Goal: Task Accomplishment & Management: Use online tool/utility

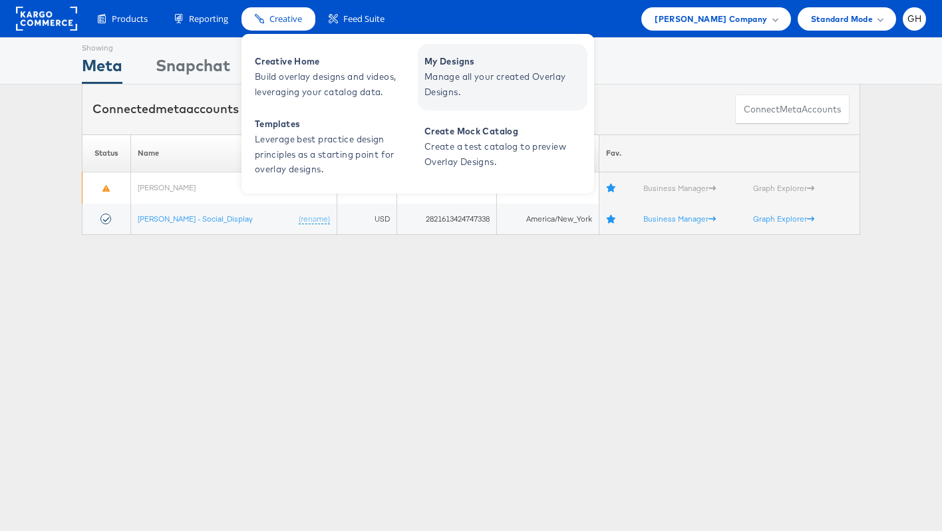
click at [462, 72] on span "Manage all your created Overlay Designs." at bounding box center [504, 84] width 160 height 31
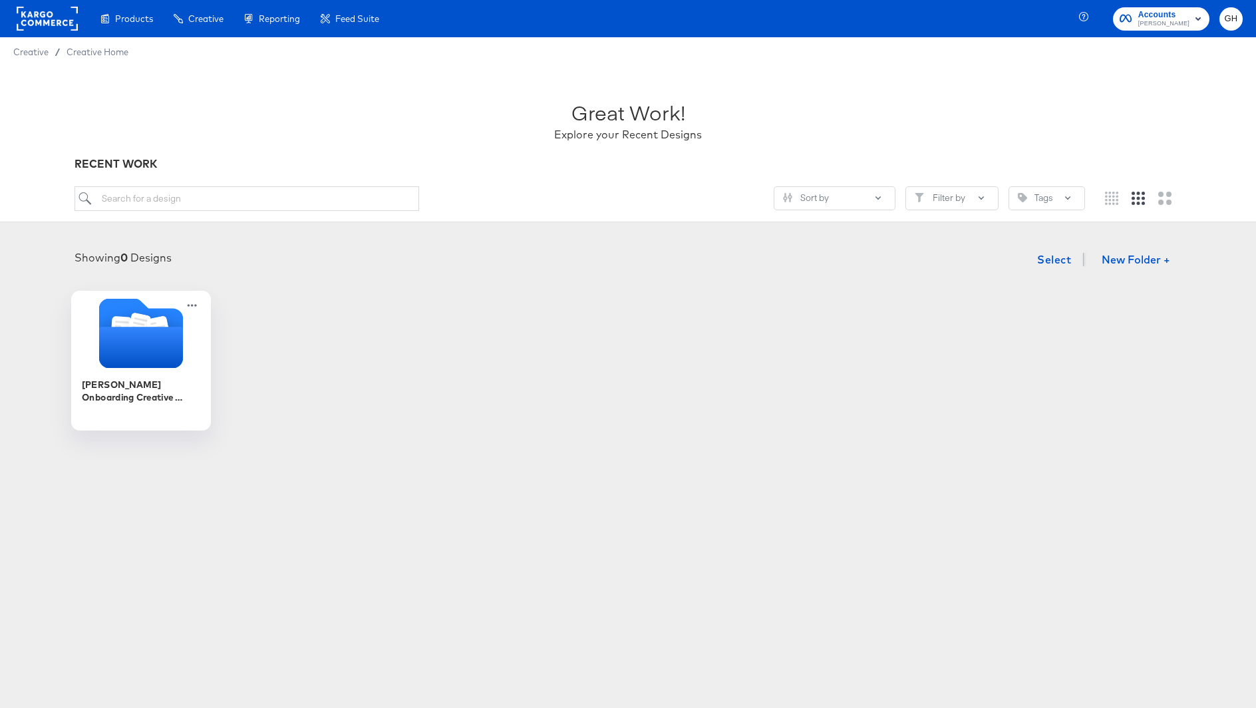
click at [145, 364] on icon "Folder" at bounding box center [141, 347] width 84 height 41
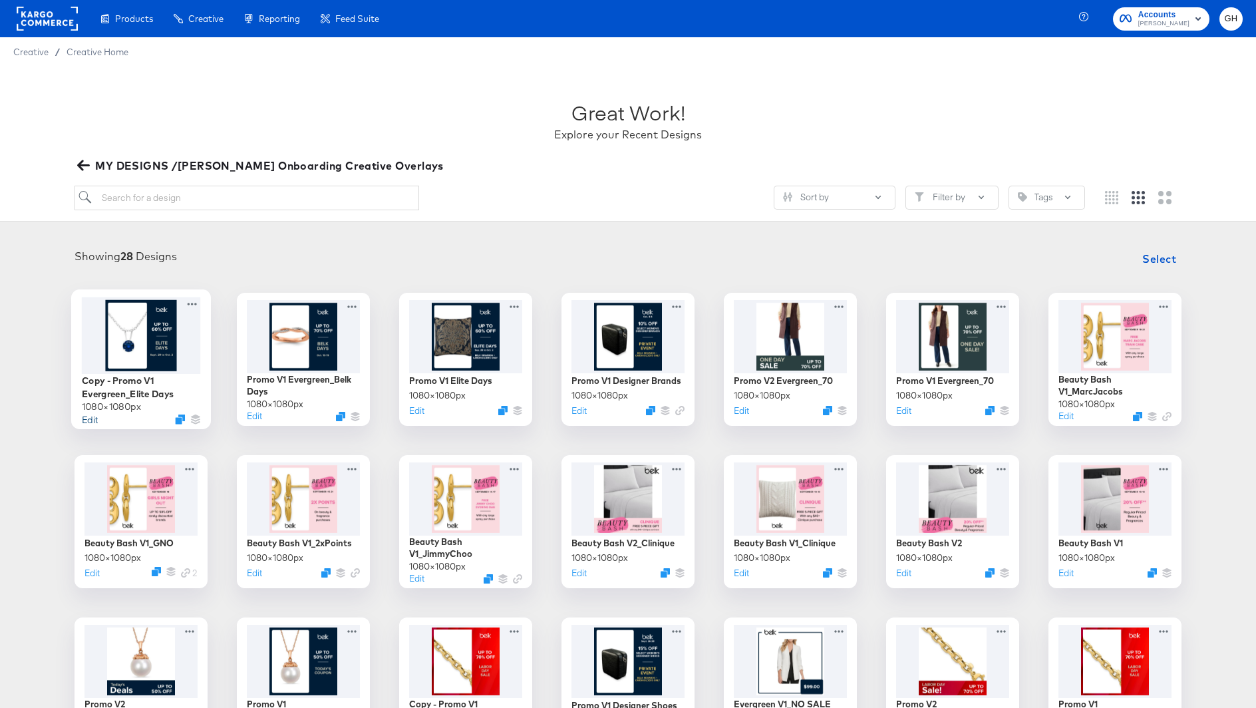
click at [90, 414] on button "Edit" at bounding box center [90, 418] width 16 height 13
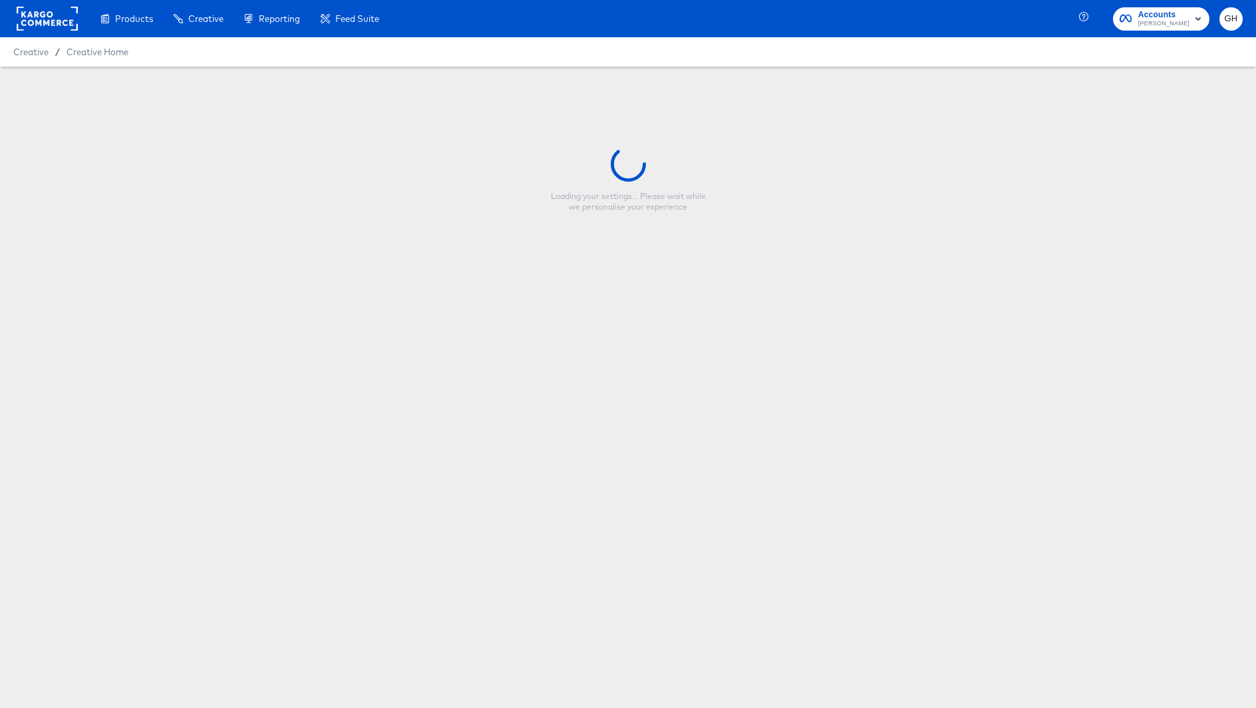
type input "Copy - Promo V1 Evergreen_Elite Days"
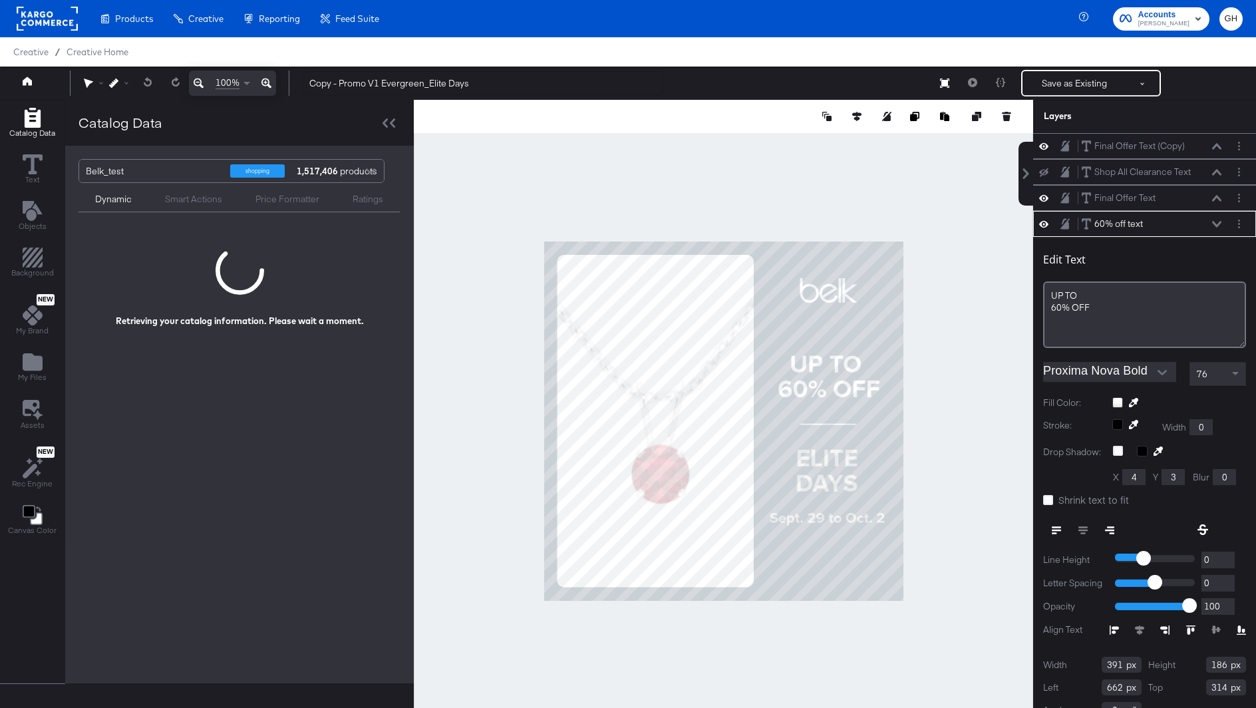
scroll to position [13, 0]
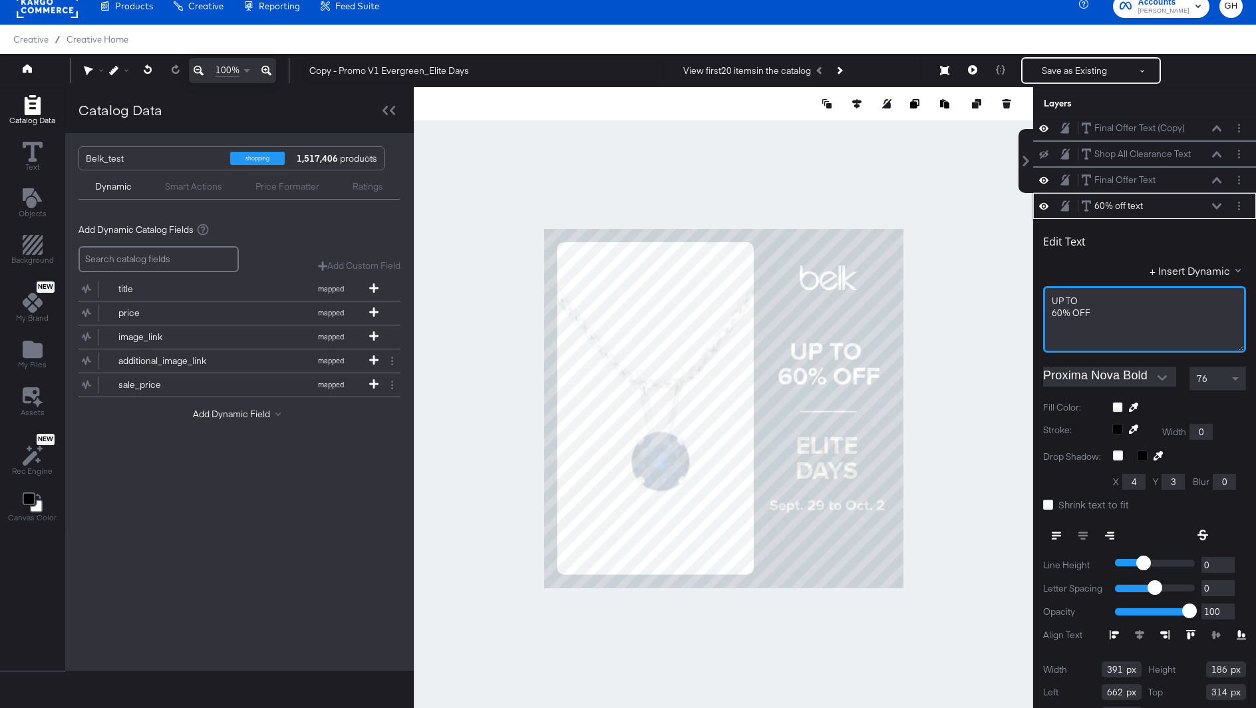
click at [1110, 311] on div "60% ﻿OFF" at bounding box center [1144, 313] width 186 height 13
click at [1051, 296] on span "UP ﻿TO" at bounding box center [1064, 301] width 26 height 12
click at [1106, 323] on div "60% ﻿OFF" at bounding box center [1144, 325] width 186 height 13
drag, startPoint x: 1105, startPoint y: 326, endPoint x: 1084, endPoint y: 315, distance: 23.2
click at [1084, 315] on div "ELITE DAYS IS HEREUP ﻿TO 60% ﻿OFF" at bounding box center [1144, 319] width 203 height 67
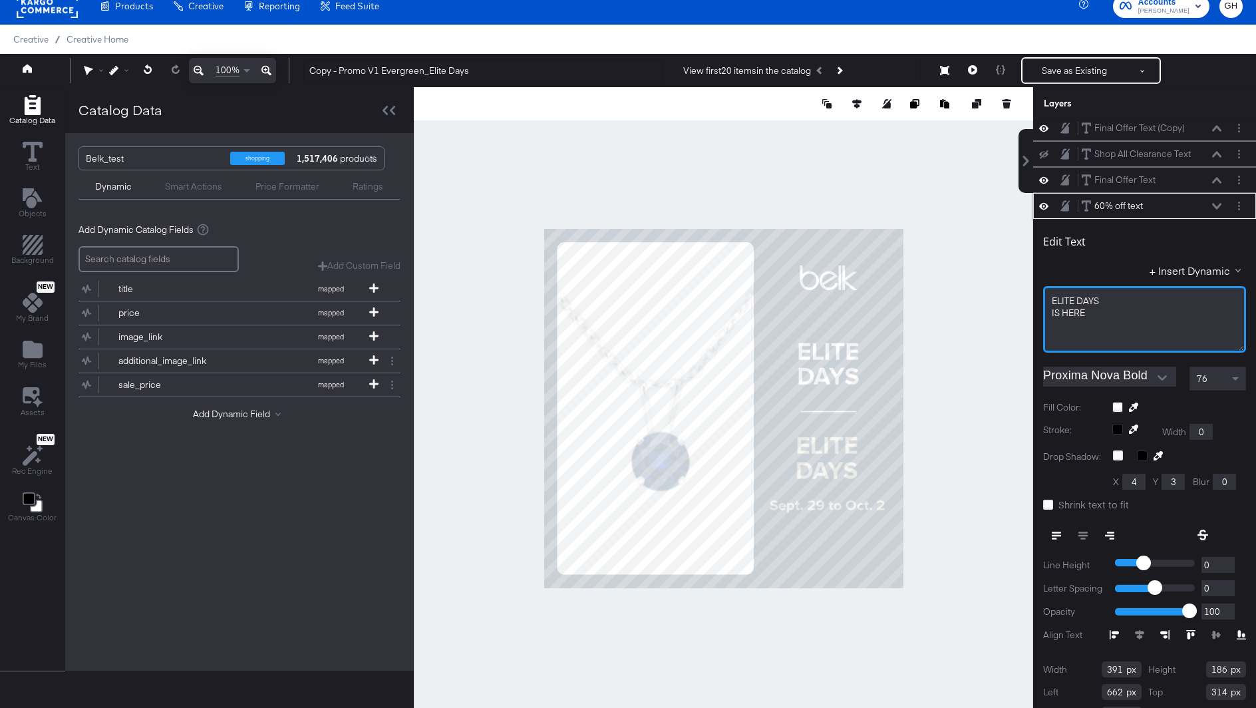
click at [1057, 312] on span "IS HERE" at bounding box center [1067, 313] width 33 height 12
click at [1221, 370] on div "76" at bounding box center [1217, 378] width 55 height 23
type input "400"
type input "248"
type input "653"
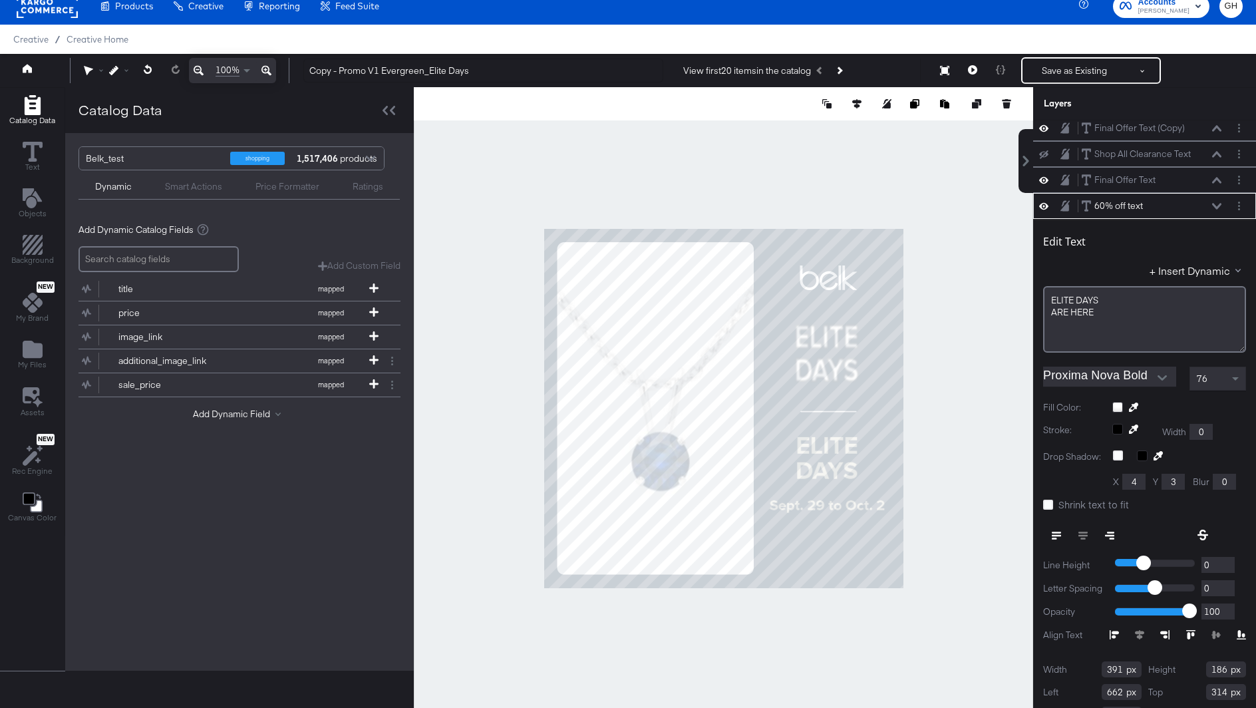
type input "252"
click at [1204, 384] on div "76" at bounding box center [1217, 378] width 55 height 23
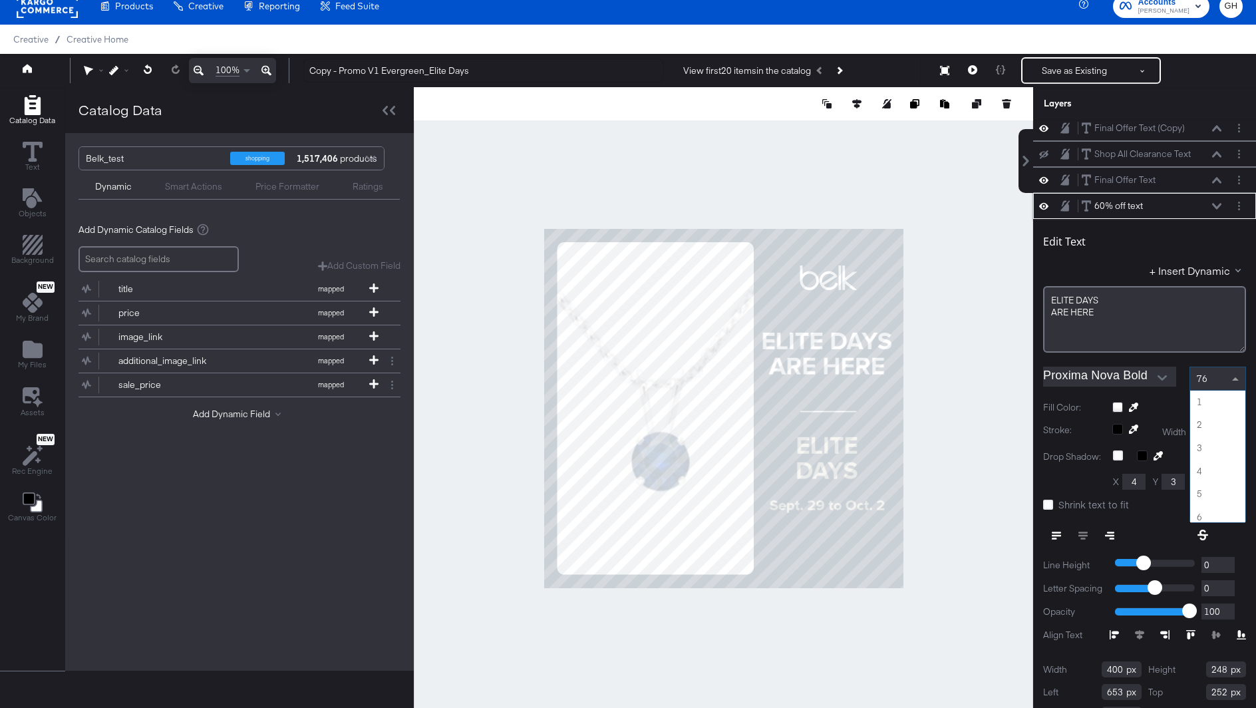
scroll to position [1724, 0]
click at [946, 460] on div at bounding box center [723, 408] width 619 height 642
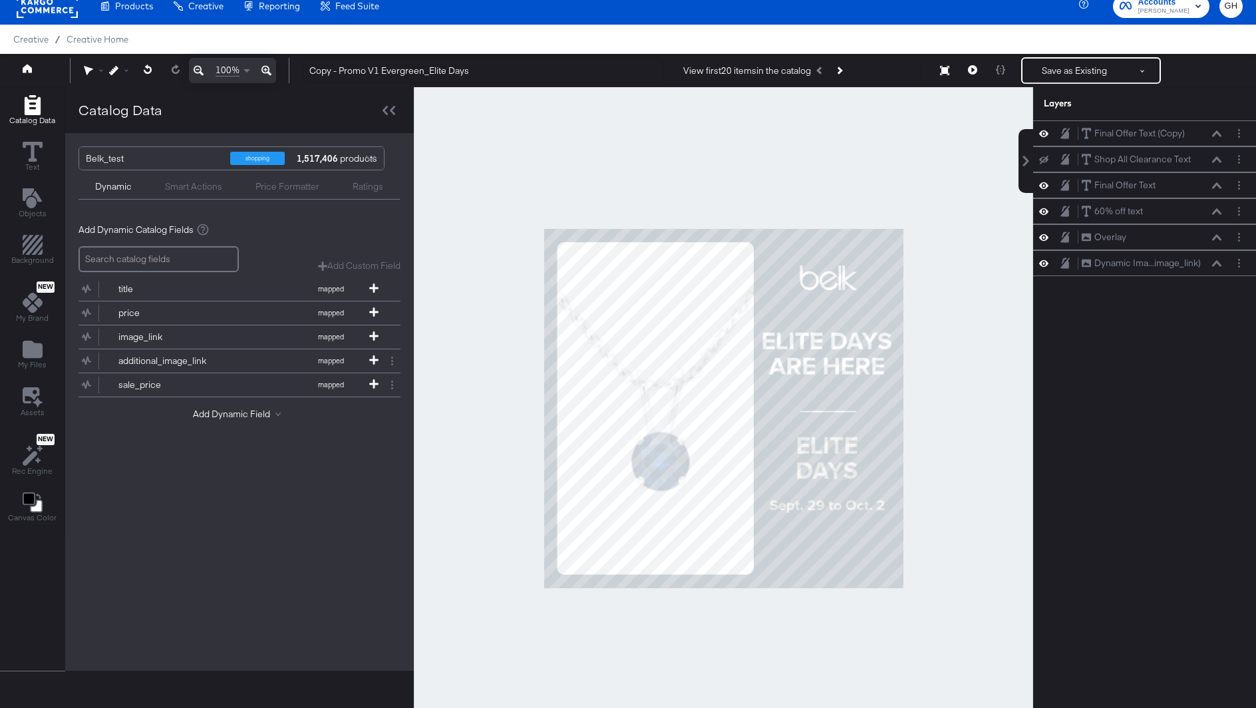
scroll to position [28, 0]
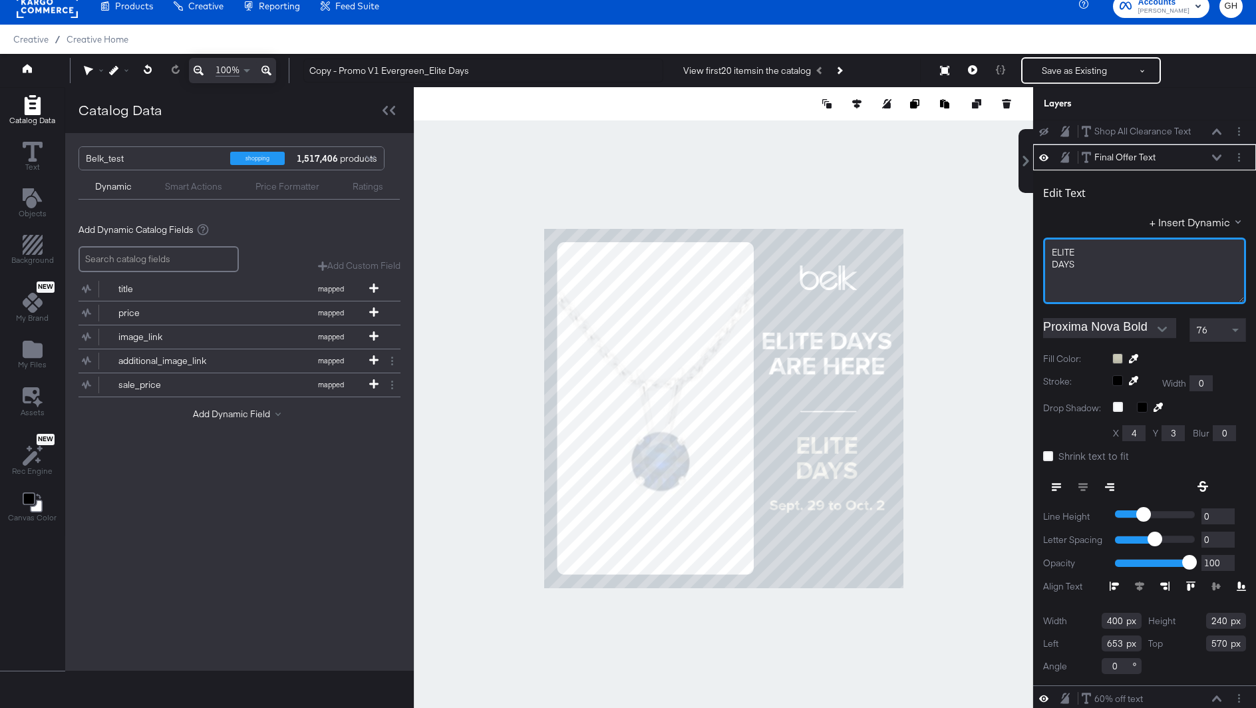
click at [1071, 259] on span "DAYS" at bounding box center [1062, 264] width 23 height 12
click at [1050, 253] on div "ELITE DAYS" at bounding box center [1144, 270] width 203 height 67
drag, startPoint x: 1079, startPoint y: 244, endPoint x: 1087, endPoint y: 260, distance: 18.2
click at [1087, 260] on div "UP TO ELITE DAYS" at bounding box center [1144, 270] width 203 height 67
click at [1100, 255] on div "UP TO" at bounding box center [1144, 270] width 203 height 67
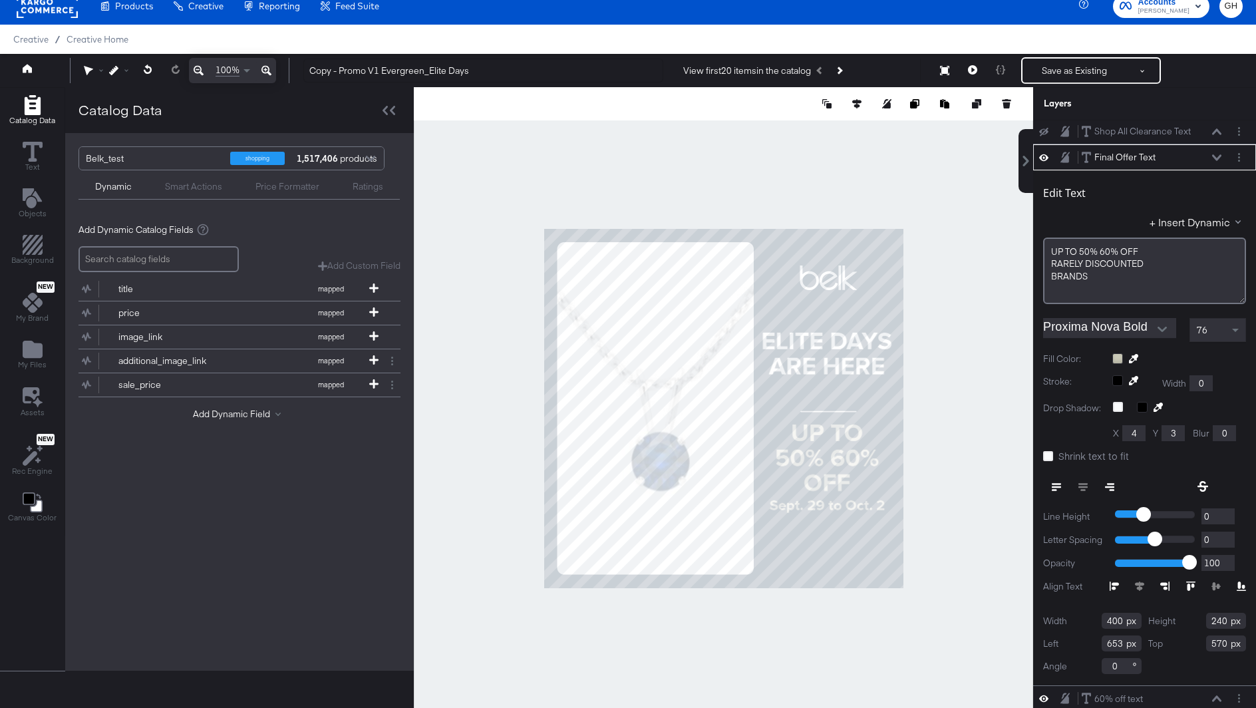
scroll to position [0, 0]
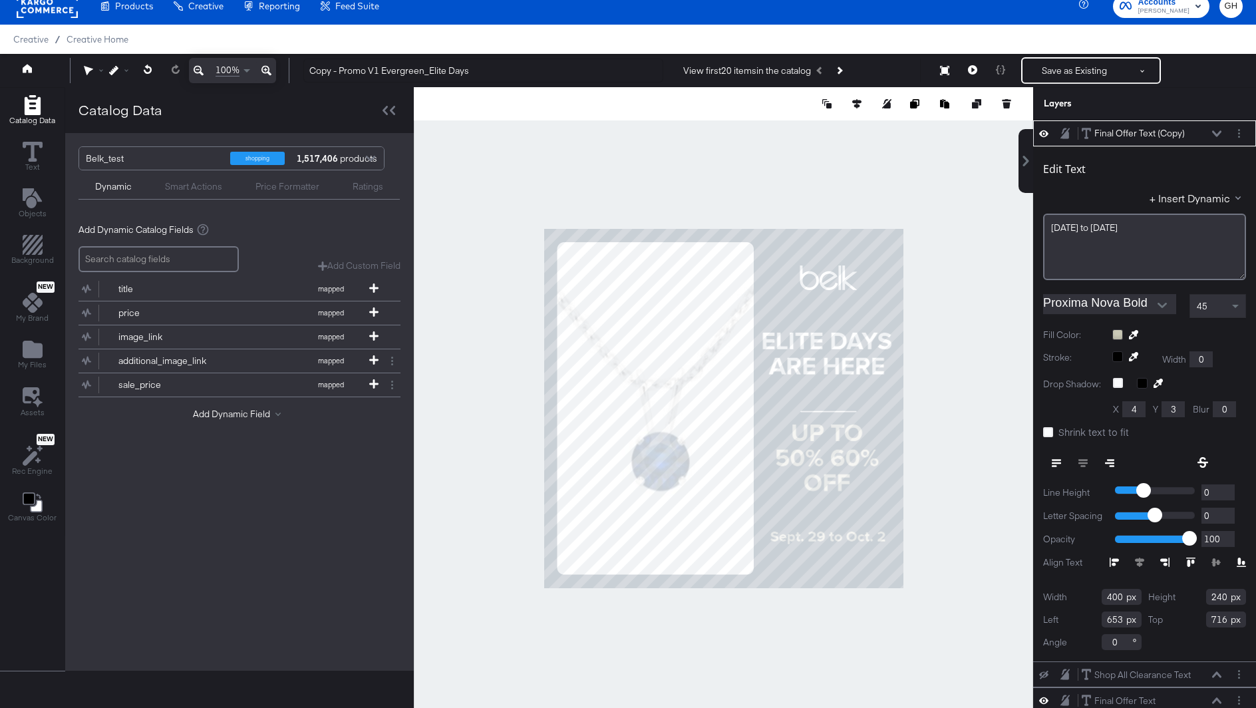
type input "655"
type input "810"
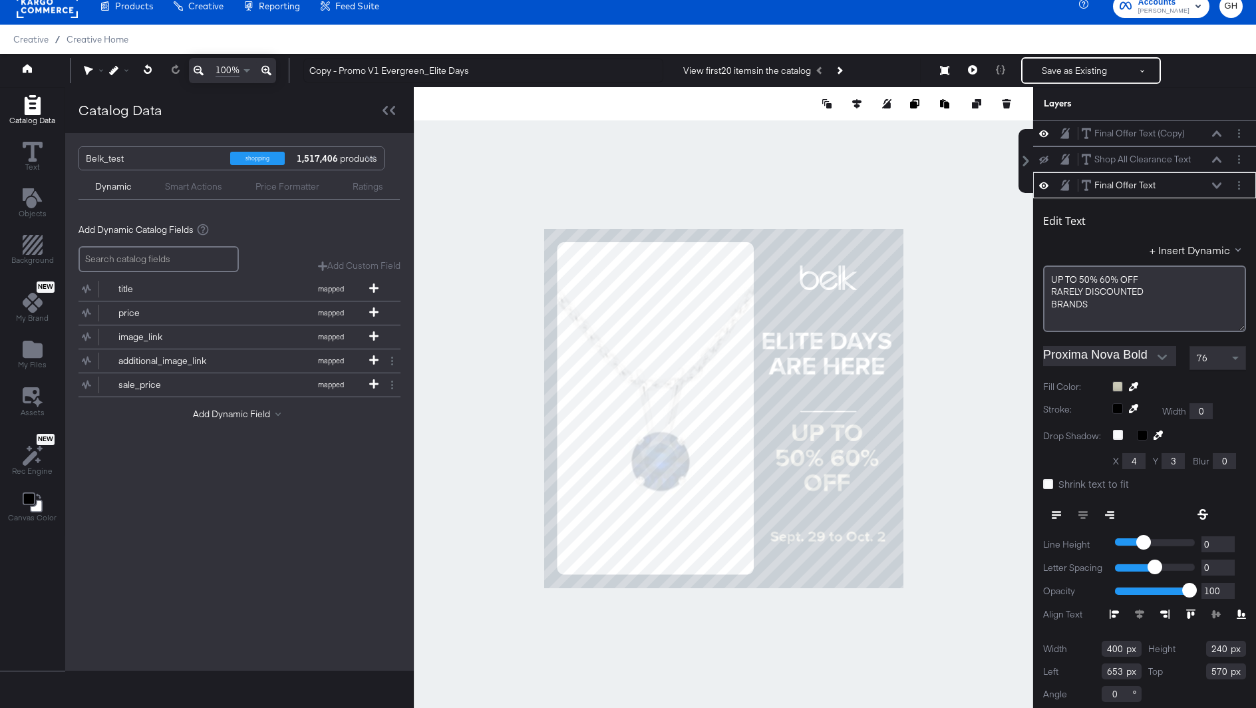
scroll to position [3, 0]
click at [1216, 354] on div "76" at bounding box center [1217, 355] width 55 height 23
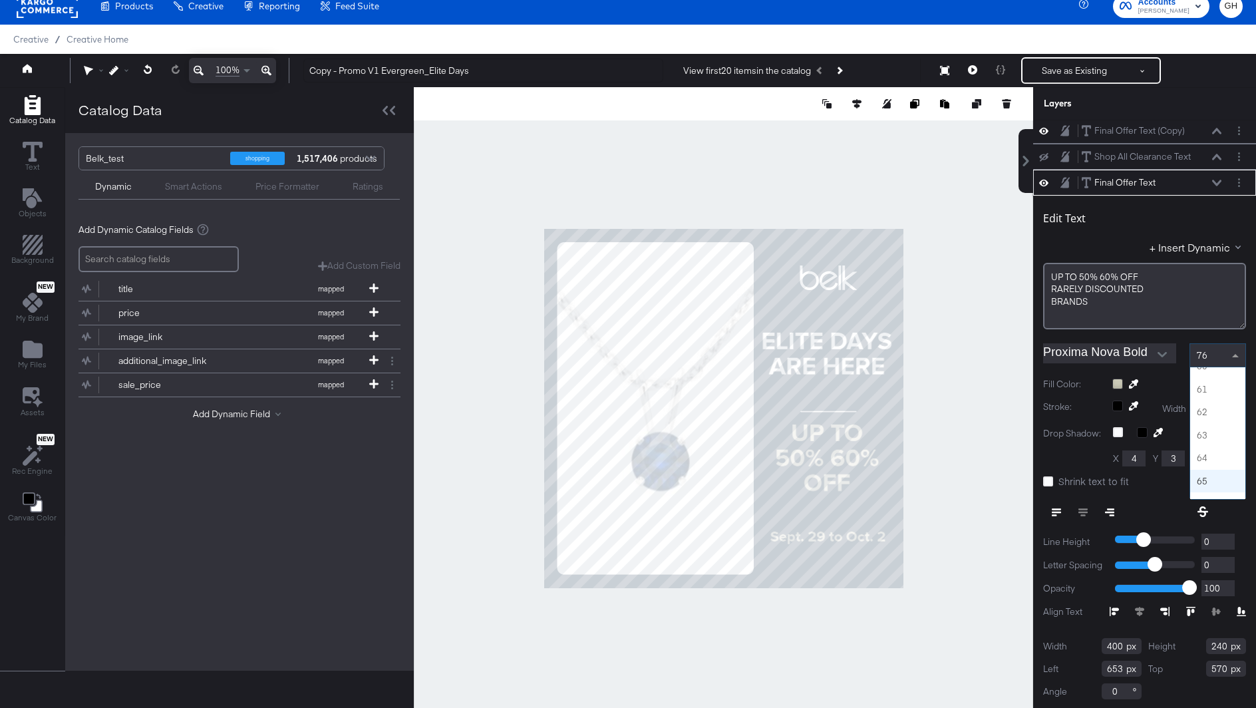
scroll to position [1314, 0]
click at [1214, 355] on div "60" at bounding box center [1217, 355] width 55 height 23
click at [1213, 358] on div "51" at bounding box center [1217, 355] width 55 height 23
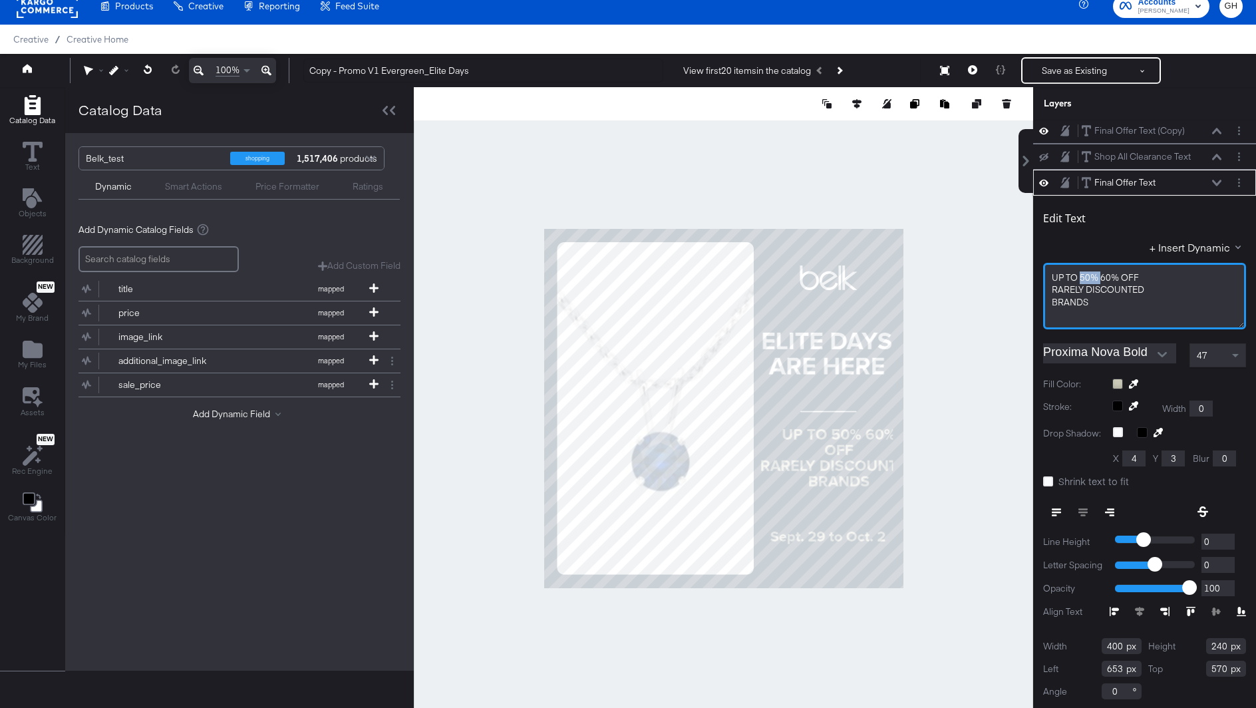
drag, startPoint x: 1099, startPoint y: 277, endPoint x: 1079, endPoint y: 279, distance: 20.1
click at [1079, 279] on span "UP TO 50% 60% OFF" at bounding box center [1094, 277] width 87 height 12
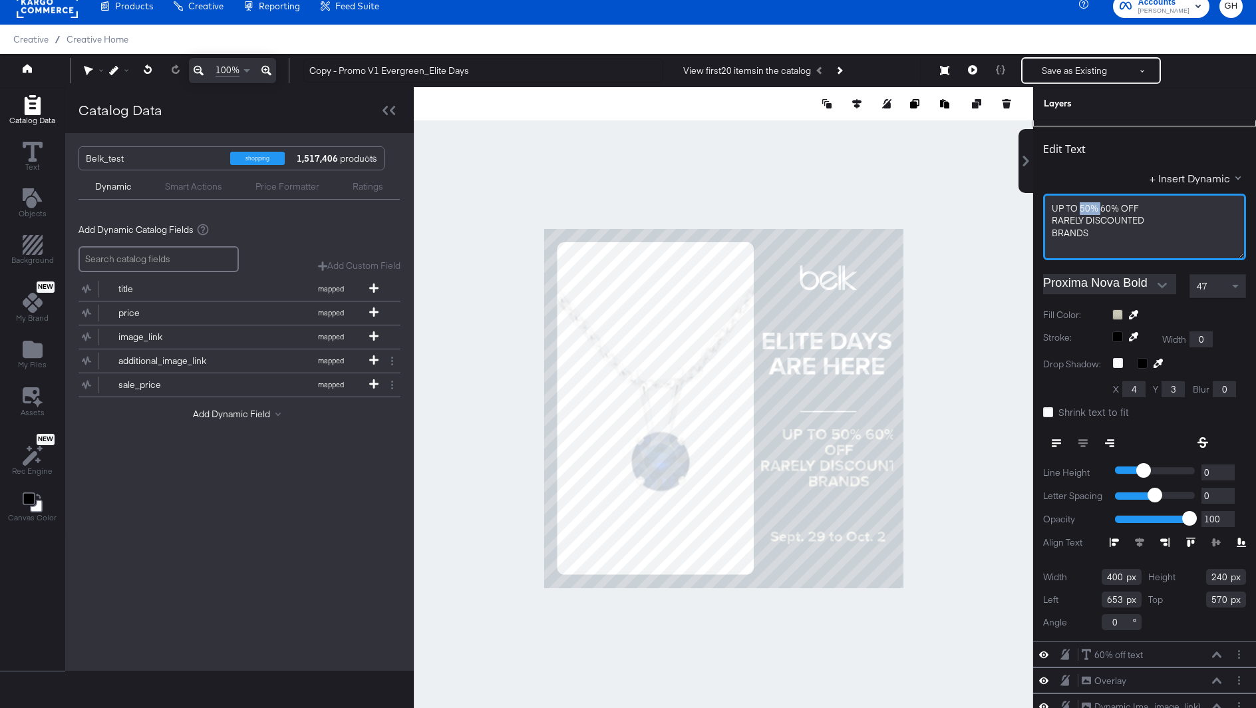
scroll to position [79, 0]
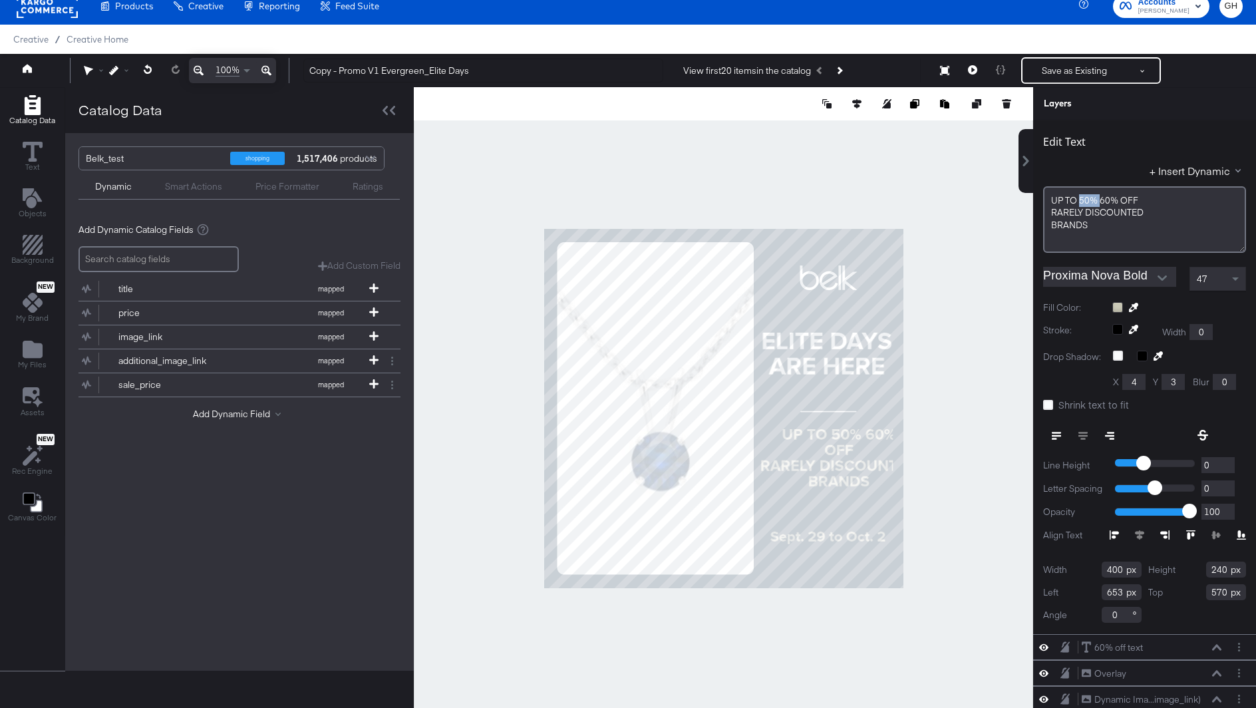
click at [1202, 430] on icon at bounding box center [1202, 435] width 11 height 11
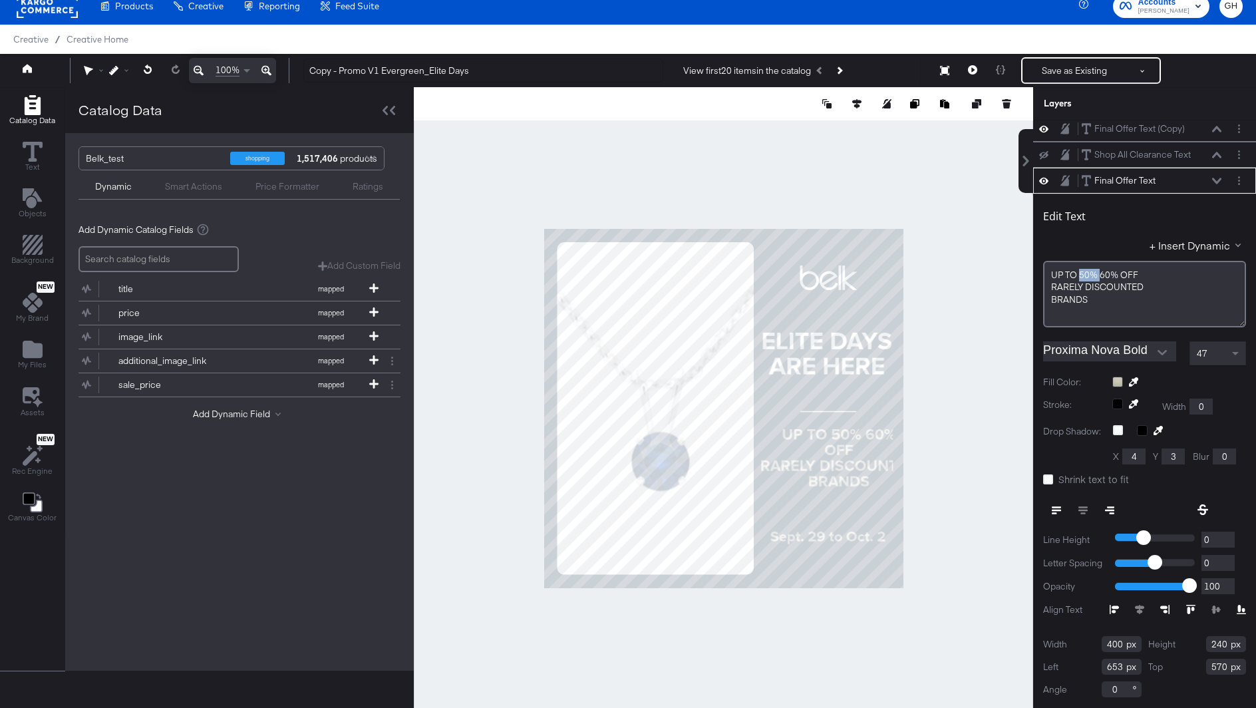
scroll to position [0, 0]
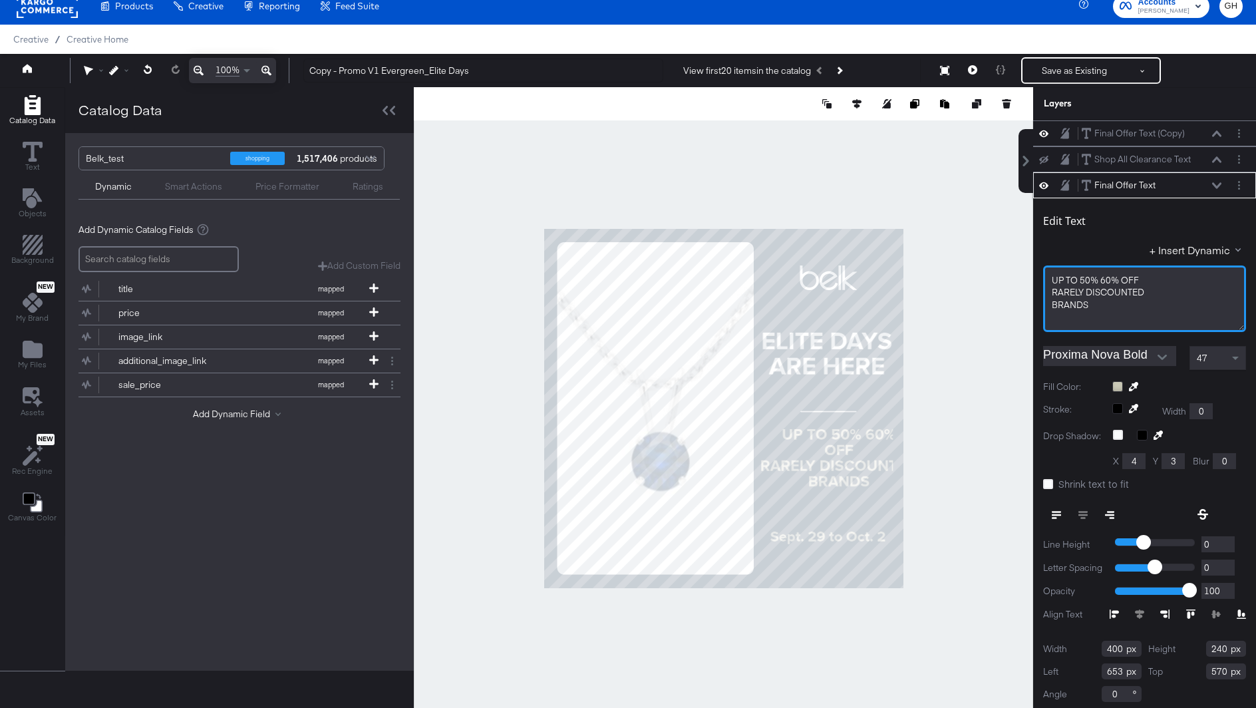
click at [1100, 281] on span "UP TO 50% 60% OFF" at bounding box center [1094, 280] width 87 height 12
click at [1120, 280] on span "UP TO 50% 60% OFF" at bounding box center [1094, 280] width 87 height 12
click at [1089, 307] on span "RARELY ﻿DISCOUNTED" at bounding box center [1097, 305] width 92 height 12
click at [1051, 306] on span "RARELY ﻿DISCOUNTED" at bounding box center [1097, 305] width 92 height 12
click at [1103, 294] on span "OFF RARELY ﻿DISCOUNTED" at bounding box center [1107, 292] width 112 height 12
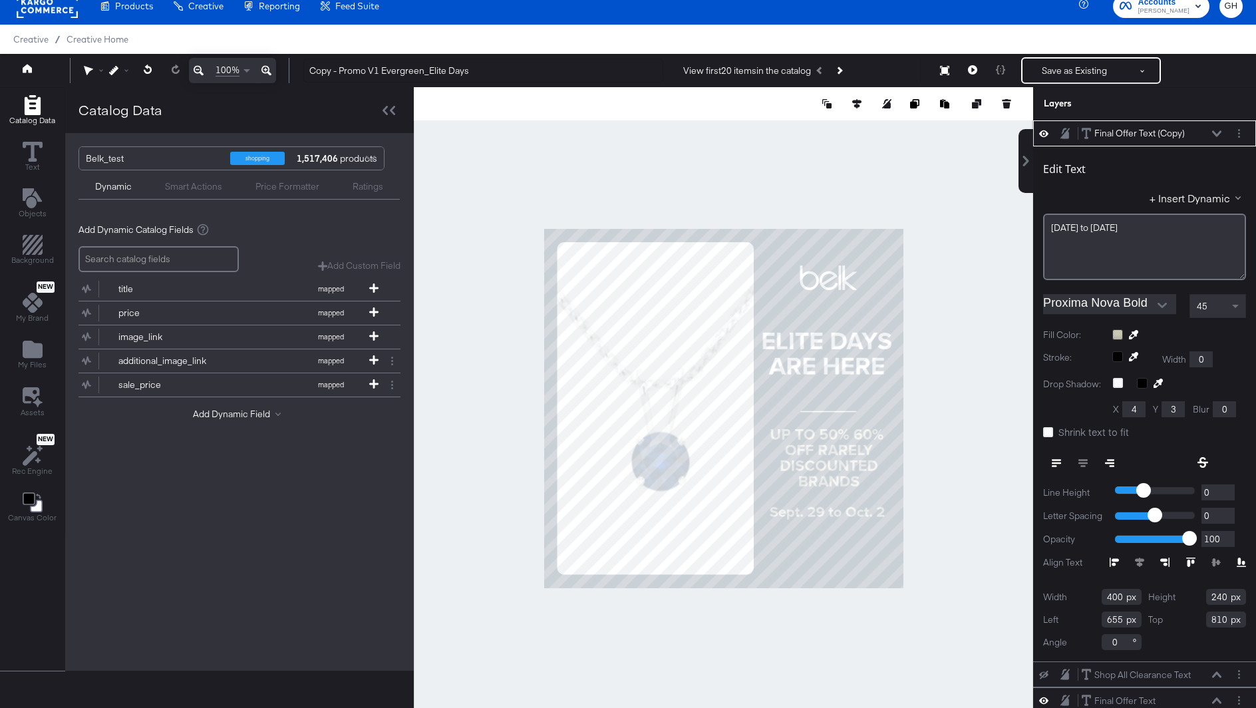
type input "653"
type input "746"
click at [1154, 235] on div "[DATE] to [DATE]" at bounding box center [1144, 246] width 203 height 67
type input "788"
click at [1119, 332] on div at bounding box center [1179, 334] width 134 height 11
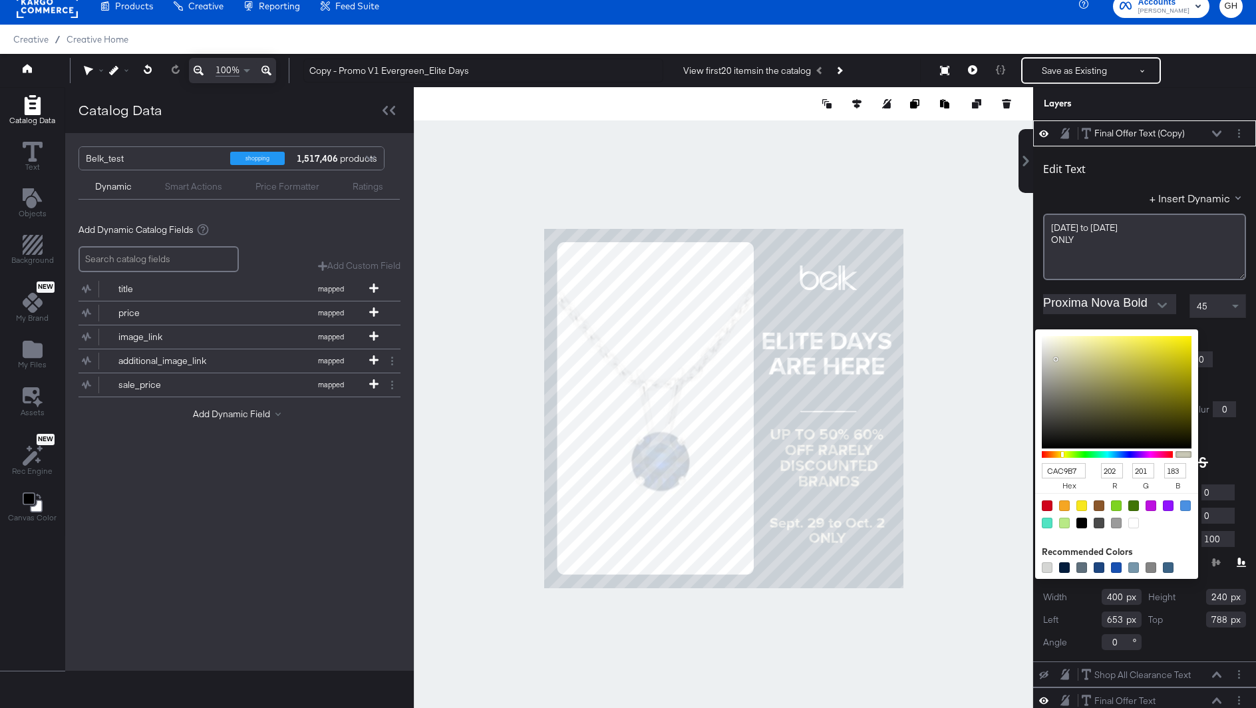
type input "FFFBBB"
type input "255"
type input "251"
type input "187"
type input "FFFBBC"
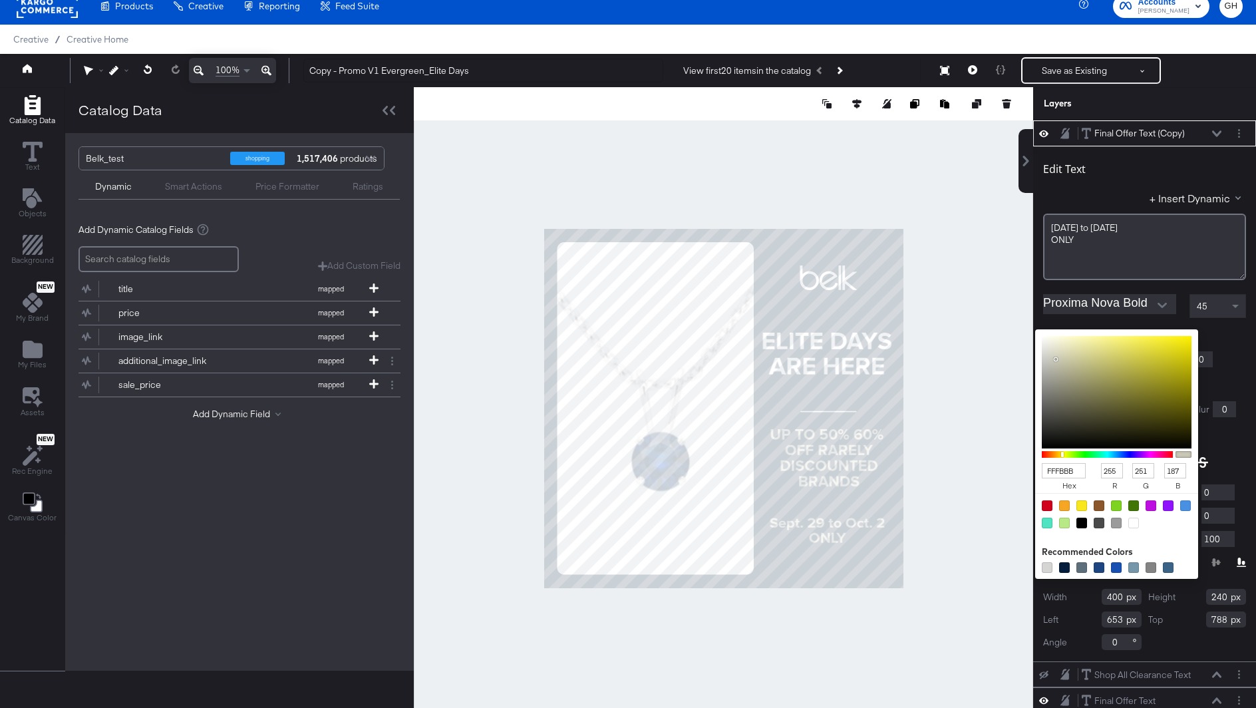
type input "188"
type input "FDFBD1"
type input "253"
type input "209"
type input "FDFDEE"
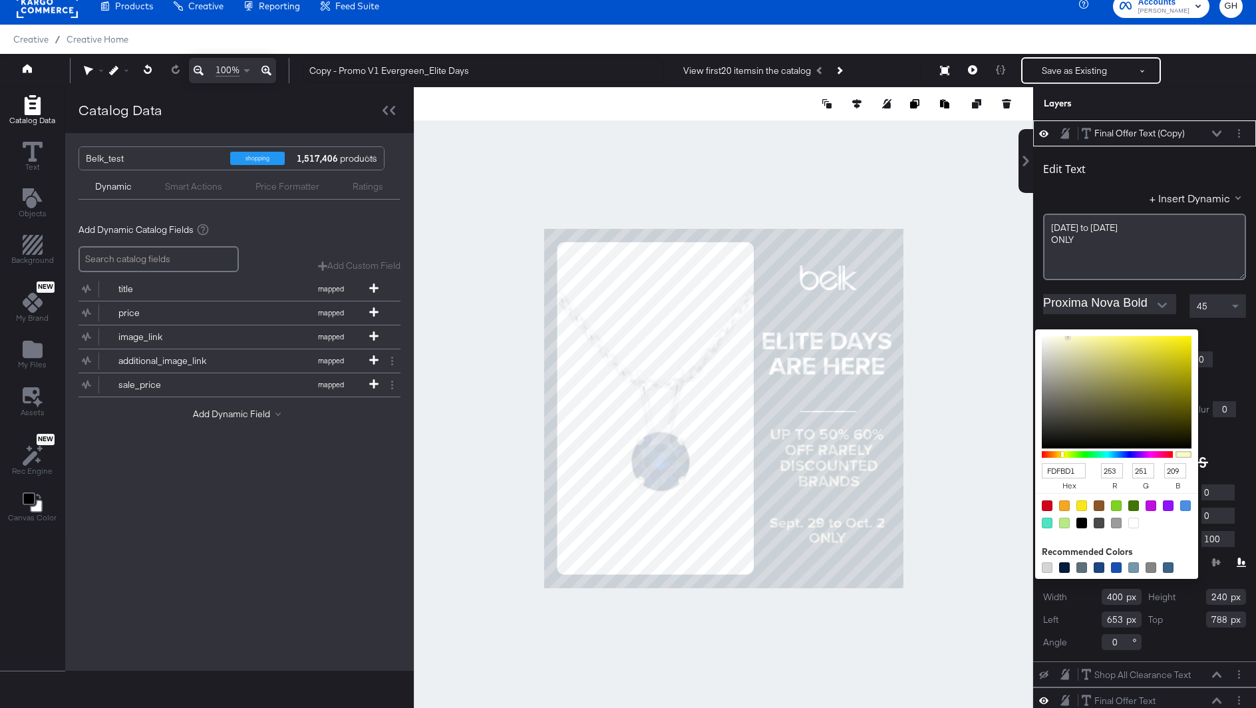
type input "253"
type input "238"
type input "FDFDF9"
type input "249"
type input "FDFDFD"
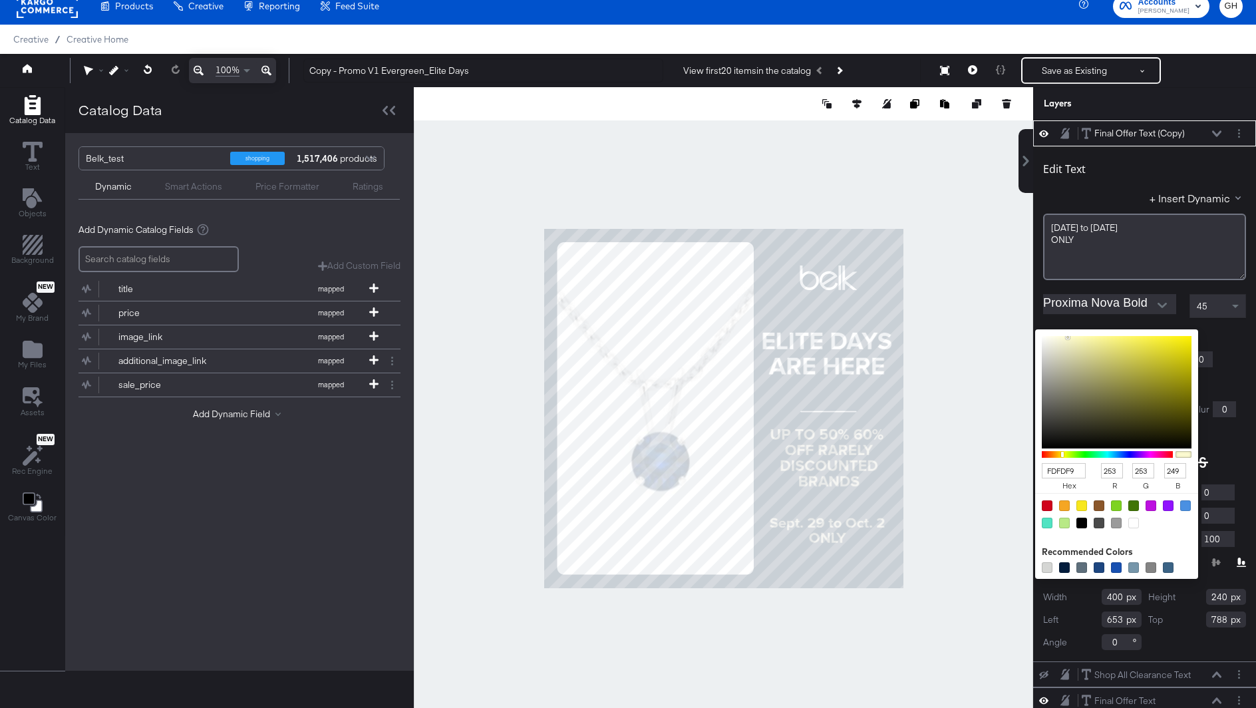
type input "253"
type input "FFFFFF"
type input "255"
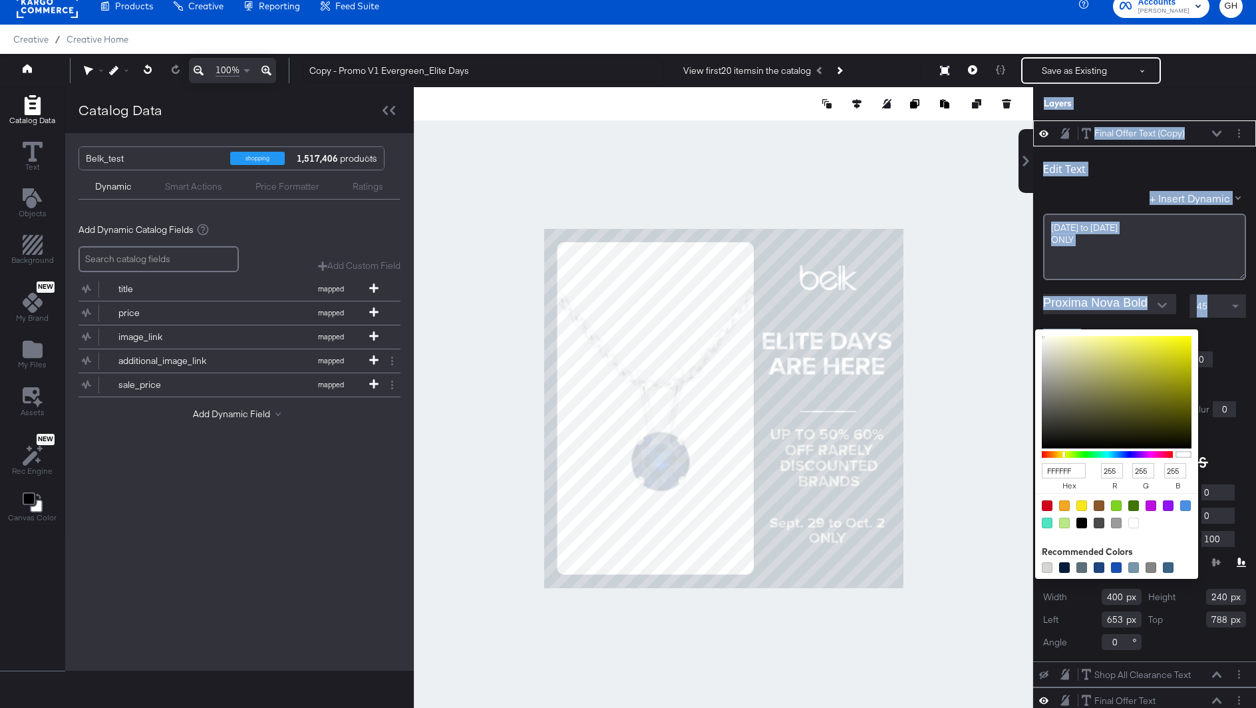
drag, startPoint x: 1080, startPoint y: 335, endPoint x: 1014, endPoint y: 323, distance: 67.7
click at [1011, 120] on div "Catalog Data Text Objects Background New My Brand My Files Assets New Rec Engin…" at bounding box center [628, 103] width 1256 height 33
type input "EDF0F2"
type input "237"
type input "240"
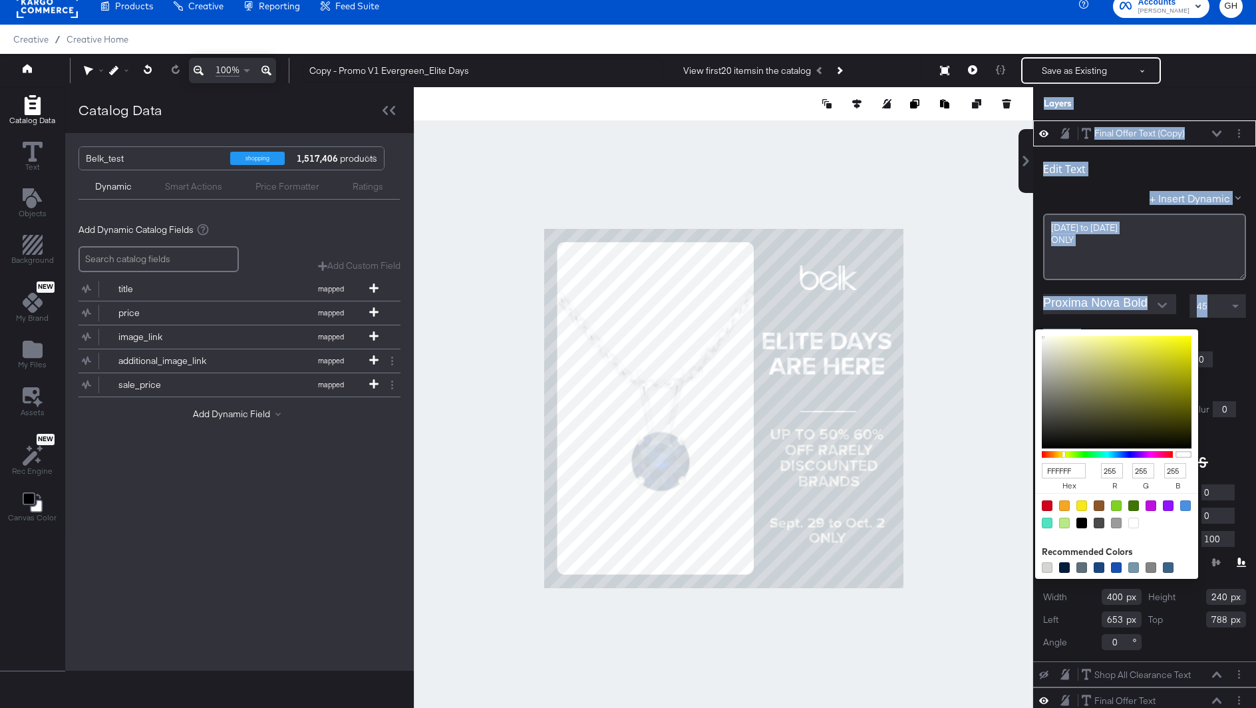
type input "242"
click at [974, 298] on div at bounding box center [723, 408] width 618 height 642
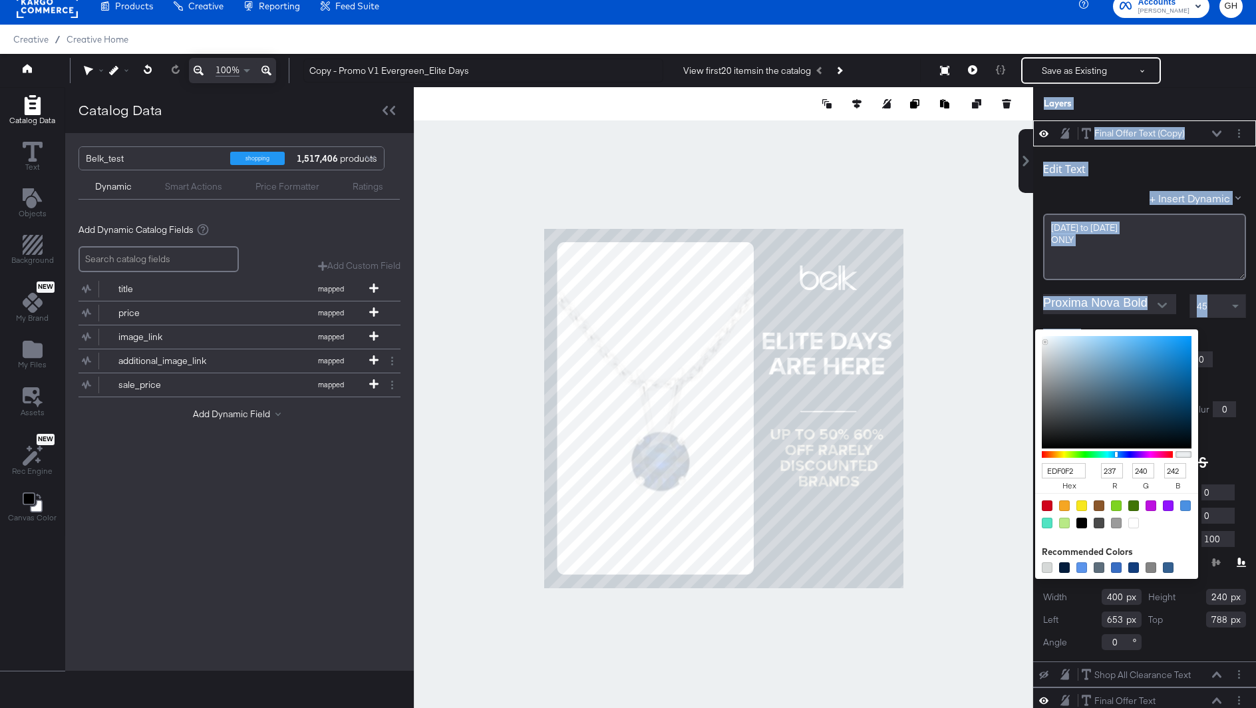
type input "D1D3D4"
type input "209"
type input "211"
type input "212"
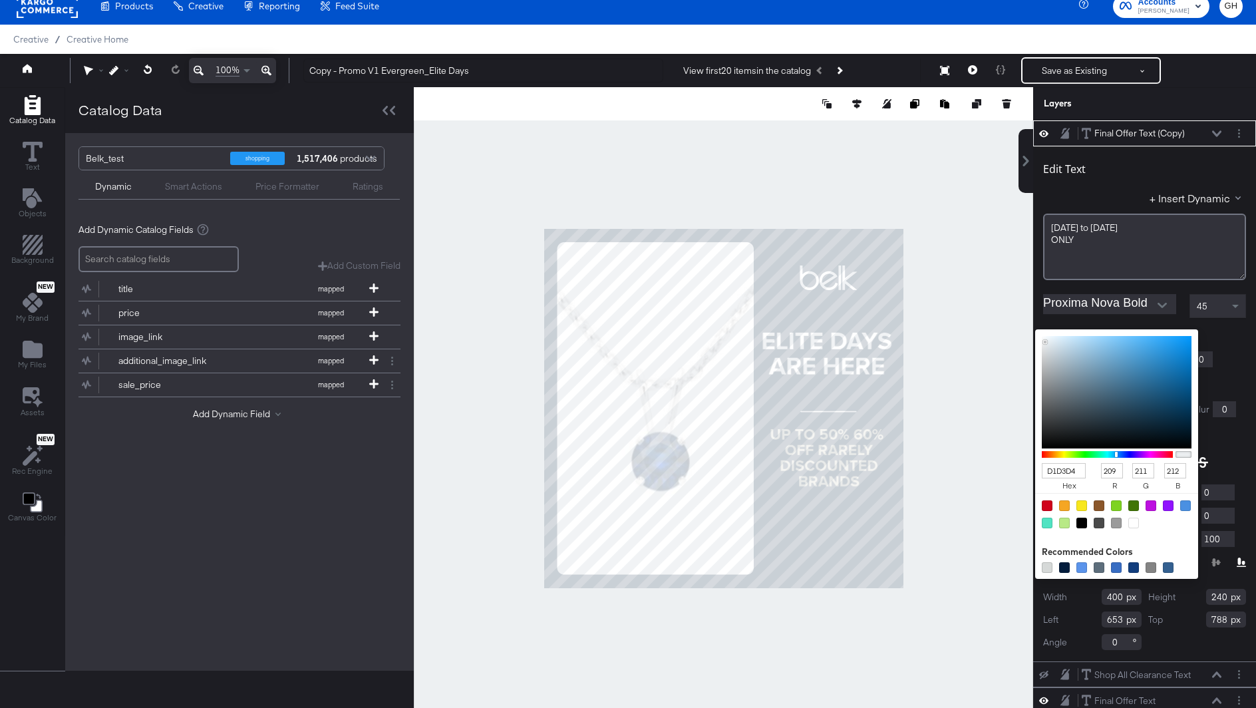
type input "D2D4D4"
type input "210"
type input "212"
type input "D4D4D4"
type input "212"
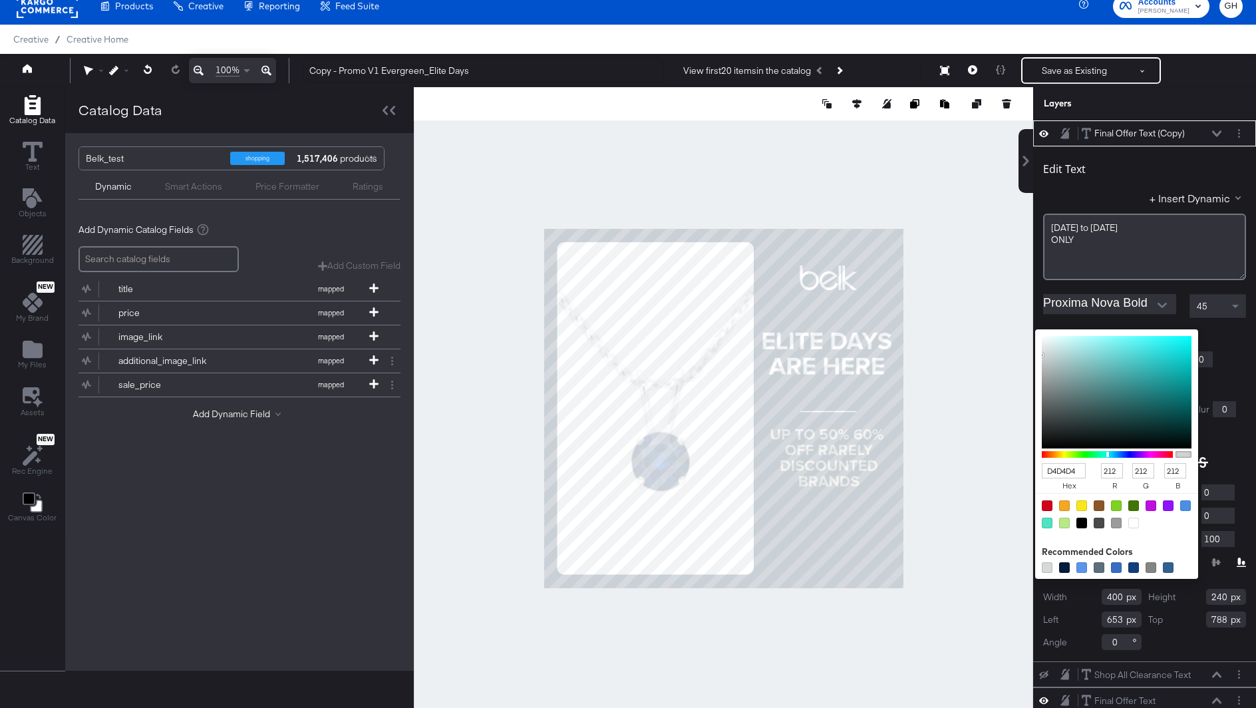
type input "D6D6D6"
type input "214"
type input "DBDBDB"
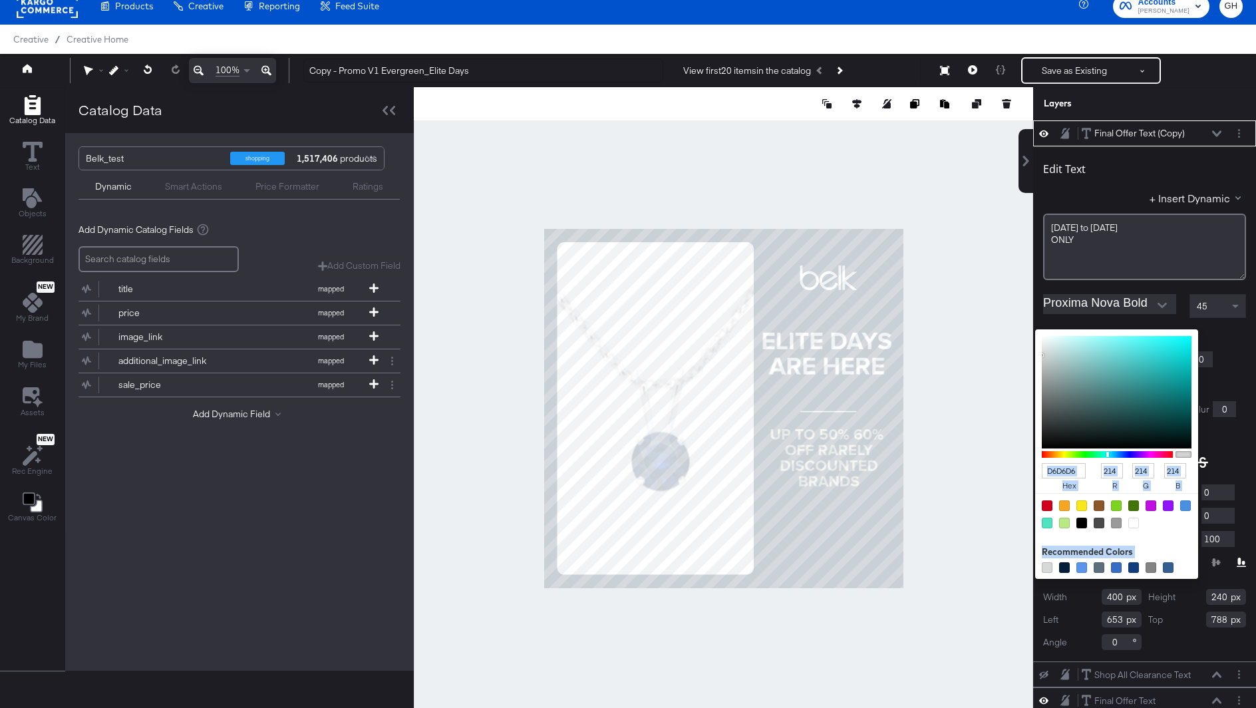
type input "219"
type input "E1E1E1"
type input "225"
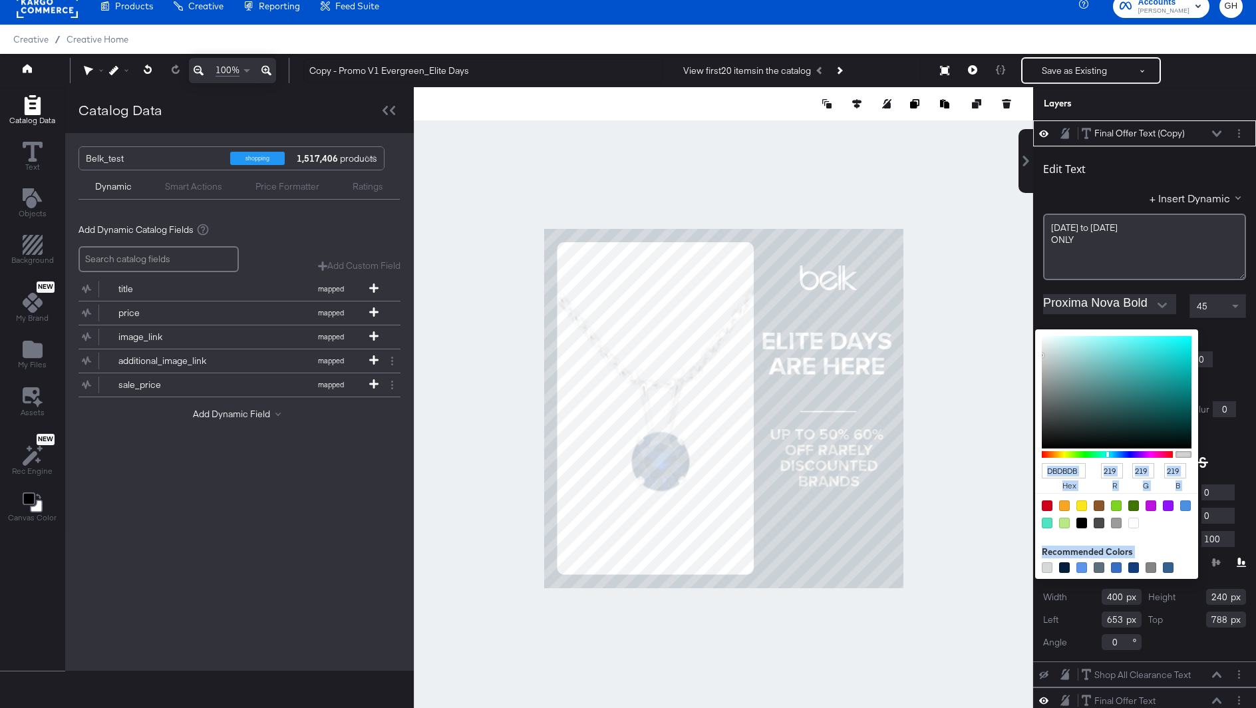
type input "225"
type input "E7E7E7"
type input "231"
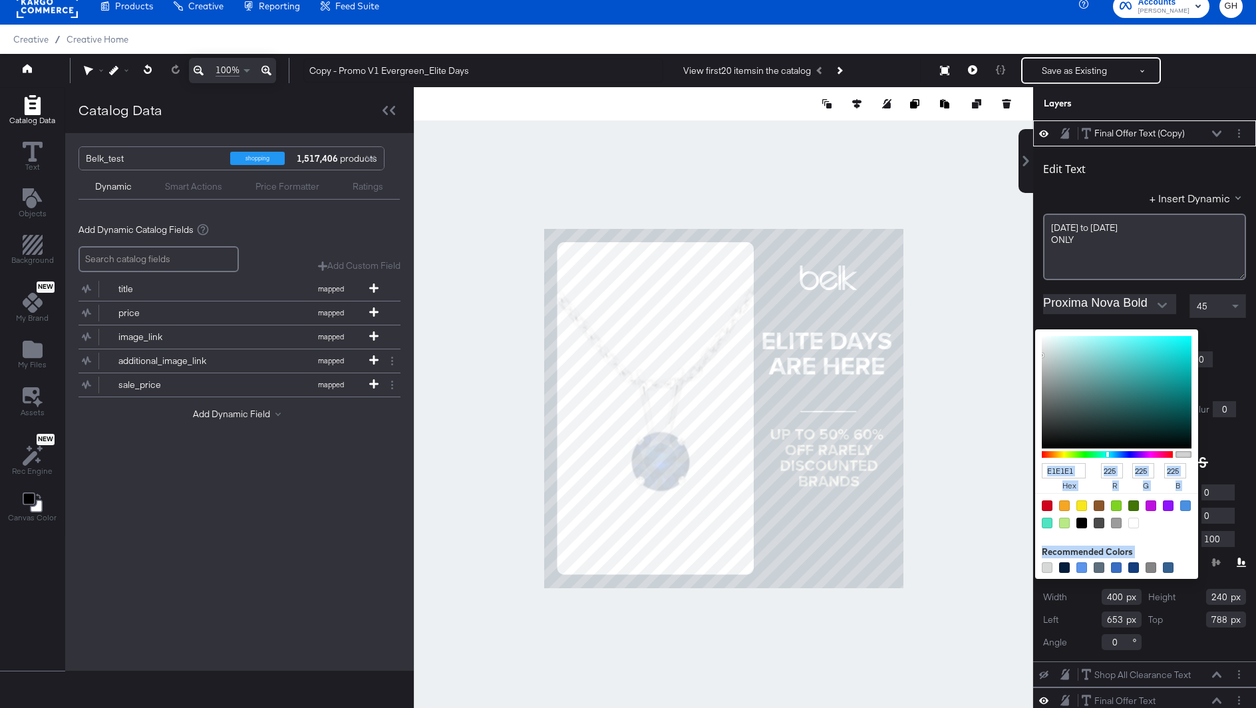
type input "231"
type input "EEEEEE"
type input "238"
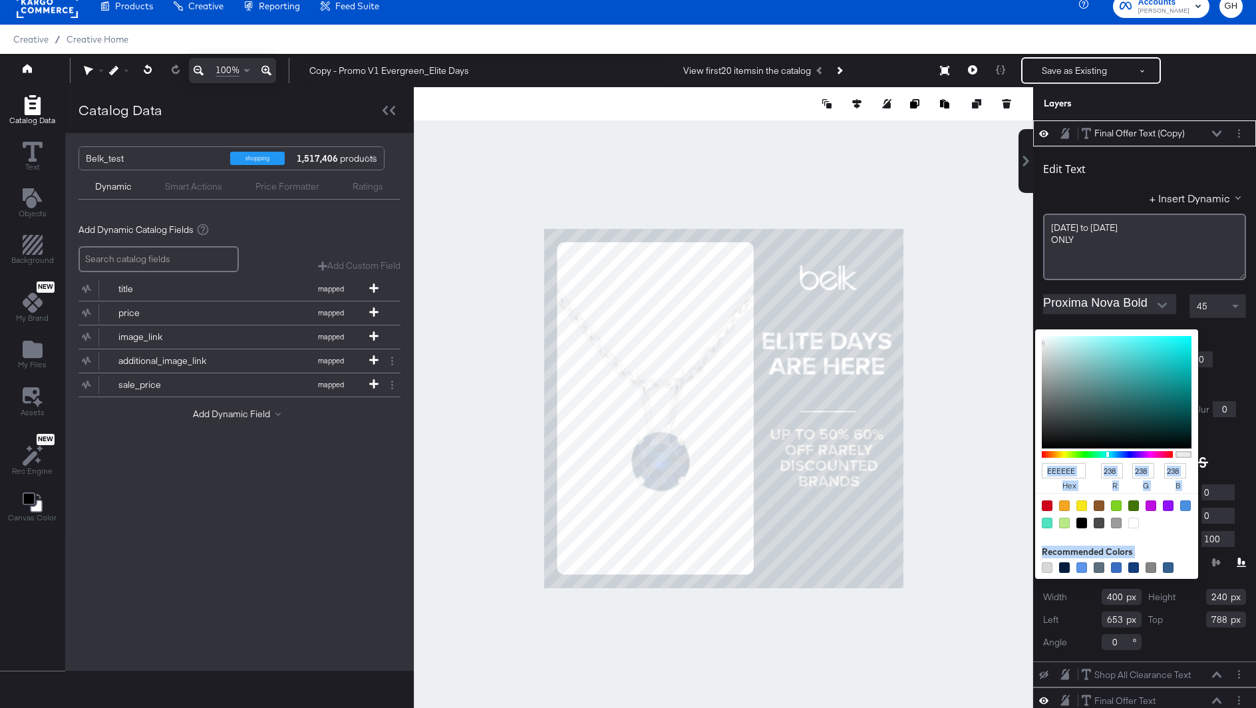
type input "FFFFFF"
type input "255"
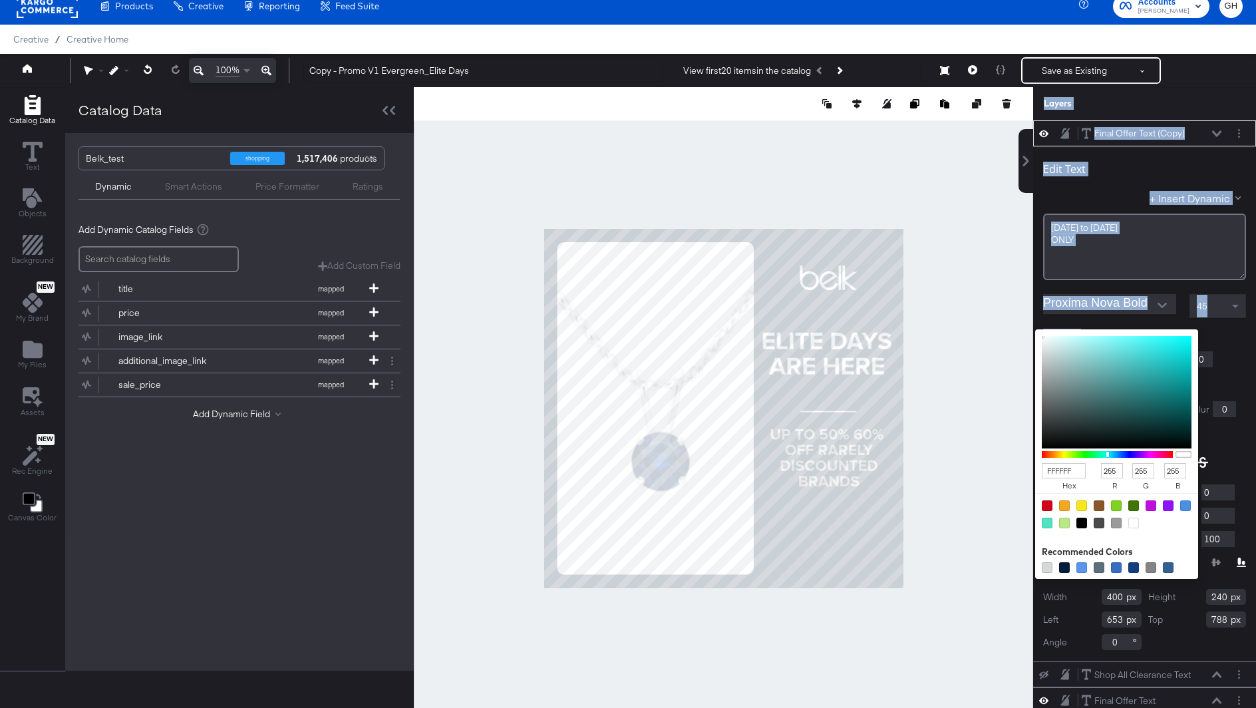
drag, startPoint x: 1044, startPoint y: 354, endPoint x: 1016, endPoint y: 306, distance: 55.8
click at [1016, 120] on div "Catalog Data Text Objects Background New My Brand My Files Assets New Rec Engin…" at bounding box center [628, 103] width 1256 height 33
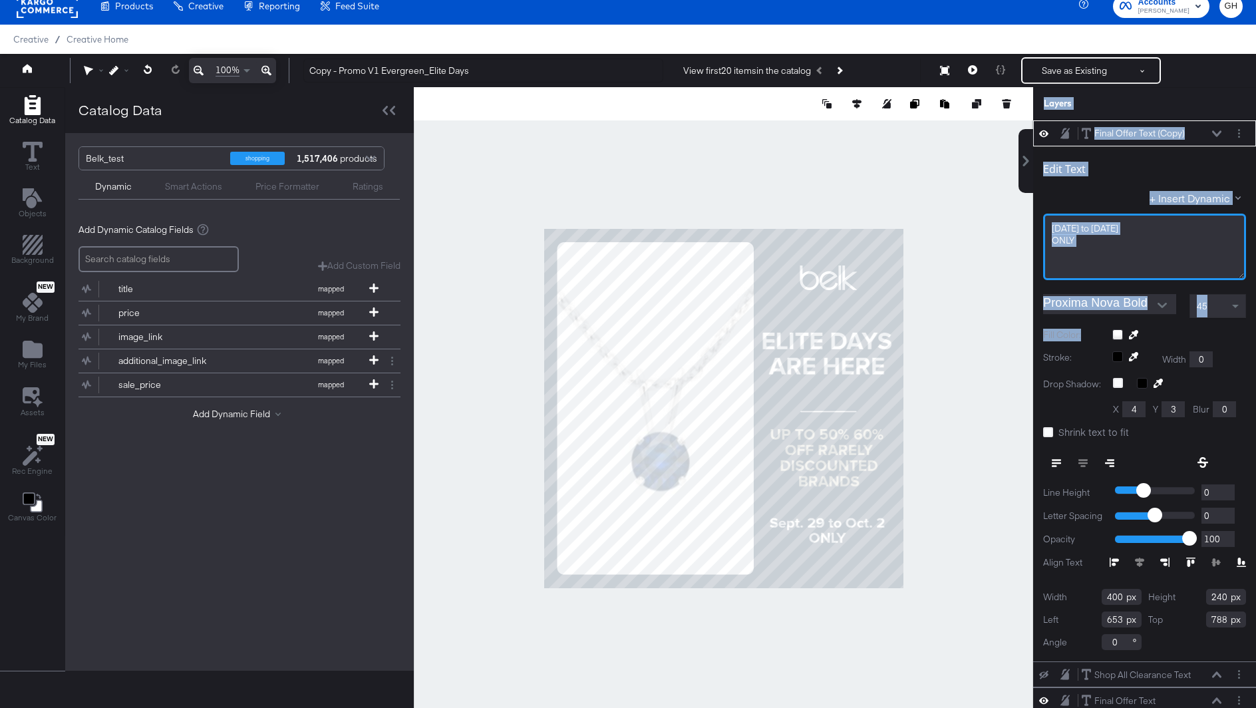
click at [1065, 249] on div "Sept. 29 to Oct. 2 ONLY﻿" at bounding box center [1144, 246] width 203 height 67
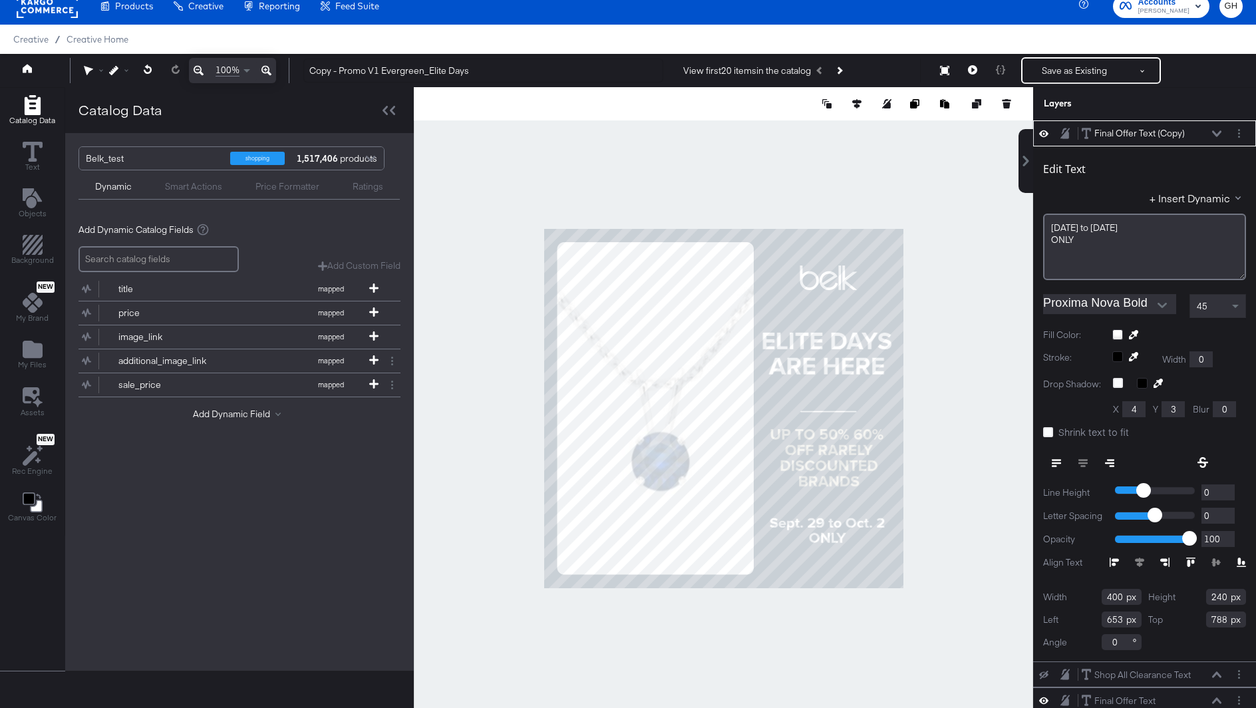
click at [982, 260] on div at bounding box center [723, 408] width 619 height 642
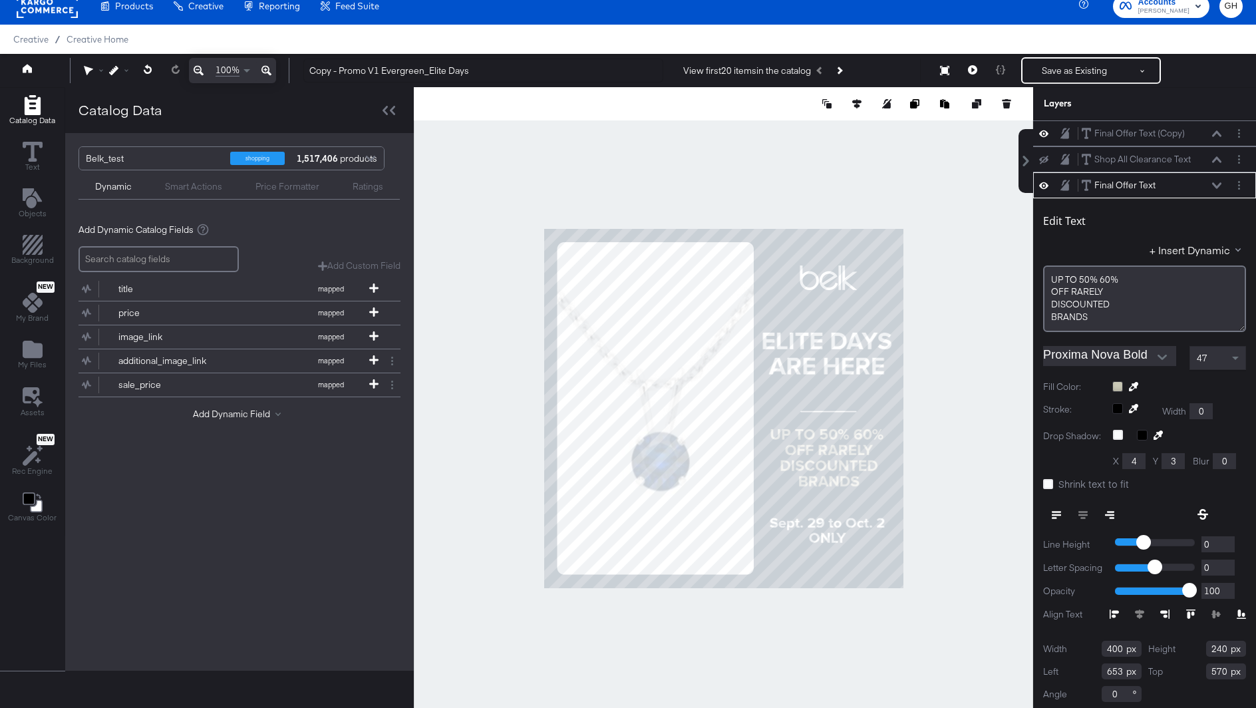
scroll to position [3, 0]
type input "578"
click at [1200, 346] on div "47" at bounding box center [1217, 355] width 55 height 23
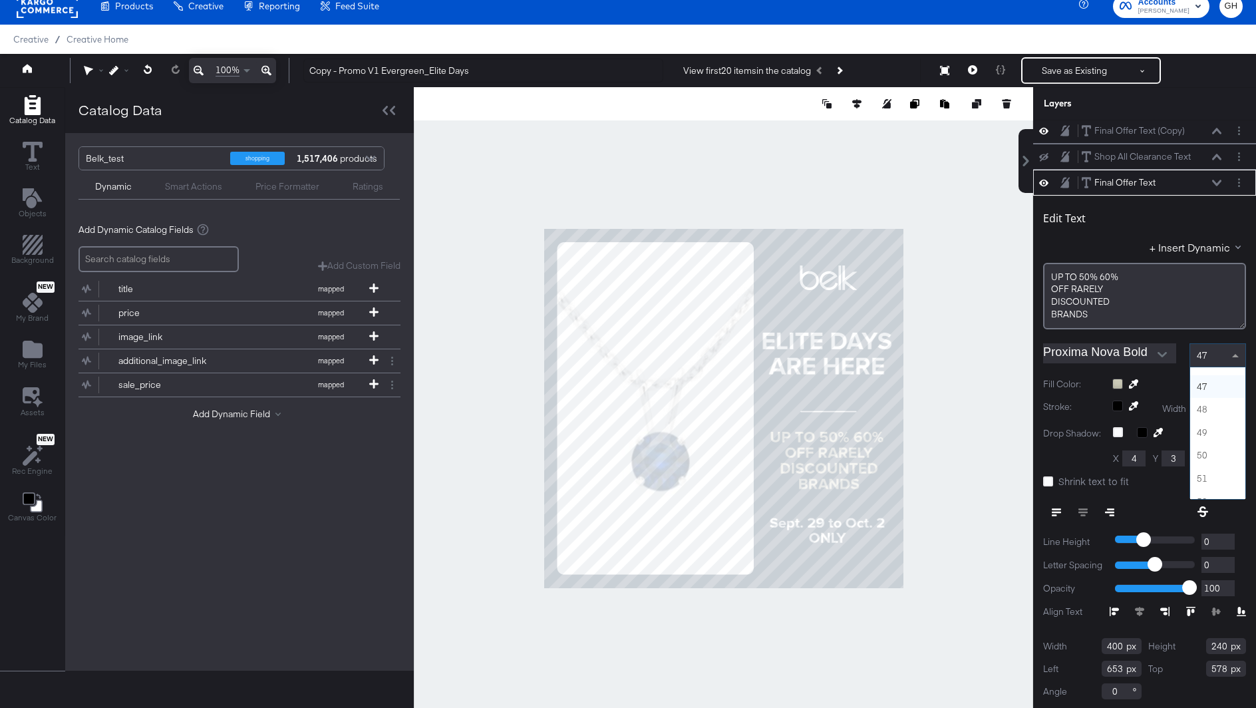
scroll to position [1053, 0]
click at [1222, 355] on div "50" at bounding box center [1217, 355] width 55 height 23
click at [984, 451] on div at bounding box center [723, 408] width 619 height 642
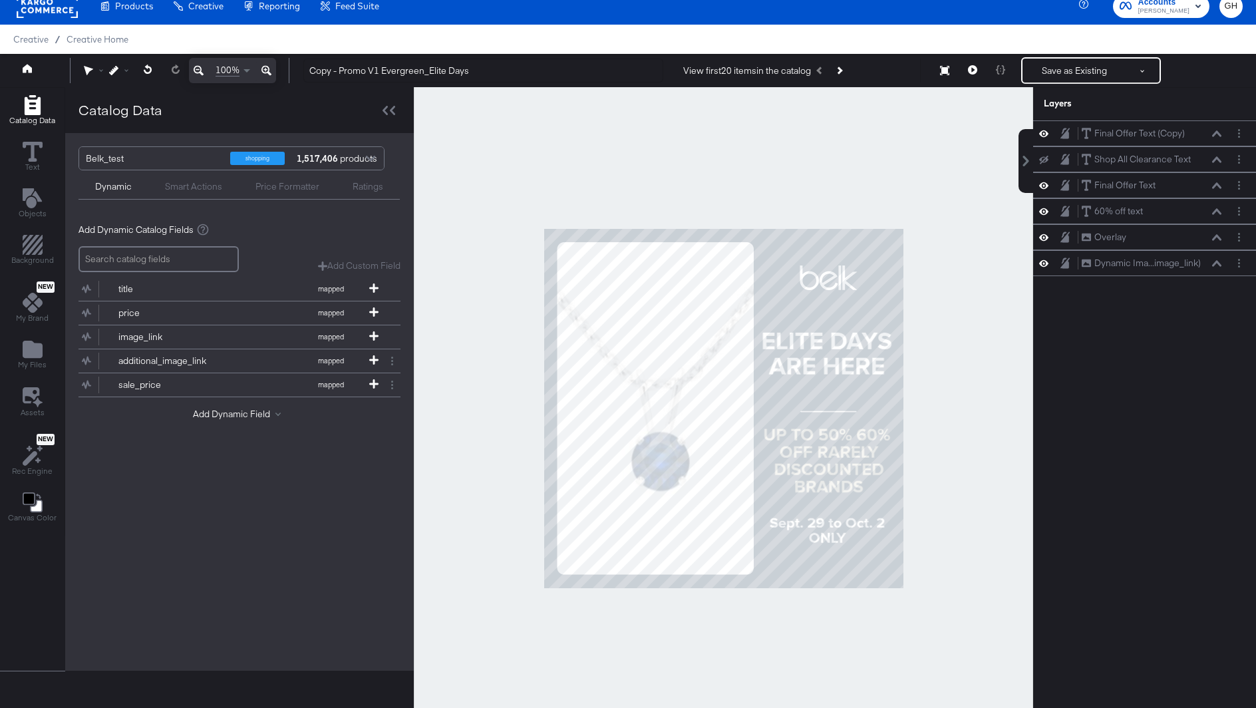
scroll to position [0, 0]
click at [1117, 213] on div "60% off text" at bounding box center [1118, 211] width 49 height 13
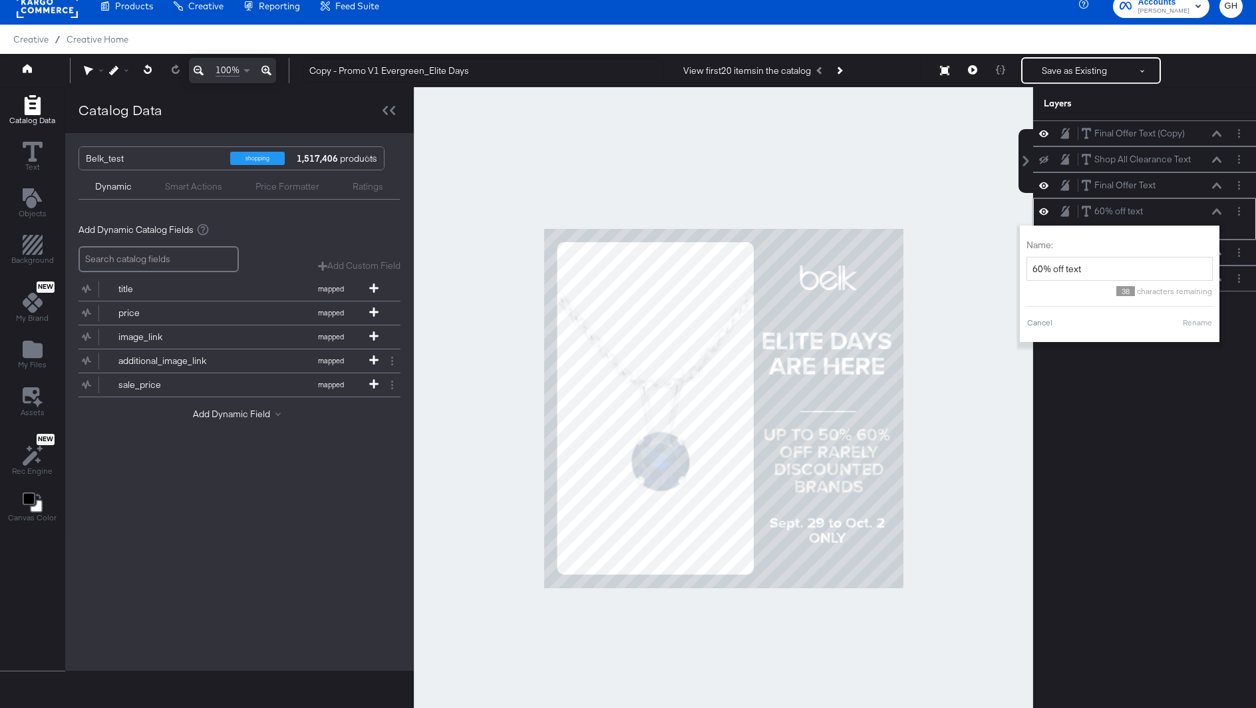
click at [1172, 206] on div "60% off text 60% off text" at bounding box center [1151, 211] width 141 height 14
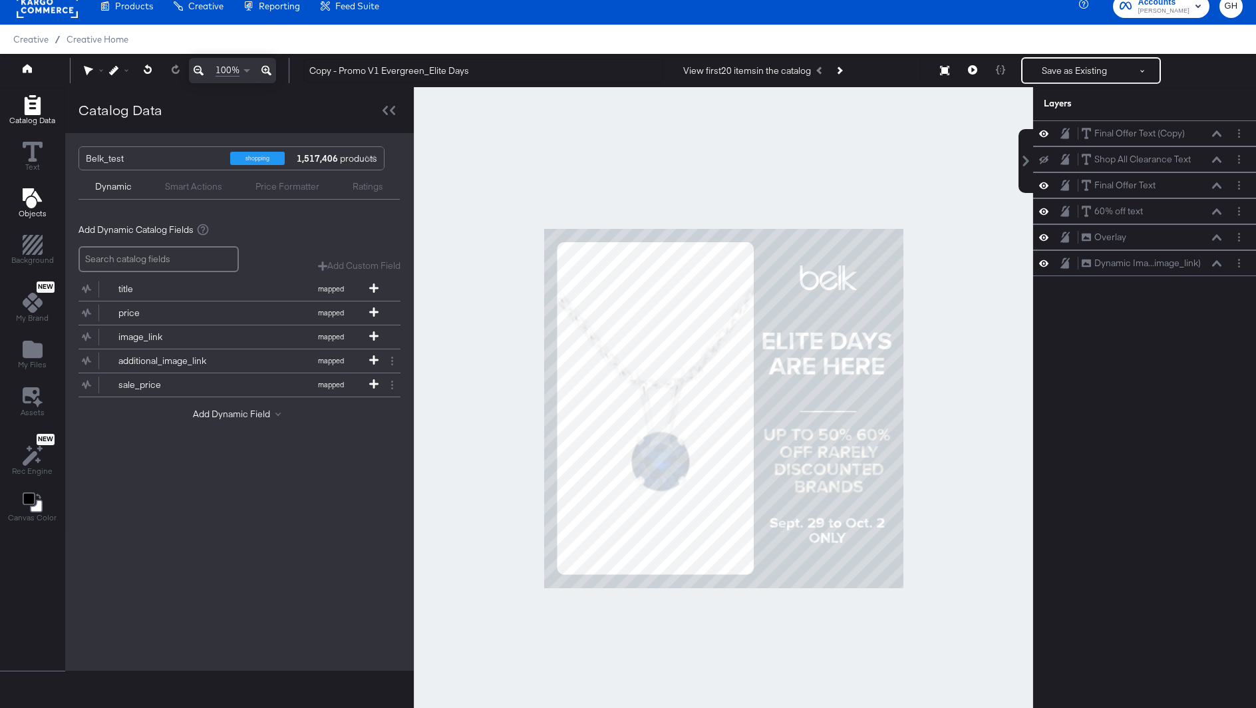
click at [31, 213] on span "Objects" at bounding box center [33, 213] width 28 height 11
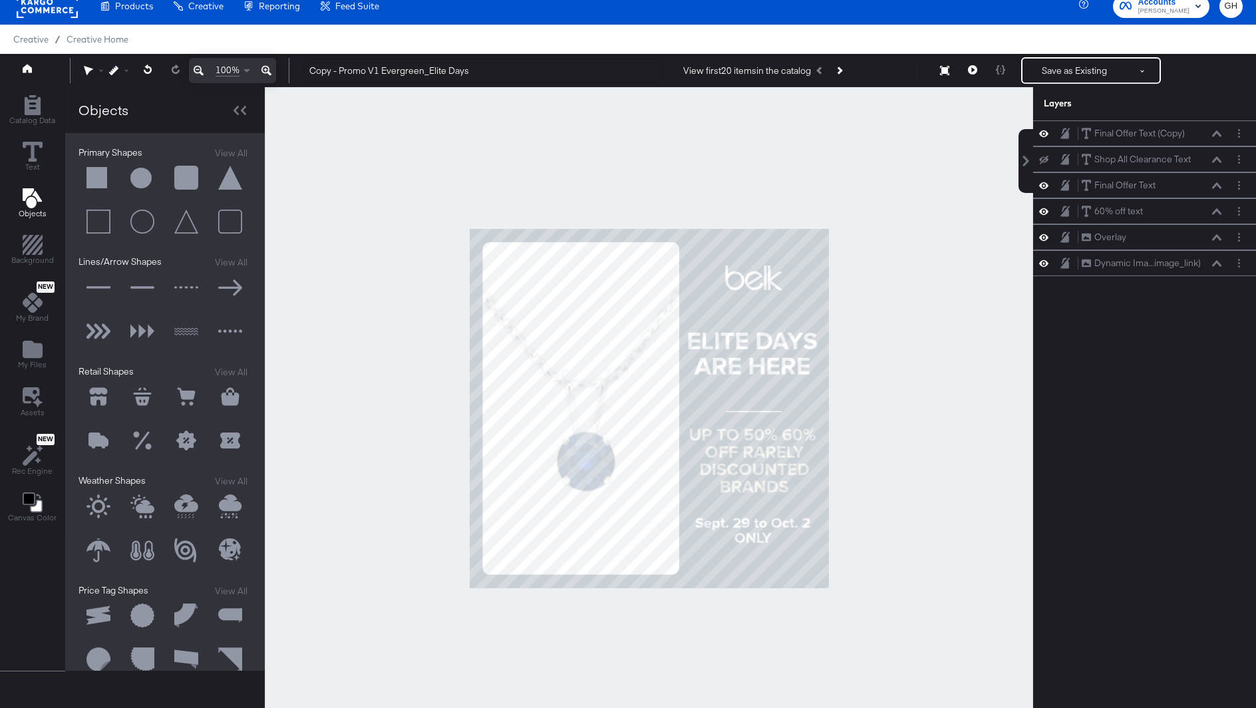
click at [93, 285] on button at bounding box center [98, 288] width 40 height 40
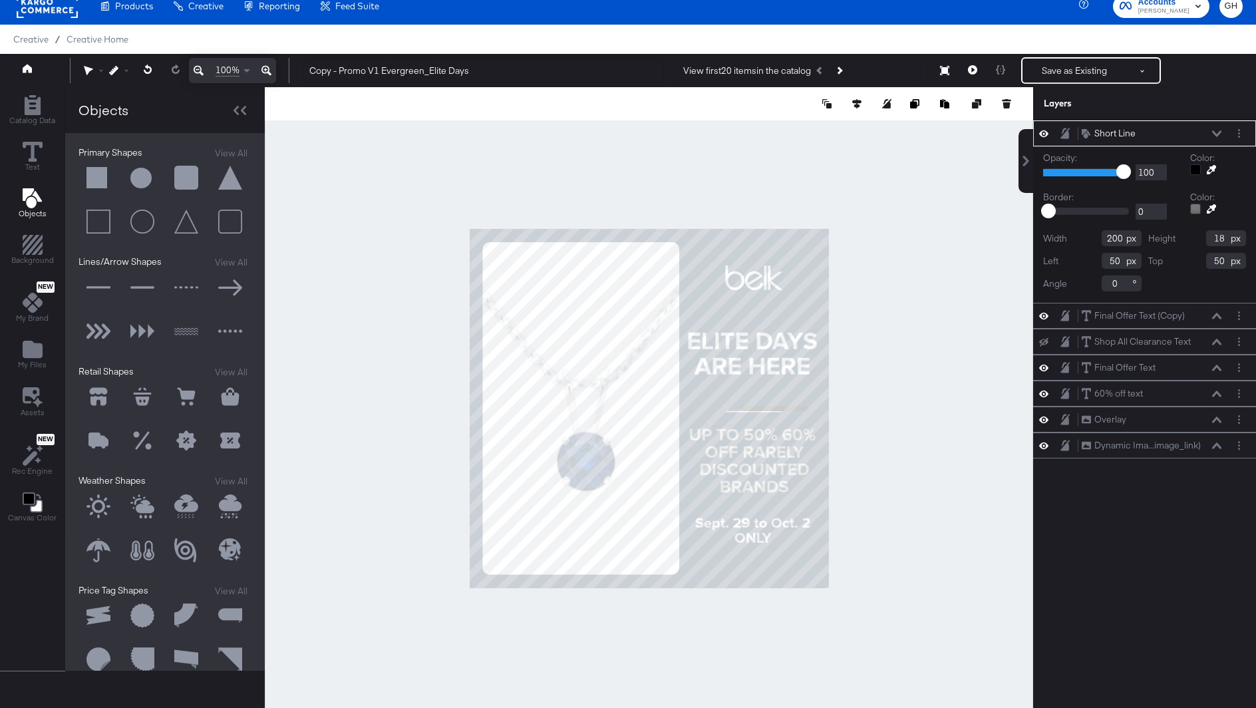
type input "816"
type input "531"
click at [1196, 169] on div at bounding box center [1195, 169] width 11 height 11
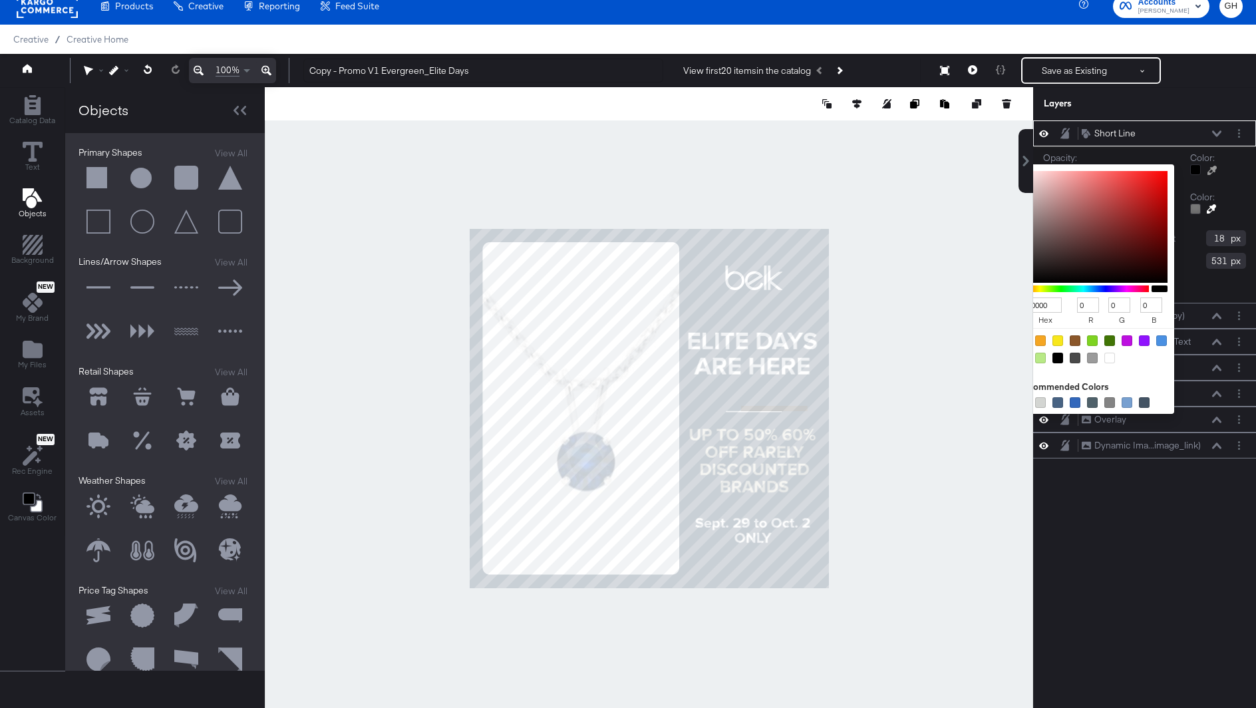
type input "A66E6E"
type input "166"
type input "110"
type input "C79898"
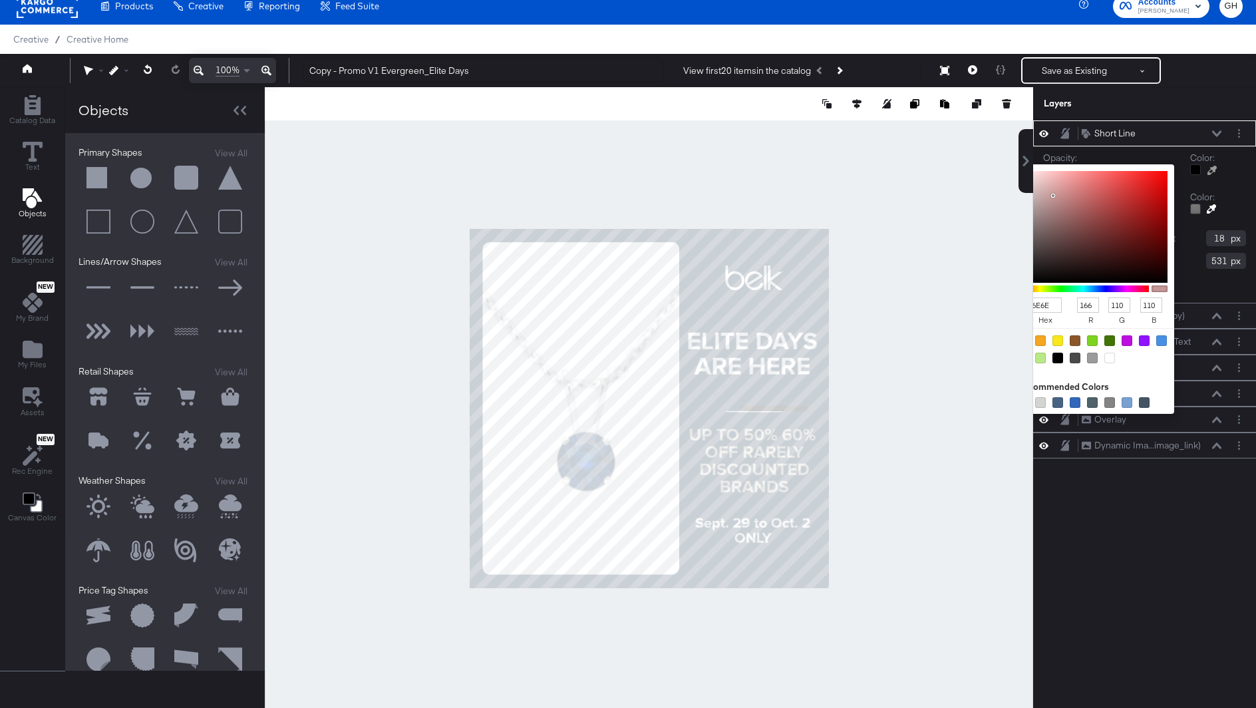
type input "199"
type input "152"
type input "FBE9E9"
type input "251"
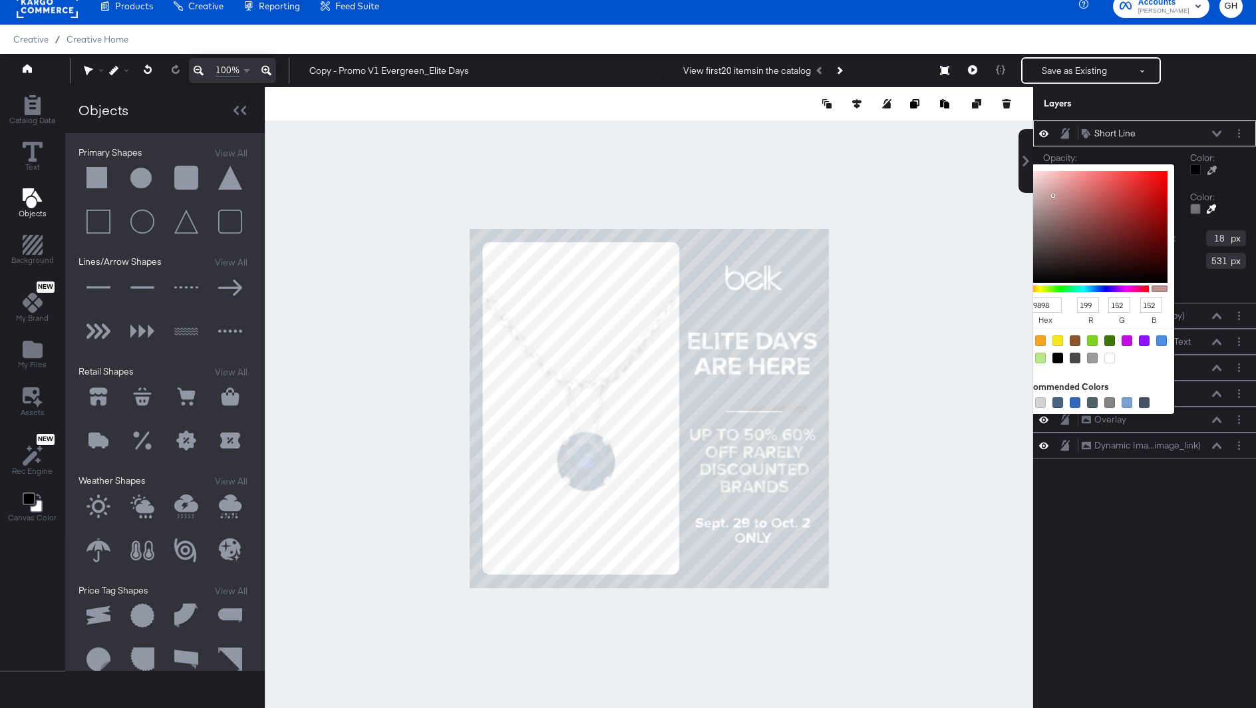
type input "233"
type input "FFFFFF"
type input "255"
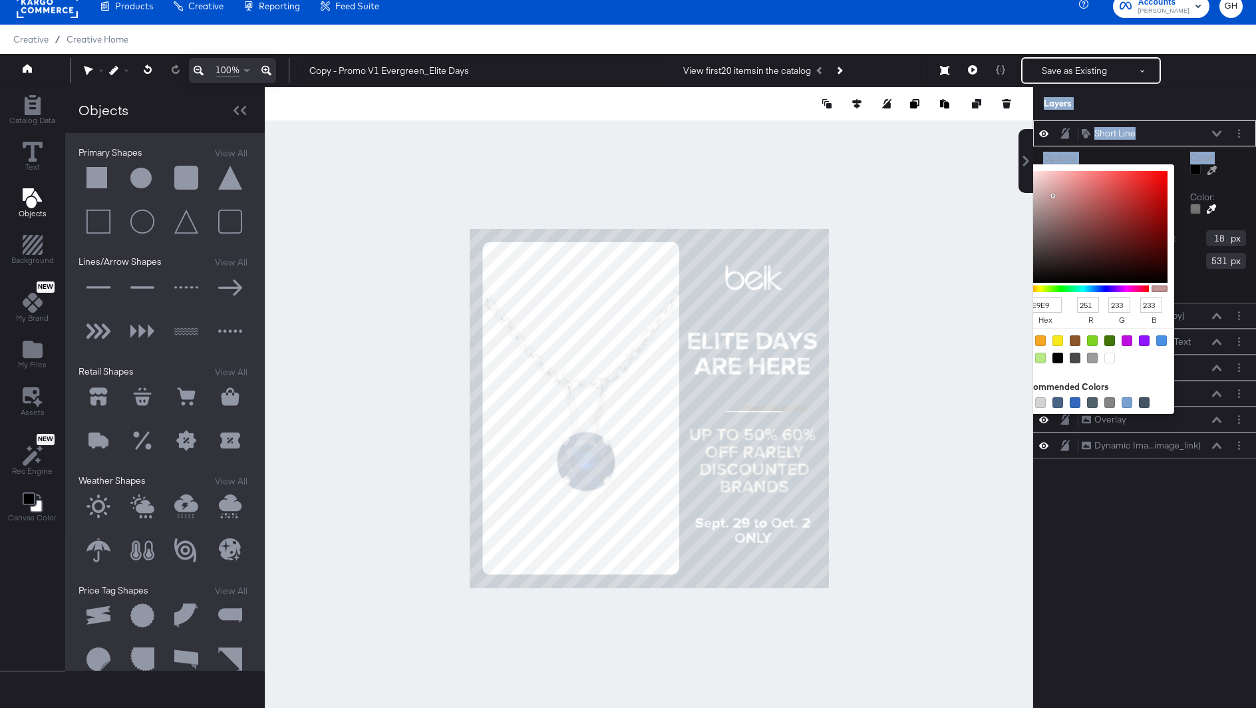
type input "255"
drag, startPoint x: 1068, startPoint y: 208, endPoint x: 1010, endPoint y: 146, distance: 85.6
click at [1010, 120] on div "Catalog Data Text Objects Background New My Brand My Files Assets New Rec Engin…" at bounding box center [628, 103] width 1256 height 33
type input "200"
type input "18"
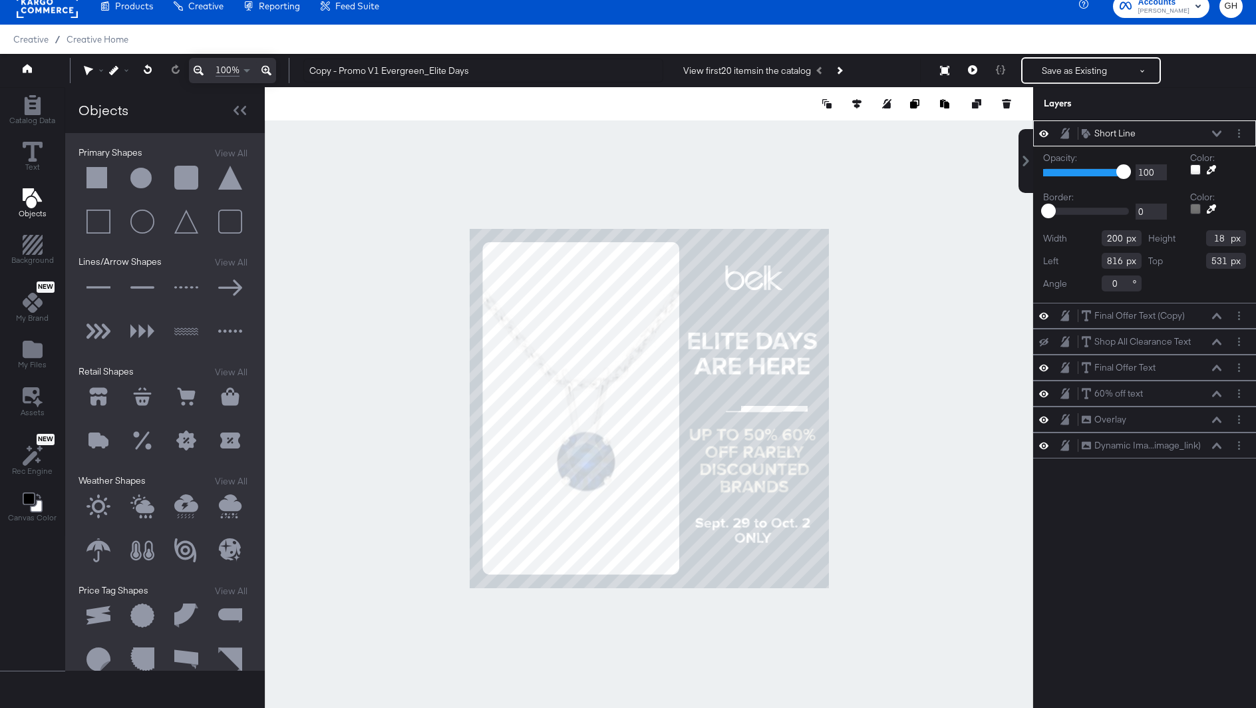
click at [1190, 241] on div "Height 18" at bounding box center [1197, 238] width 98 height 16
click at [1111, 239] on input "200" at bounding box center [1121, 238] width 40 height 16
type input "100"
click at [898, 408] on div at bounding box center [649, 408] width 768 height 642
click at [1222, 237] on input "18" at bounding box center [1226, 238] width 40 height 16
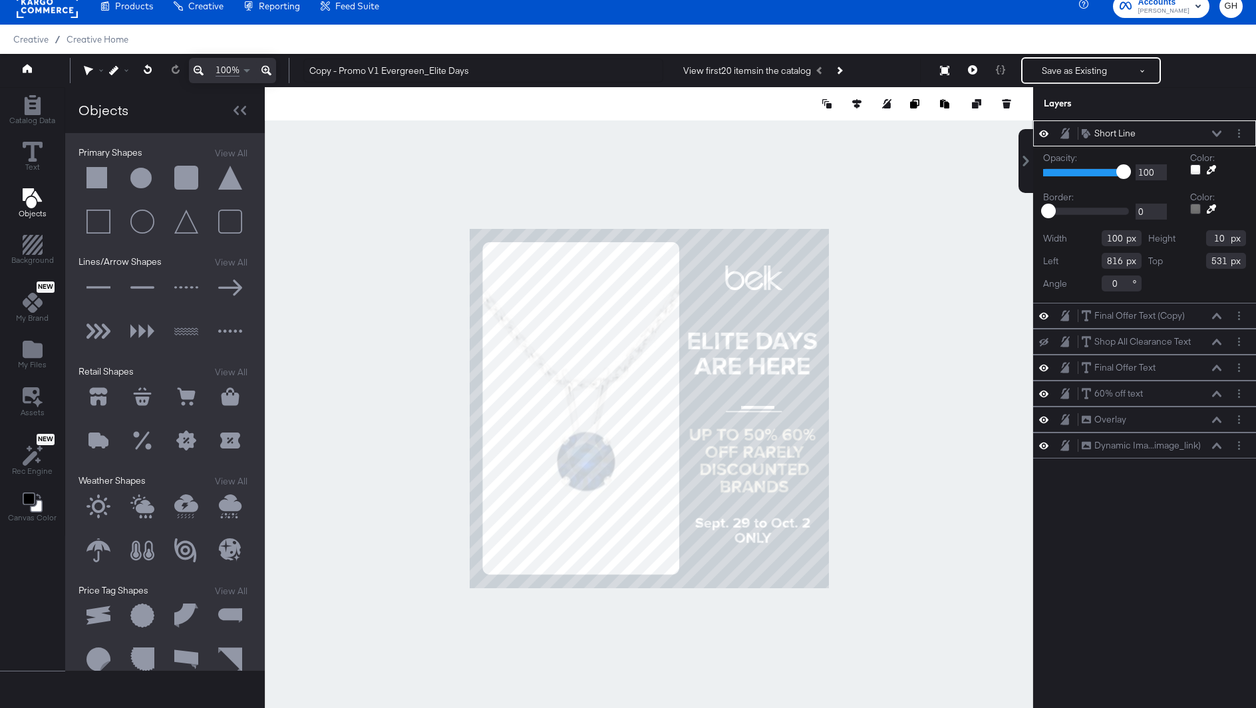
type input "10"
click at [1109, 238] on input "100" at bounding box center [1121, 238] width 40 height 16
type input "150"
type input "818"
type input "519"
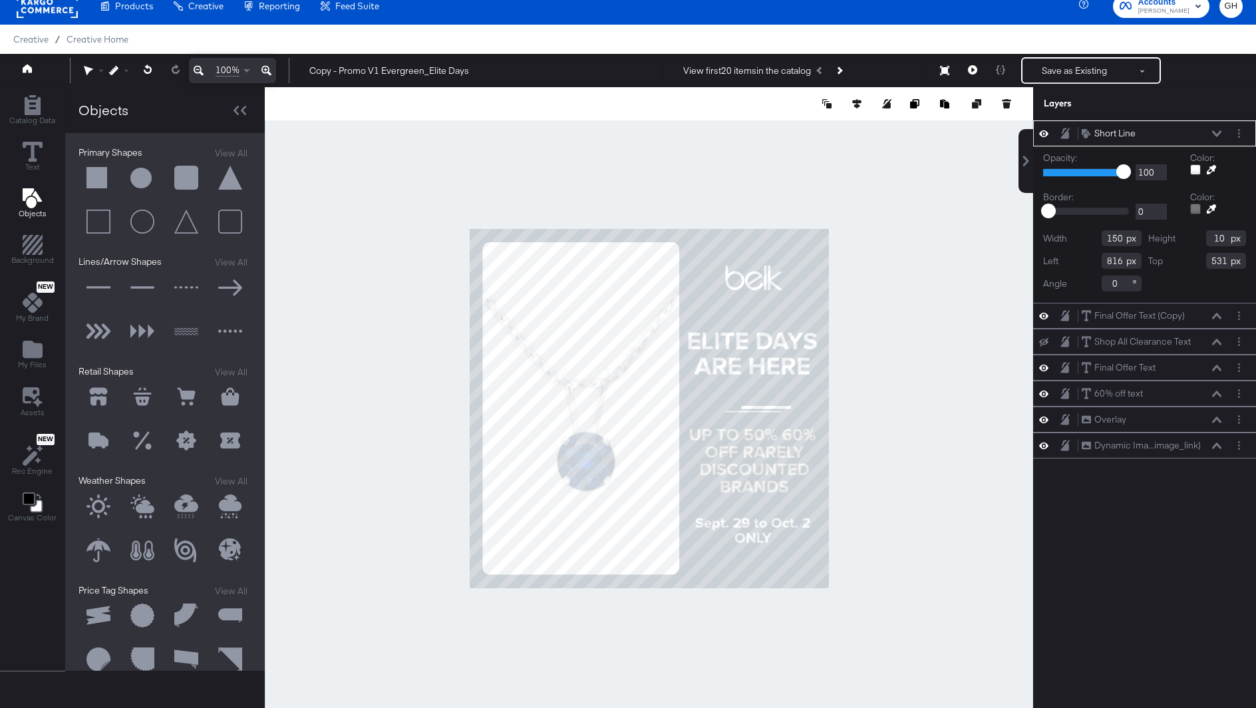
type input "9"
type input "823"
type input "569"
type input "331"
click at [1116, 238] on input "150" at bounding box center [1121, 238] width 40 height 16
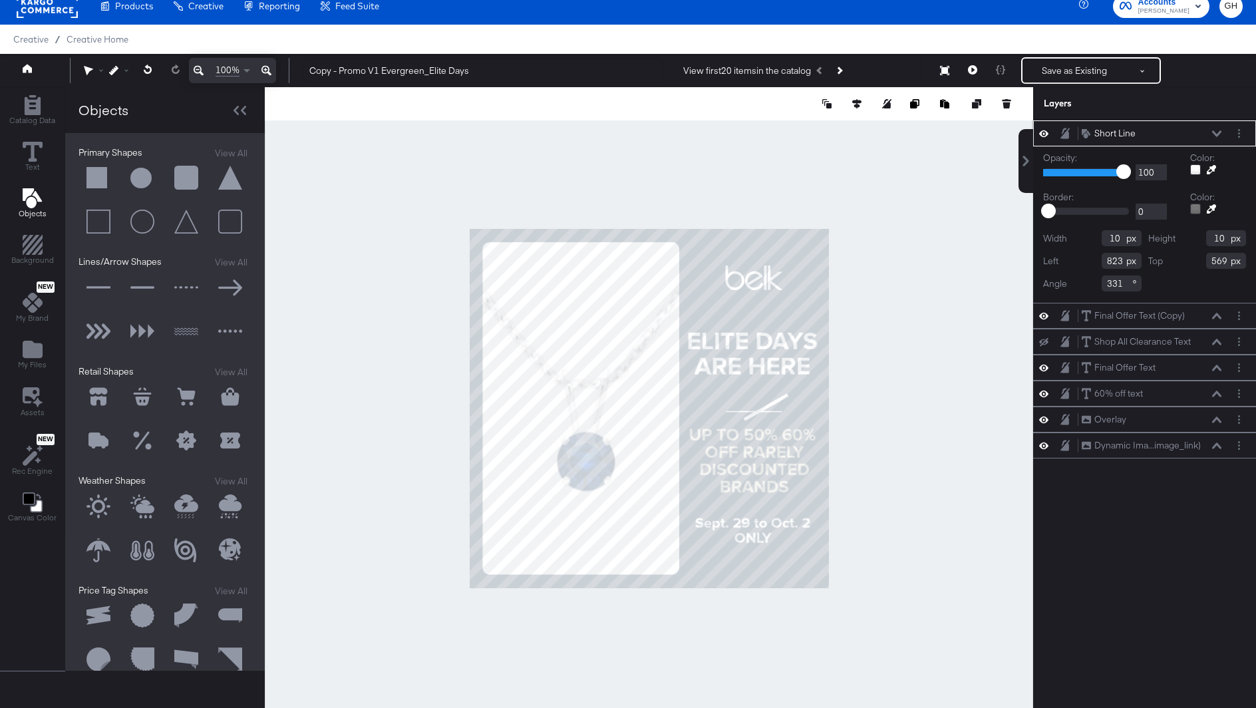
type input "100"
click at [962, 438] on div at bounding box center [649, 408] width 768 height 642
type input "807"
type input "641"
click at [873, 441] on div at bounding box center [649, 408] width 768 height 642
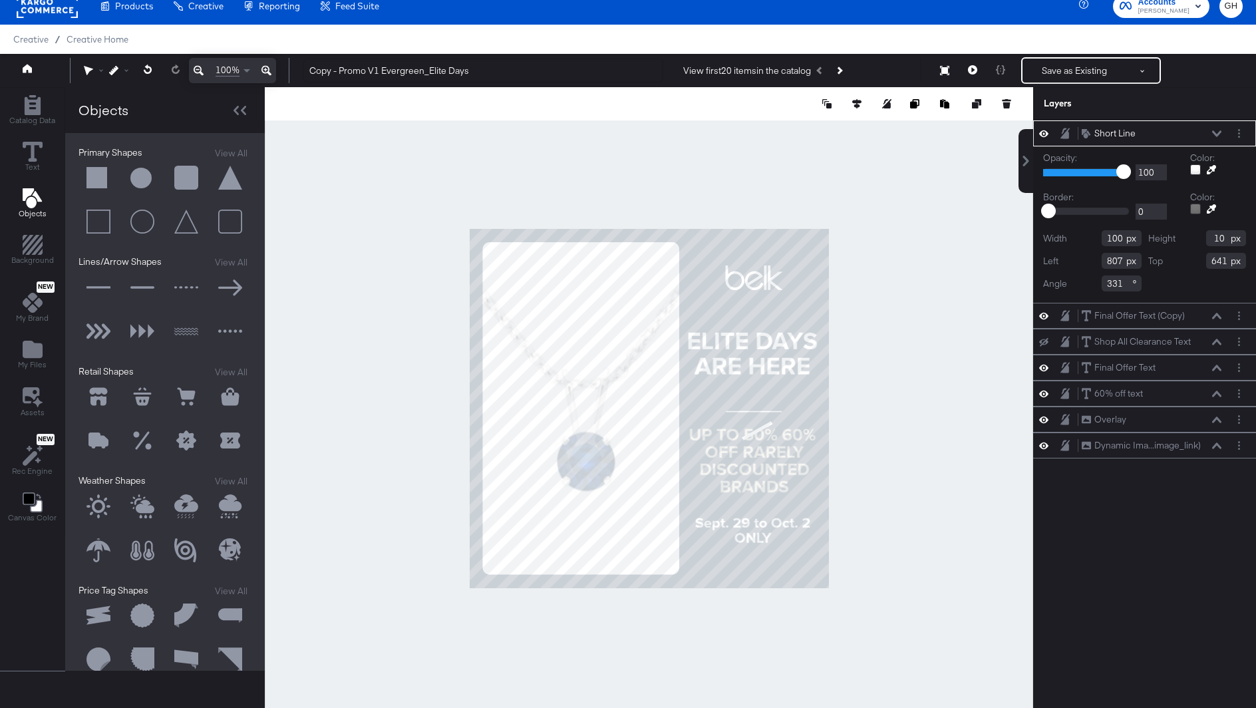
type input "819"
type input "627"
click at [1115, 236] on input "100" at bounding box center [1121, 238] width 40 height 16
type input "1"
type input "80"
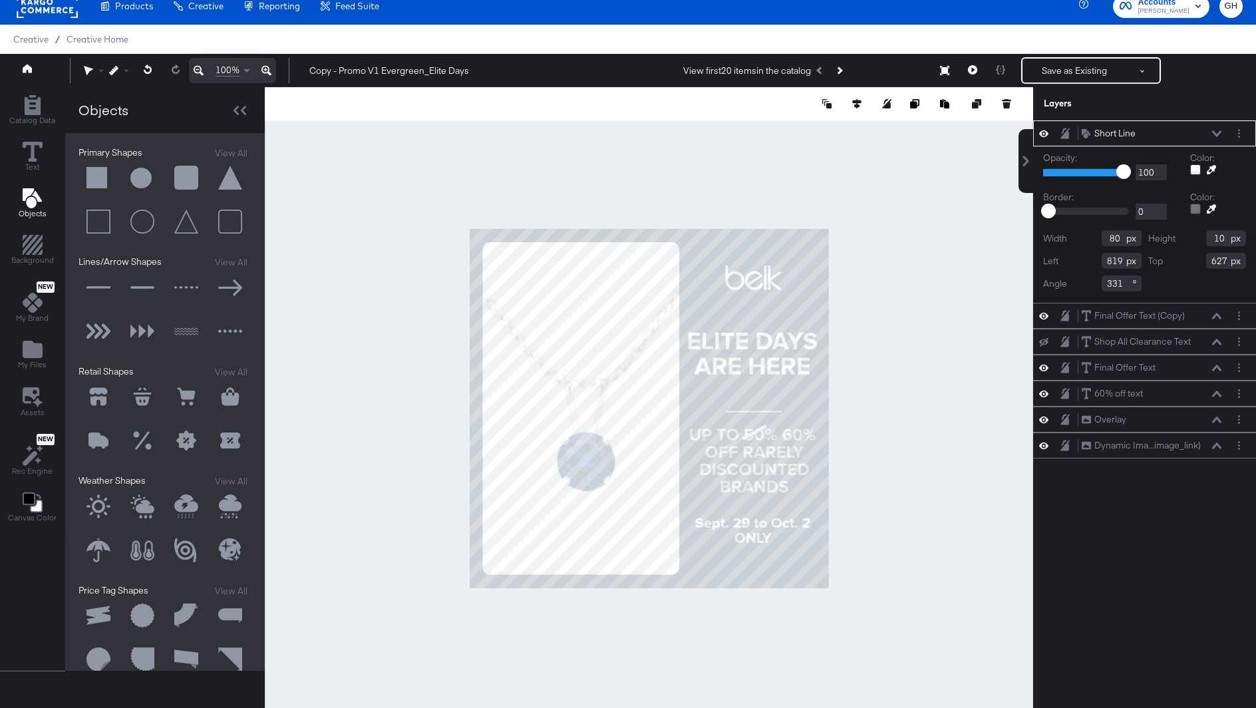
click at [954, 380] on div at bounding box center [649, 408] width 768 height 642
type input "835"
type input "631"
click at [952, 459] on div at bounding box center [649, 408] width 768 height 642
drag, startPoint x: 1222, startPoint y: 239, endPoint x: 1204, endPoint y: 239, distance: 17.3
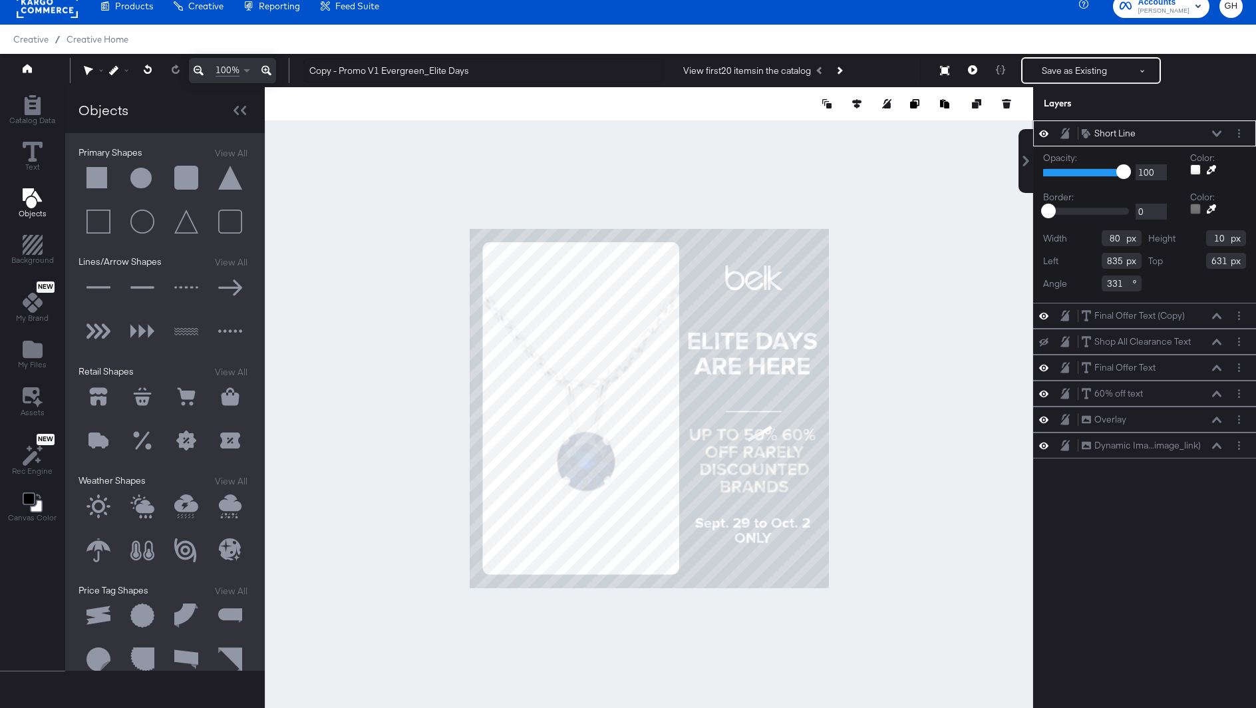
click at [1203, 239] on div "Height 10" at bounding box center [1197, 238] width 98 height 16
type input "5"
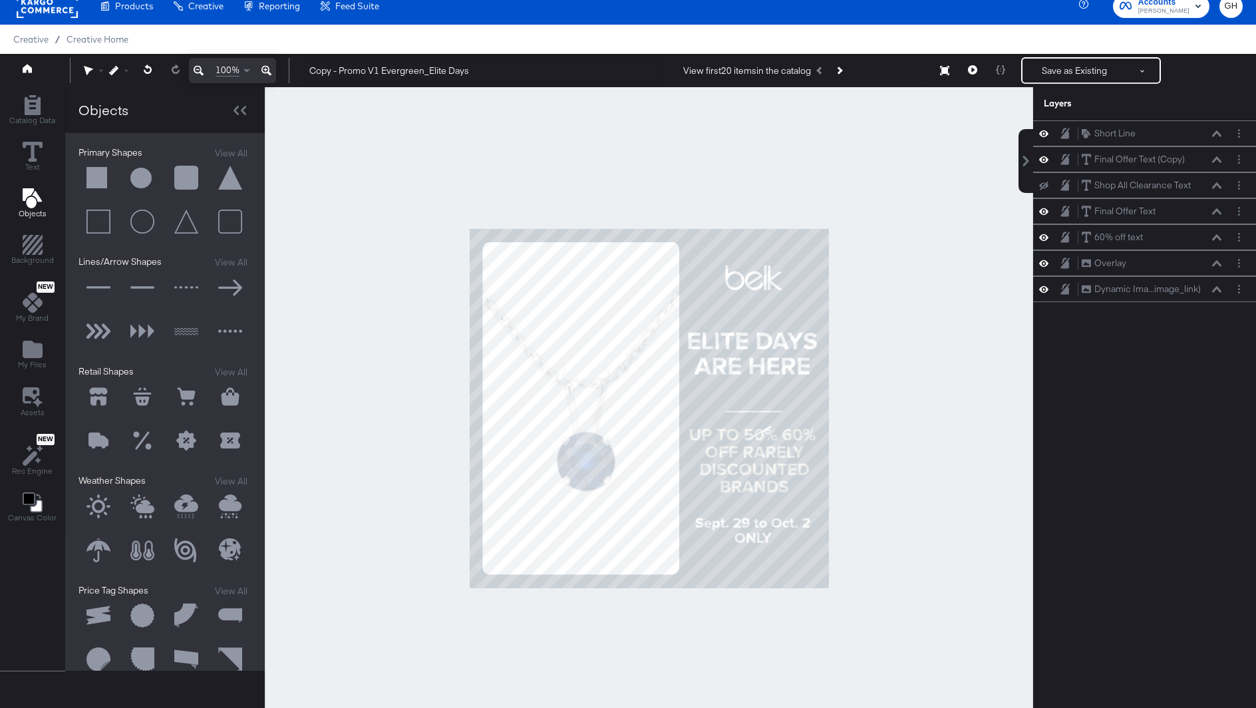
click at [927, 408] on div at bounding box center [649, 408] width 768 height 642
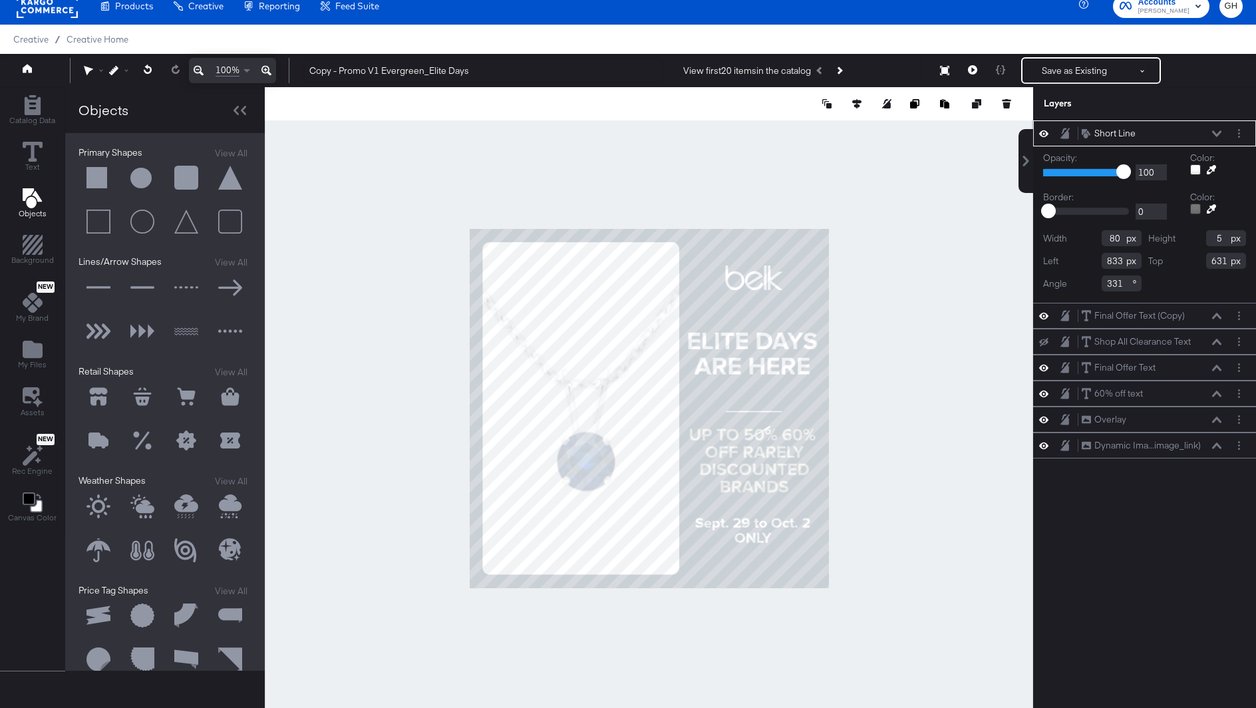
drag, startPoint x: 1218, startPoint y: 237, endPoint x: 1235, endPoint y: 236, distance: 16.7
click at [1235, 236] on div "Height 5" at bounding box center [1197, 238] width 98 height 16
type input "8"
click at [985, 402] on div at bounding box center [649, 408] width 768 height 642
drag, startPoint x: 1115, startPoint y: 238, endPoint x: 1097, endPoint y: 240, distance: 18.1
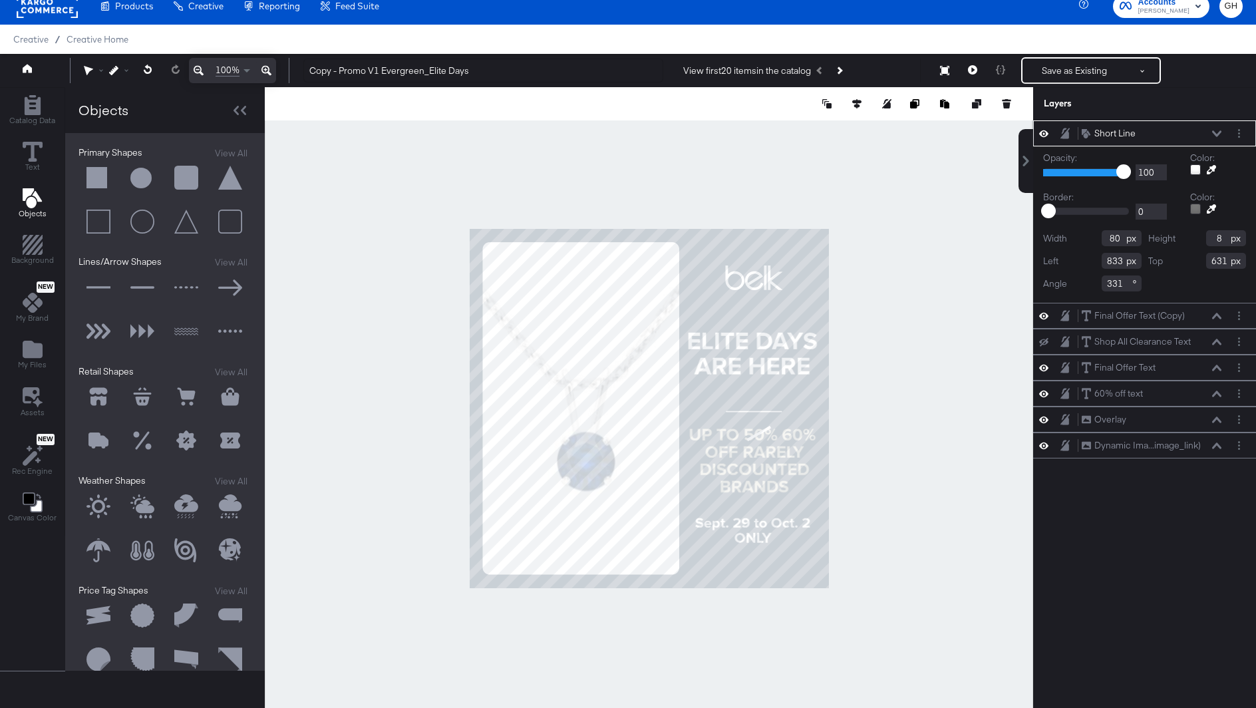
click at [1097, 240] on div "Width 80" at bounding box center [1092, 238] width 98 height 16
type input "90"
click at [951, 380] on div at bounding box center [649, 408] width 768 height 642
click at [1114, 237] on input "80" at bounding box center [1121, 238] width 40 height 16
type input "90"
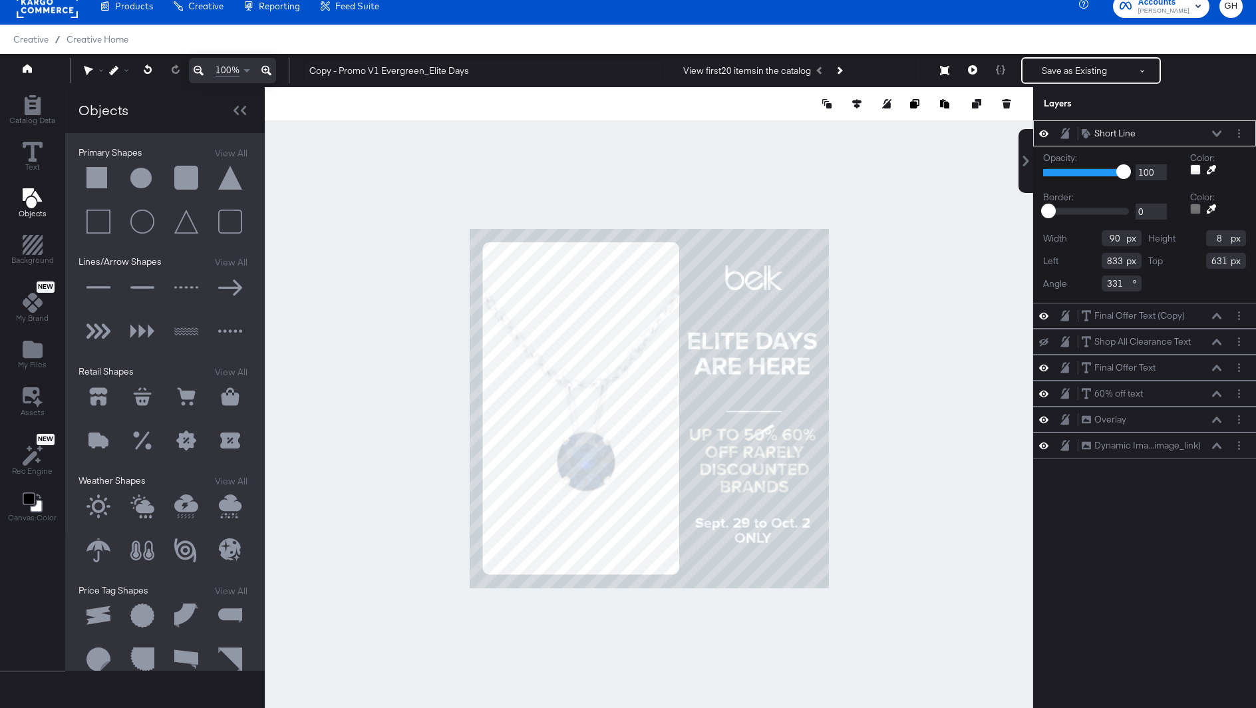
click at [956, 320] on div at bounding box center [649, 408] width 768 height 642
type input "831"
type input "627"
type input "336"
type input "825"
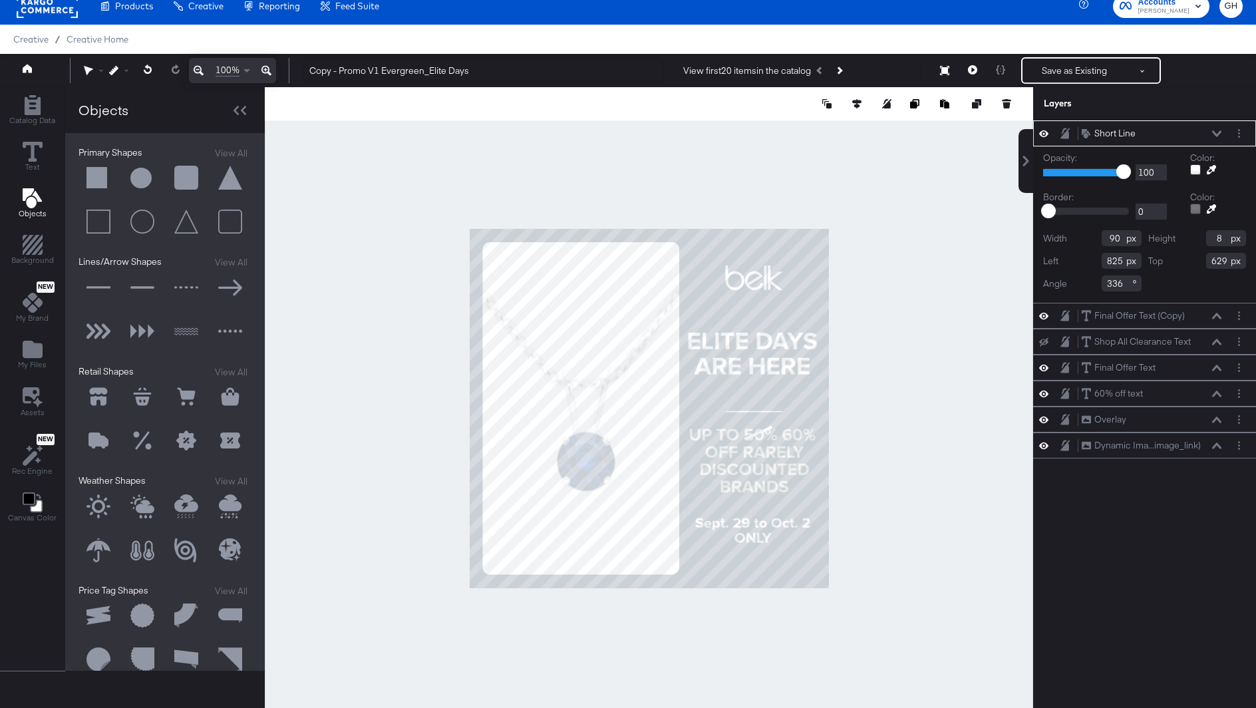
type input "630"
type input "827"
click at [887, 437] on div at bounding box center [649, 408] width 768 height 642
type input "631"
type input "823"
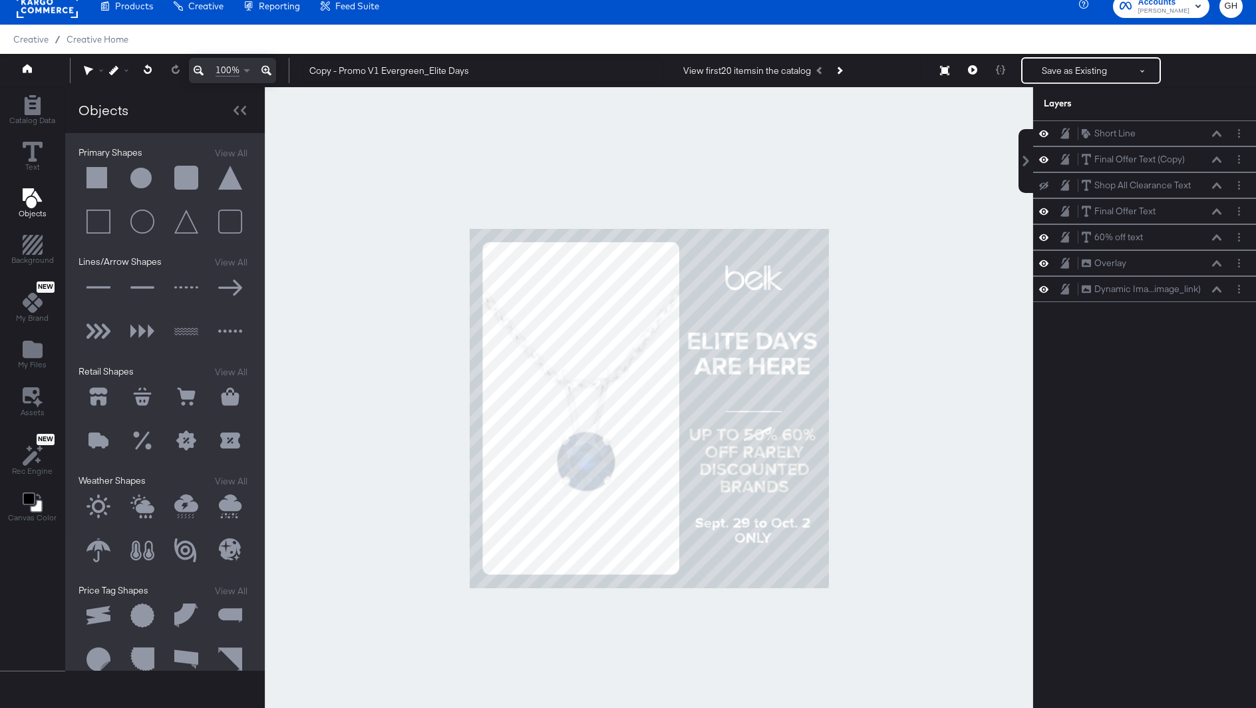
click at [910, 452] on div at bounding box center [649, 408] width 768 height 642
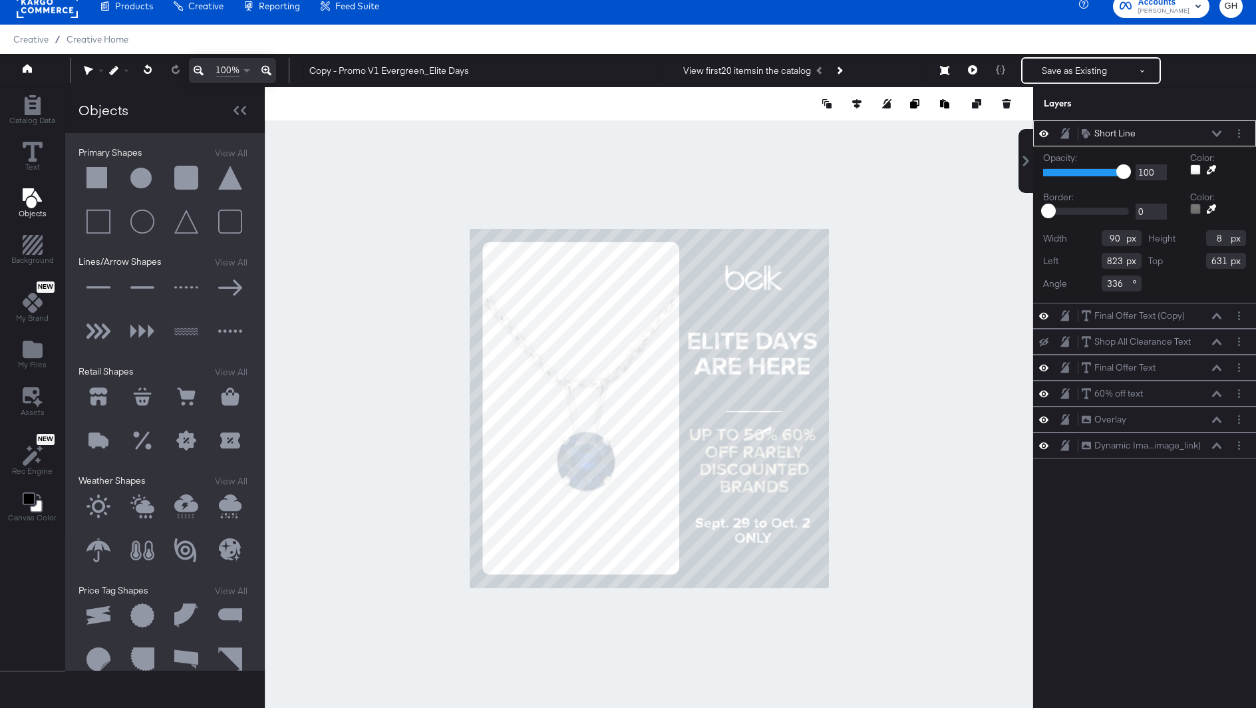
click at [875, 453] on div at bounding box center [649, 408] width 768 height 642
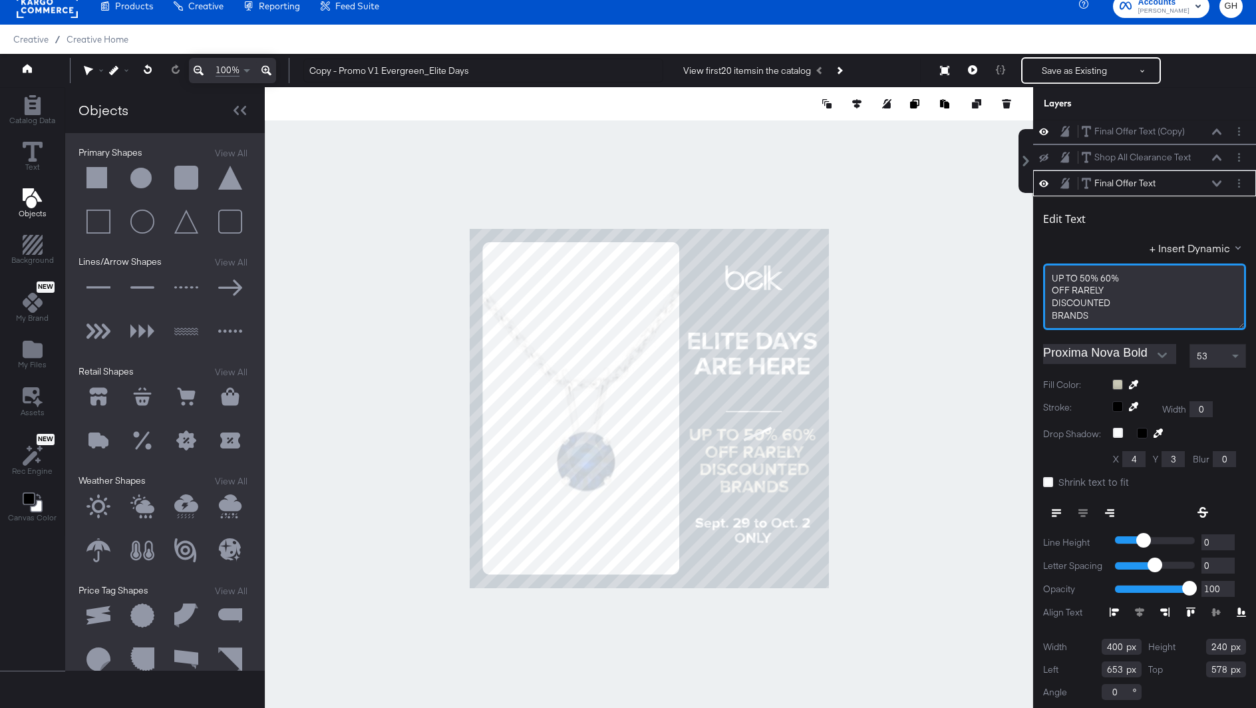
drag, startPoint x: 1096, startPoint y: 273, endPoint x: 1121, endPoint y: 273, distance: 24.6
click at [1121, 273] on div "UP TO 50% 60%" at bounding box center [1144, 278] width 186 height 13
click at [923, 310] on div at bounding box center [649, 408] width 768 height 642
type input "616"
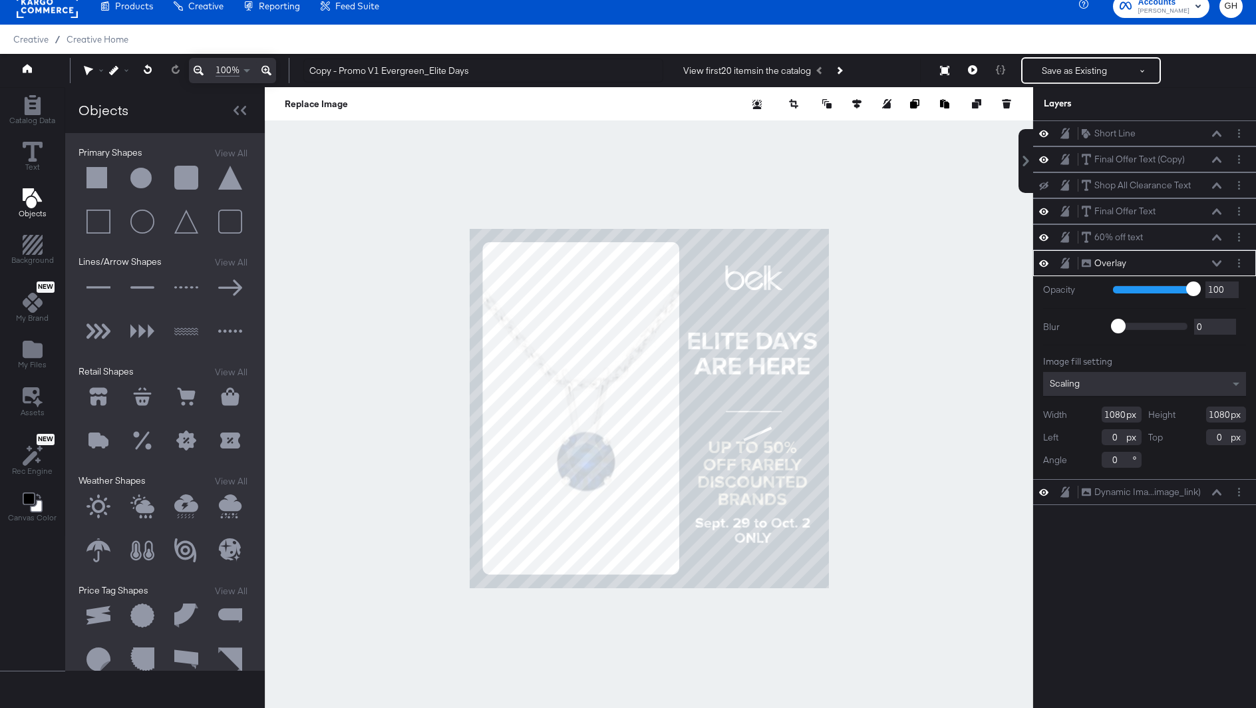
scroll to position [0, 0]
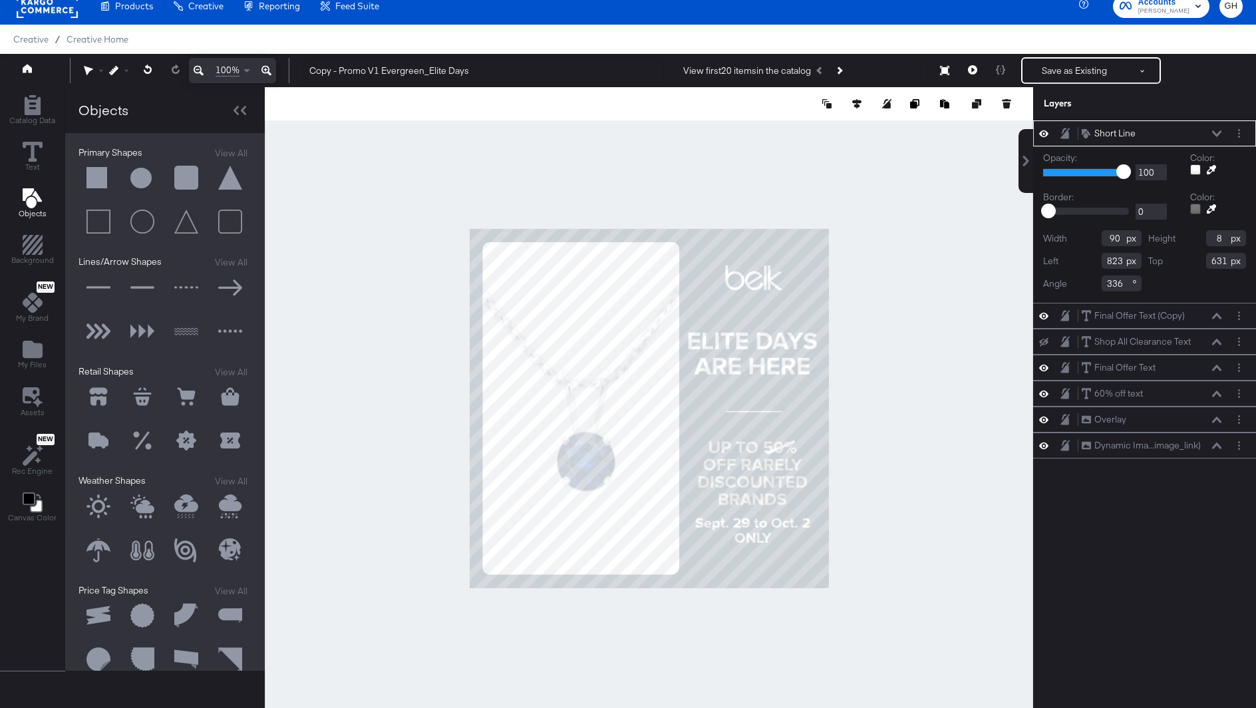
type input "879"
type input "671"
type input "877"
type input "654"
click at [1120, 285] on input "358" at bounding box center [1121, 283] width 40 height 16
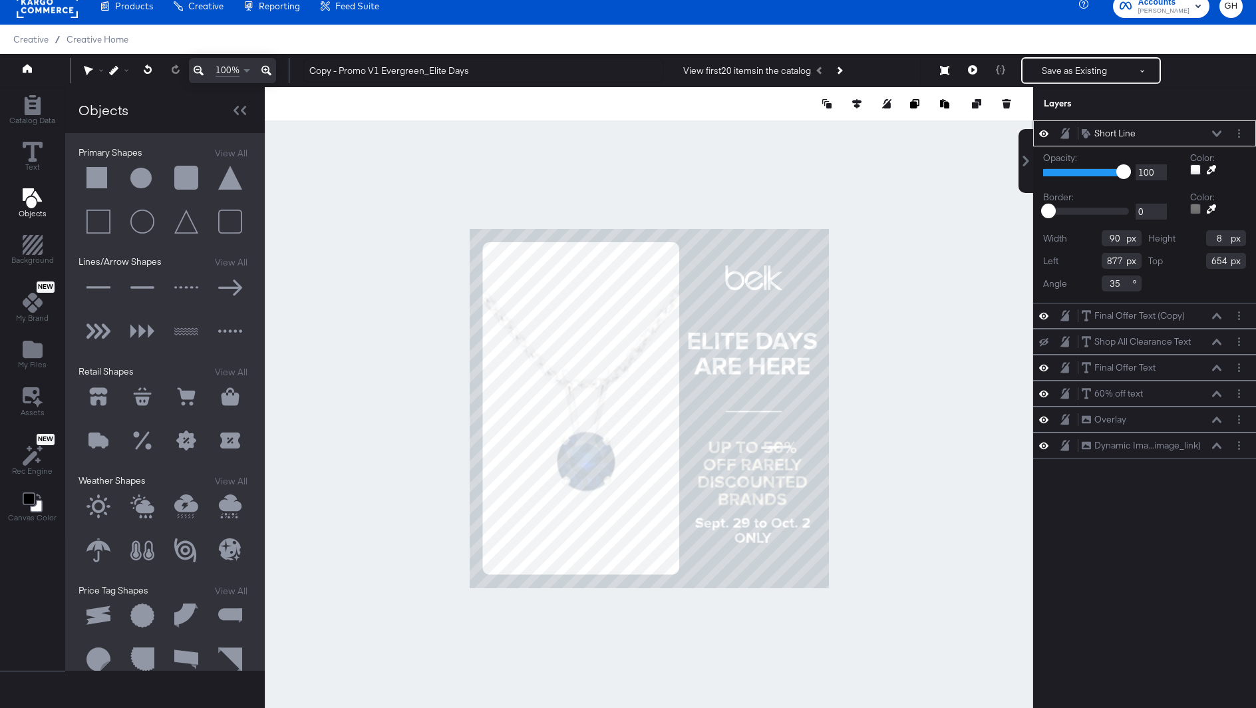
type input "350"
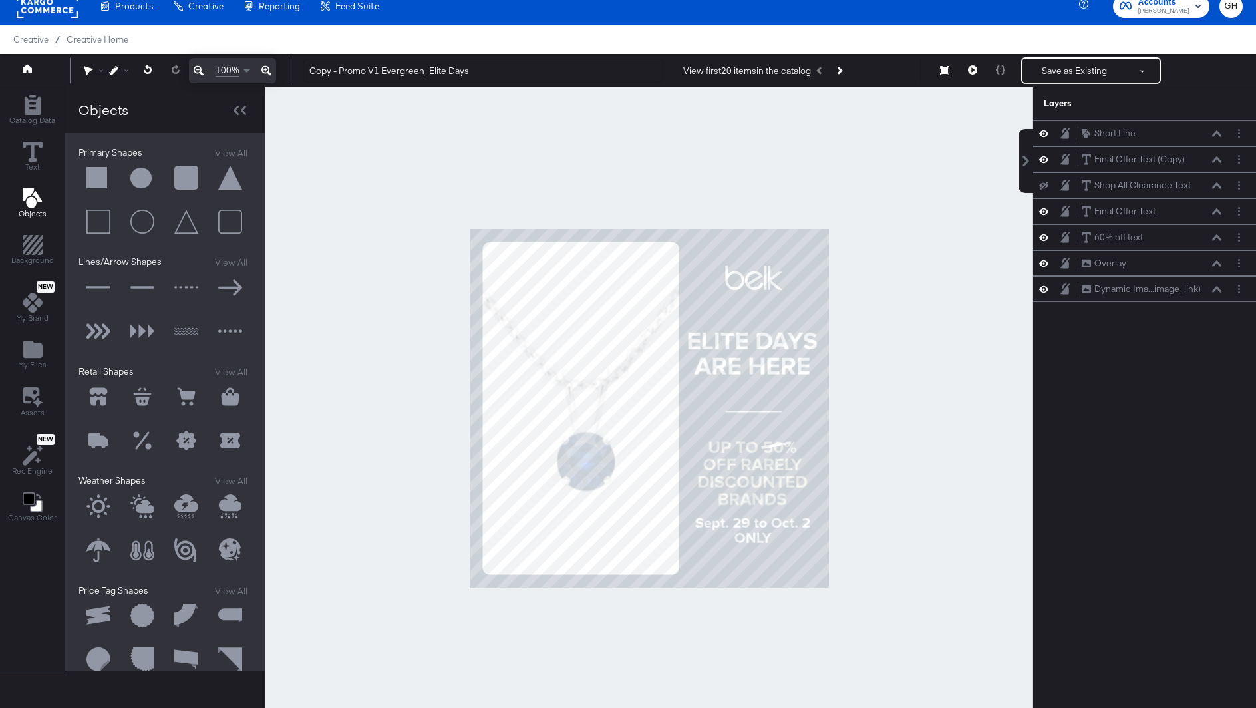
click at [952, 370] on div at bounding box center [649, 408] width 768 height 642
click at [96, 281] on button at bounding box center [98, 288] width 40 height 40
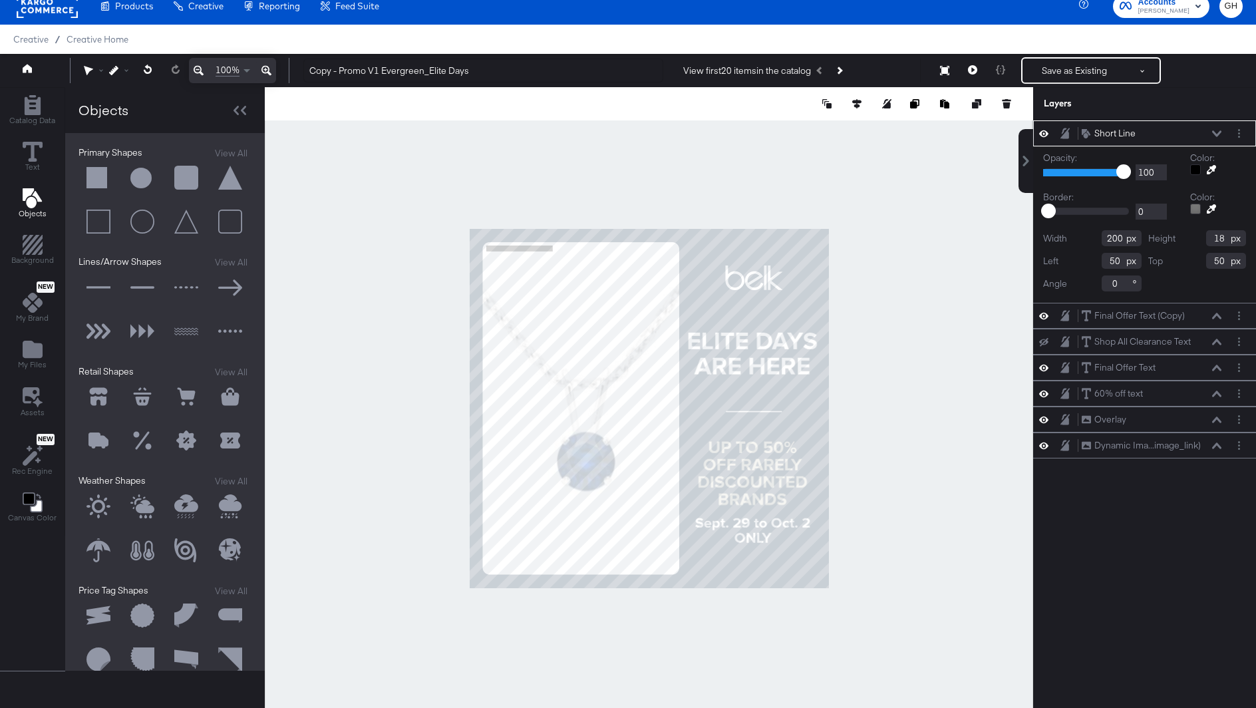
click at [1224, 236] on input "18" at bounding box center [1226, 238] width 40 height 16
type input "10"
type input "736"
type input "535"
type input "810"
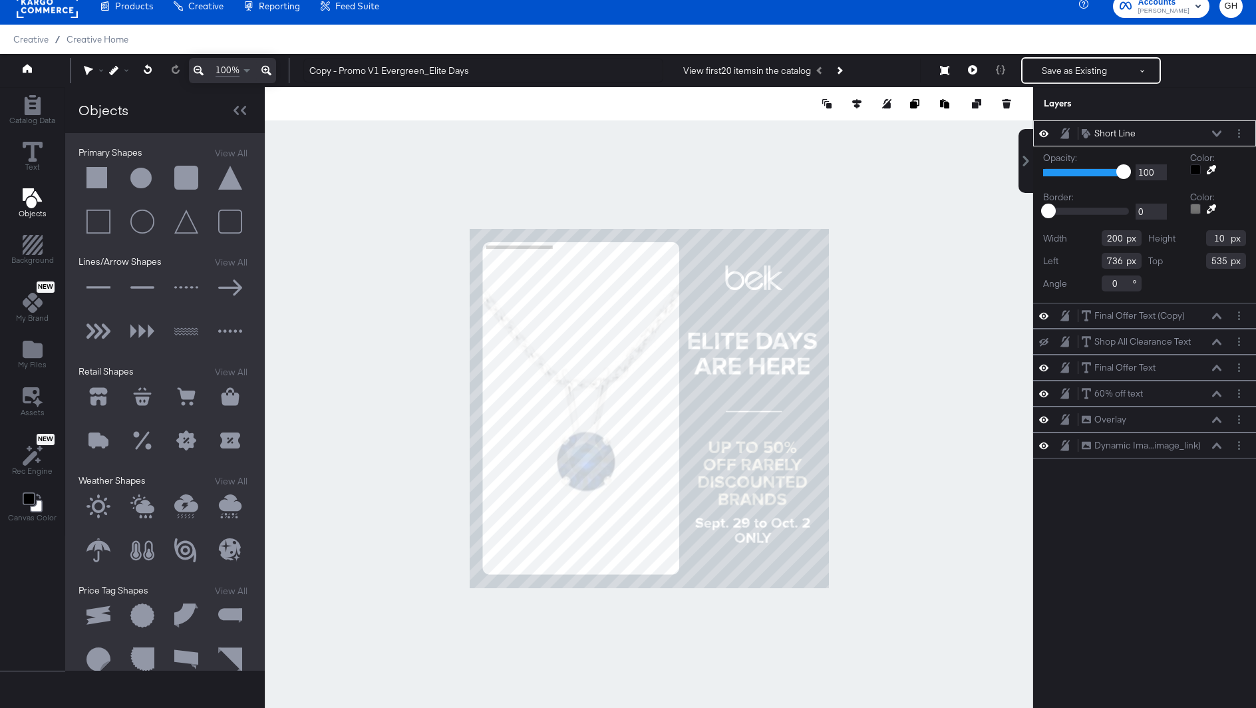
type input "606"
click at [1197, 168] on div at bounding box center [1195, 169] width 11 height 11
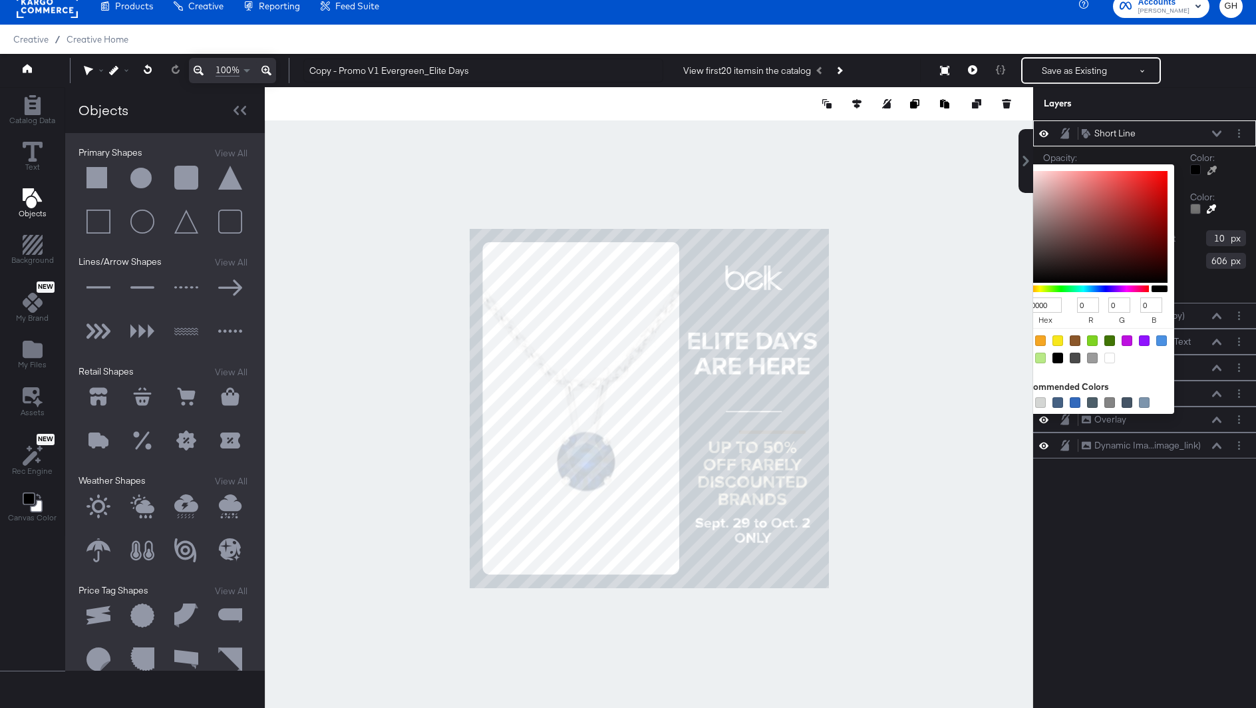
type input "717E7F"
type input "113"
type input "126"
type input "127"
click at [793, 464] on div at bounding box center [648, 408] width 767 height 642
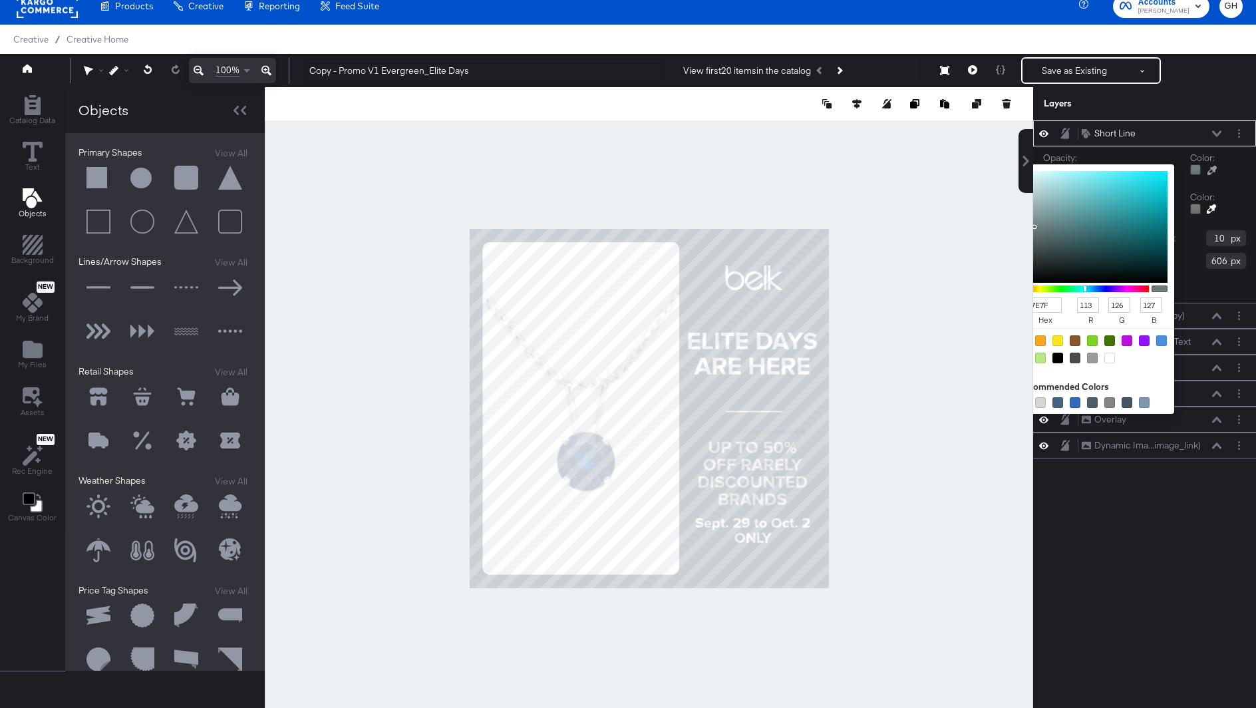
type input "200"
type input "10"
type input "CAC9B7"
type input "202"
type input "201"
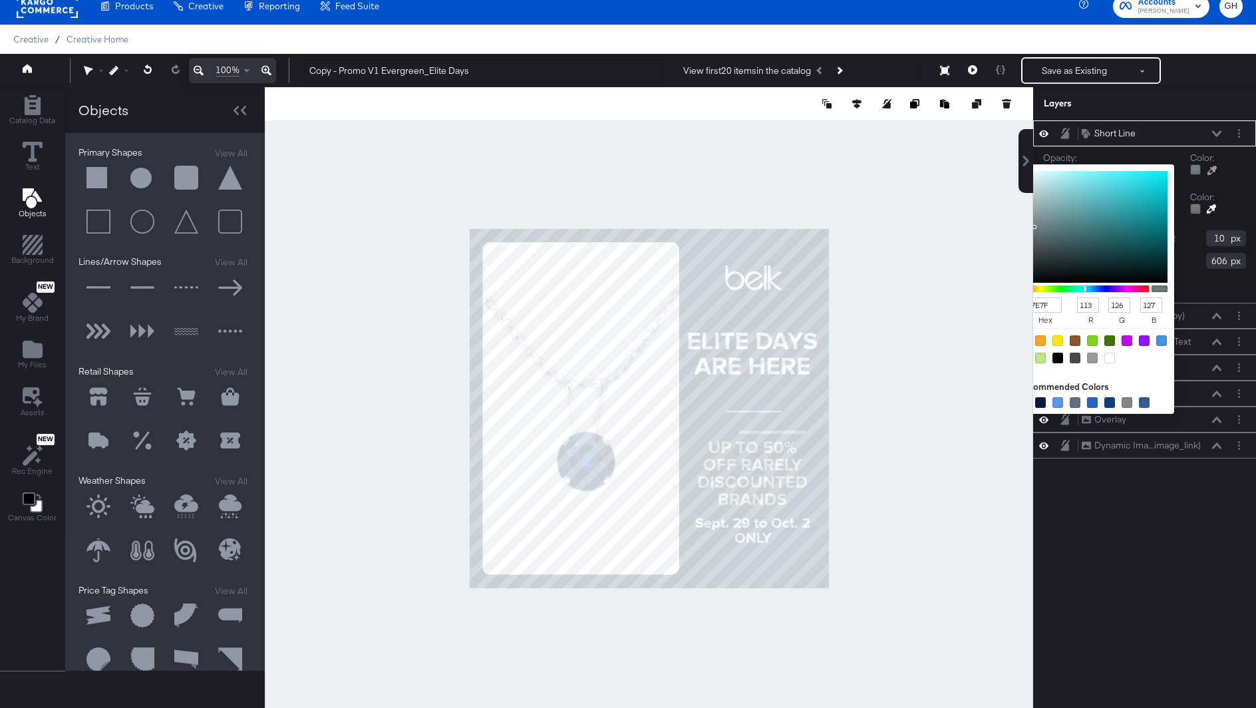
type input "183"
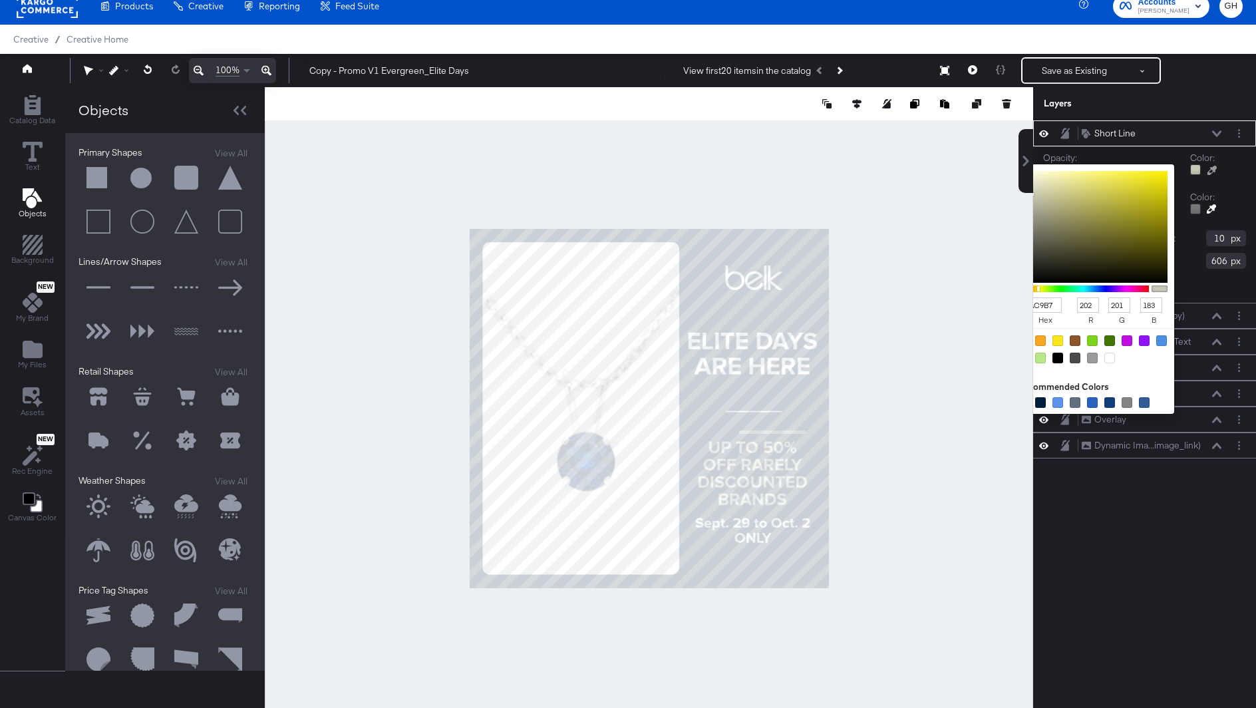
click at [794, 463] on div at bounding box center [648, 408] width 767 height 642
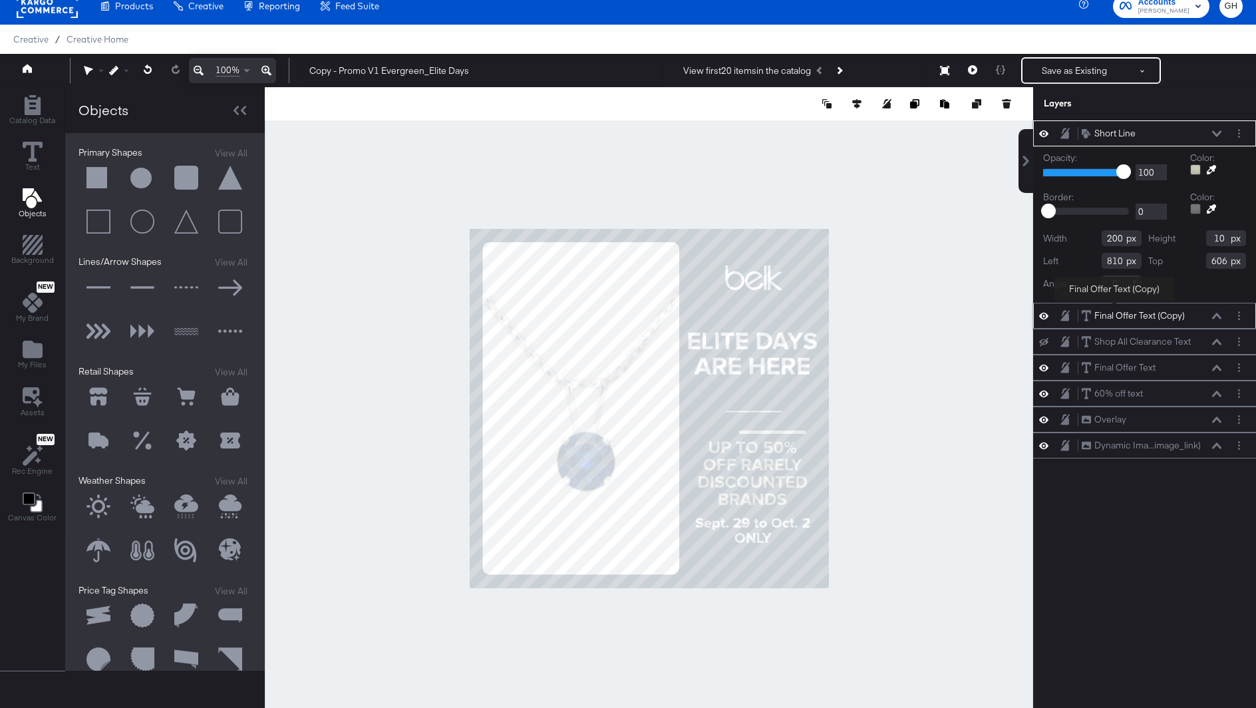
click at [1114, 311] on div "Final Offer Text (Copy)" at bounding box center [1139, 315] width 90 height 13
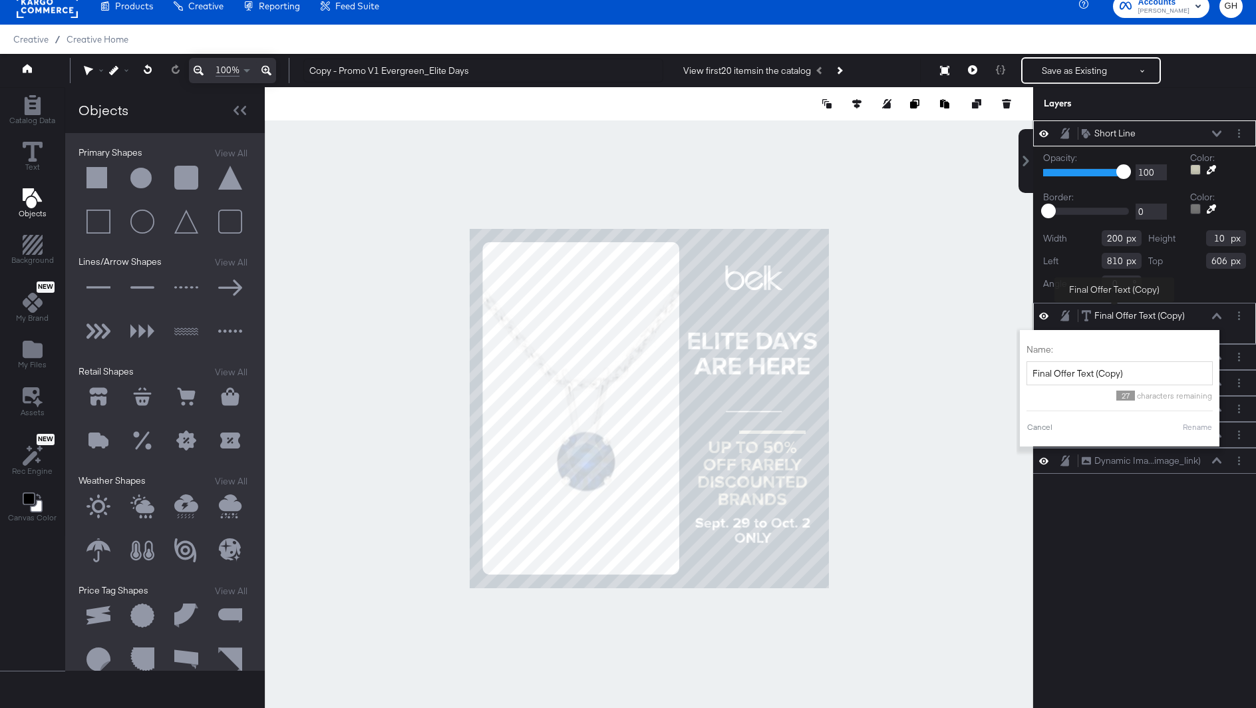
click at [1114, 311] on div "Final Offer Text (Copy)" at bounding box center [1139, 315] width 90 height 13
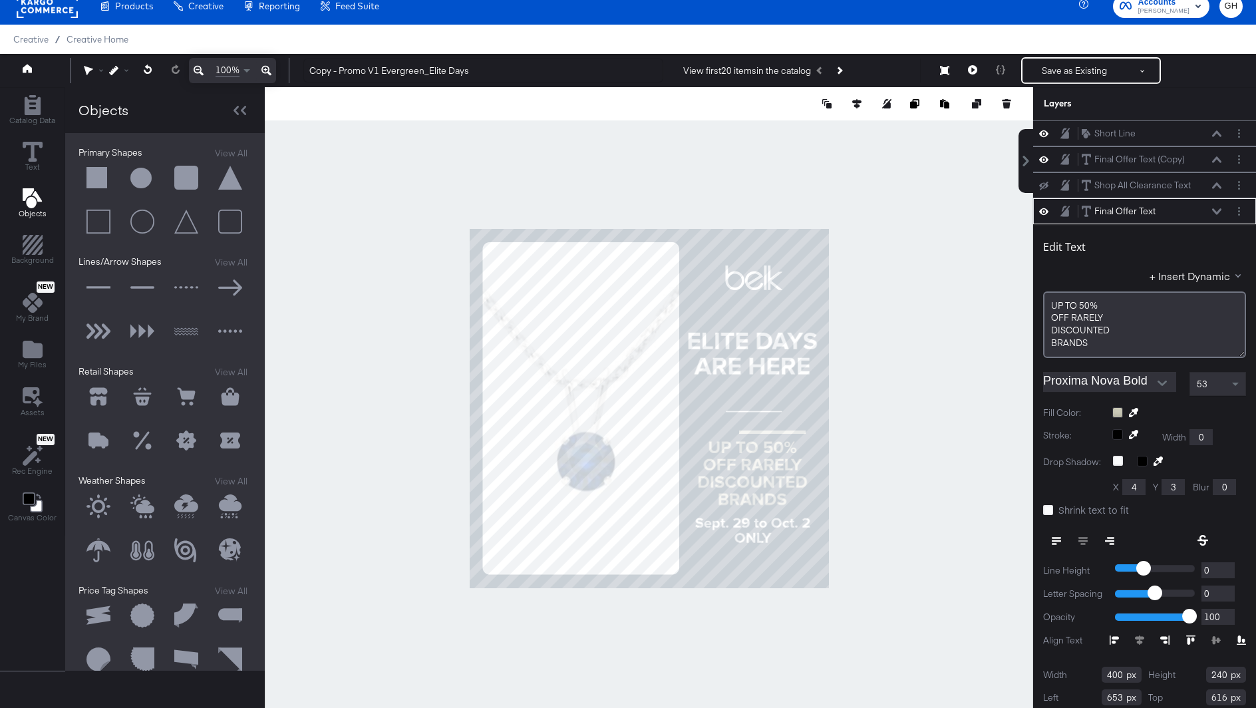
scroll to position [28, 0]
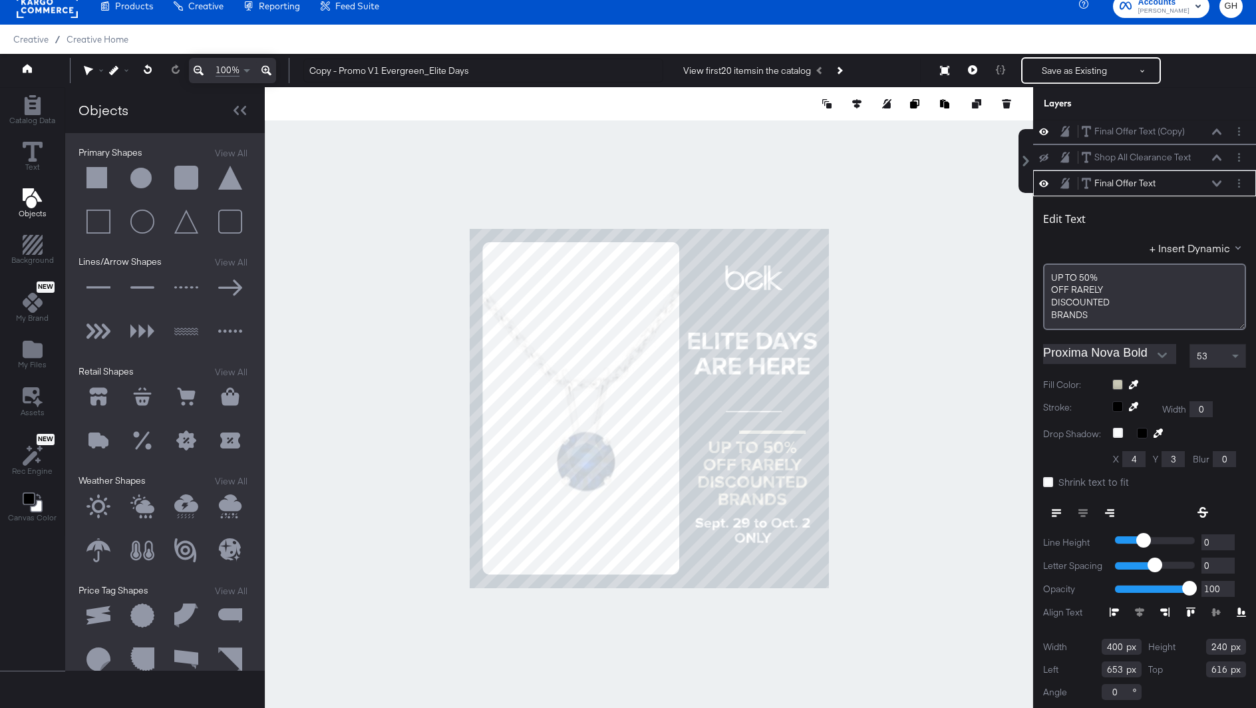
click at [1113, 382] on div at bounding box center [1179, 384] width 134 height 11
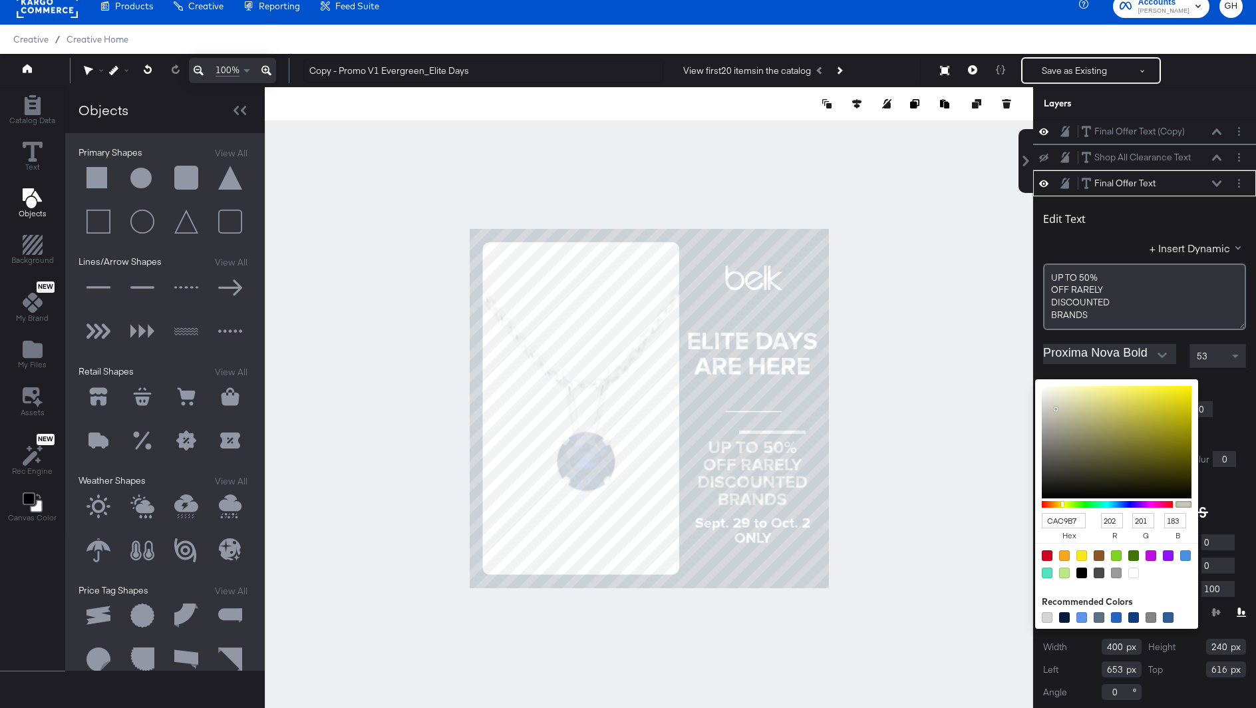
click at [1054, 519] on input "CAC9B7" at bounding box center [1063, 520] width 44 height 15
type input "0"
type input "29"
type input "56"
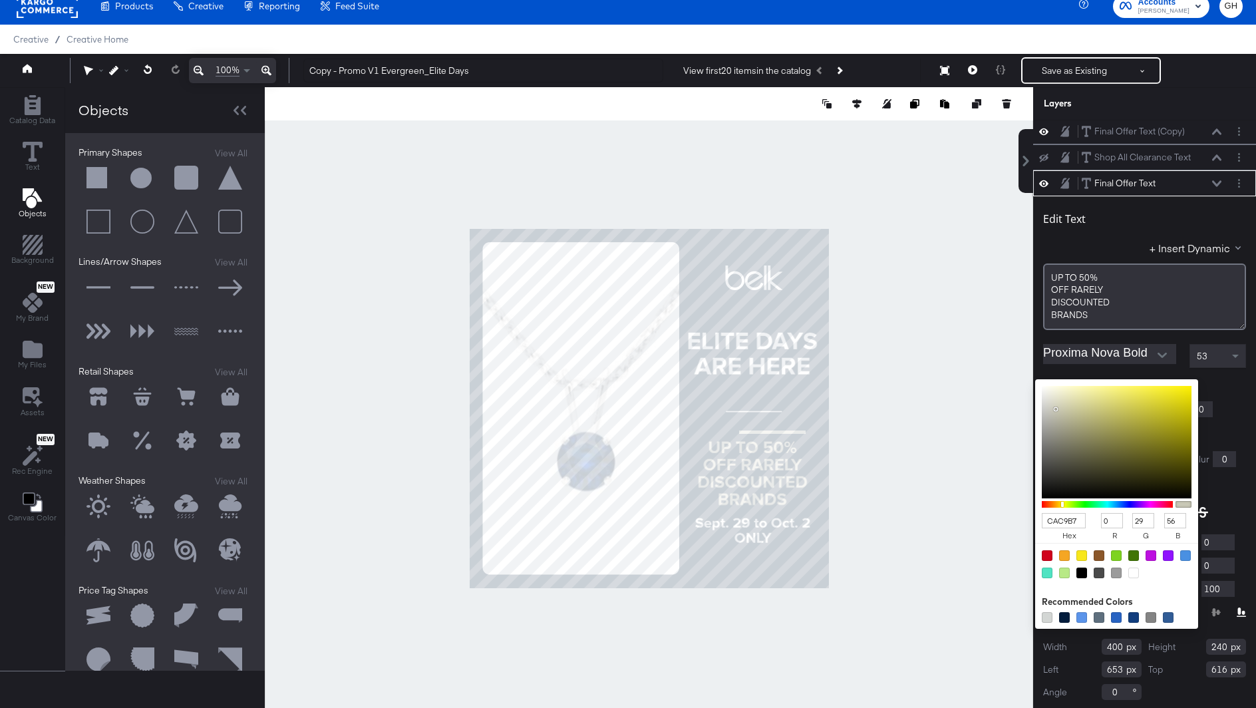
click at [791, 436] on div at bounding box center [648, 408] width 767 height 642
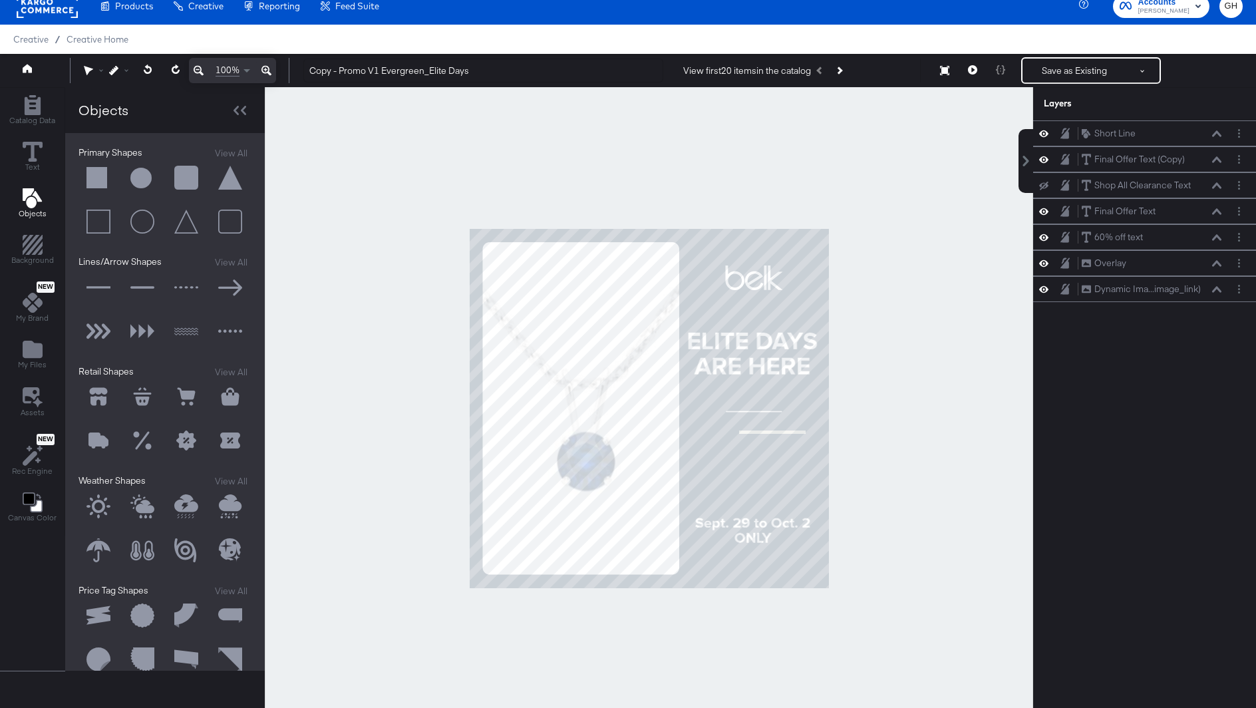
scroll to position [0, 0]
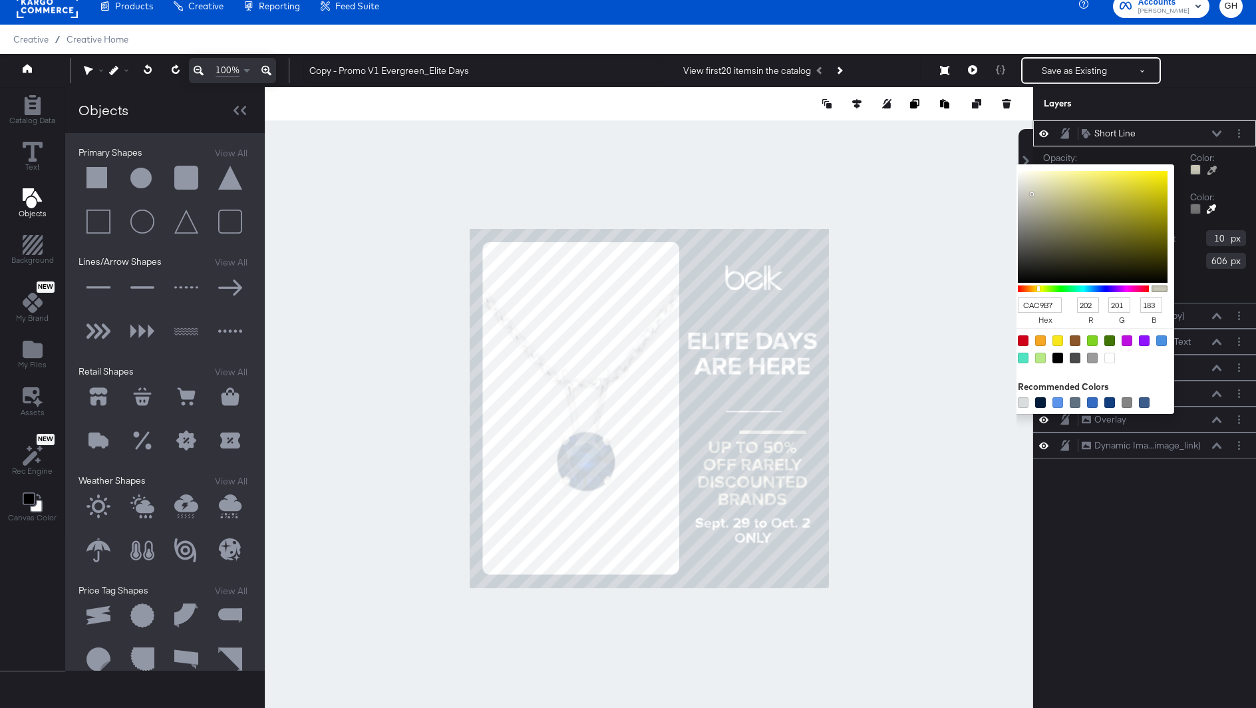
click at [1194, 164] on div at bounding box center [1195, 169] width 11 height 11
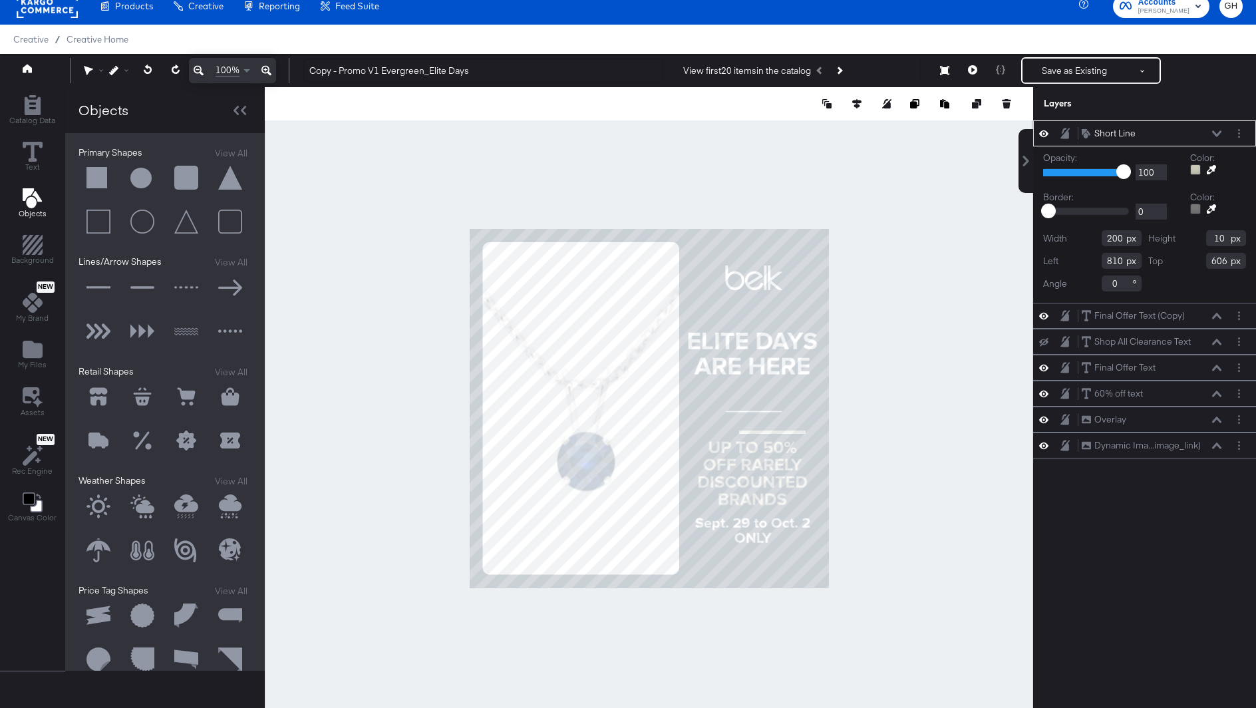
click at [1002, 311] on div at bounding box center [649, 408] width 768 height 642
type input "820"
type input "648"
click at [1112, 241] on input "200" at bounding box center [1121, 238] width 40 height 16
type input "100"
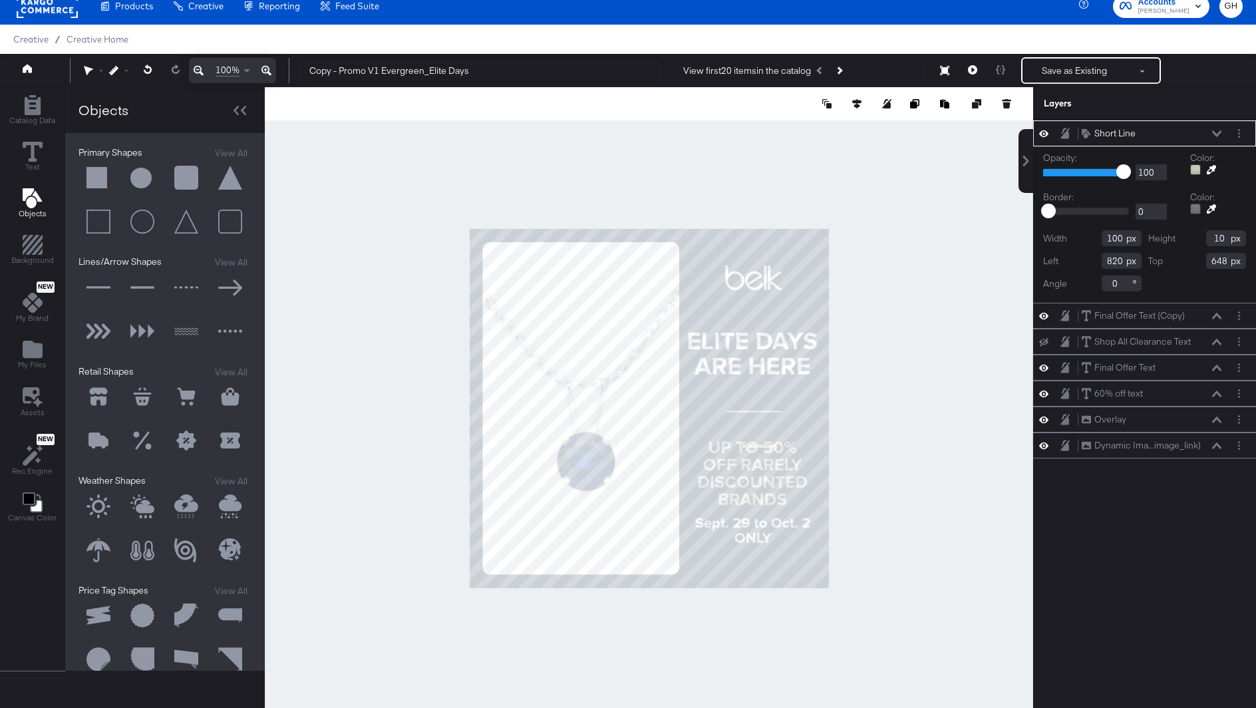
click at [1005, 307] on div at bounding box center [649, 408] width 768 height 642
type input "882"
type input "652"
drag, startPoint x: 1223, startPoint y: 238, endPoint x: 1211, endPoint y: 238, distance: 12.0
click at [1211, 238] on input "10" at bounding box center [1226, 238] width 40 height 16
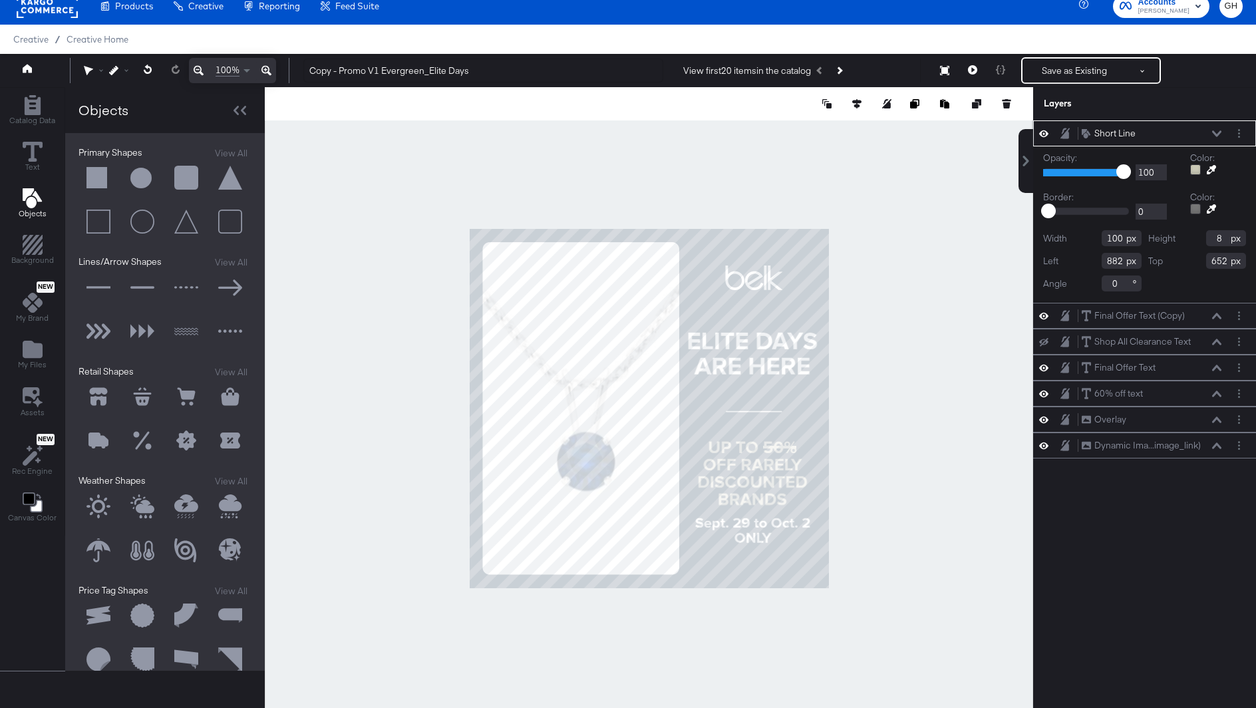
type input "8"
click at [1180, 238] on div "Height 8" at bounding box center [1197, 238] width 98 height 16
click at [949, 376] on div at bounding box center [649, 408] width 768 height 642
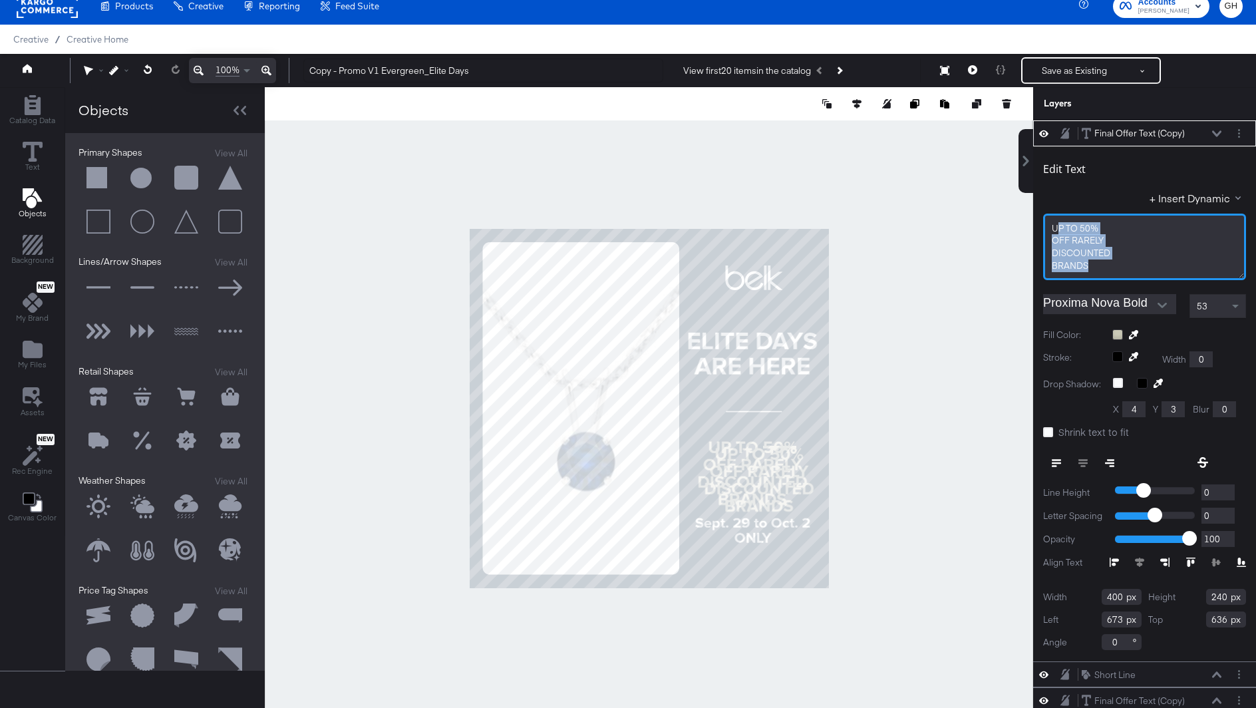
drag, startPoint x: 1128, startPoint y: 267, endPoint x: 1059, endPoint y: 227, distance: 78.9
click at [1059, 227] on div "UP TO 50% OFF RARELY ﻿DISCOUNTED BRANDS﻿" at bounding box center [1144, 246] width 203 height 67
click at [1196, 300] on span "53" at bounding box center [1201, 306] width 11 height 12
click at [1208, 314] on div "53" at bounding box center [1217, 306] width 55 height 23
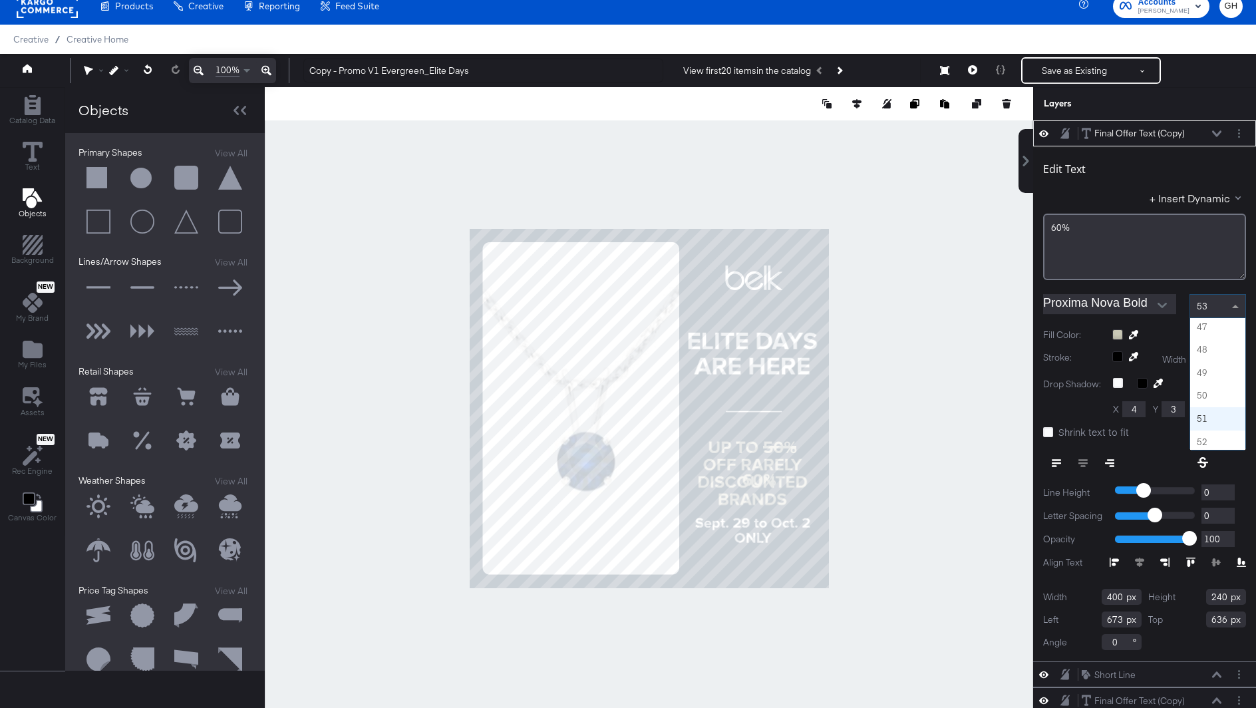
scroll to position [1552, 0]
type input "209"
type input "128"
type input "748"
type input "827"
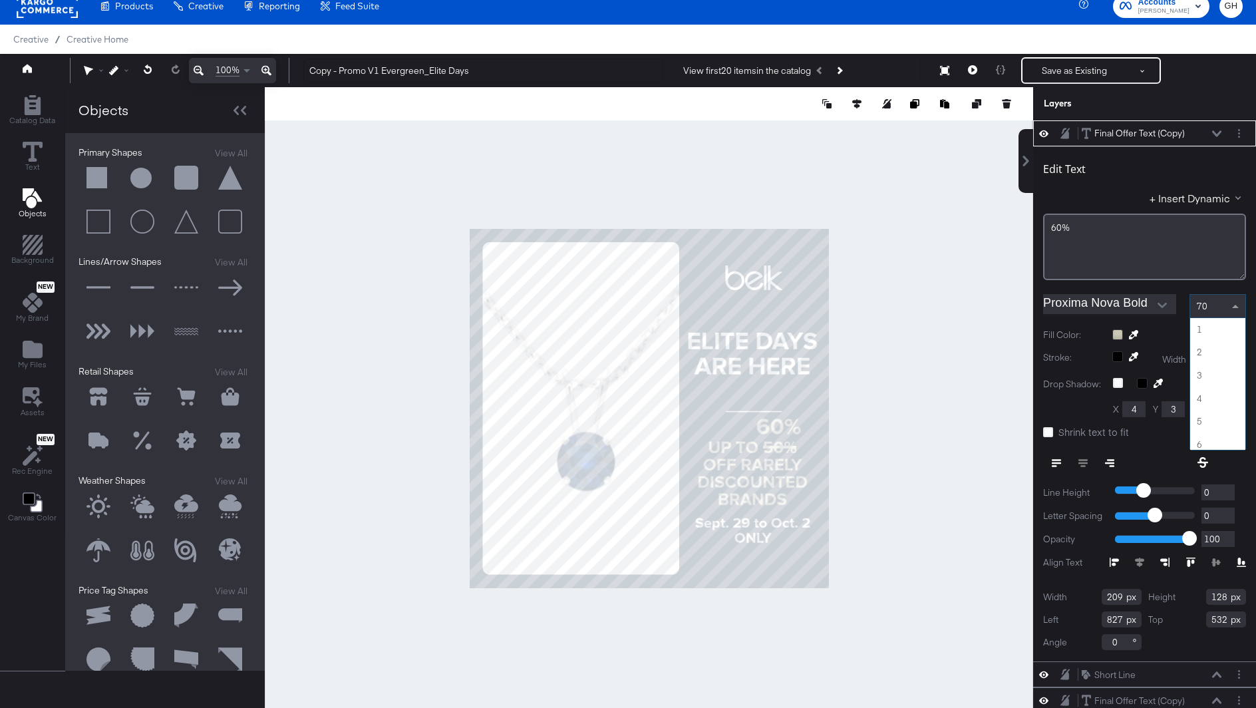
click at [1212, 297] on div "70" at bounding box center [1217, 306] width 55 height 23
type input "544"
click at [1117, 336] on div at bounding box center [1179, 334] width 134 height 11
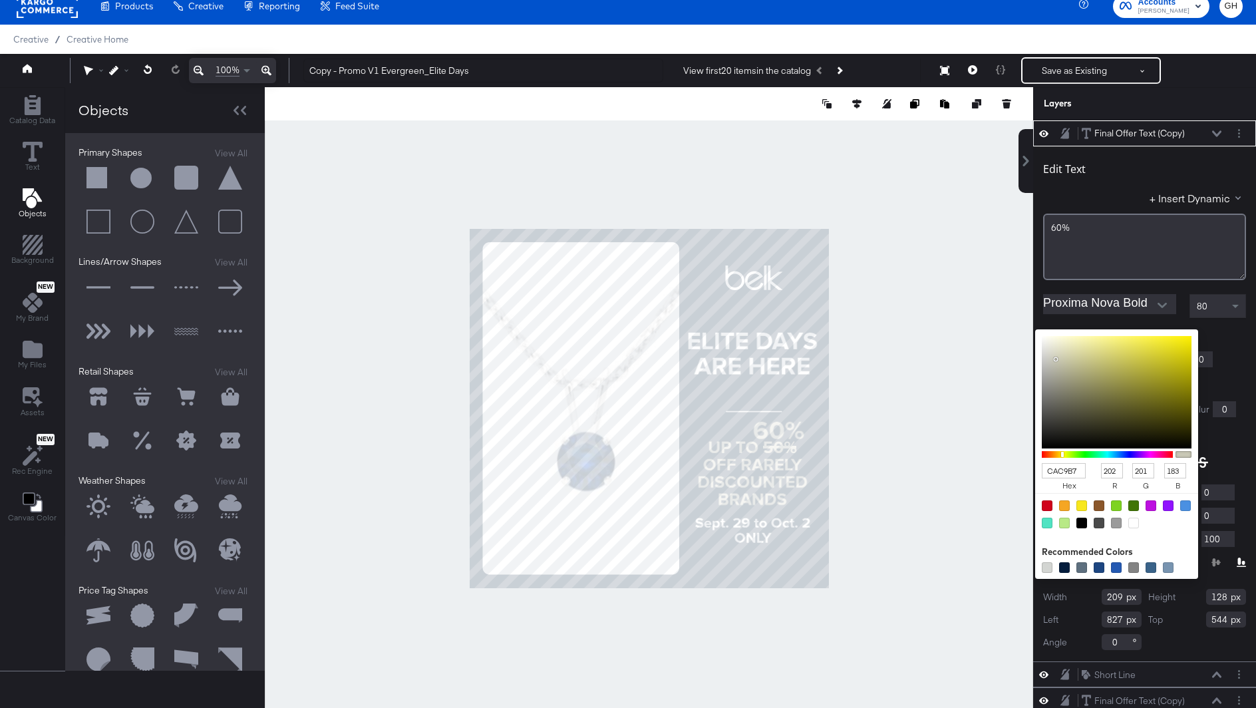
type input "EBE9CA"
type input "235"
type input "233"
type input "202"
type input "EBE9CB"
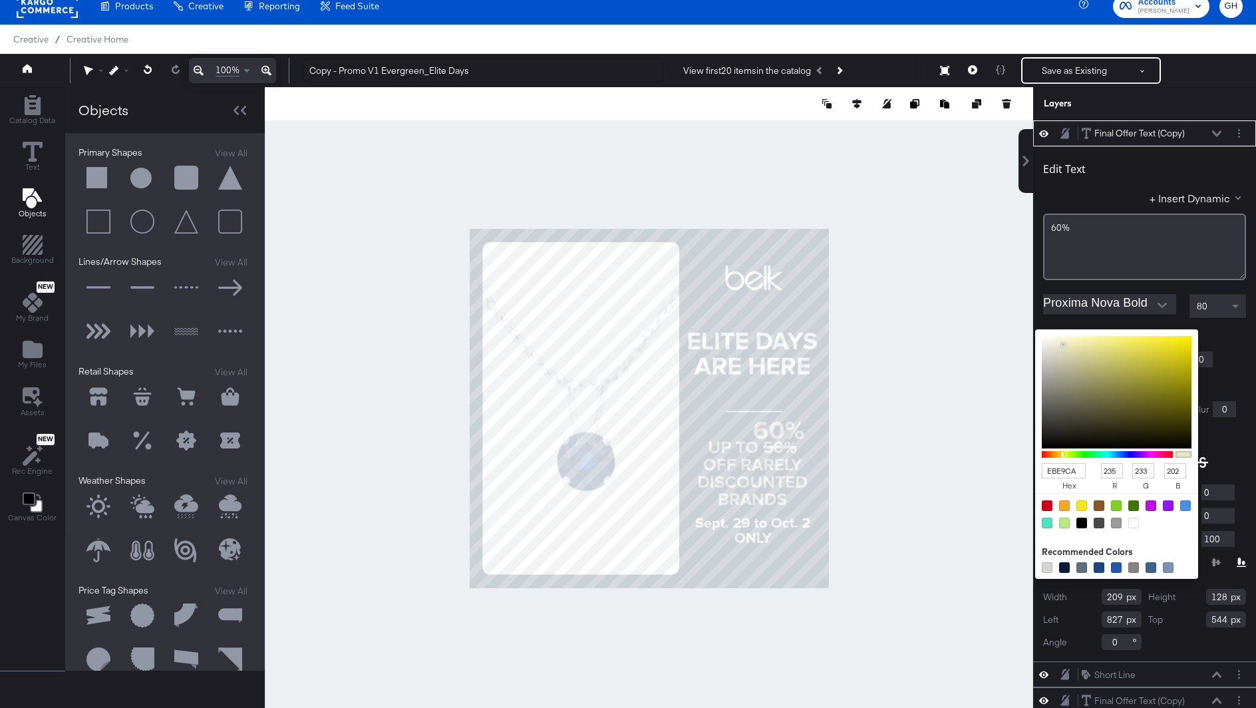
type input "203"
type input "F7F6E8"
type input "247"
type input "246"
type input "232"
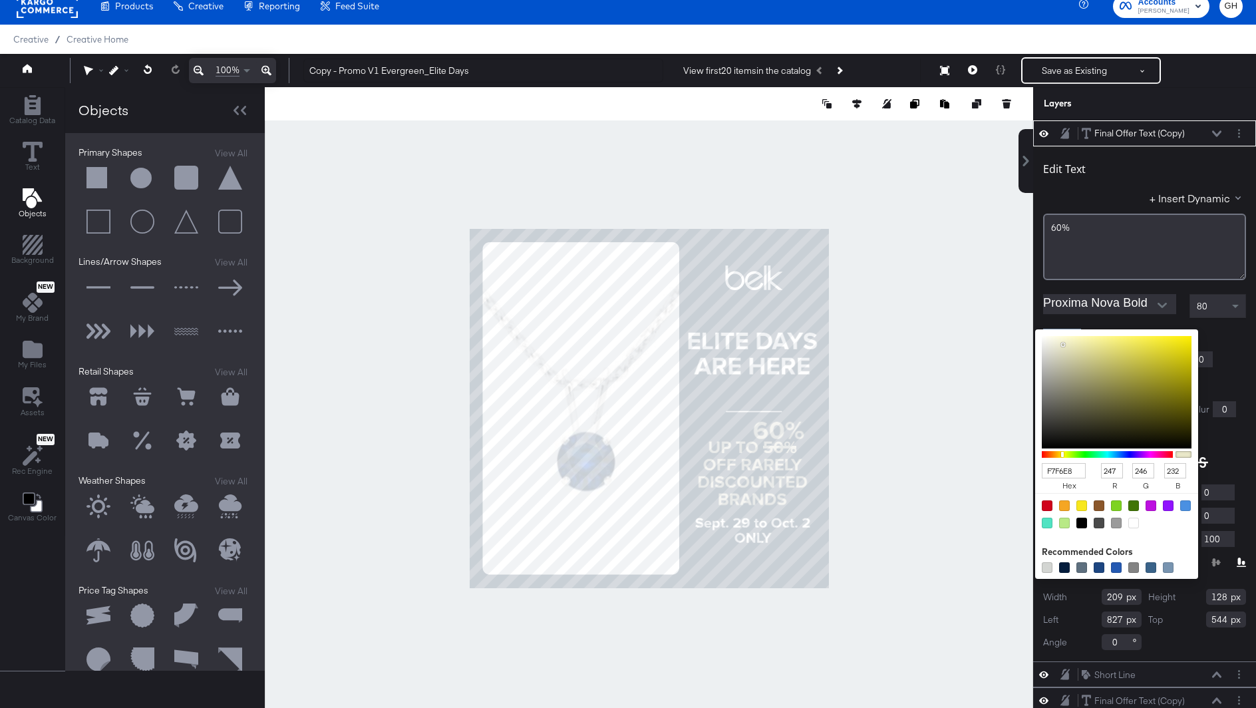
type input "FFFFFF"
type input "255"
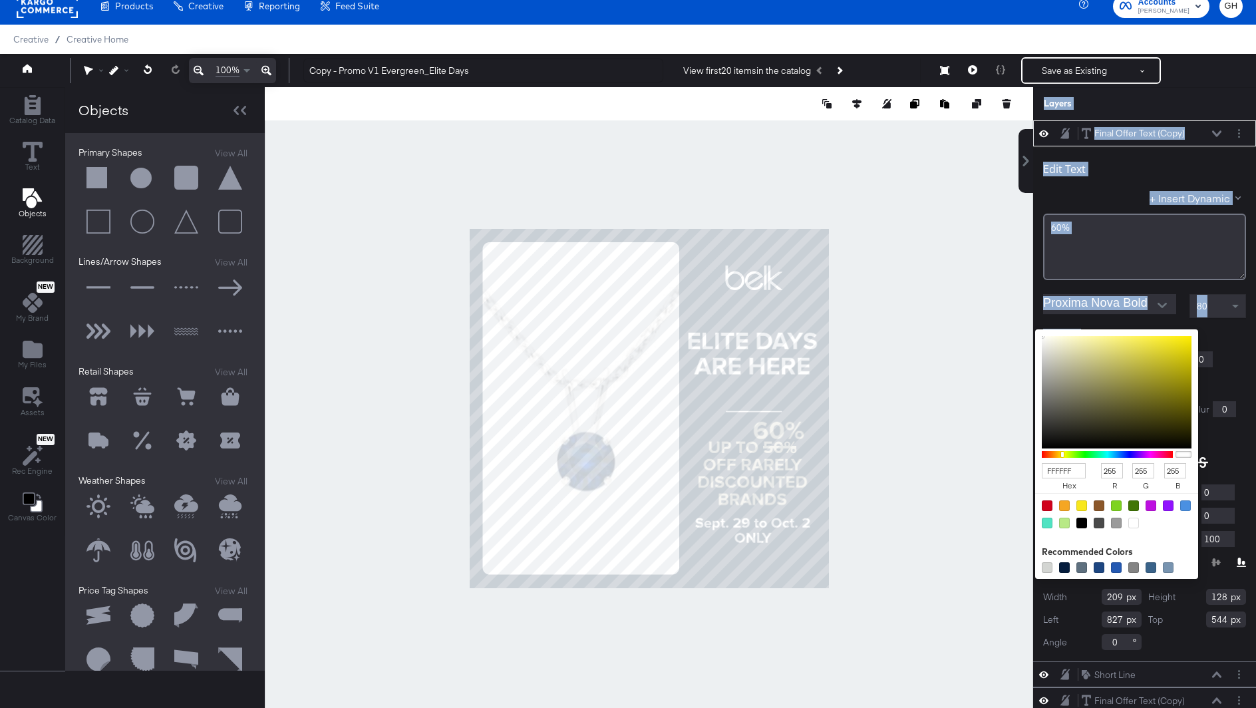
drag, startPoint x: 1063, startPoint y: 344, endPoint x: 1018, endPoint y: 327, distance: 47.8
click at [1033, 327] on div "Final Offer Text (Copy) Final Offer Text (Copy) Edit Text + Insert Dynamic 60%﻿…" at bounding box center [1144, 414] width 223 height 588
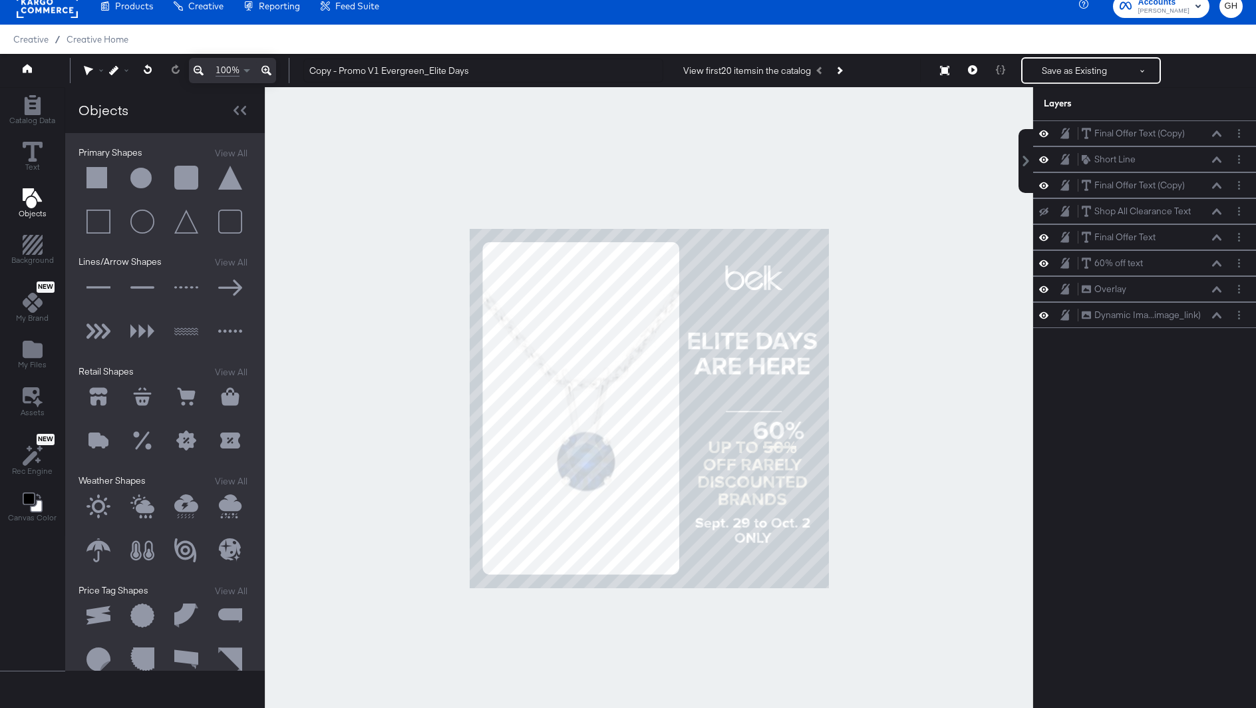
click at [1004, 327] on div at bounding box center [649, 408] width 768 height 642
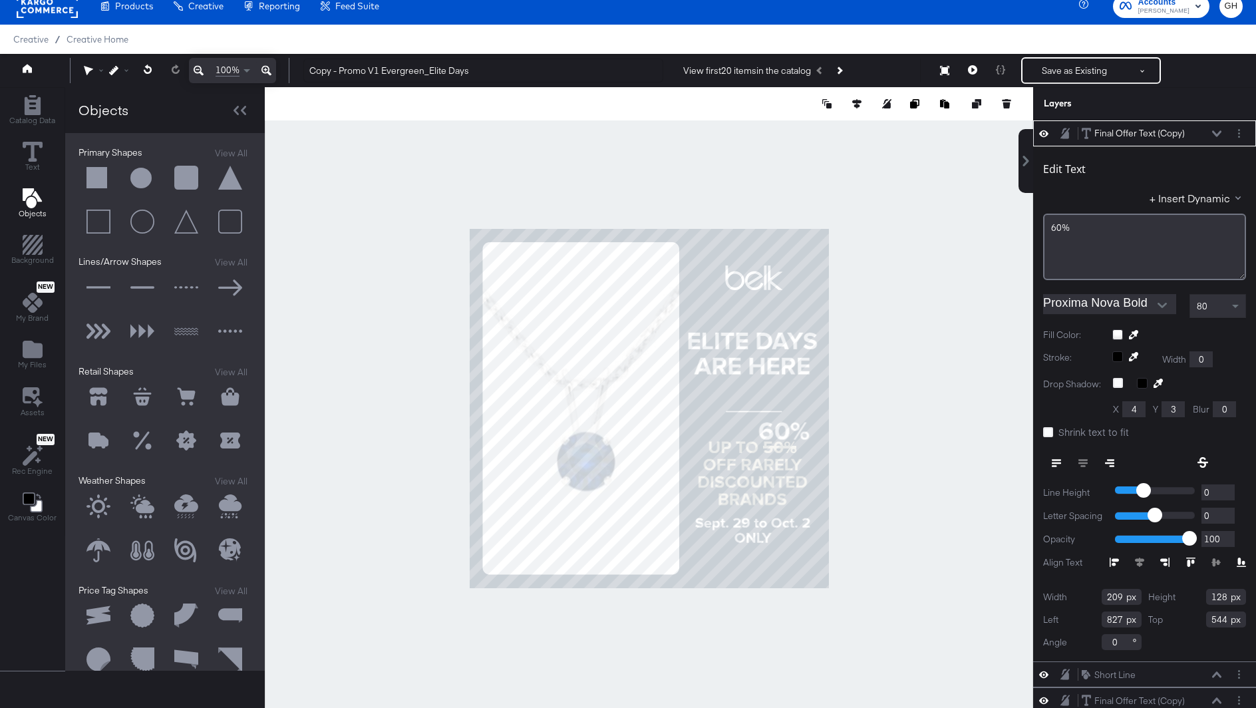
type input "843"
type input "546"
type input "842"
type input "538"
type input "841"
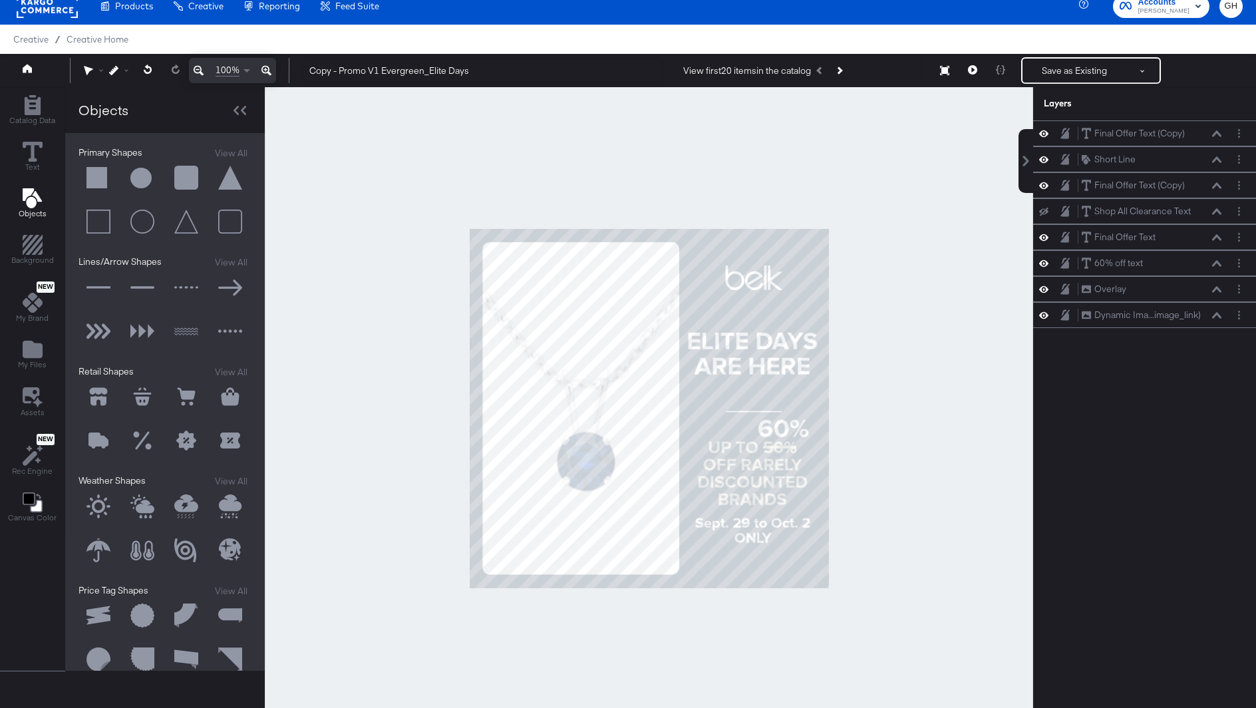
click at [934, 469] on div at bounding box center [649, 408] width 768 height 642
click at [908, 453] on div at bounding box center [649, 408] width 768 height 642
click at [724, 420] on div at bounding box center [649, 408] width 768 height 642
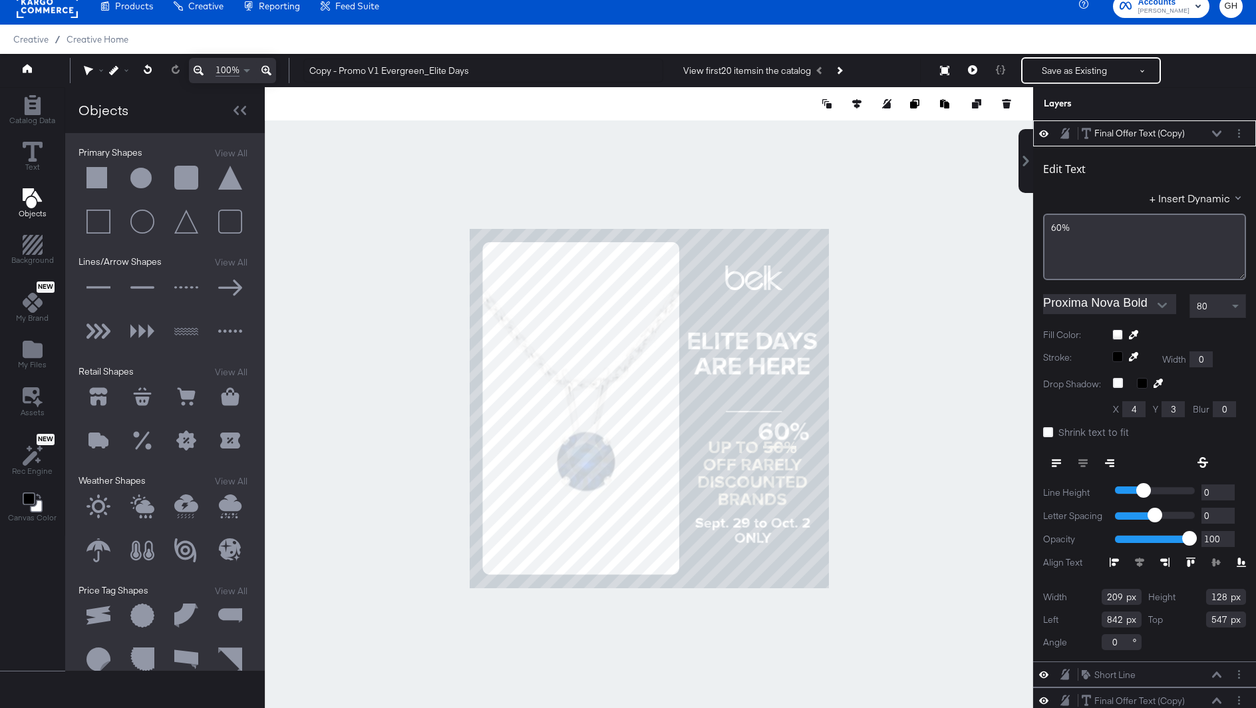
type input "548"
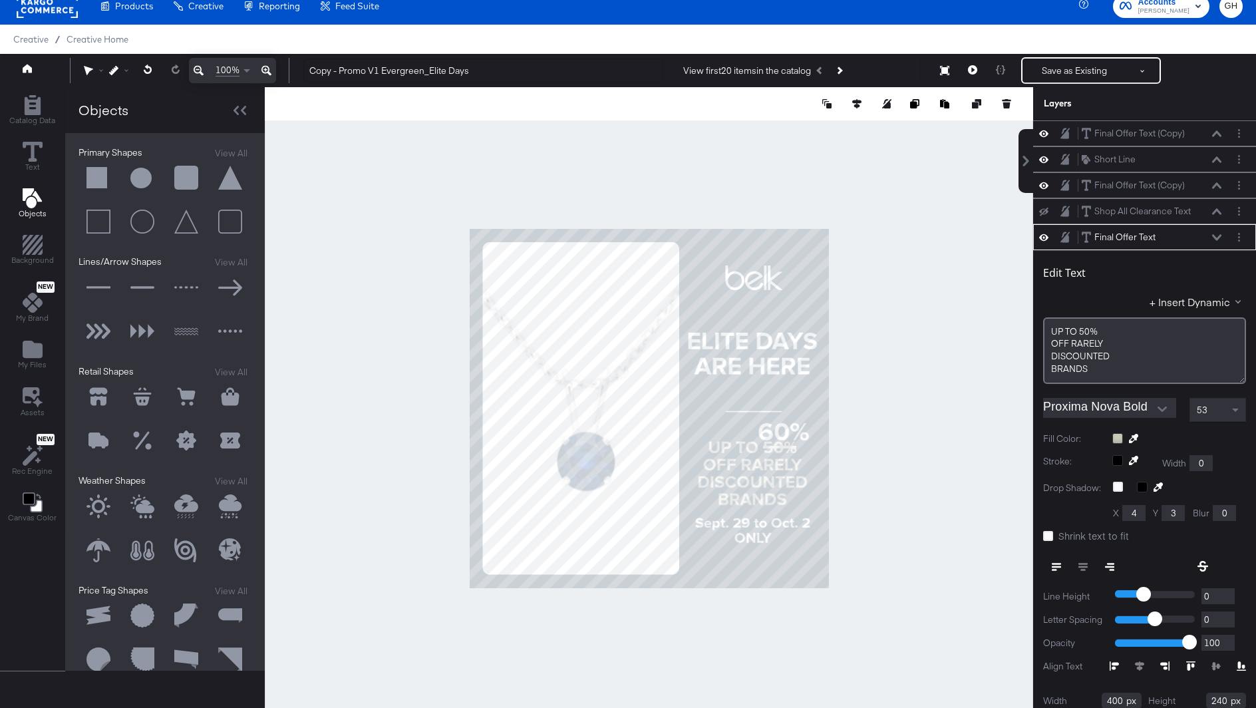
scroll to position [53, 0]
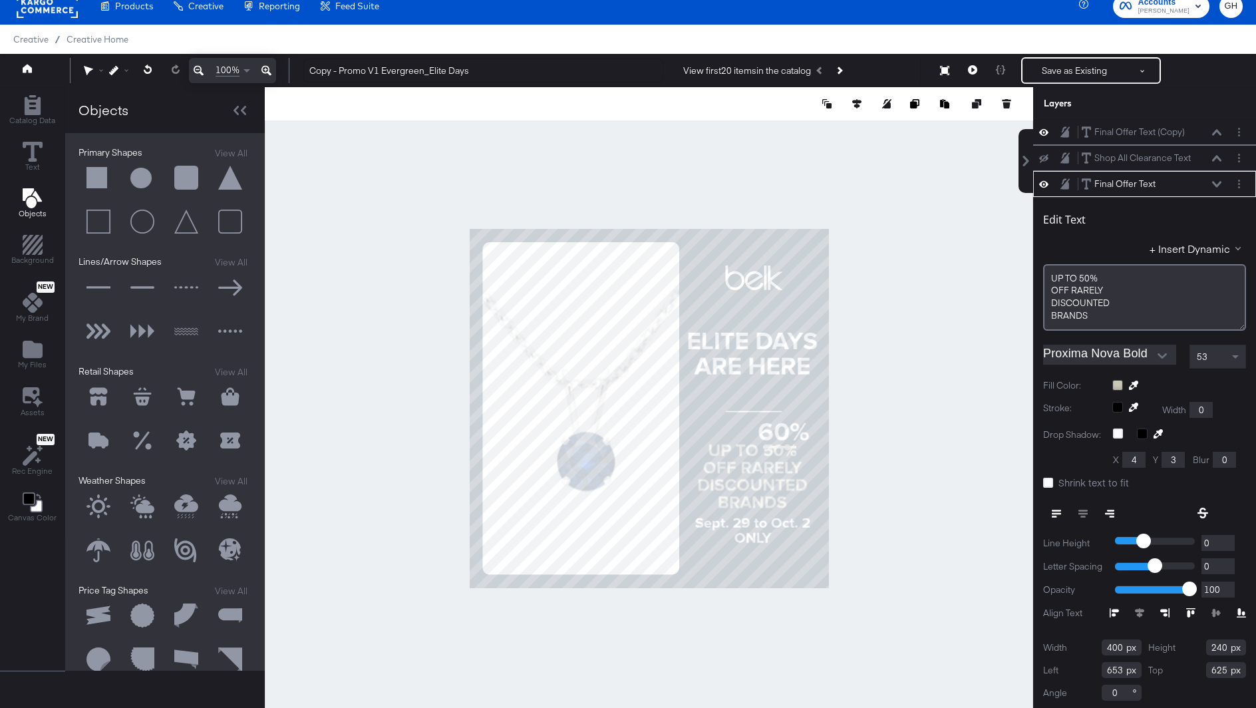
type input "626"
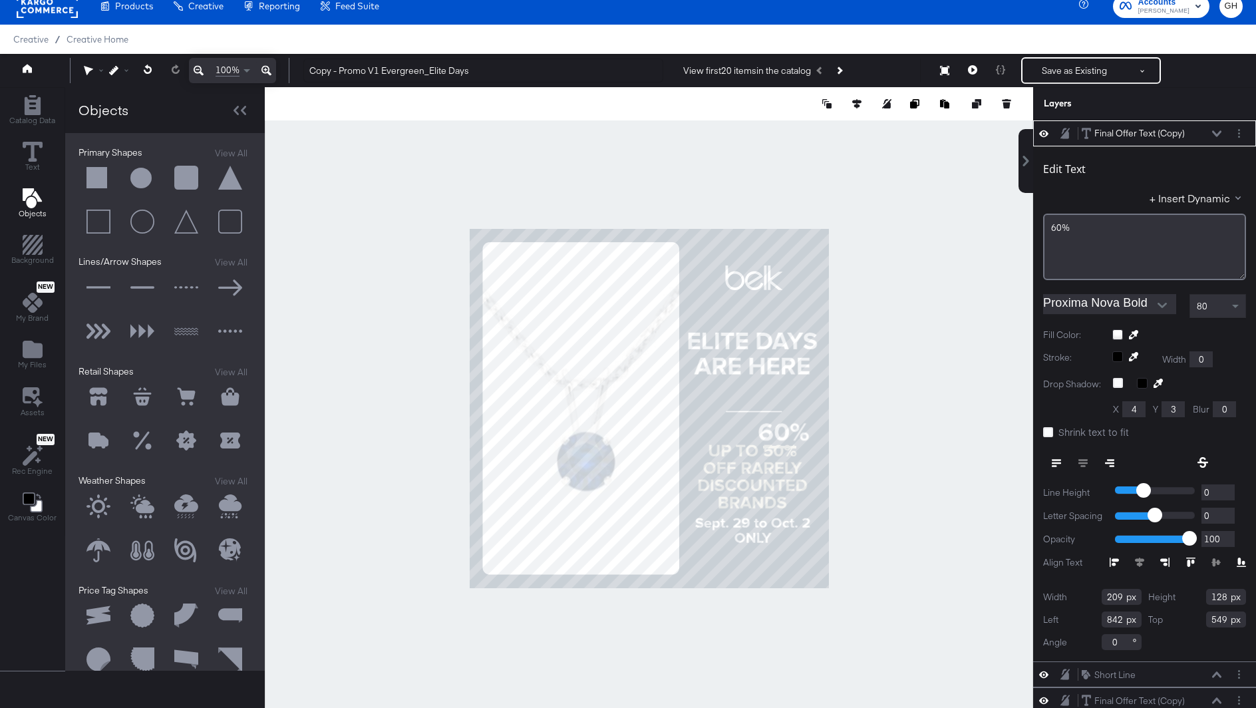
type input "548"
type input "843"
type input "549"
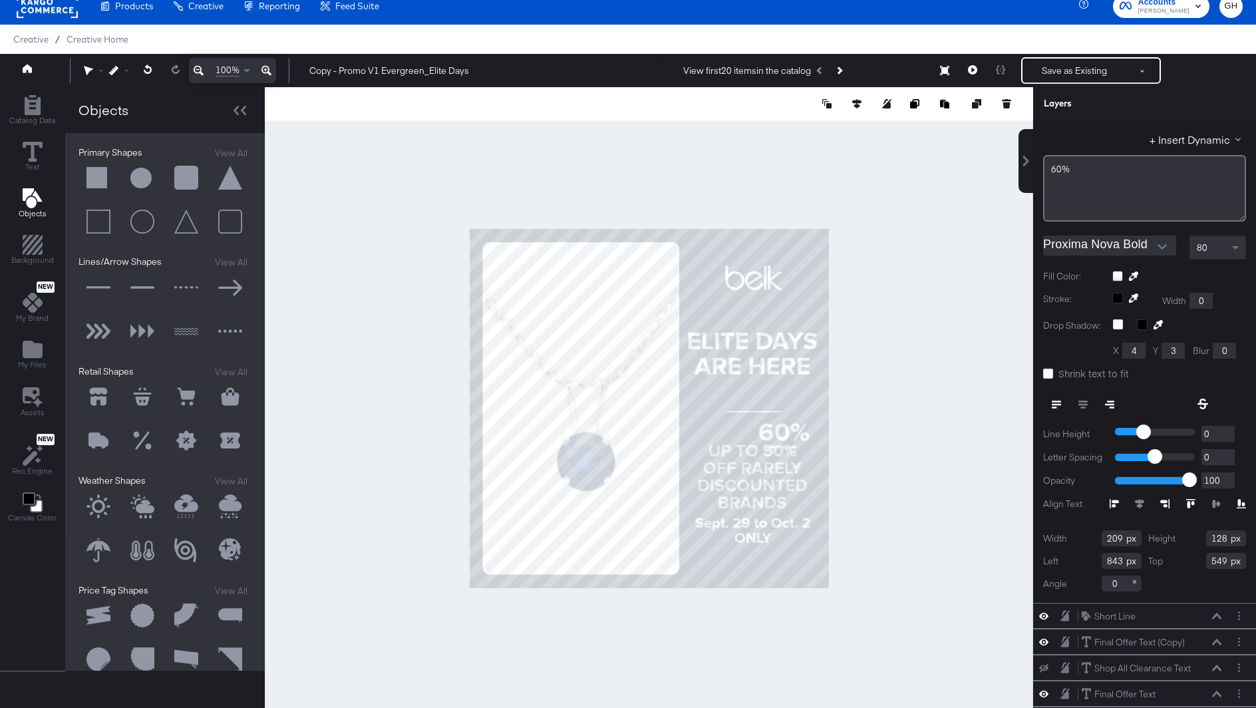
scroll to position [130, 0]
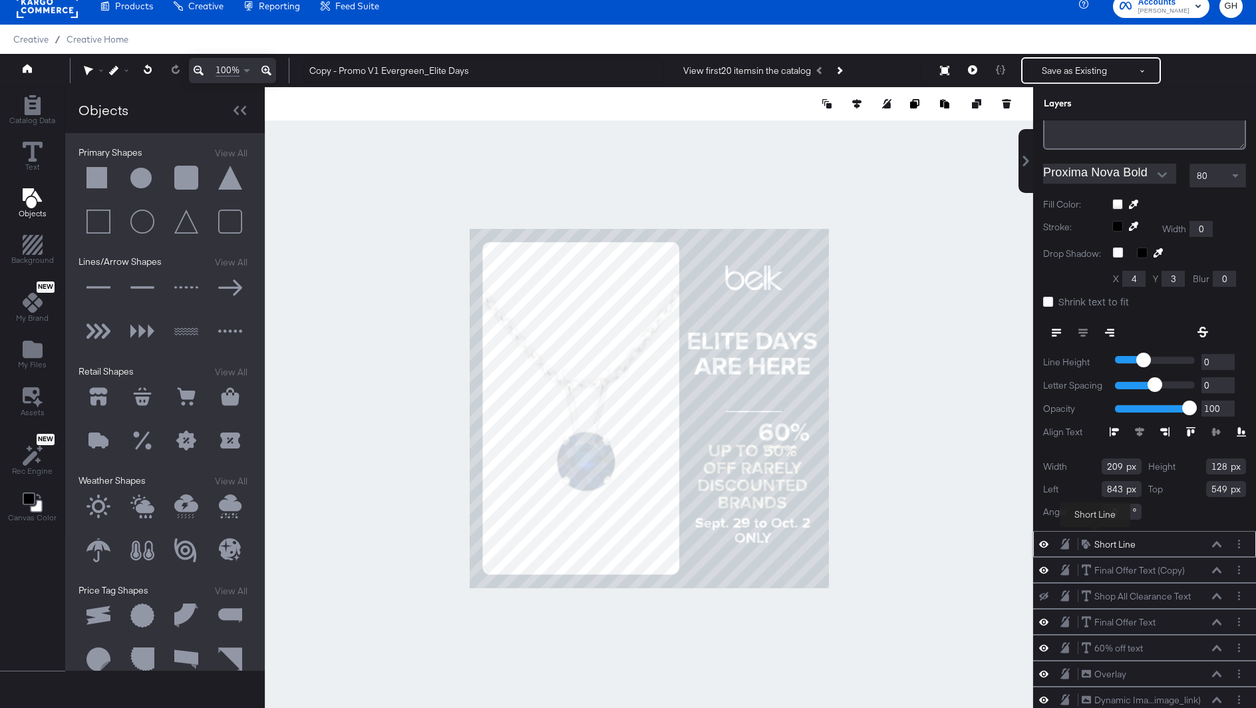
click at [1099, 538] on div "Short Line" at bounding box center [1114, 544] width 41 height 13
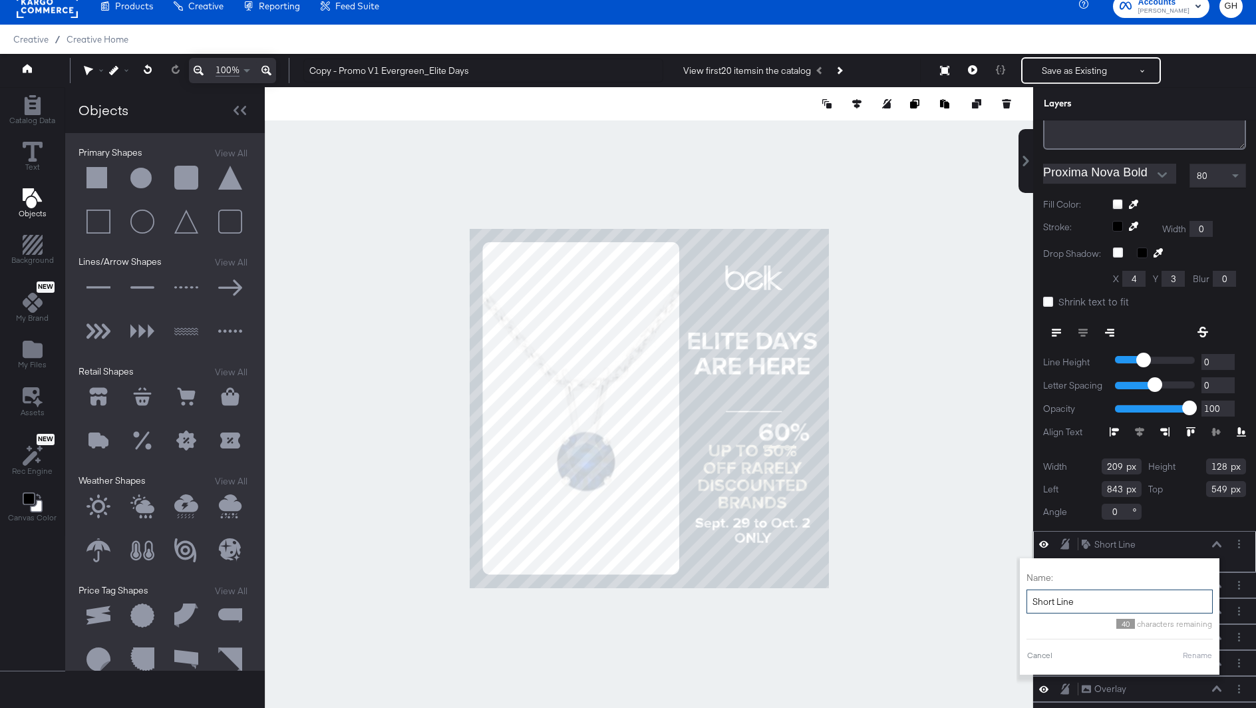
click at [1084, 591] on input "Short Line" at bounding box center [1119, 601] width 186 height 25
click at [1145, 539] on div "Short Line Short Line" at bounding box center [1151, 544] width 141 height 14
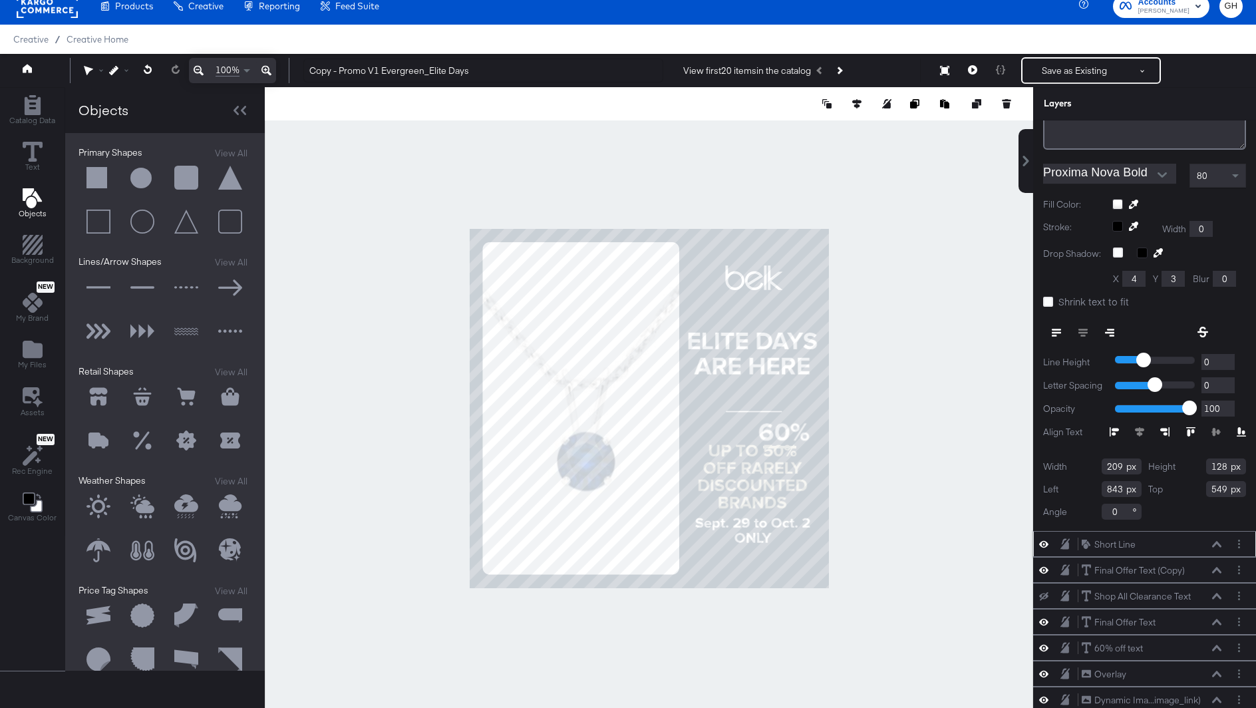
click at [1212, 543] on button at bounding box center [1216, 544] width 11 height 8
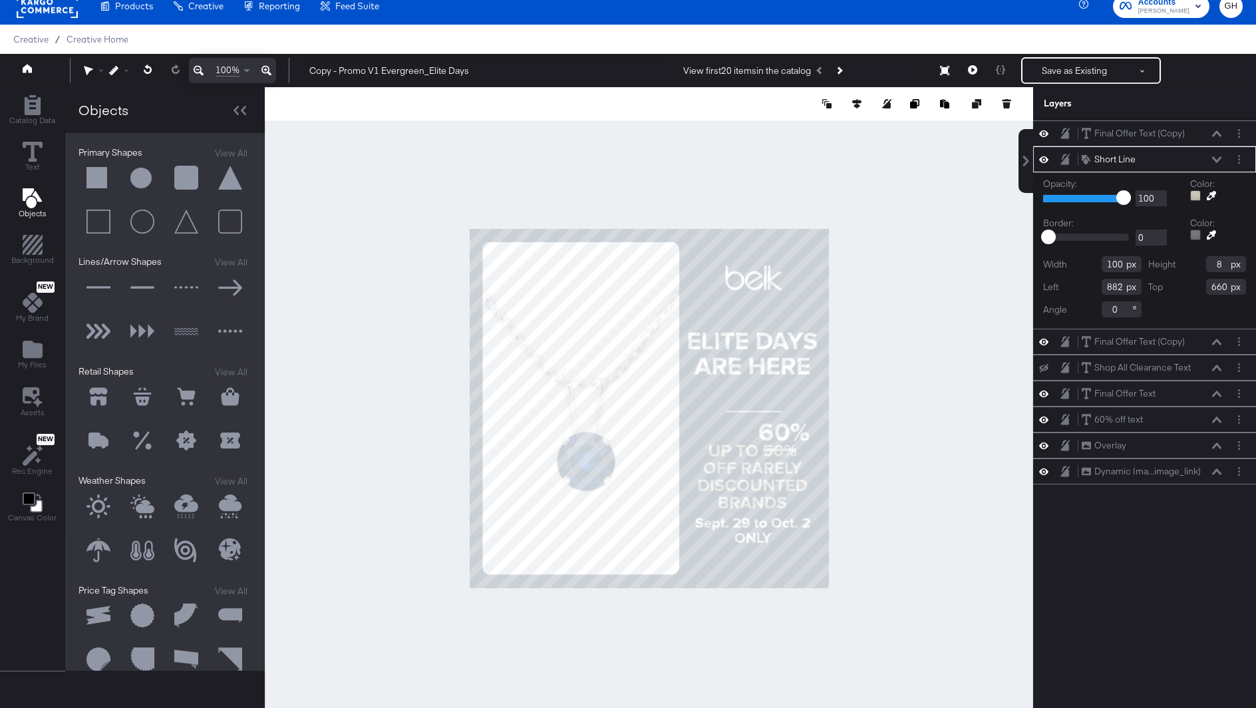
type input "661"
click at [904, 525] on div at bounding box center [649, 408] width 768 height 642
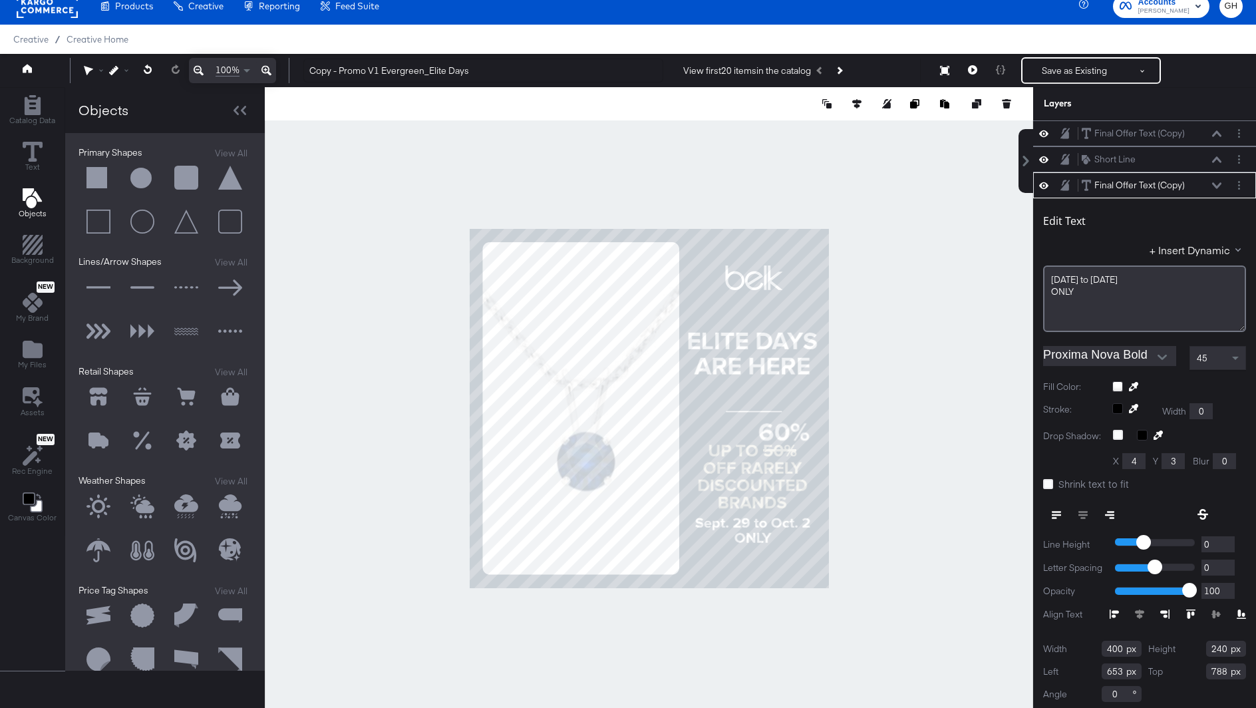
scroll to position [3, 0]
type input "807"
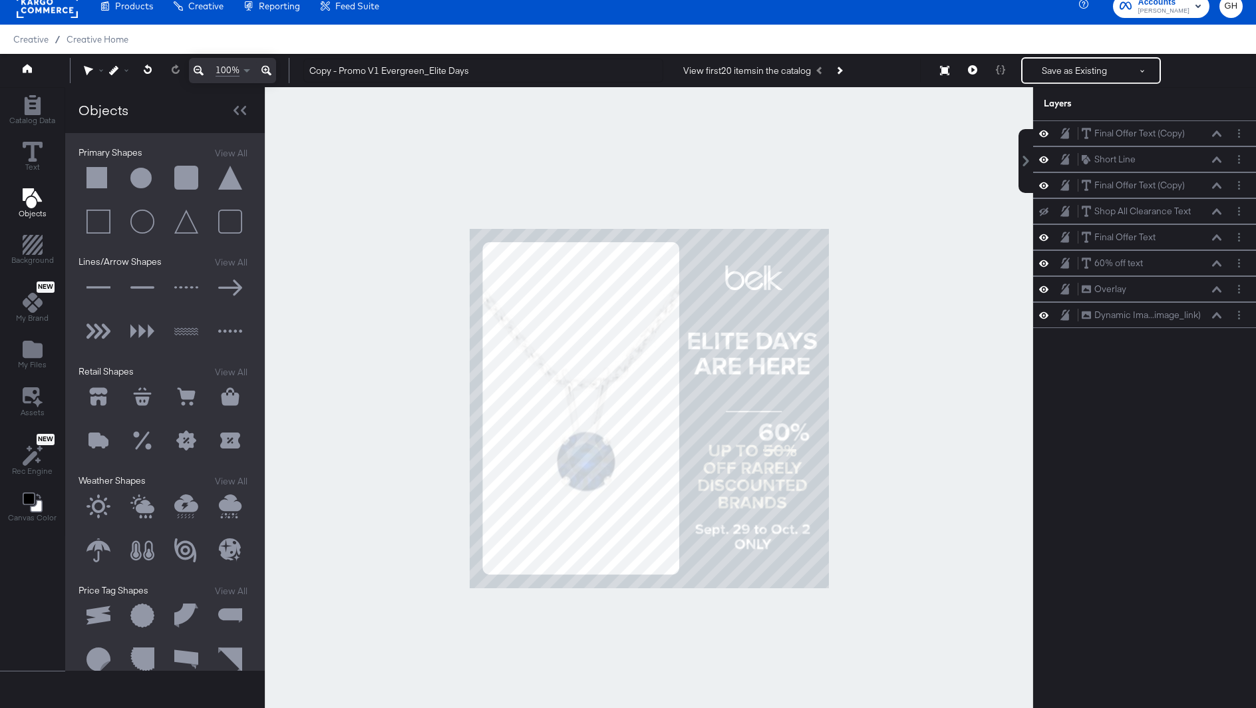
click at [955, 562] on div at bounding box center [649, 408] width 768 height 642
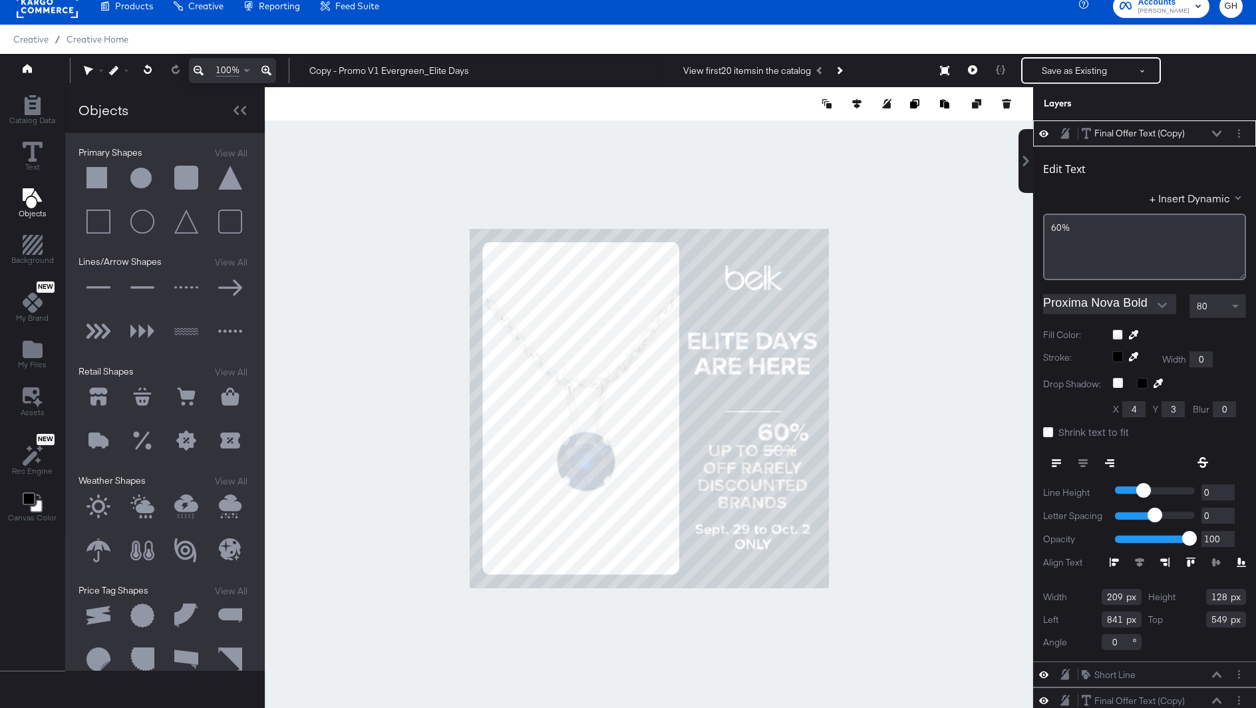
type input "840"
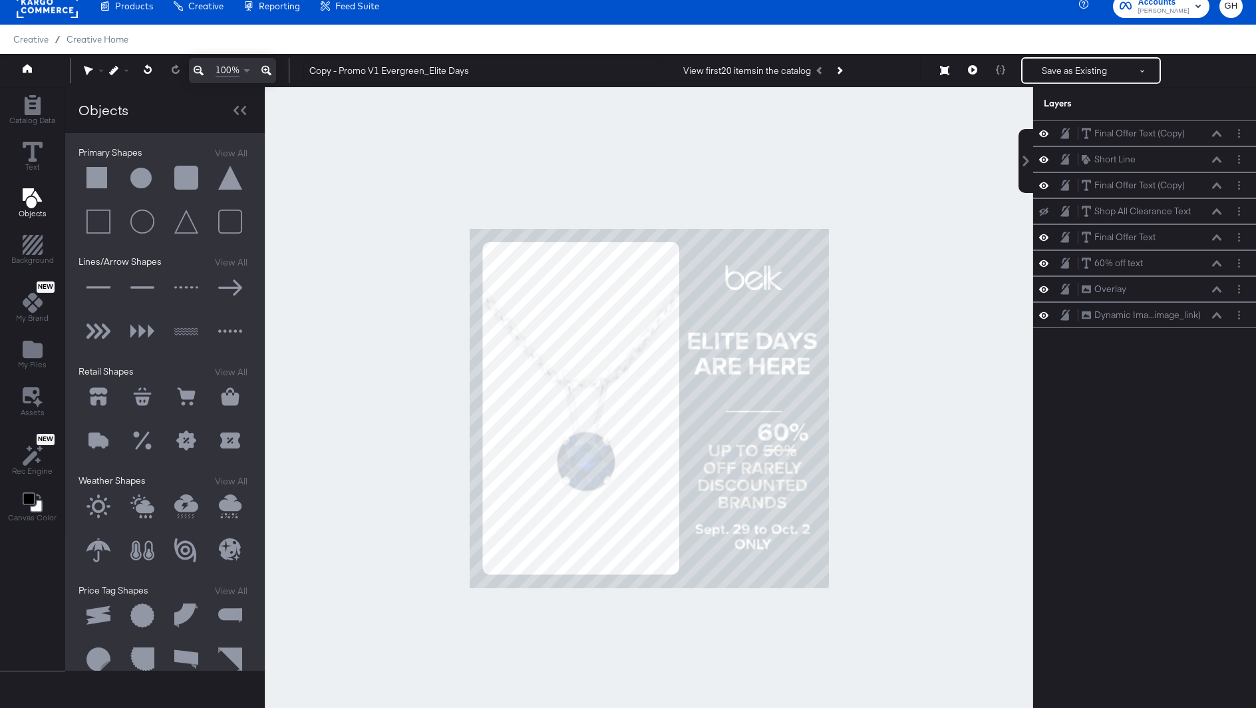
click at [898, 445] on div at bounding box center [649, 408] width 768 height 642
click at [974, 65] on icon at bounding box center [972, 69] width 9 height 9
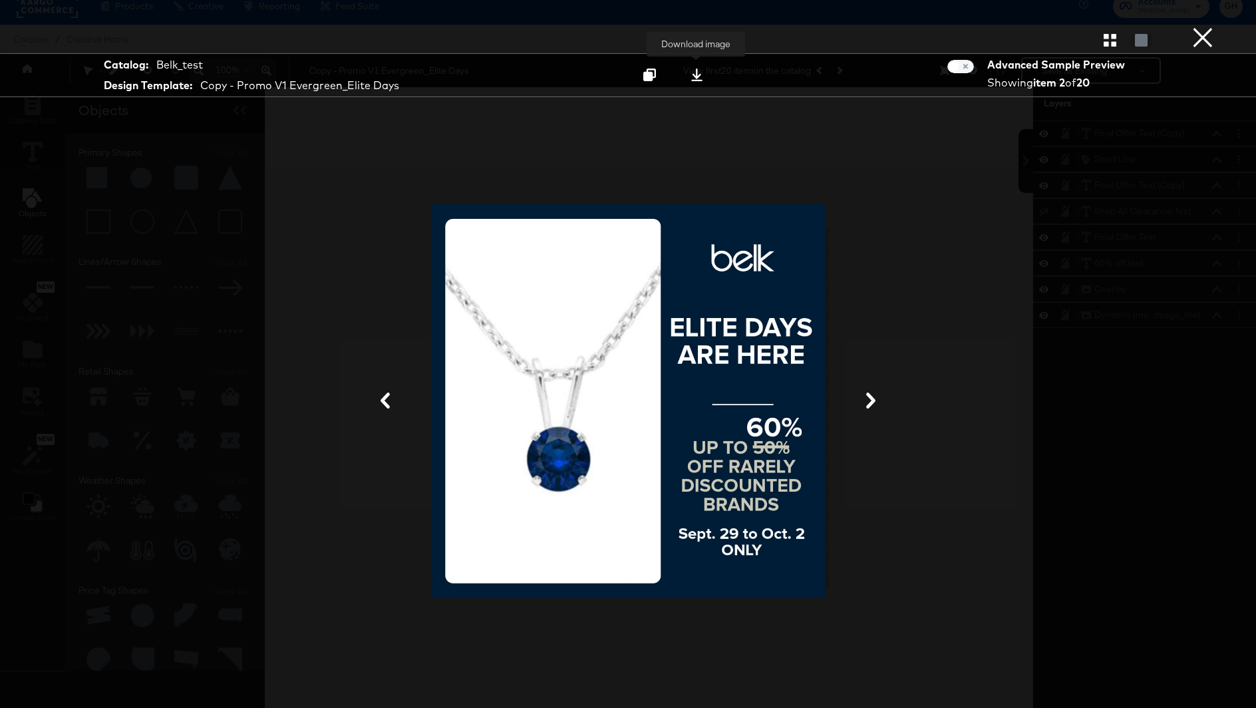
click at [697, 74] on icon at bounding box center [696, 75] width 13 height 13
click at [1207, 27] on button "×" at bounding box center [1202, 13] width 27 height 27
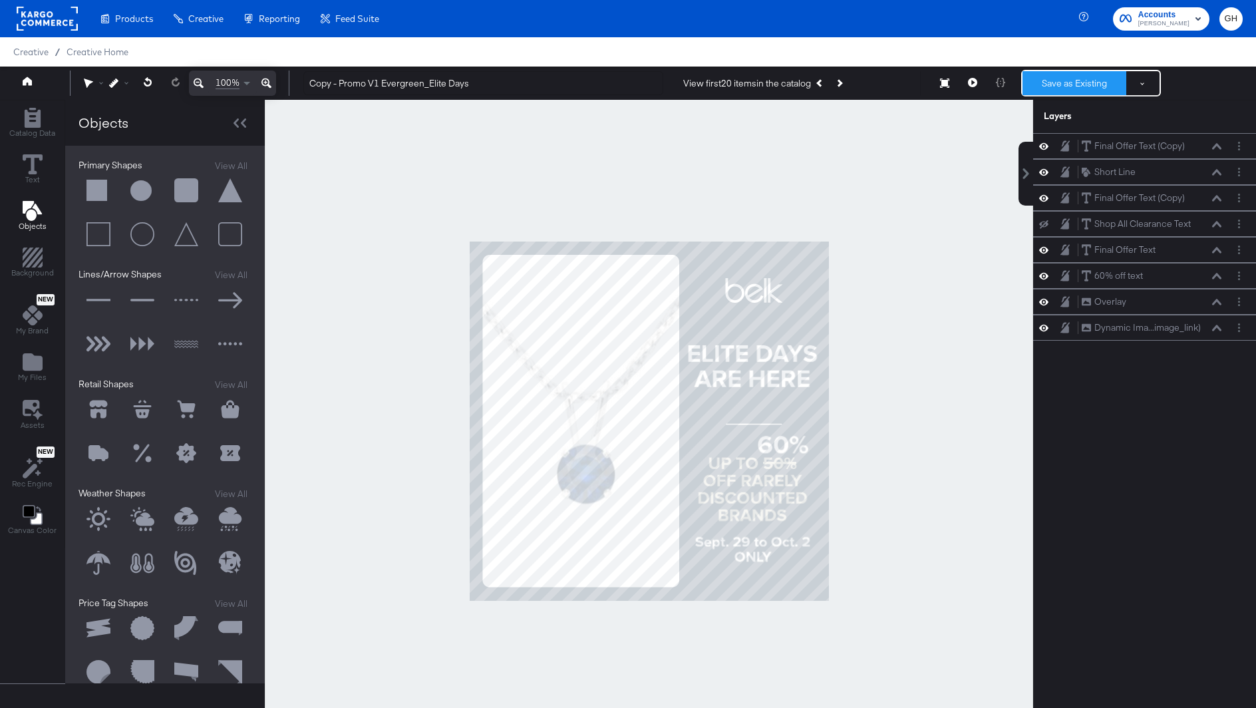
click at [1049, 82] on button "Save as Existing" at bounding box center [1074, 83] width 104 height 24
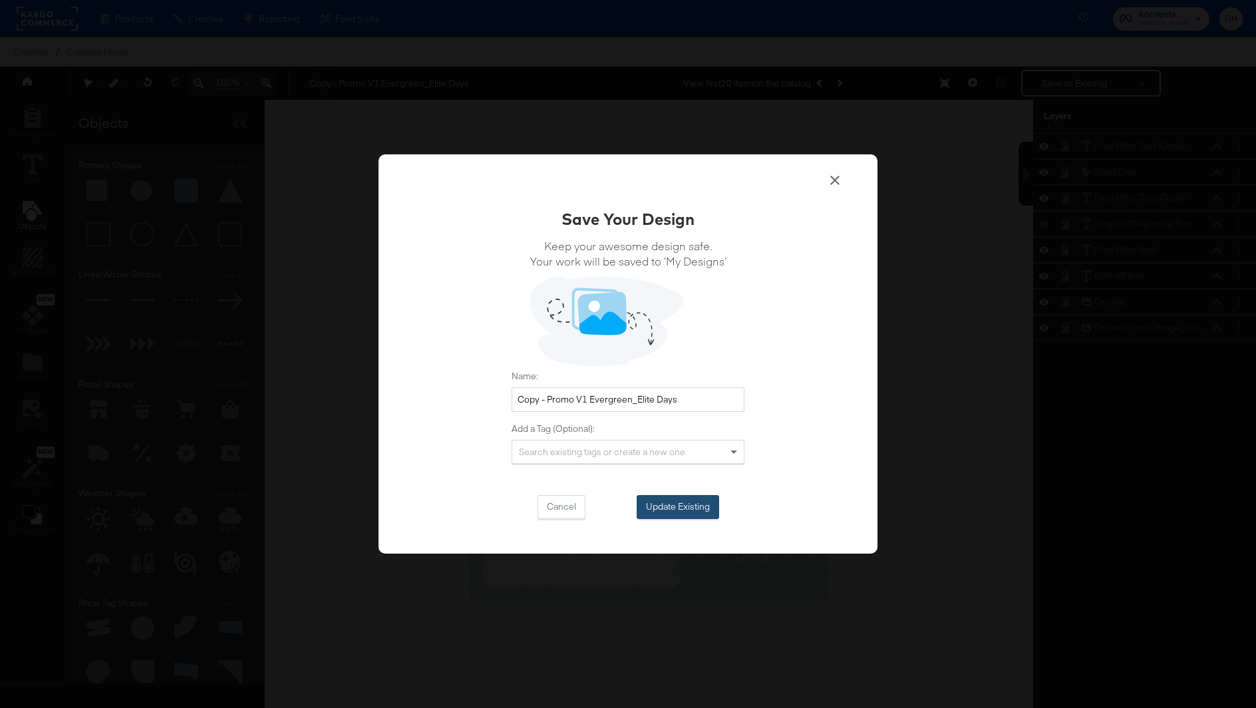
click at [702, 509] on button "Update Existing" at bounding box center [677, 507] width 82 height 24
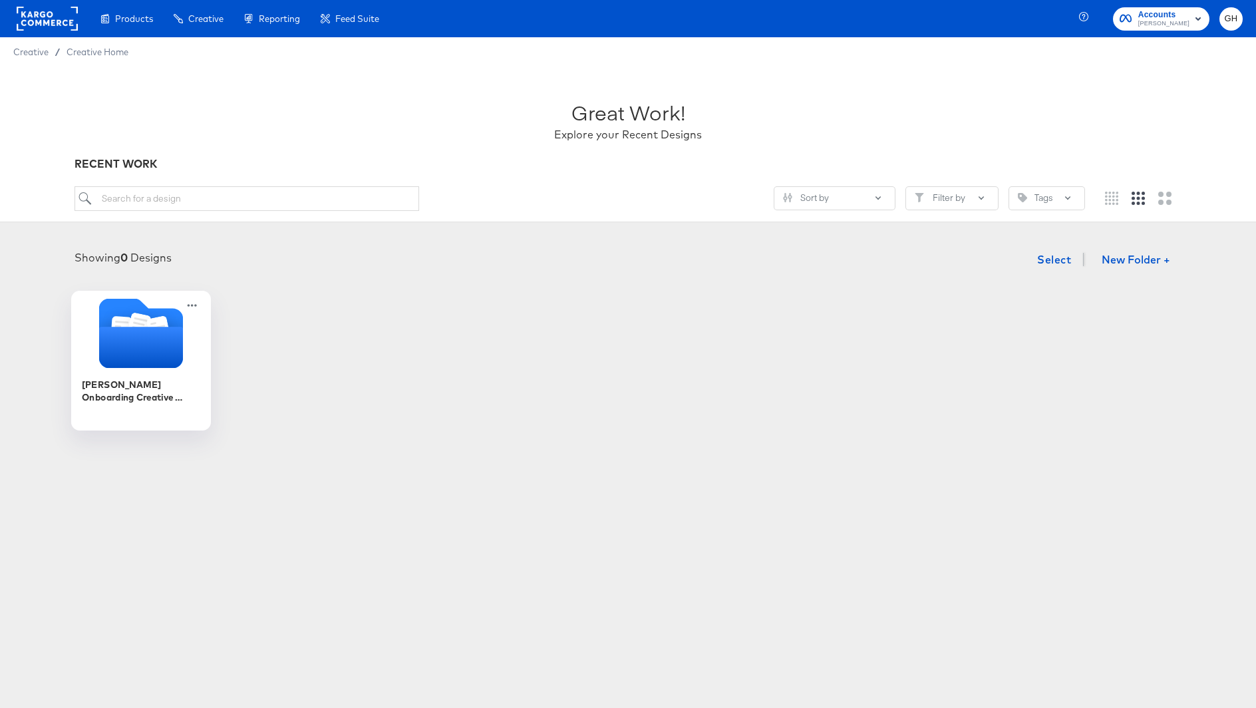
click at [150, 363] on icon "Folder" at bounding box center [141, 347] width 84 height 41
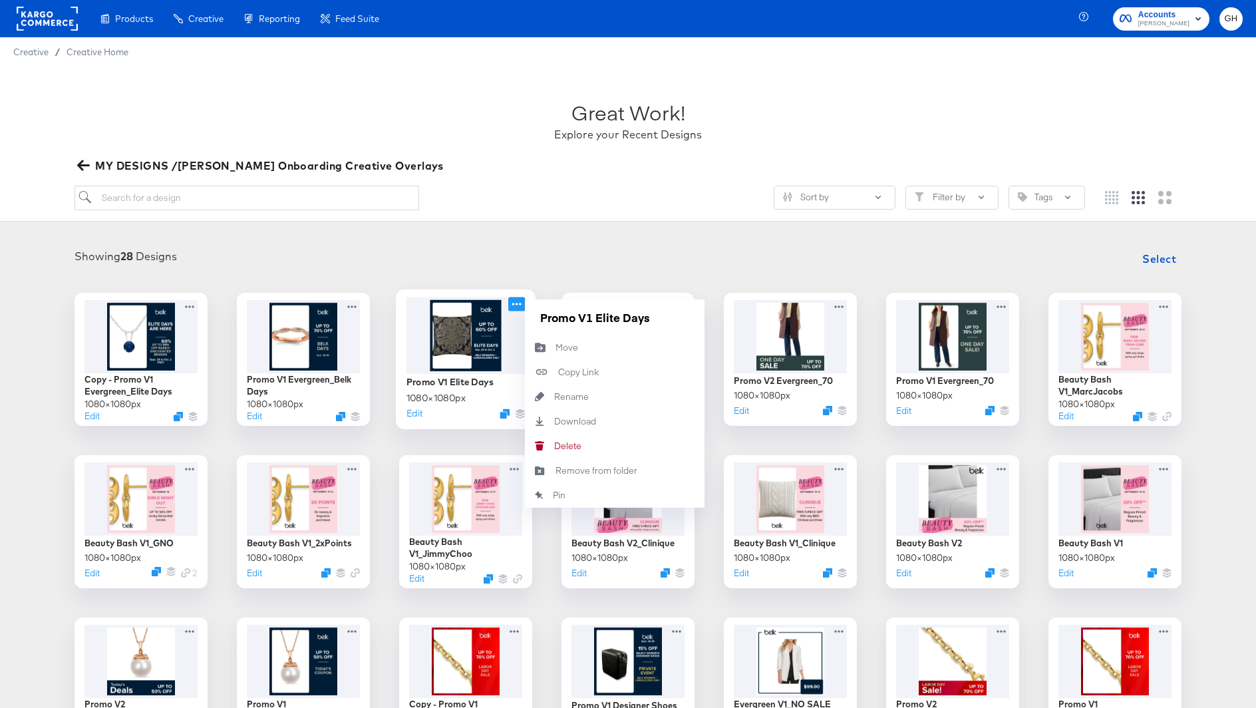
click at [516, 302] on icon at bounding box center [516, 304] width 17 height 14
click at [554, 446] on div "Delete Delete" at bounding box center [554, 446] width 0 height 0
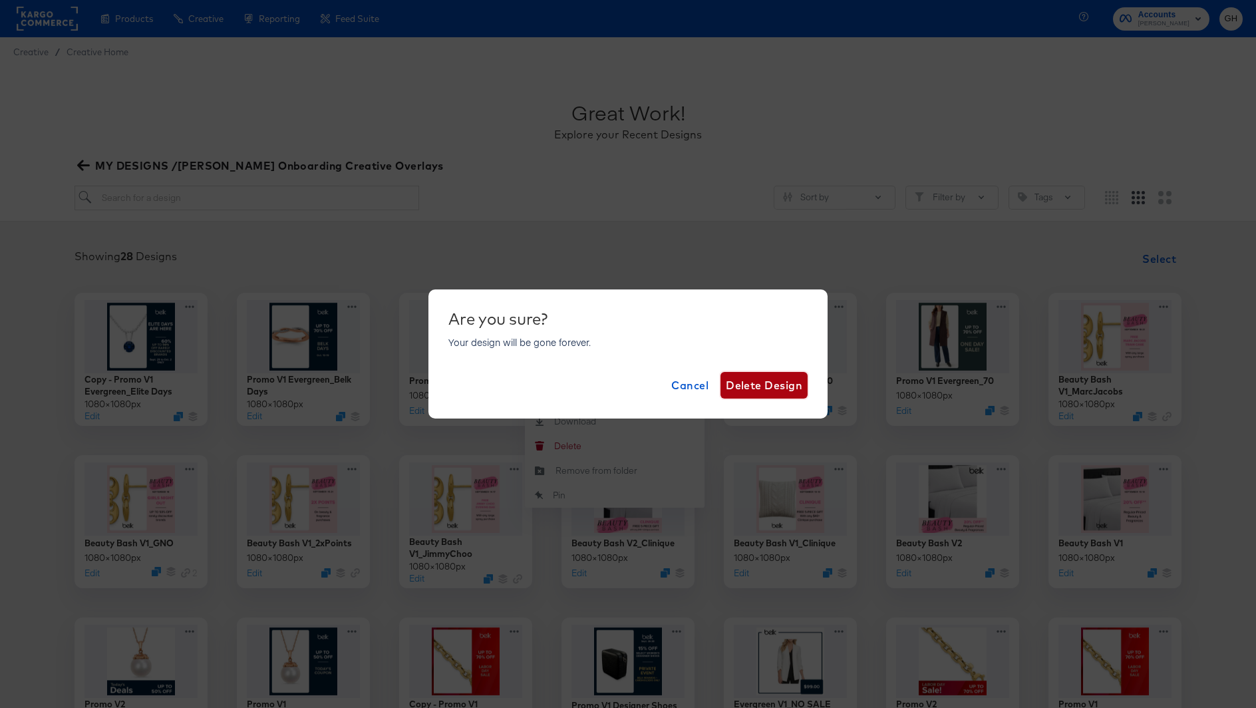
click at [779, 390] on span "Delete Design" at bounding box center [764, 385] width 76 height 19
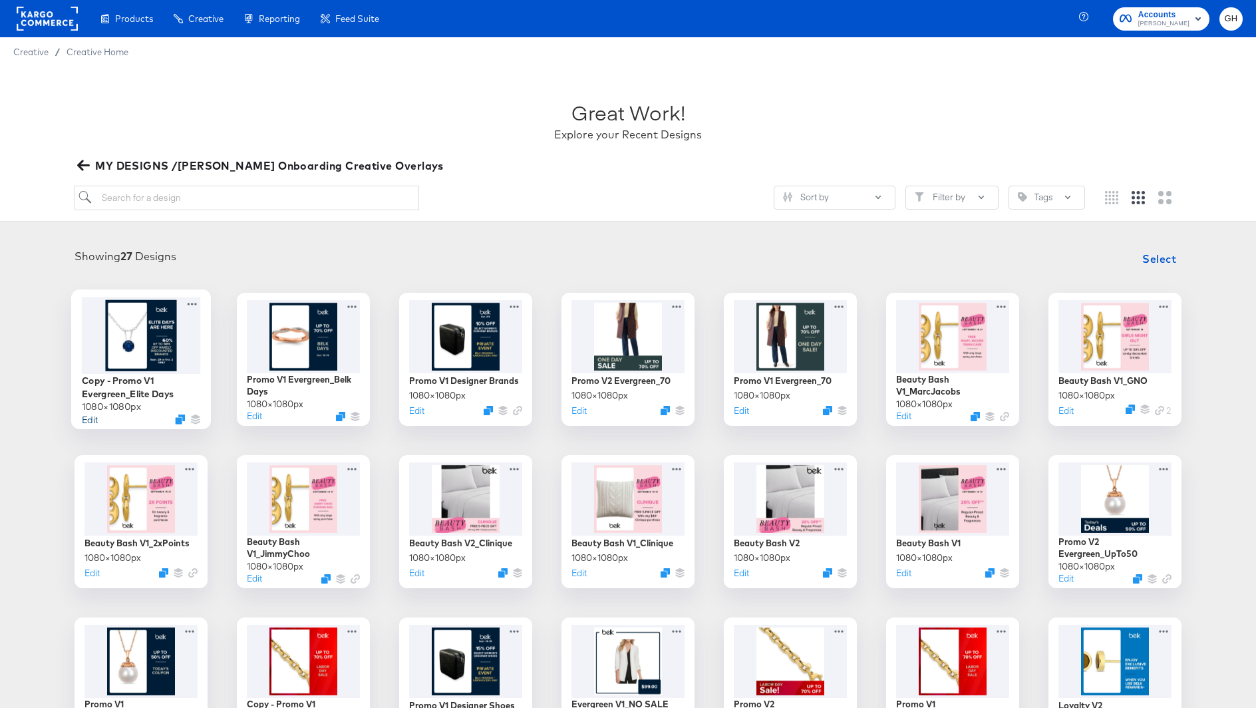
click at [90, 422] on button "Edit" at bounding box center [90, 418] width 16 height 13
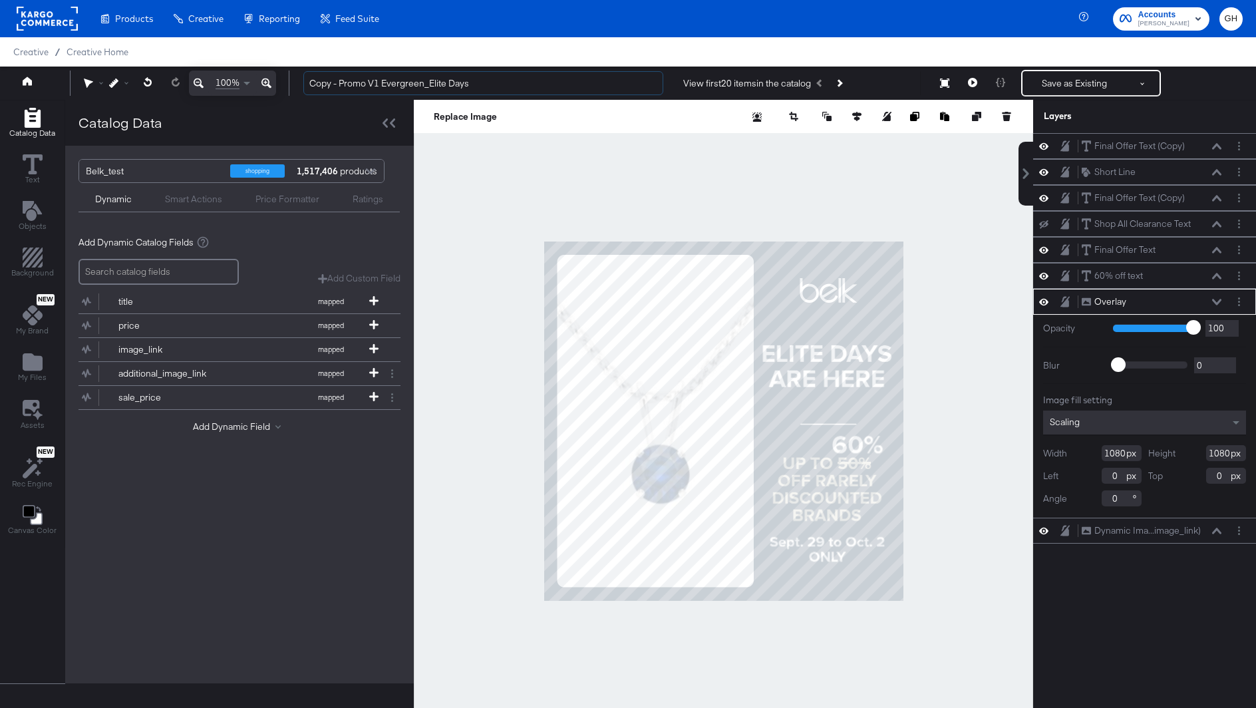
drag, startPoint x: 337, startPoint y: 86, endPoint x: 293, endPoint y: 86, distance: 43.9
click at [293, 86] on div "Copy - Promo V1 Evergreen_Elite Days View first 20 items in the catalog Save as…" at bounding box center [768, 83] width 950 height 27
type input "Promo V1 Evergreen_Elite Days"
click at [1052, 82] on button "Save as Existing" at bounding box center [1074, 83] width 104 height 24
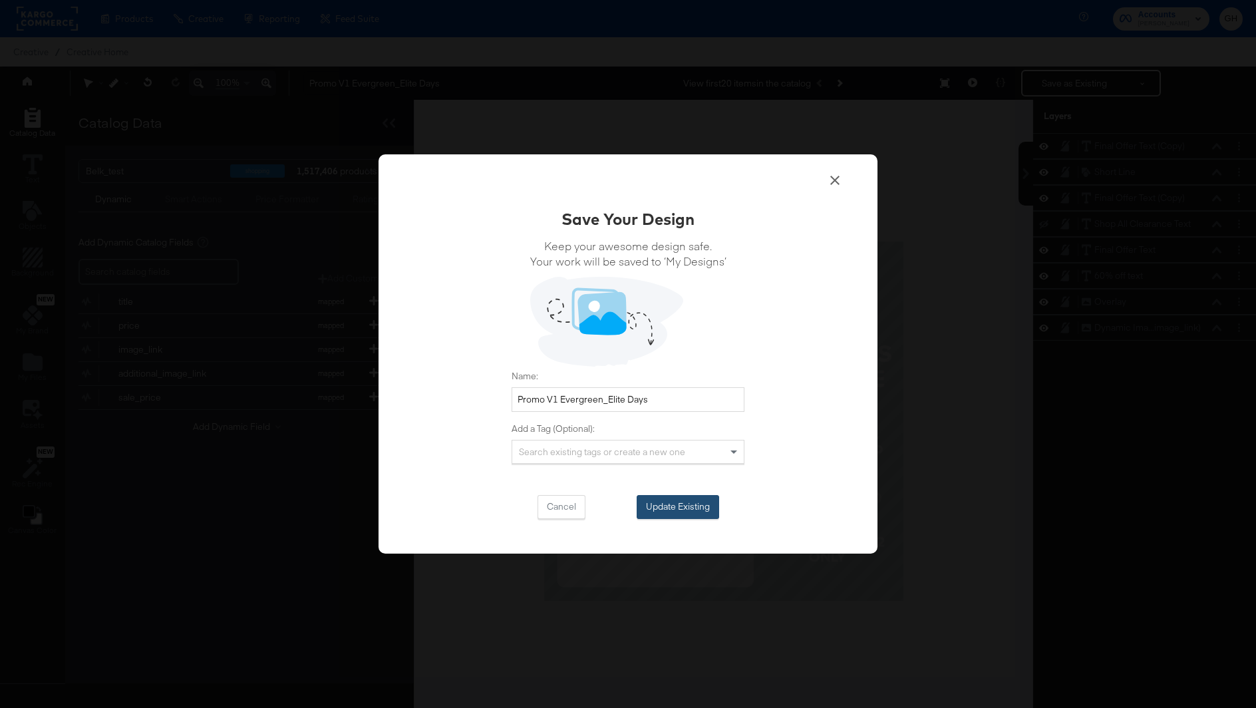
click at [694, 506] on button "Update Existing" at bounding box center [677, 507] width 82 height 24
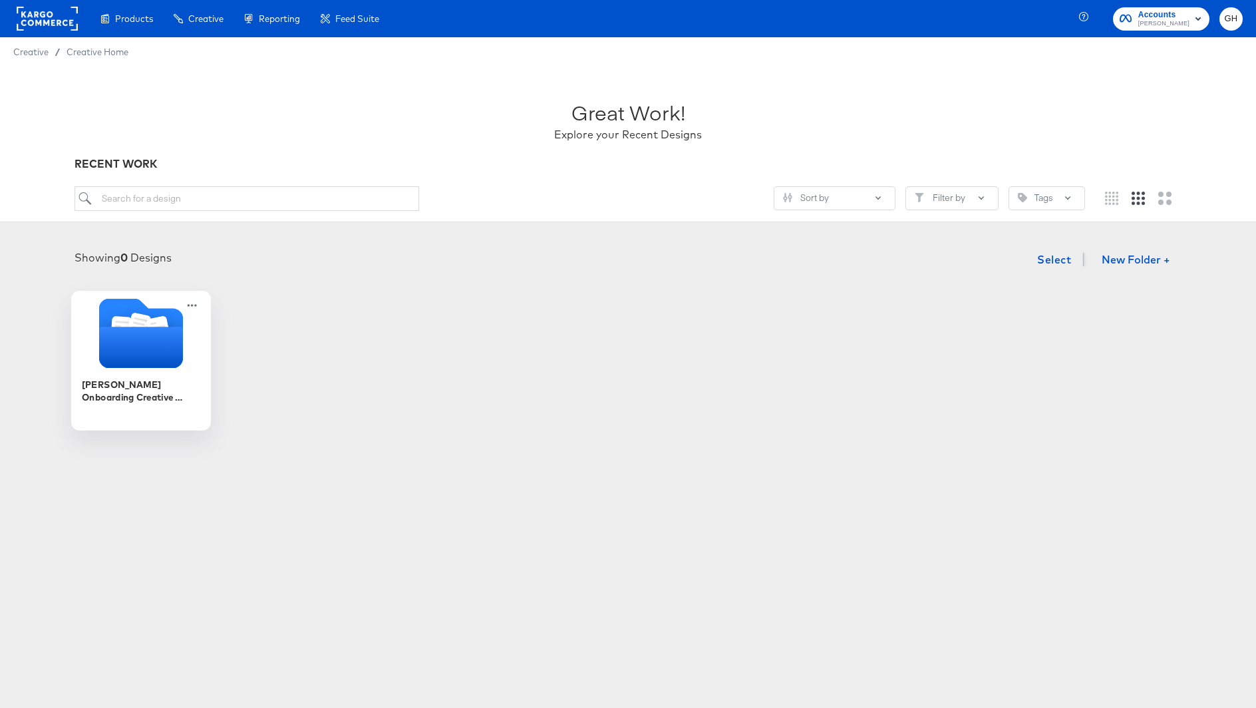
click at [150, 374] on div "[PERSON_NAME] Onboarding Creative Overlays" at bounding box center [141, 396] width 119 height 51
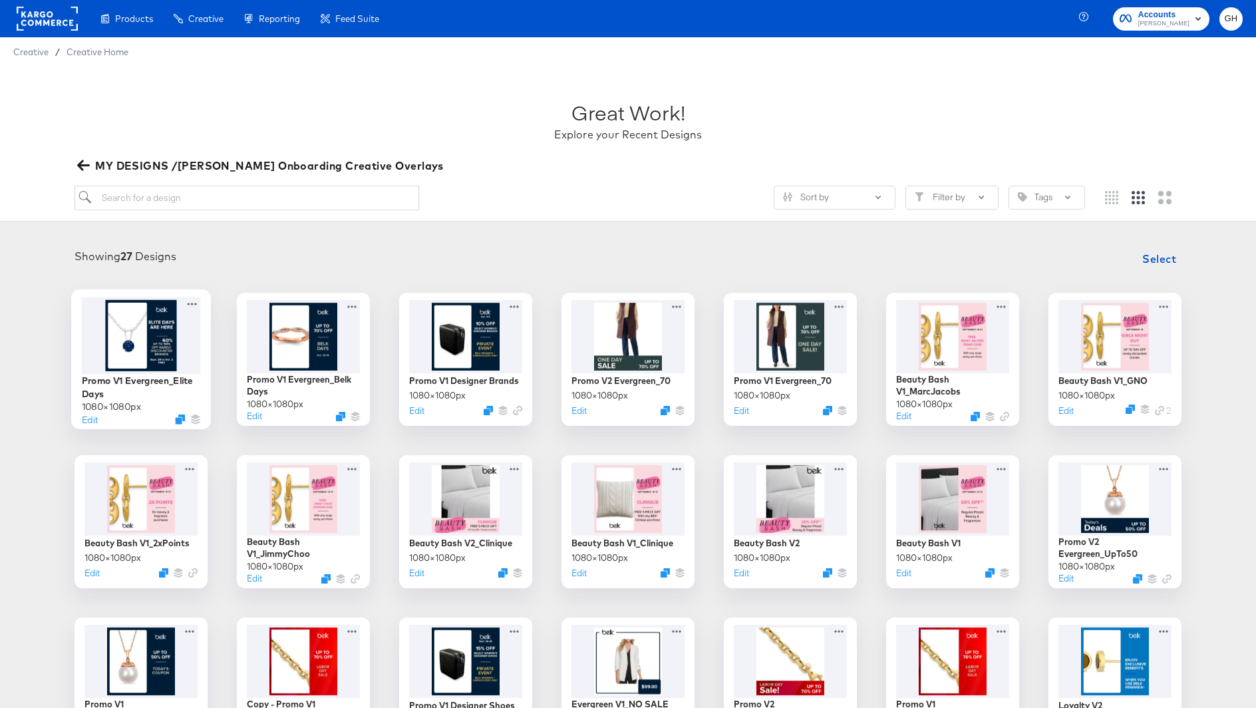
click at [185, 422] on div at bounding box center [187, 419] width 25 height 10
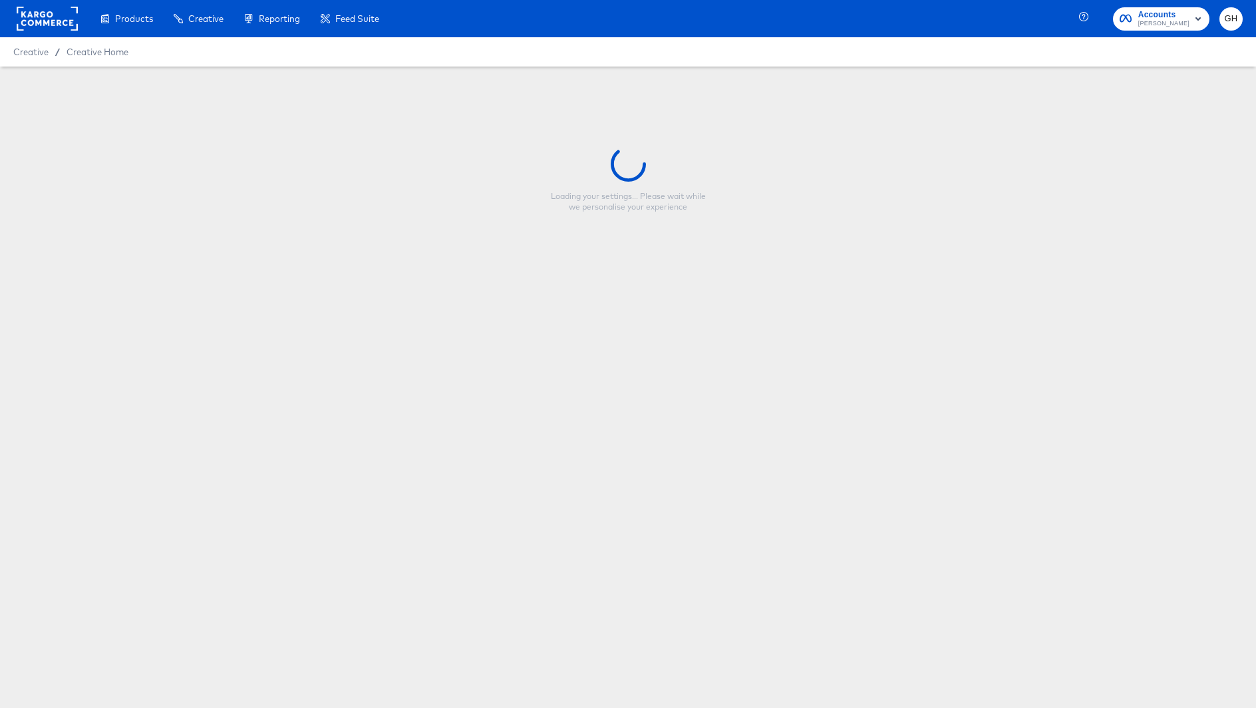
type input "Promo V1 Evergreen_Elite Days"
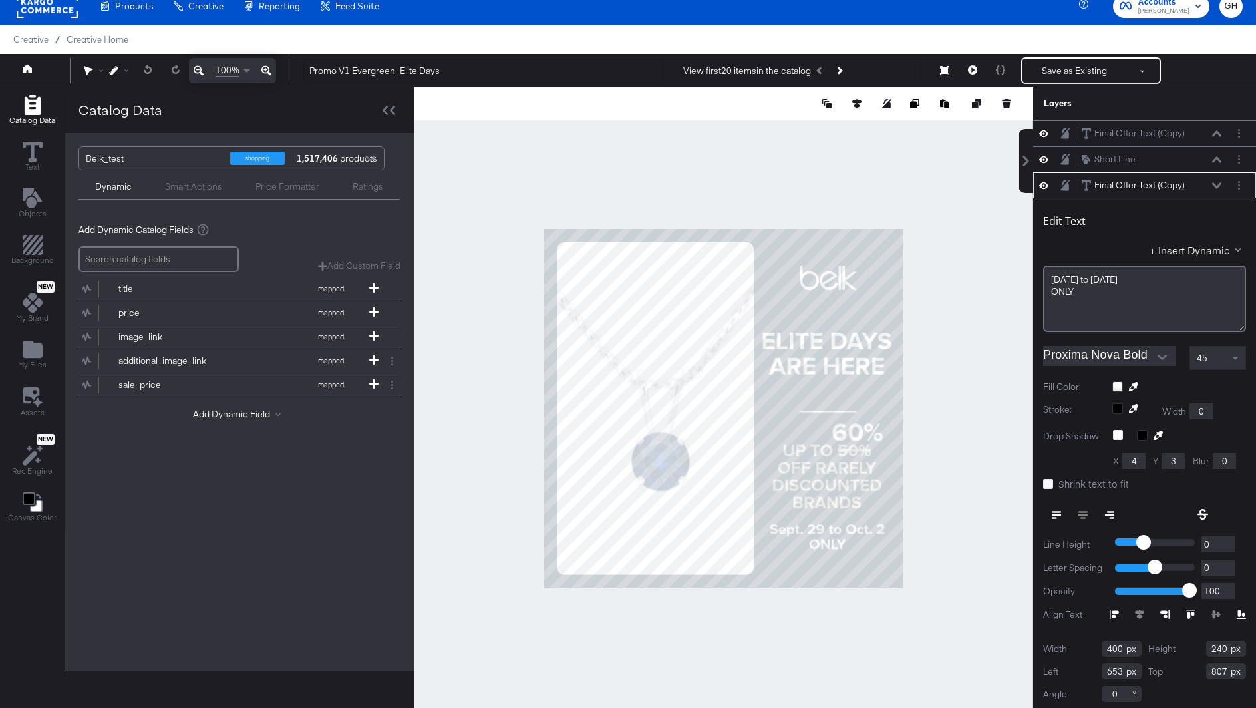
scroll to position [3, 0]
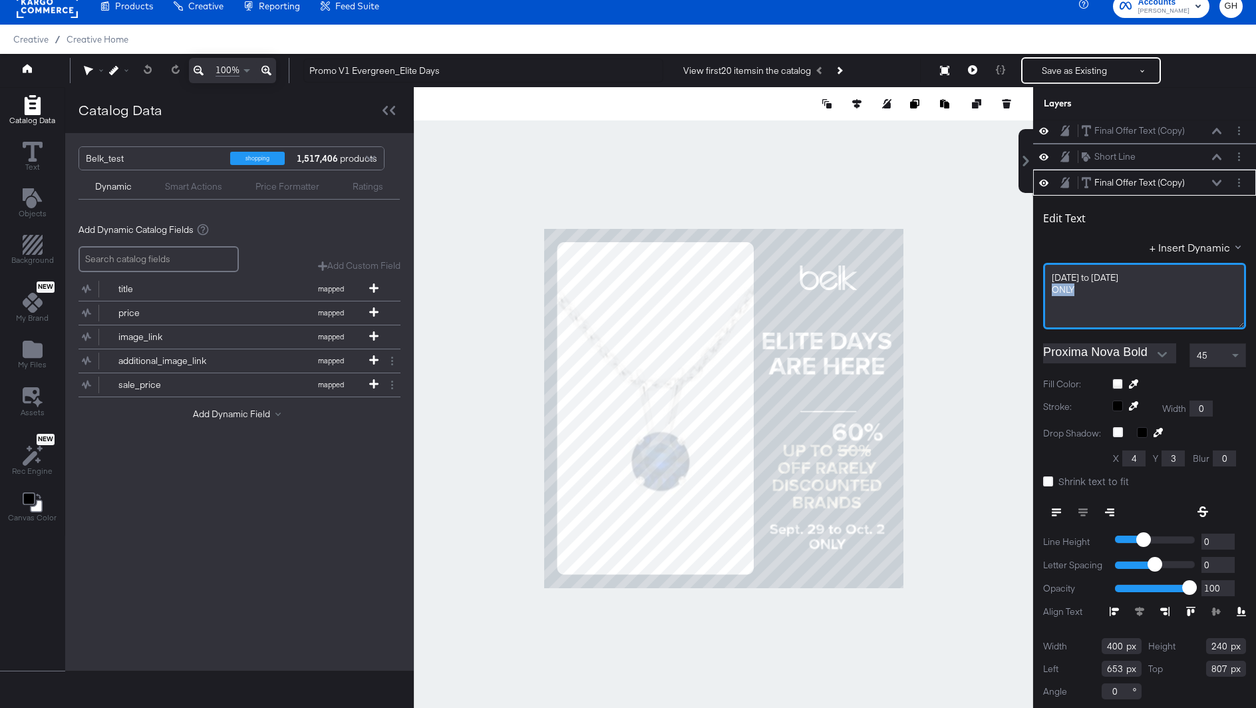
drag, startPoint x: 1088, startPoint y: 293, endPoint x: 1028, endPoint y: 293, distance: 60.5
click at [1028, 293] on div "Final Offer Text (Copy) Final Offer Text (Copy) Short Line Short Line Final Off…" at bounding box center [1135, 414] width 239 height 588
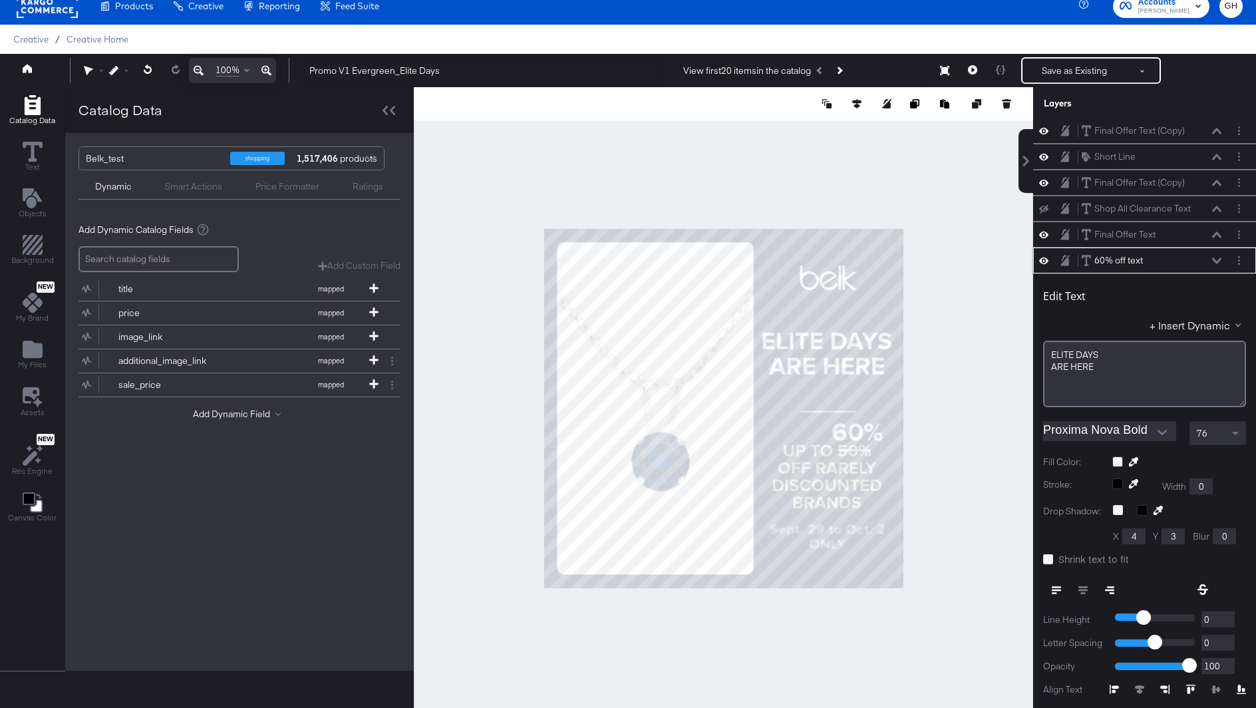
scroll to position [79, 0]
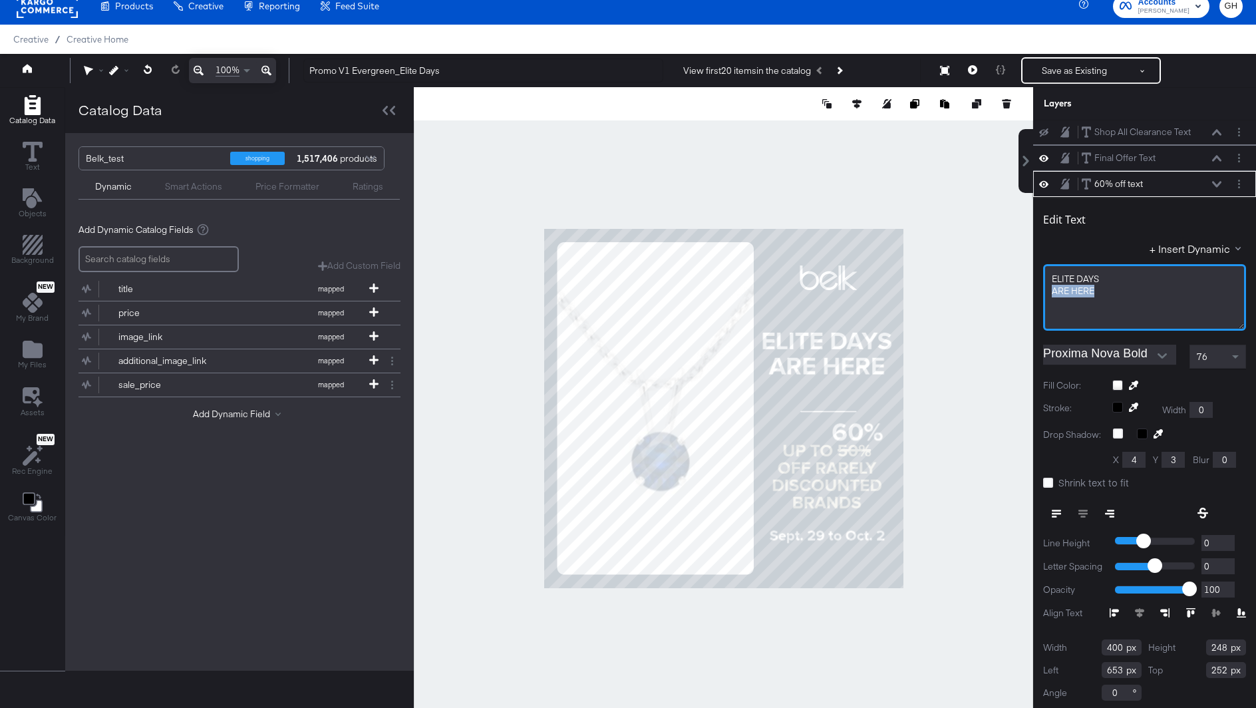
drag, startPoint x: 1117, startPoint y: 289, endPoint x: 984, endPoint y: 284, distance: 133.1
click at [984, 120] on div "Catalog Data Text Objects Background New My Brand My Files Assets New Rec Engin…" at bounding box center [628, 103] width 1256 height 33
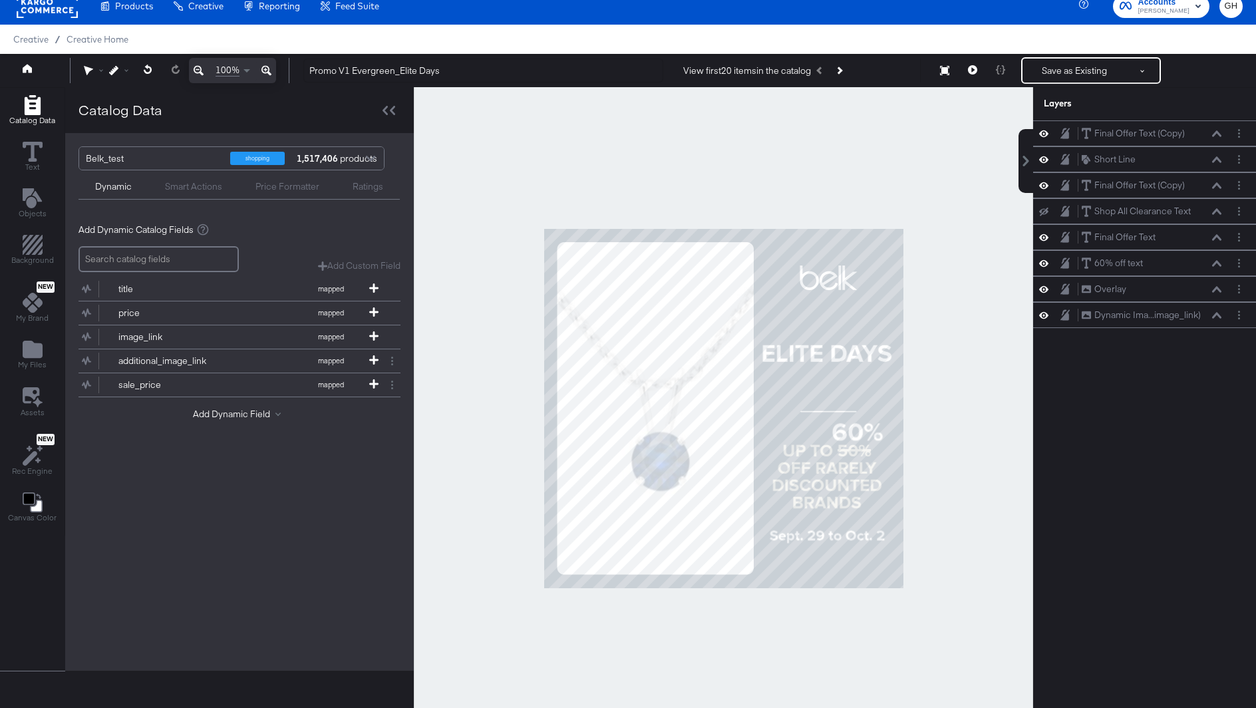
click at [964, 327] on div at bounding box center [723, 408] width 619 height 642
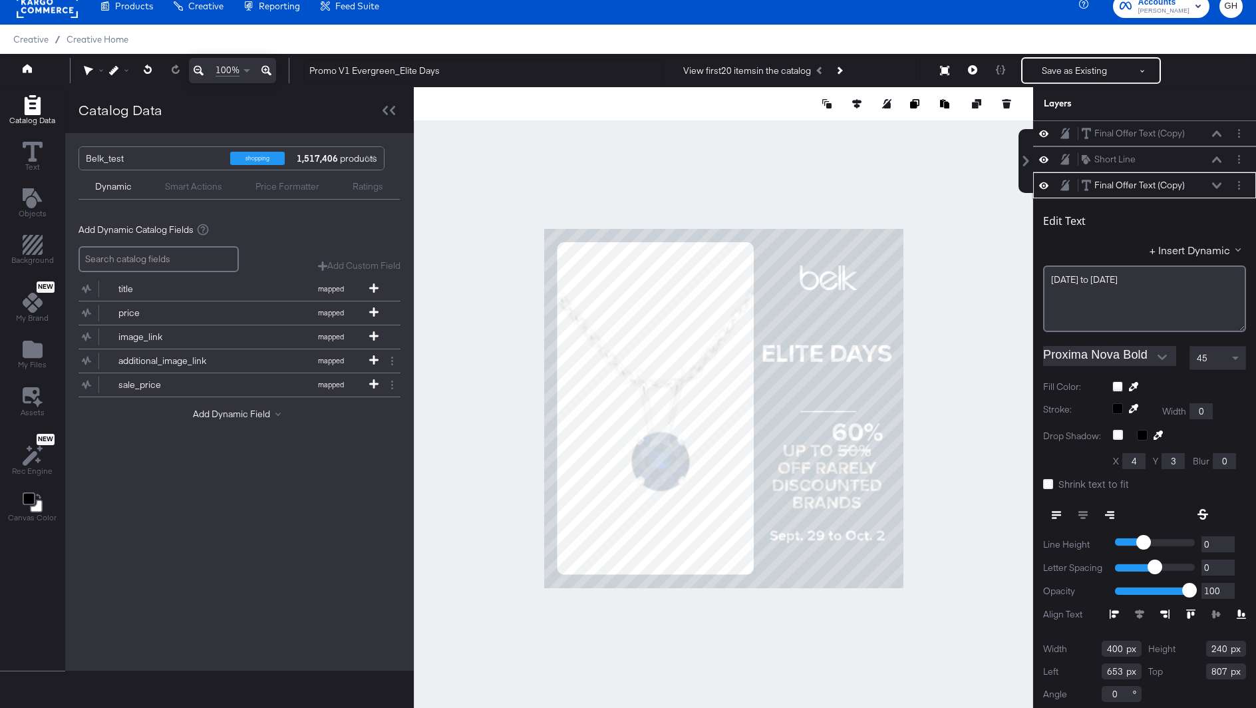
scroll to position [3, 0]
type input "808"
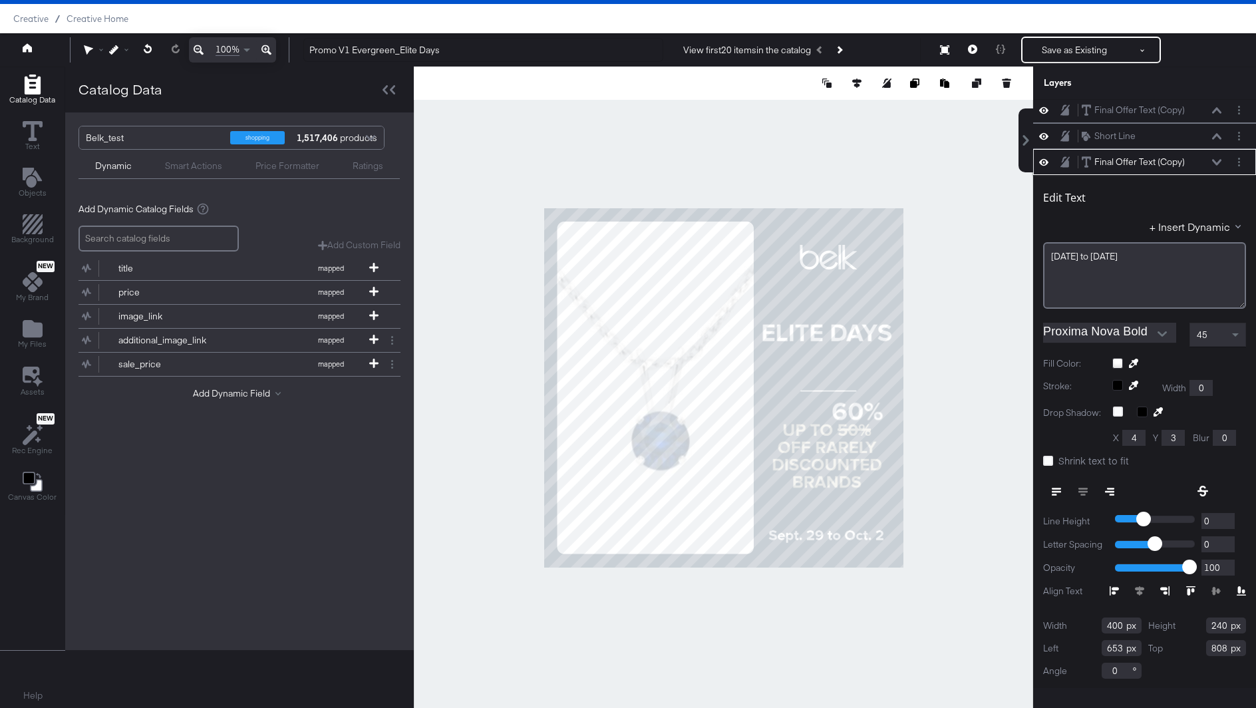
type input "650"
type input "868"
type input "657"
type input "677"
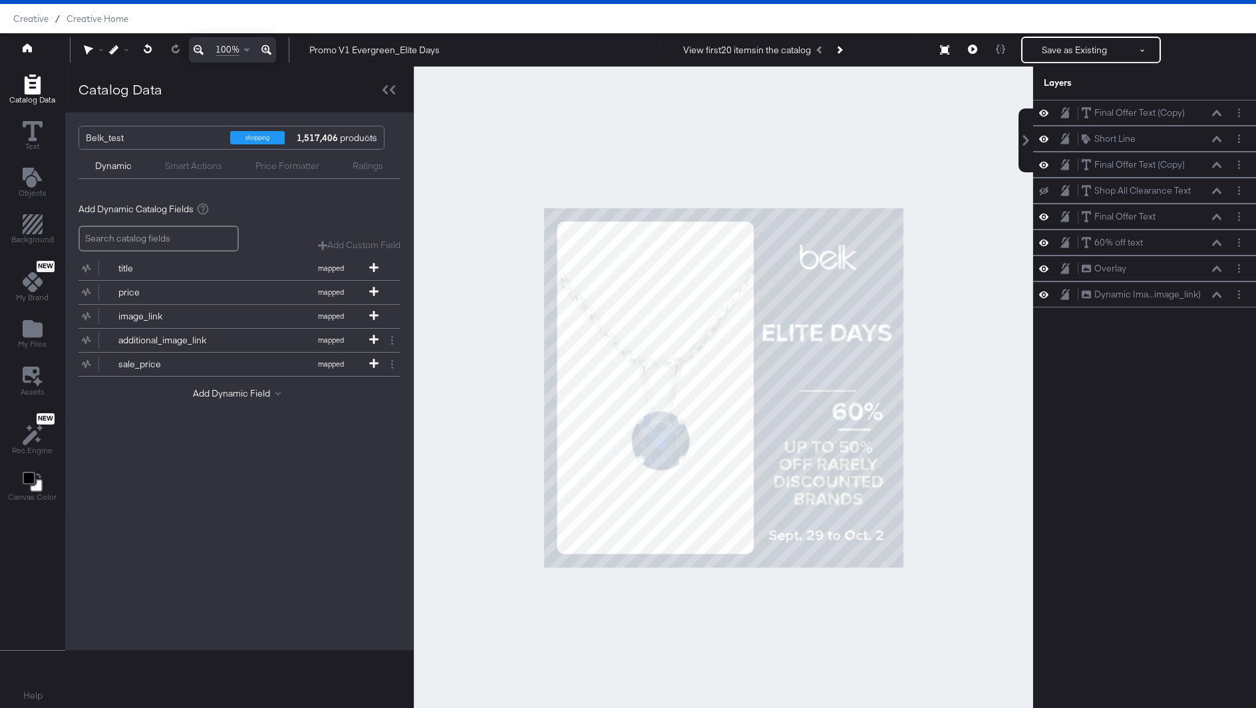
scroll to position [0, 0]
click at [958, 416] on div at bounding box center [723, 388] width 619 height 642
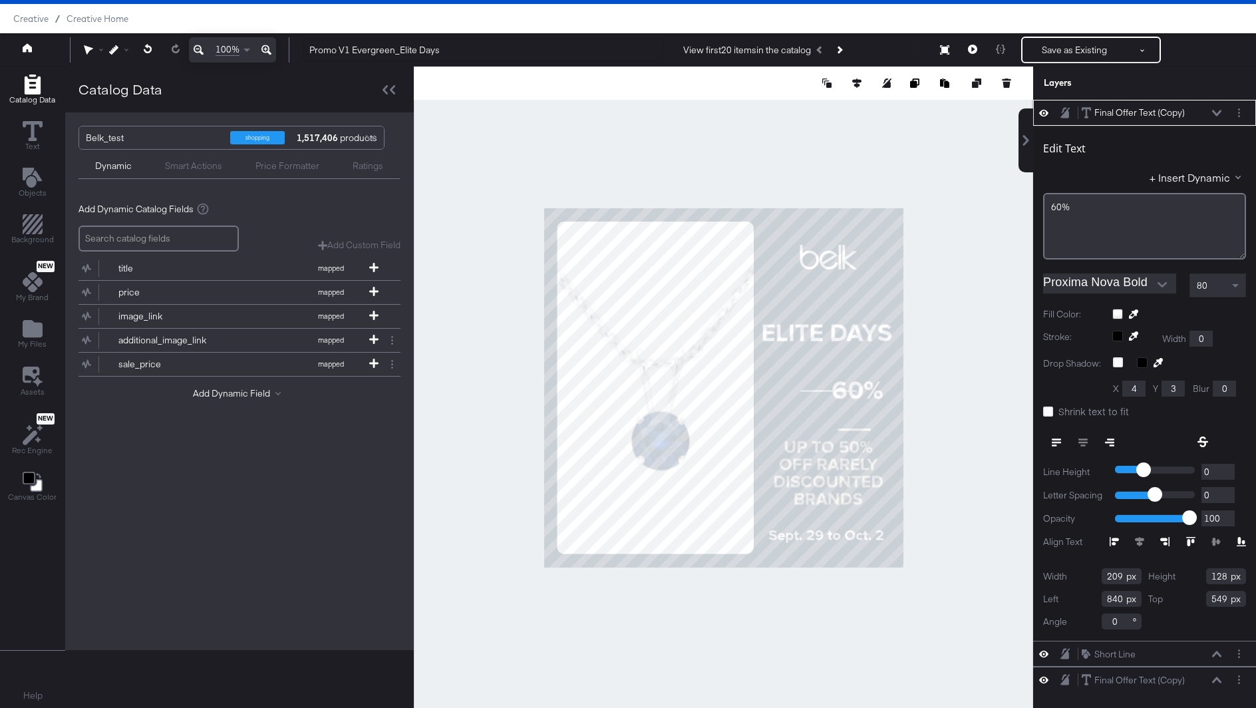
type input "485"
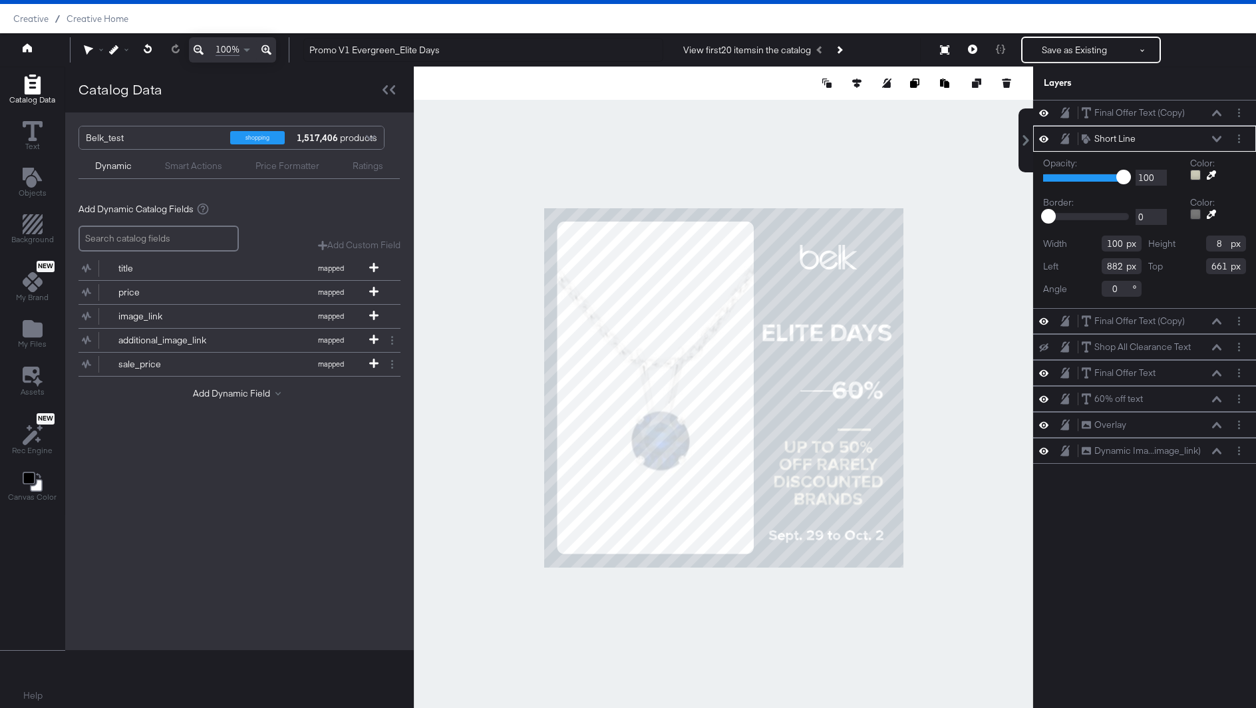
type input "669"
type input "884"
type input "713"
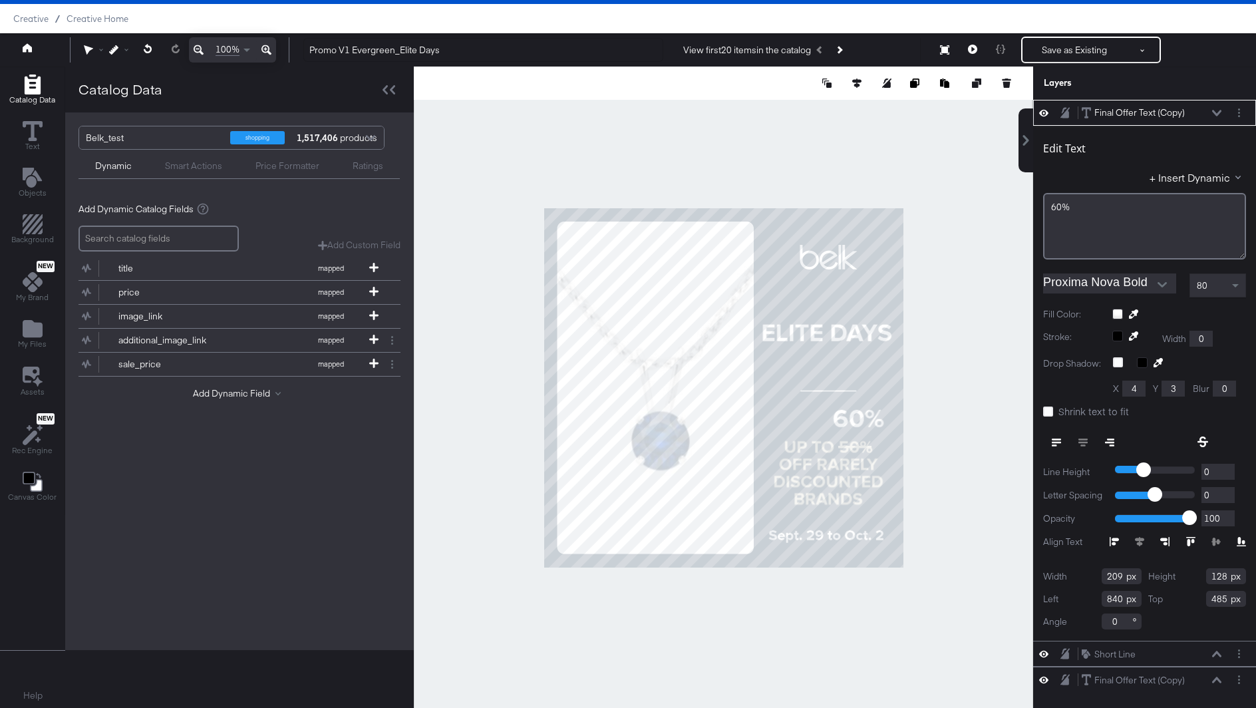
type input "565"
click at [1215, 285] on div "80" at bounding box center [1217, 285] width 55 height 23
drag, startPoint x: 926, startPoint y: 408, endPoint x: 918, endPoint y: 408, distance: 8.6
click at [926, 408] on div at bounding box center [723, 388] width 619 height 642
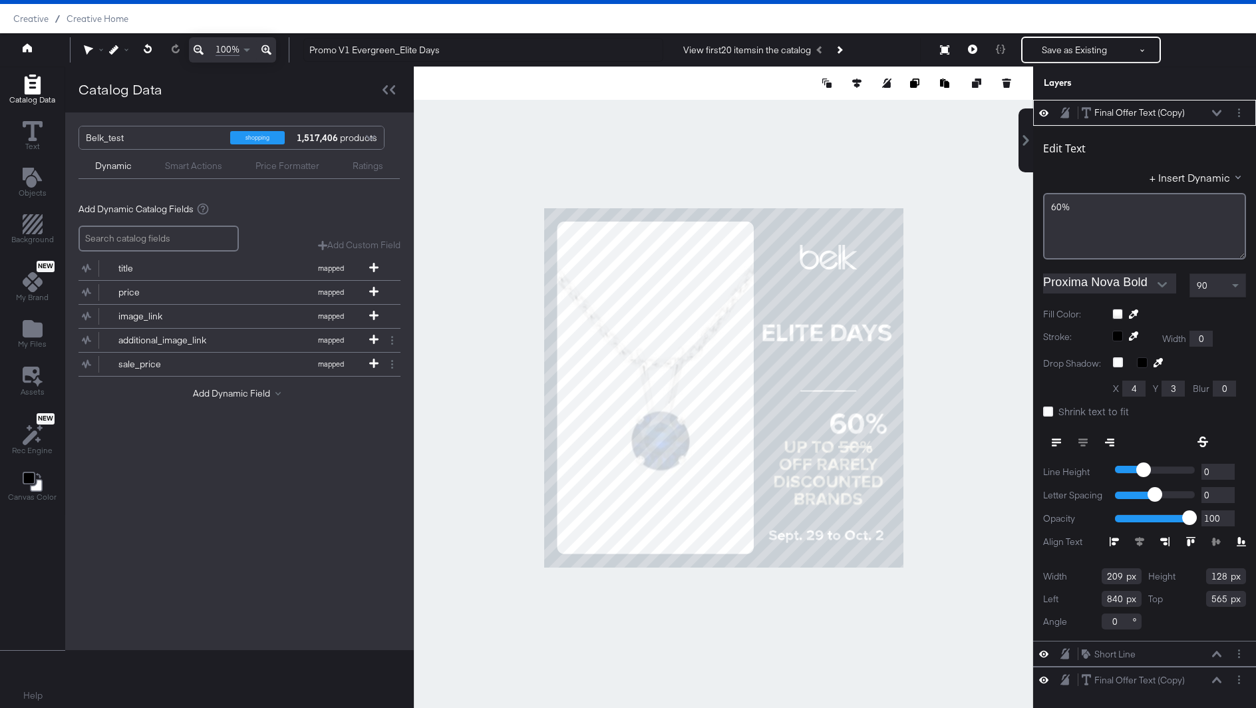
type input "842"
type input "585"
click at [954, 413] on div at bounding box center [723, 388] width 619 height 642
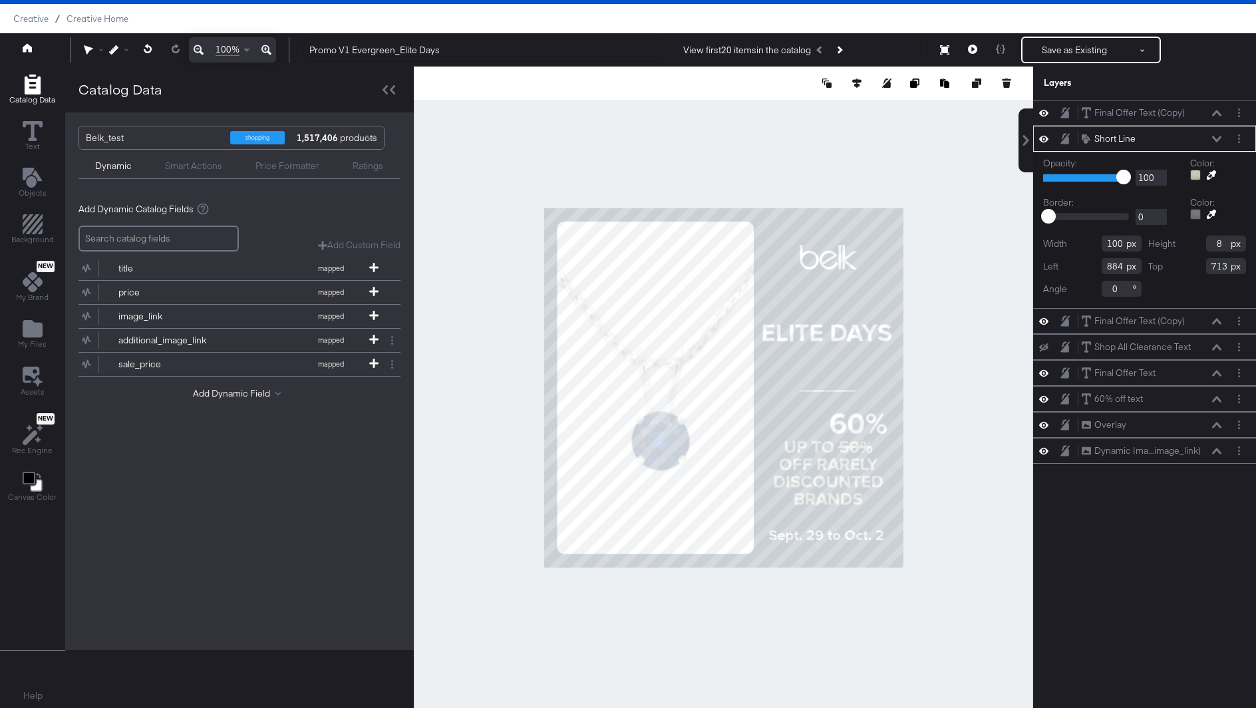
click at [1222, 248] on input "8" at bounding box center [1226, 243] width 40 height 16
type input "5"
click at [960, 451] on div at bounding box center [723, 388] width 619 height 642
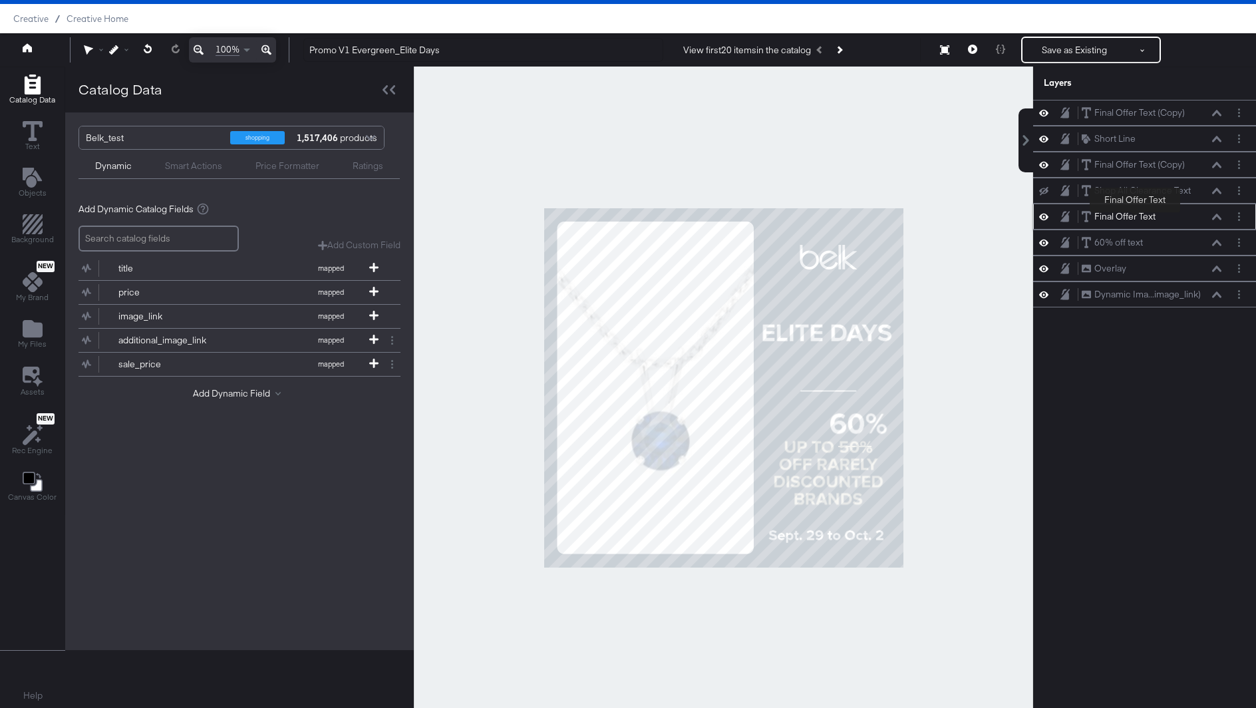
click at [1134, 214] on div "Final Offer Text" at bounding box center [1124, 216] width 61 height 13
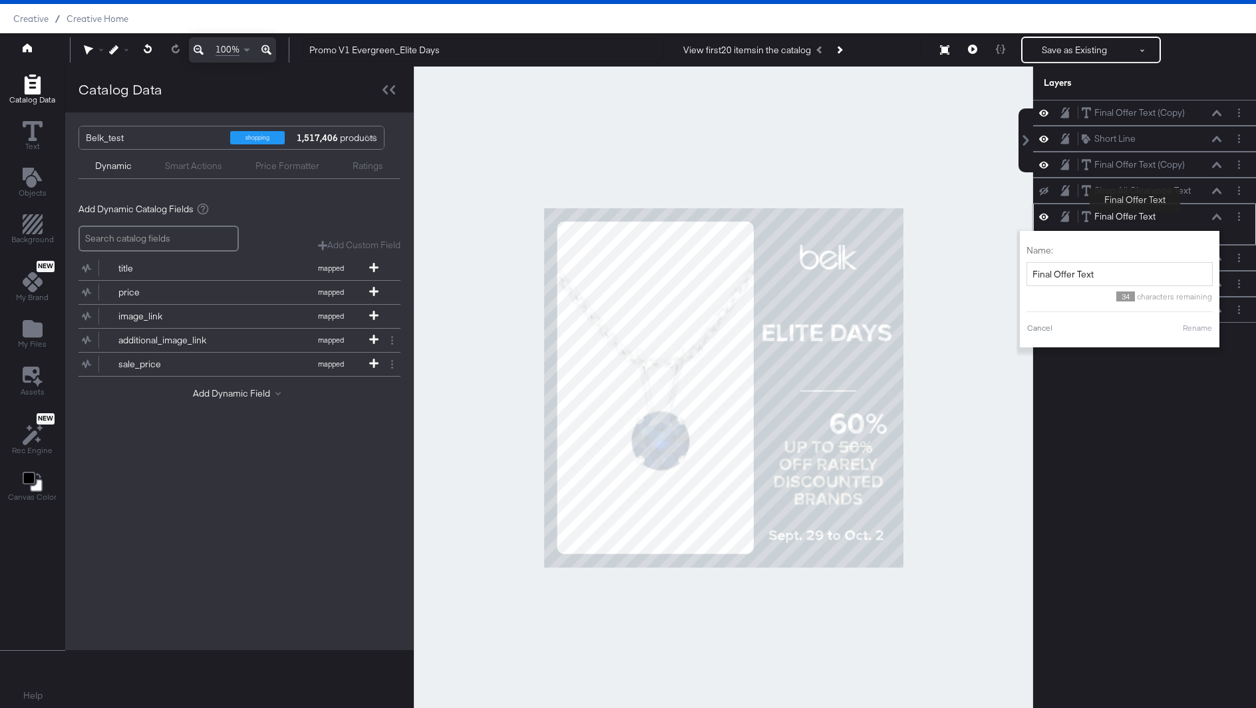
click at [1133, 214] on div "Final Offer Text" at bounding box center [1124, 216] width 61 height 13
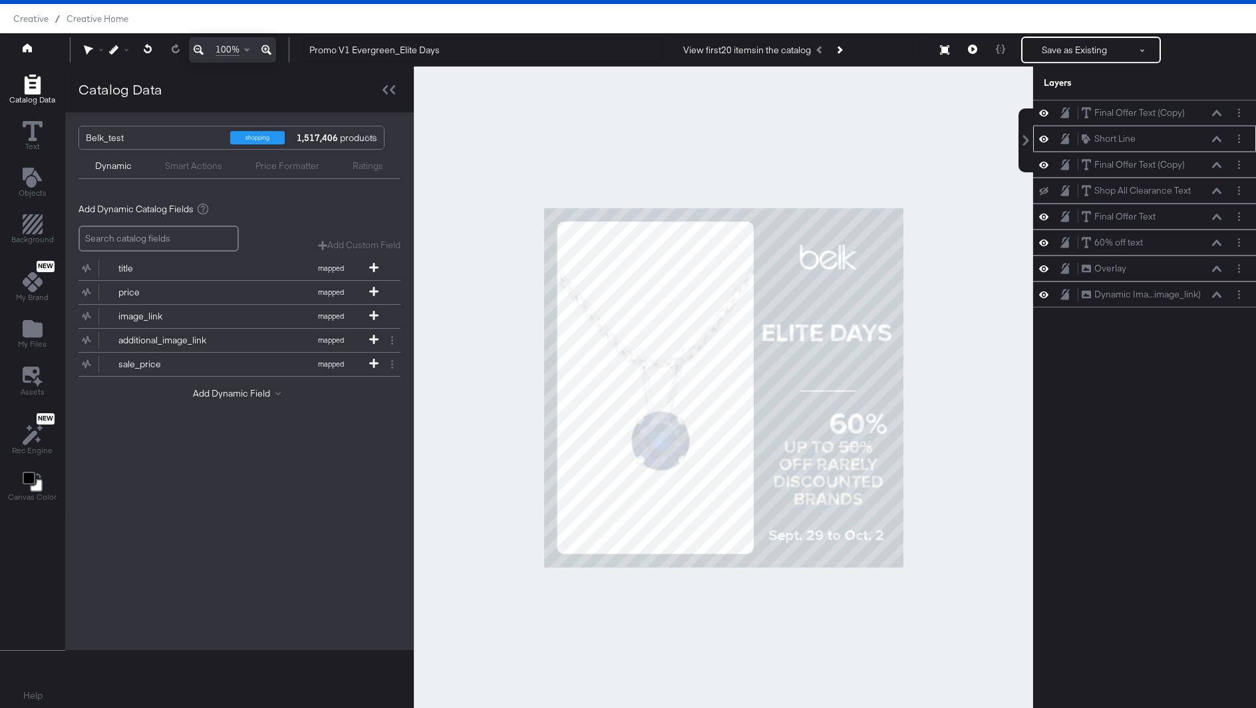
click at [1214, 139] on icon at bounding box center [1216, 139] width 9 height 7
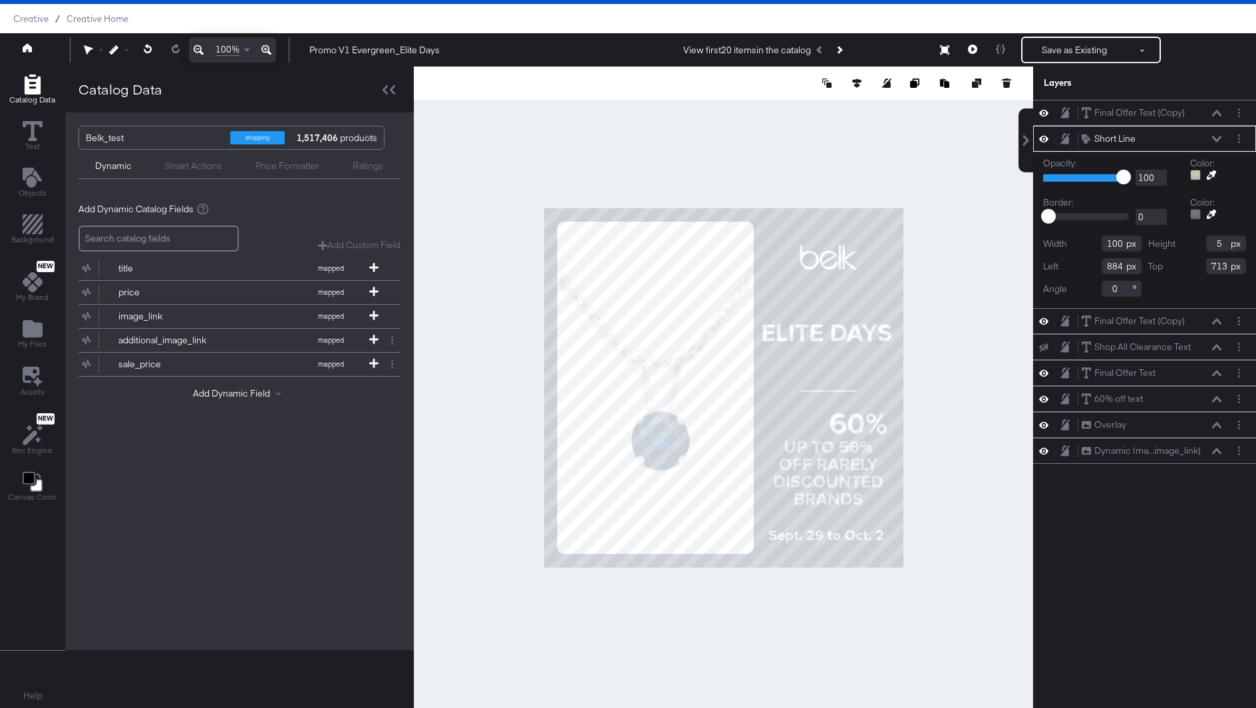
click at [1220, 242] on input "5" at bounding box center [1226, 243] width 40 height 16
type input "6"
click at [981, 446] on div at bounding box center [723, 388] width 619 height 642
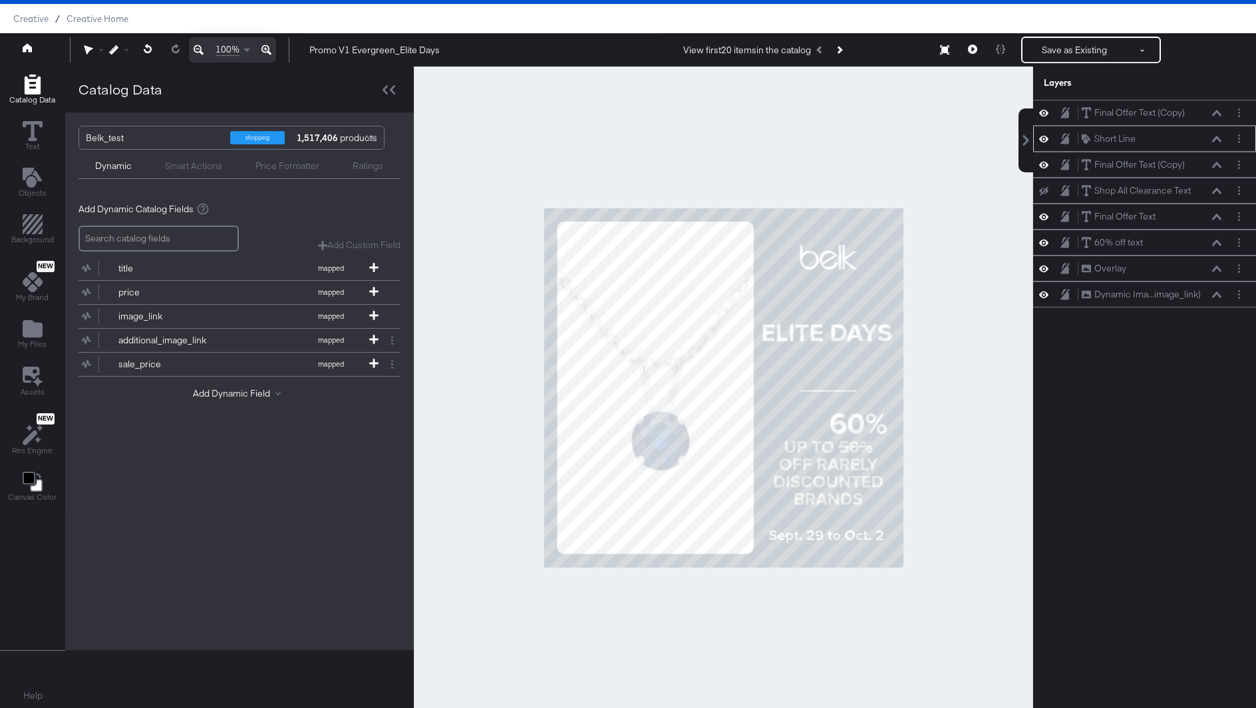
click at [1220, 139] on icon at bounding box center [1216, 139] width 9 height 6
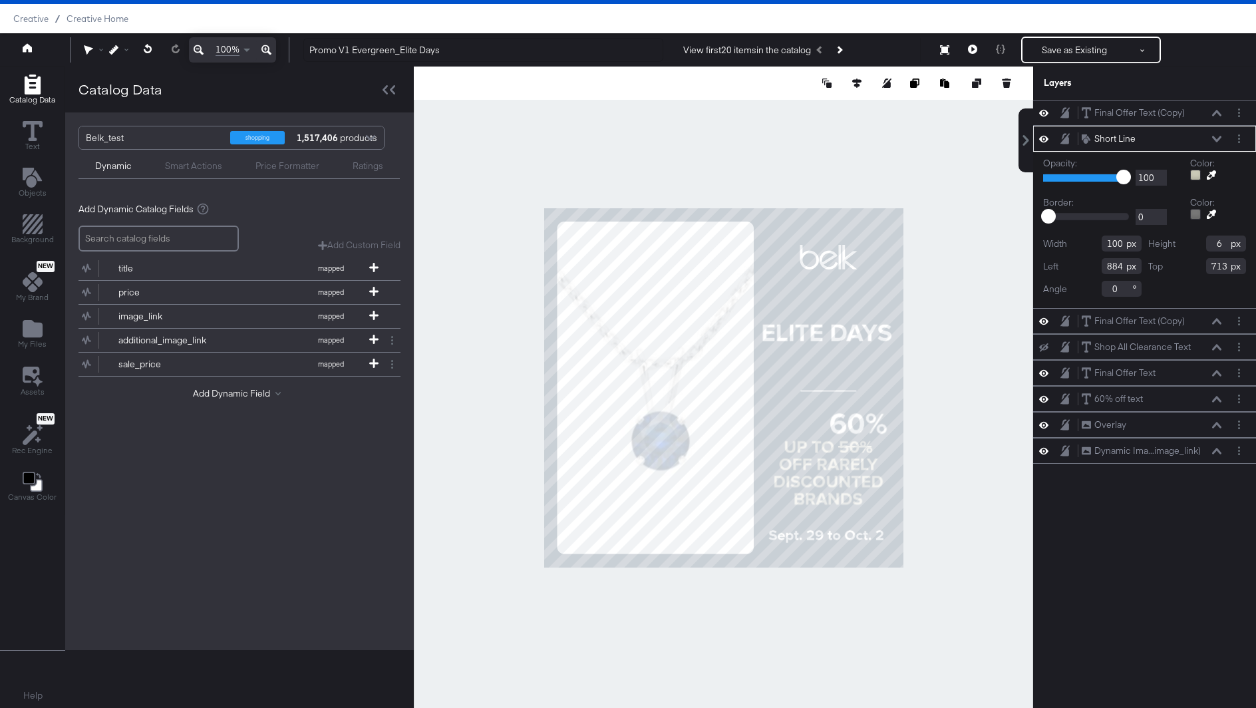
click at [1115, 241] on input "100" at bounding box center [1121, 243] width 40 height 16
type input "120"
click at [994, 435] on div at bounding box center [723, 388] width 619 height 642
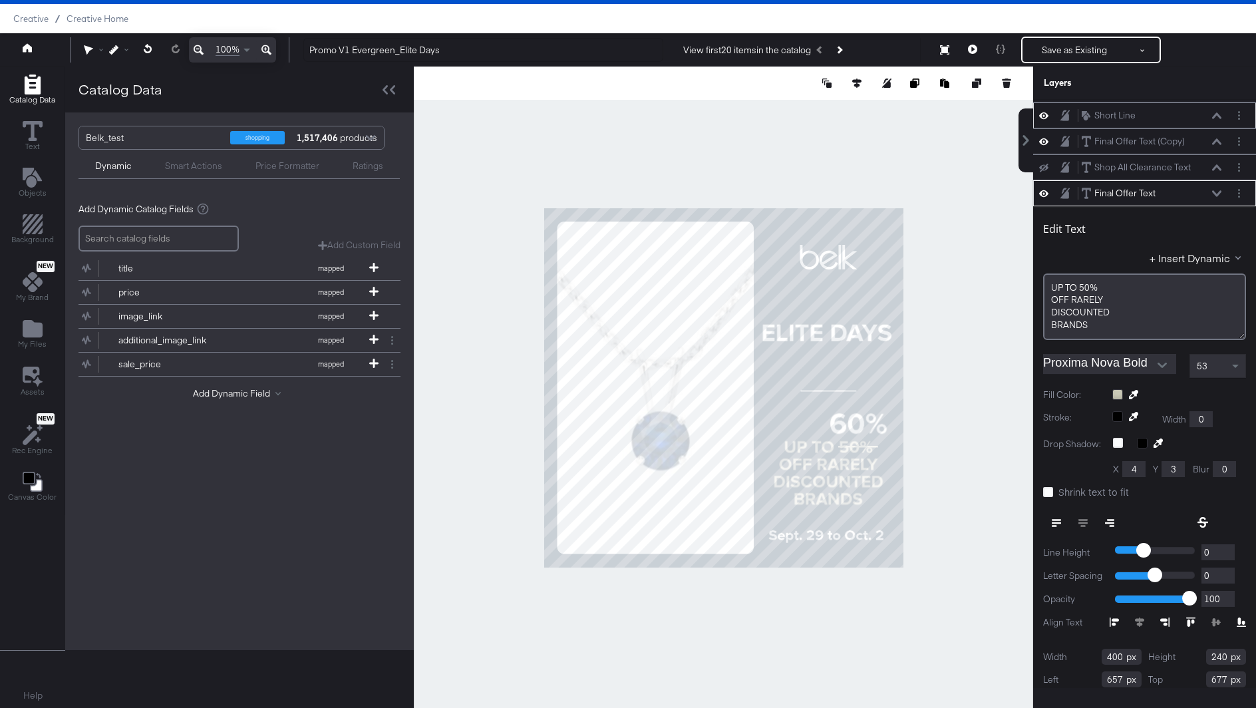
scroll to position [0, 0]
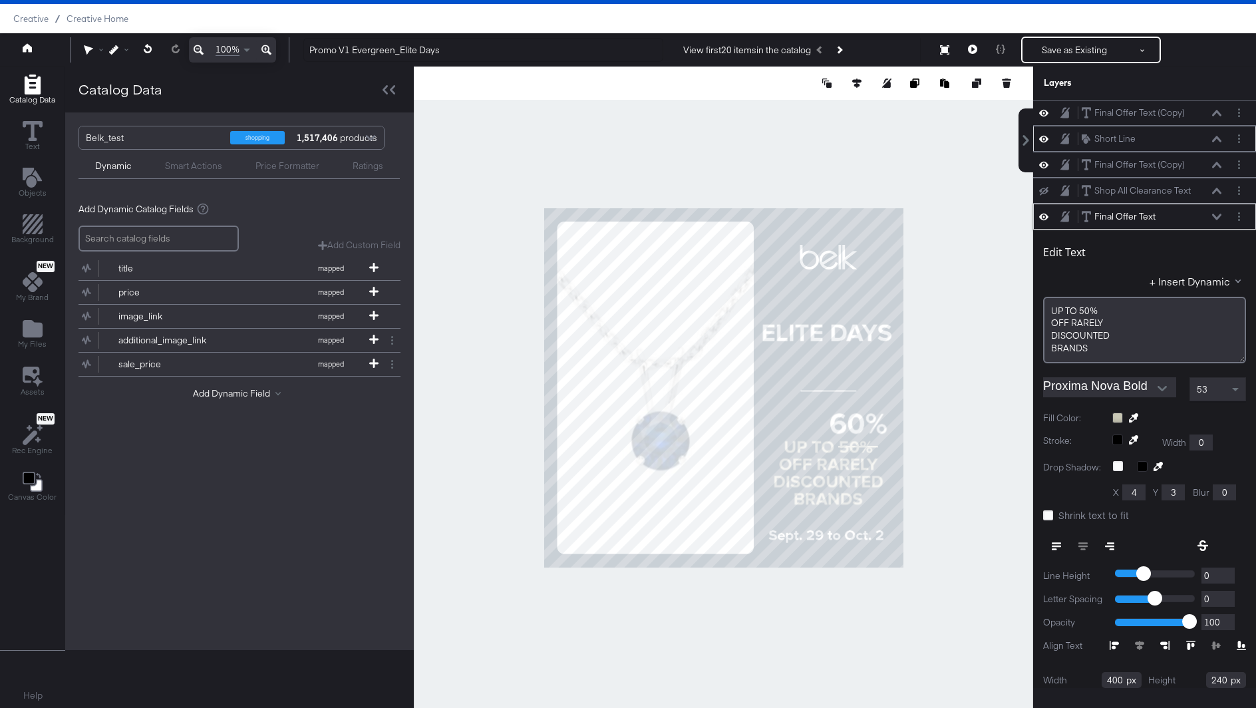
click at [1215, 136] on icon at bounding box center [1216, 139] width 9 height 7
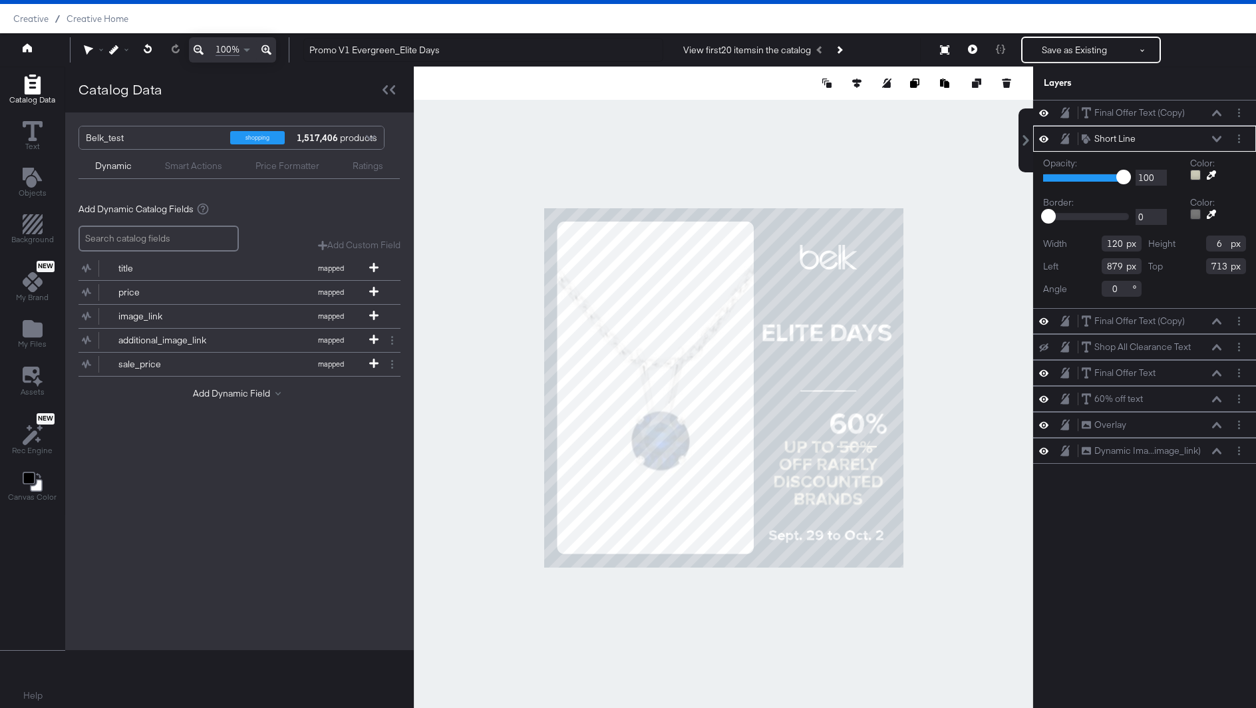
type input "878"
click at [975, 453] on div at bounding box center [723, 388] width 619 height 642
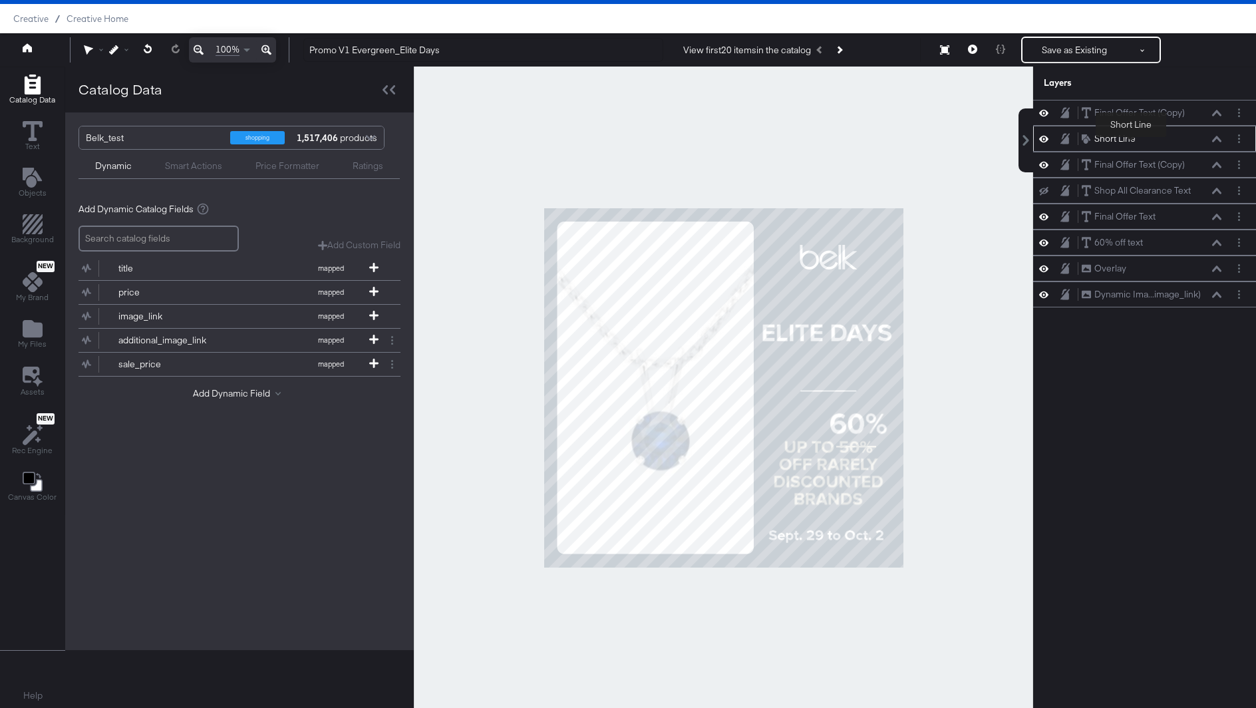
click at [1131, 139] on div "Short Line" at bounding box center [1114, 138] width 41 height 13
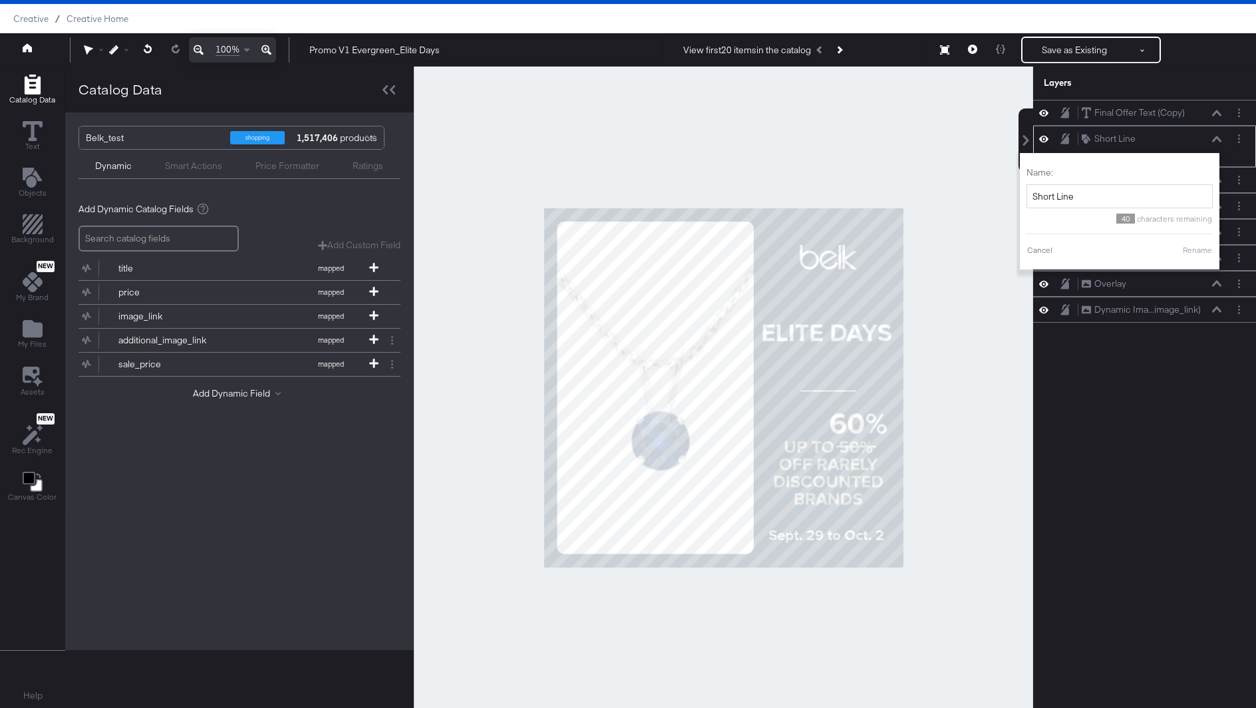
click at [1218, 142] on div "Short Line Short Line" at bounding box center [1151, 139] width 141 height 14
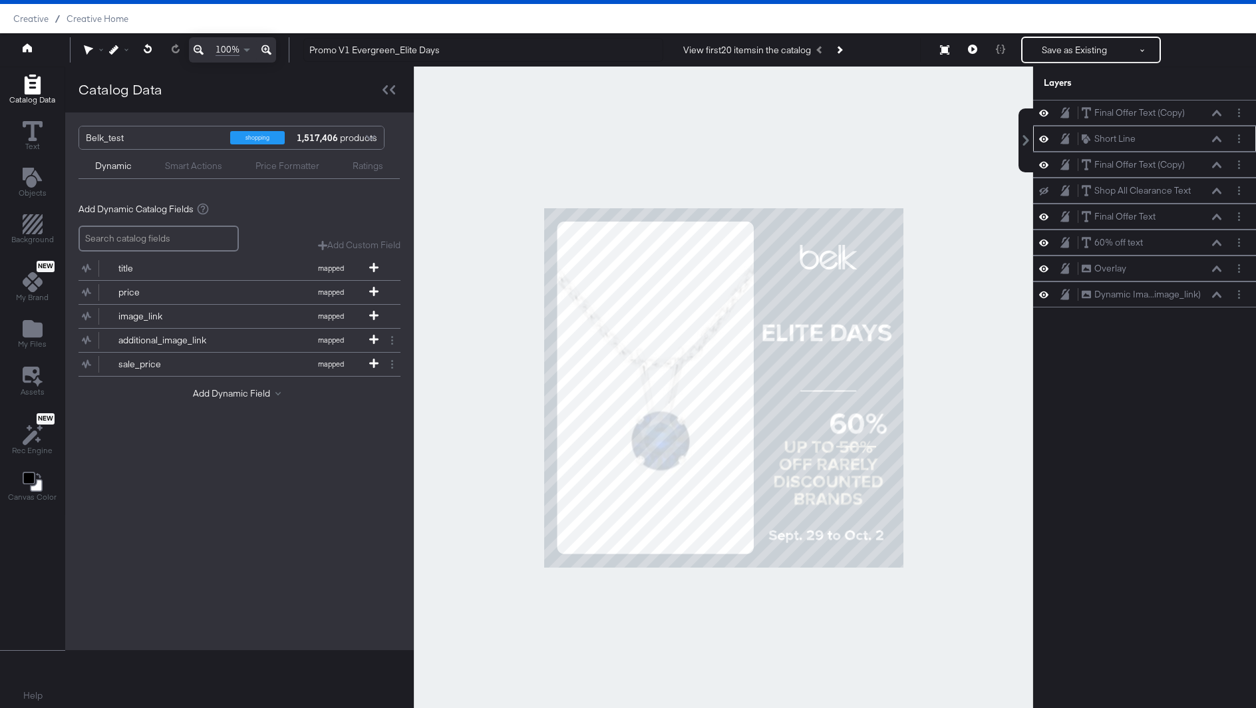
click at [1218, 142] on div "Short Line Short Line" at bounding box center [1151, 139] width 141 height 14
click at [1181, 145] on div "Short Line Short Line" at bounding box center [1144, 139] width 223 height 26
click at [1220, 142] on div "Short Line Short Line" at bounding box center [1151, 139] width 141 height 14
click at [1216, 136] on icon at bounding box center [1216, 139] width 9 height 7
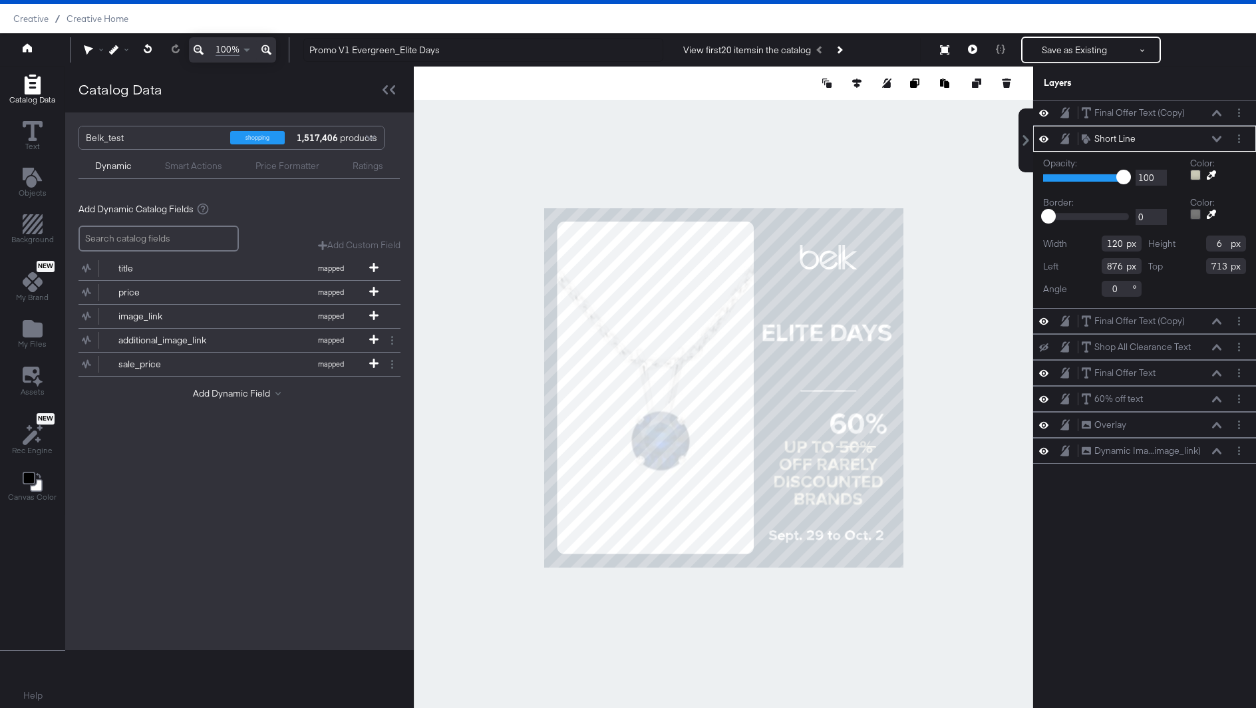
type input "875"
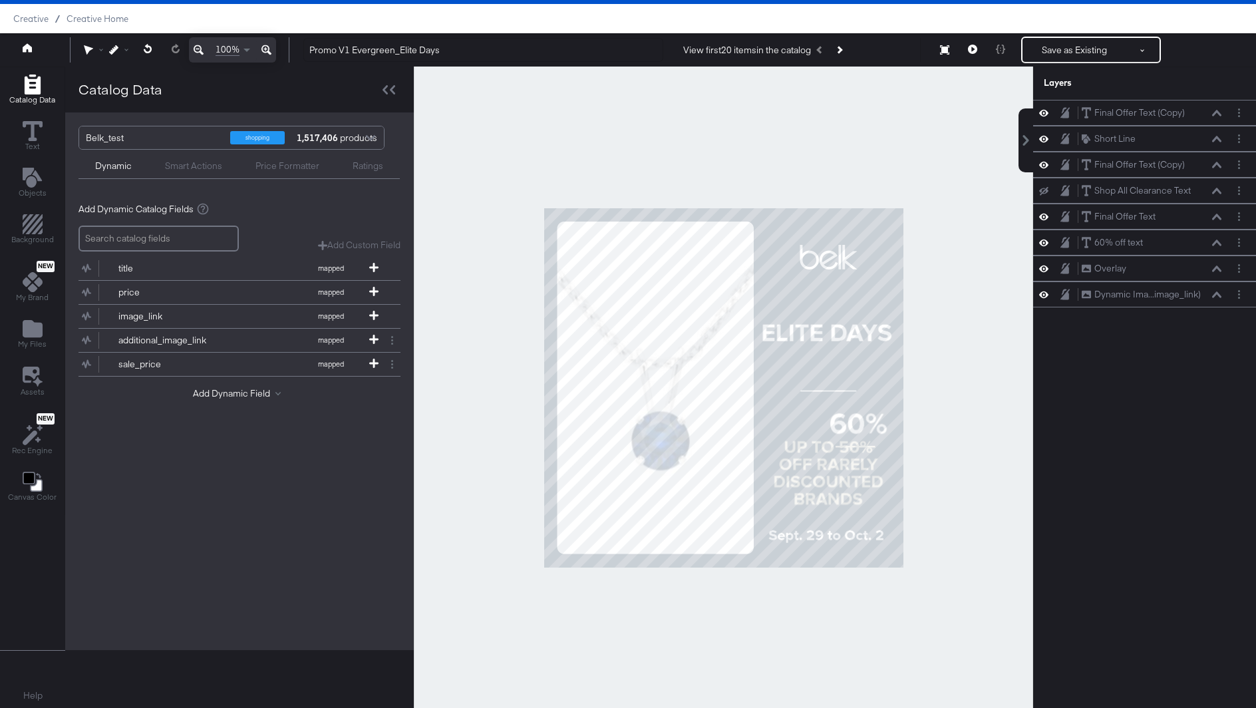
click at [1007, 346] on div at bounding box center [723, 388] width 619 height 642
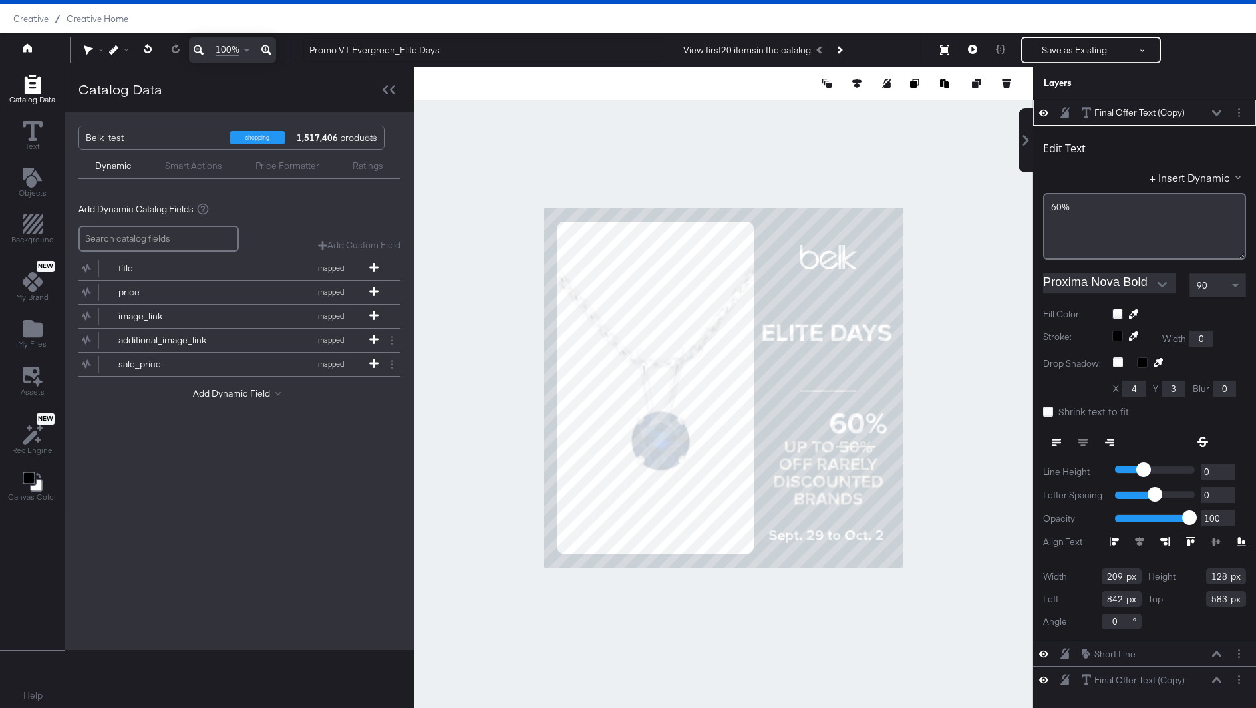
type input "582"
click at [937, 432] on div at bounding box center [723, 388] width 619 height 642
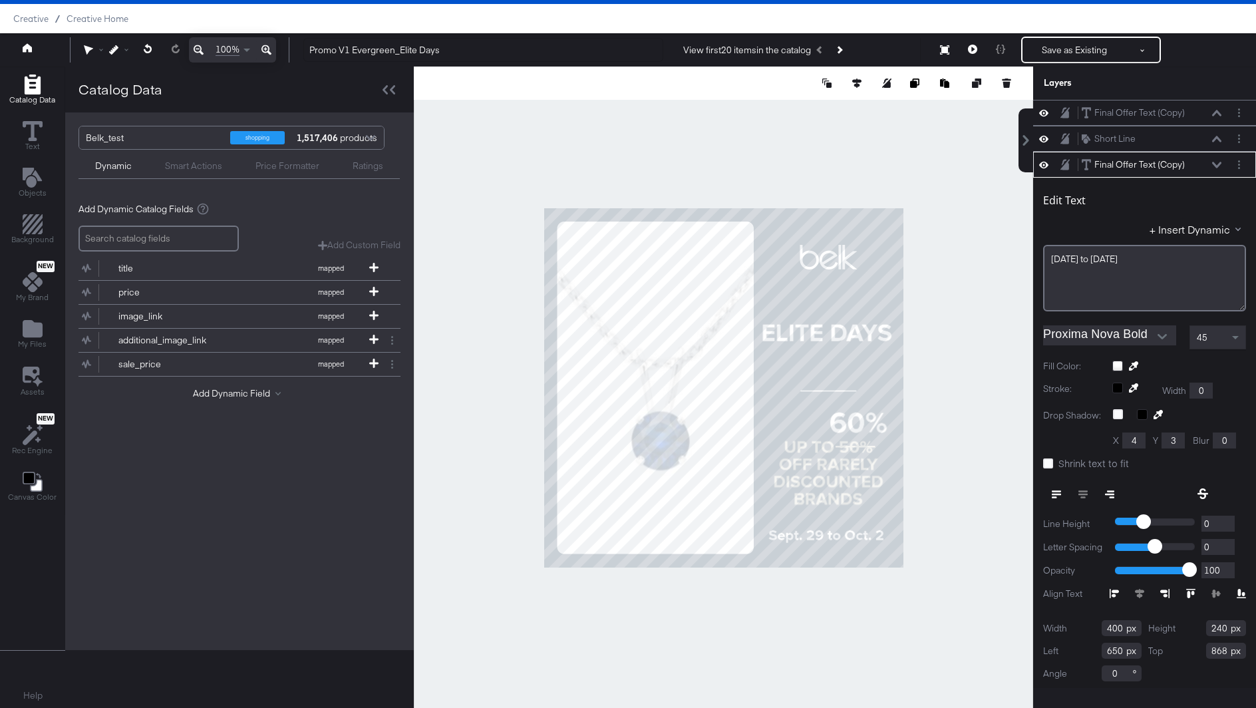
scroll to position [3, 0]
type input "652"
type input "858"
click at [979, 491] on div at bounding box center [723, 388] width 619 height 642
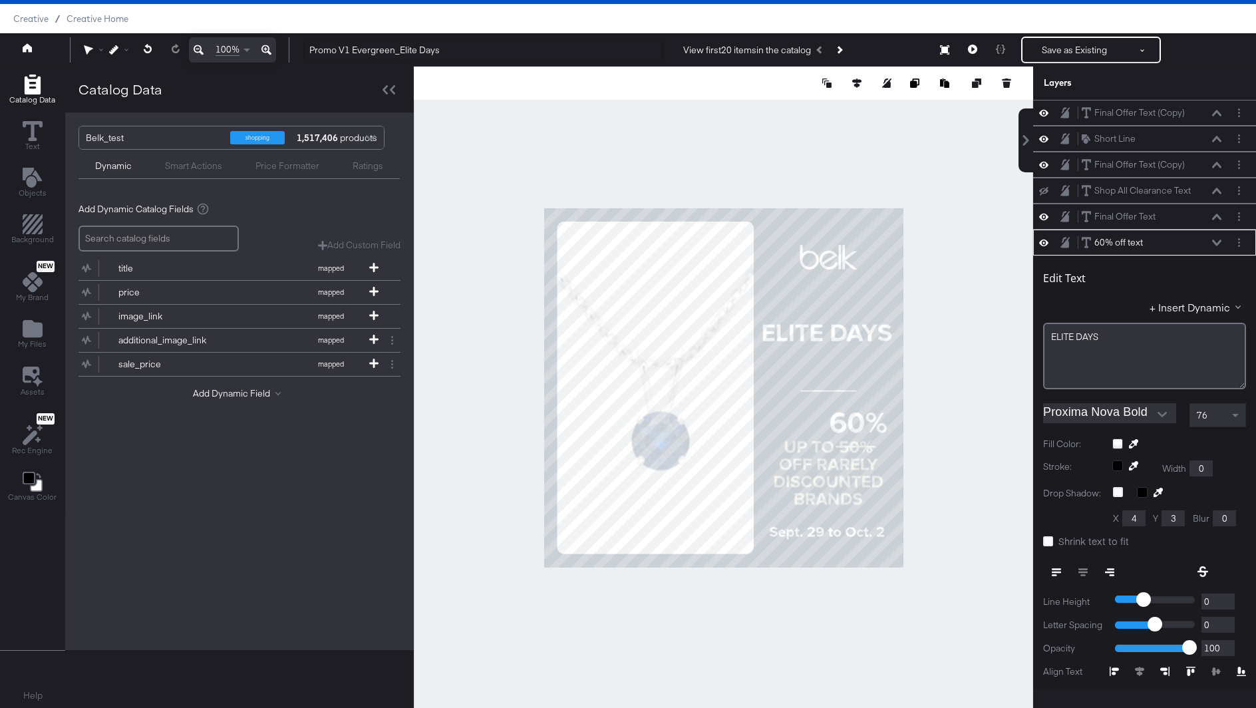
scroll to position [79, 0]
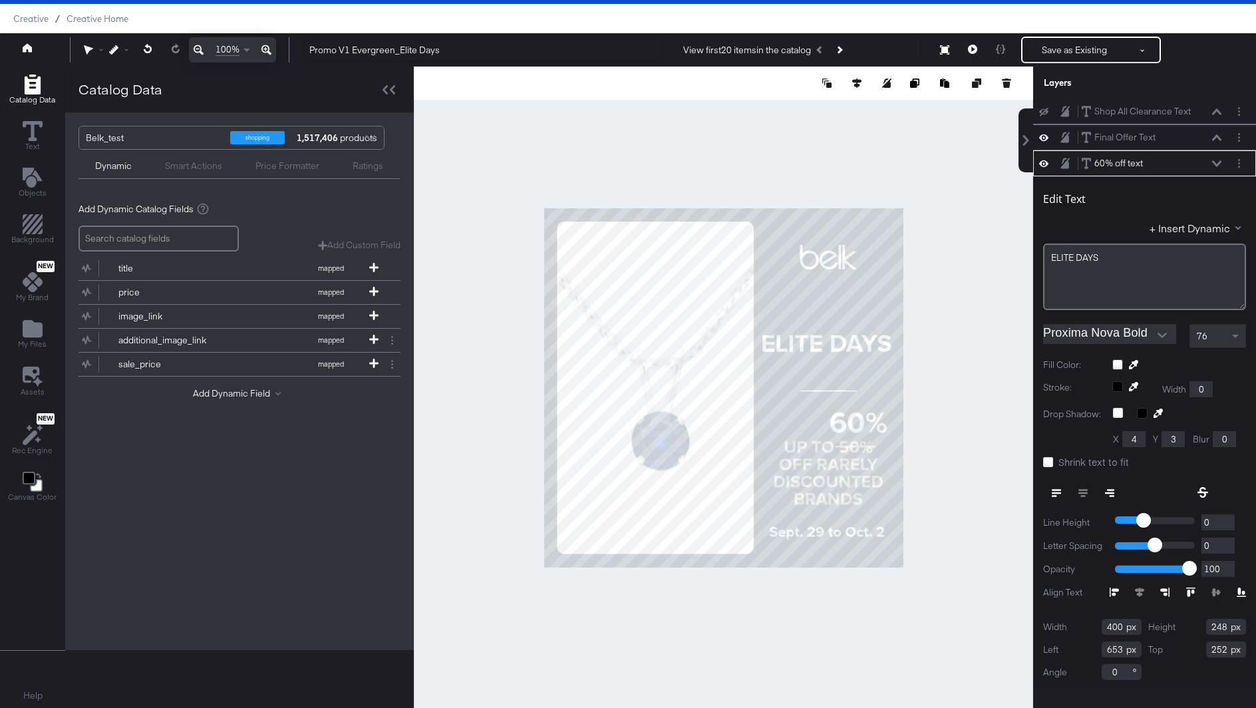
type input "652"
type input "282"
click at [983, 349] on div at bounding box center [723, 388] width 619 height 642
type input "270"
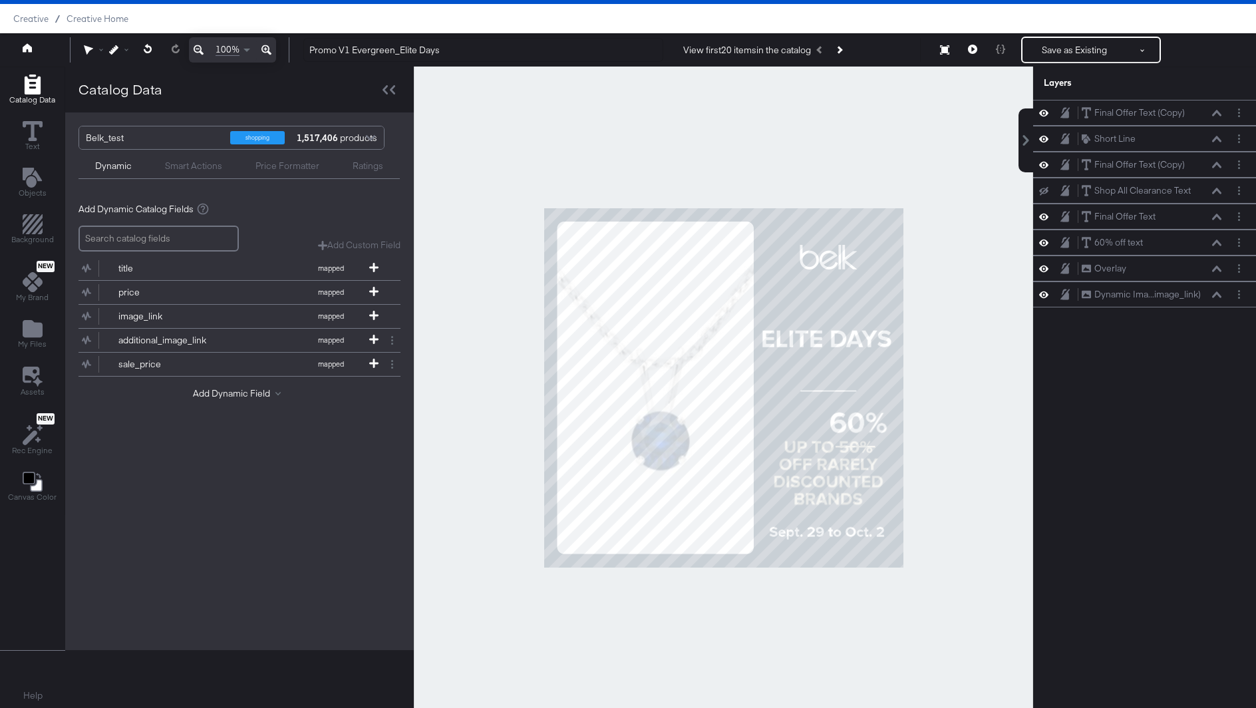
click at [923, 356] on div at bounding box center [723, 388] width 619 height 642
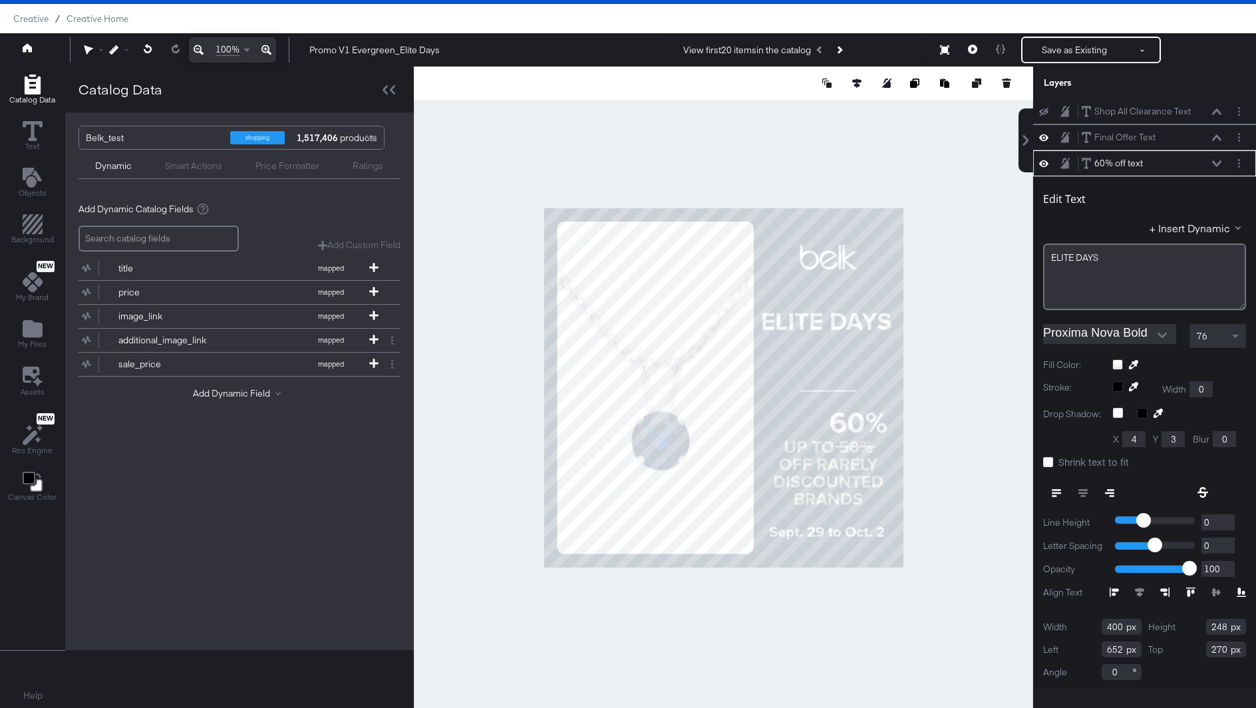
type input "218"
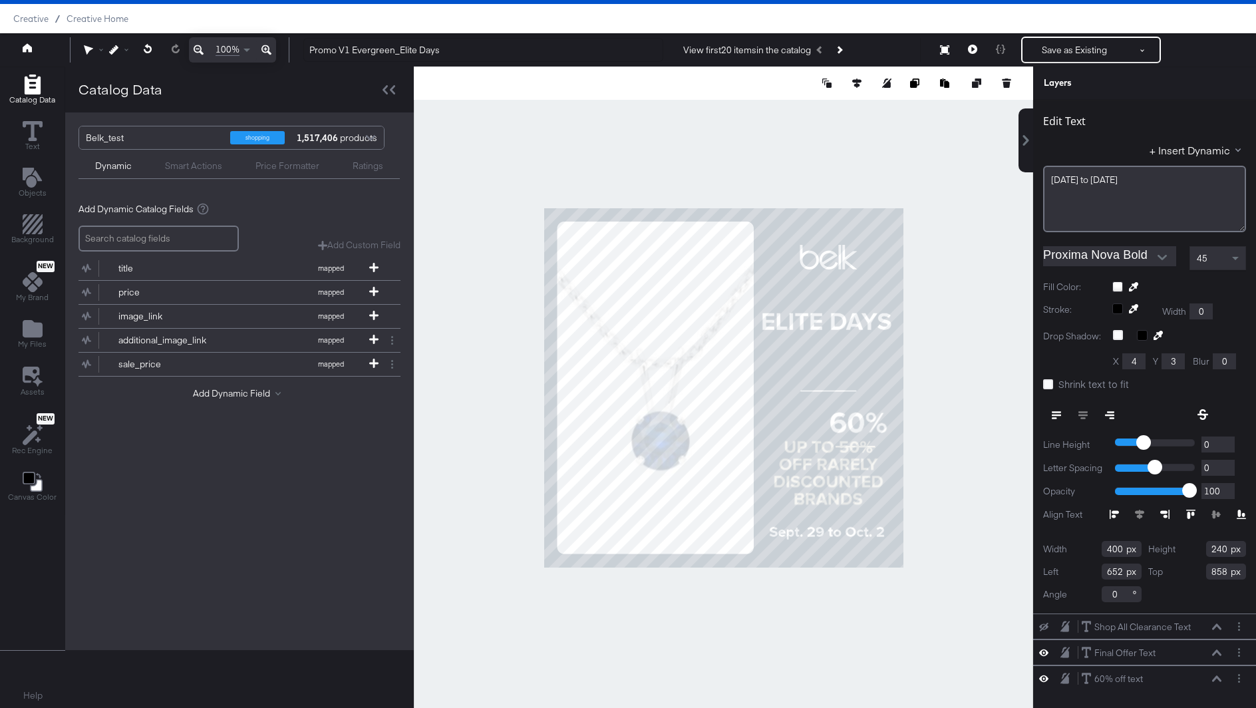
scroll to position [51, 0]
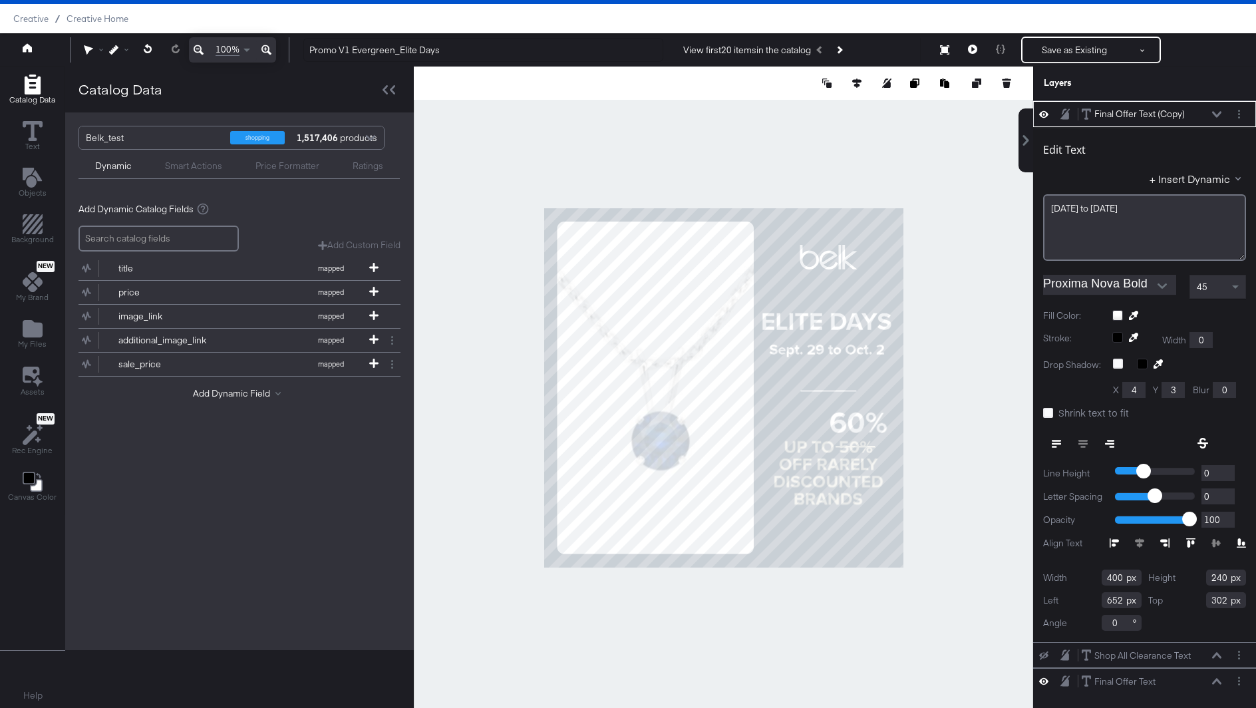
type input "318"
type input "320"
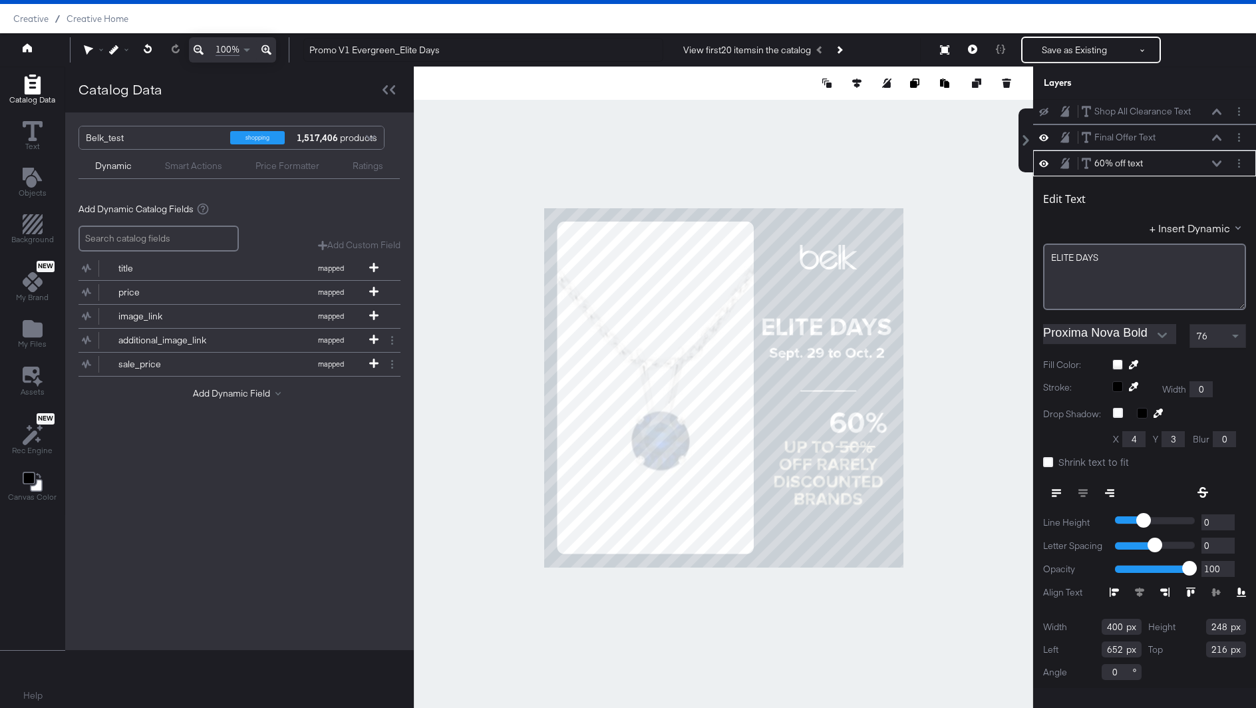
type input "234"
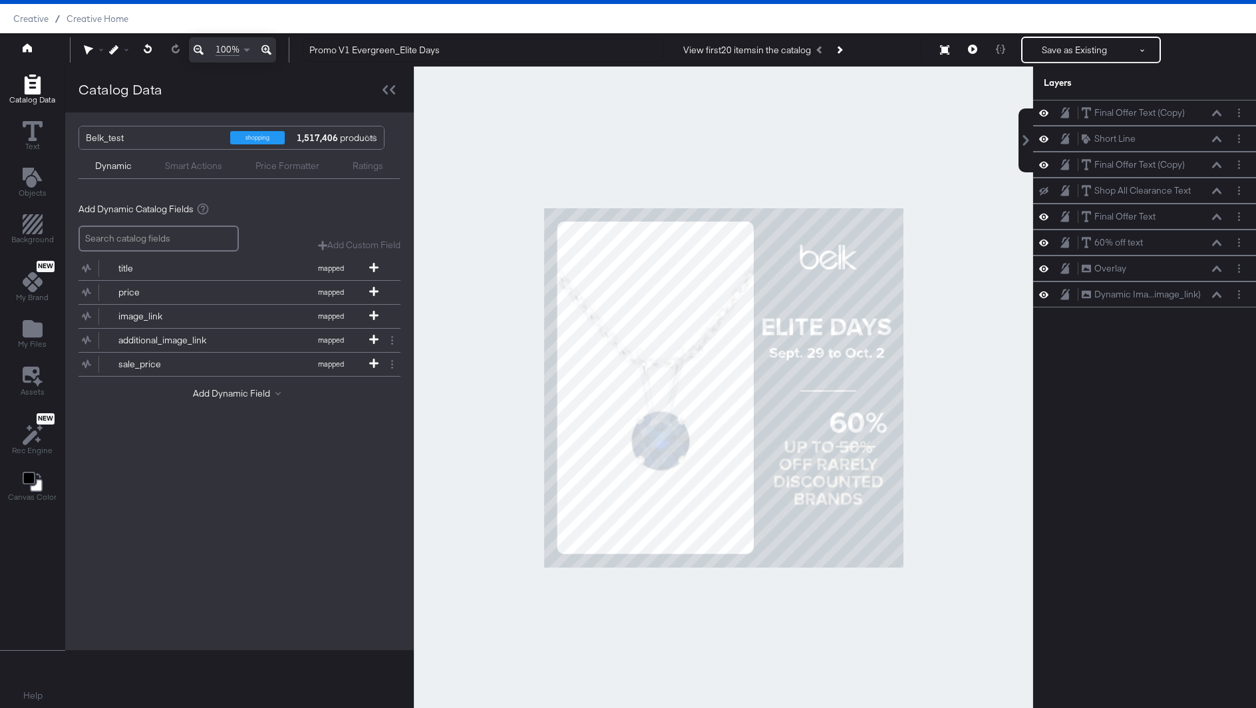
scroll to position [0, 0]
click at [927, 342] on div at bounding box center [723, 388] width 619 height 642
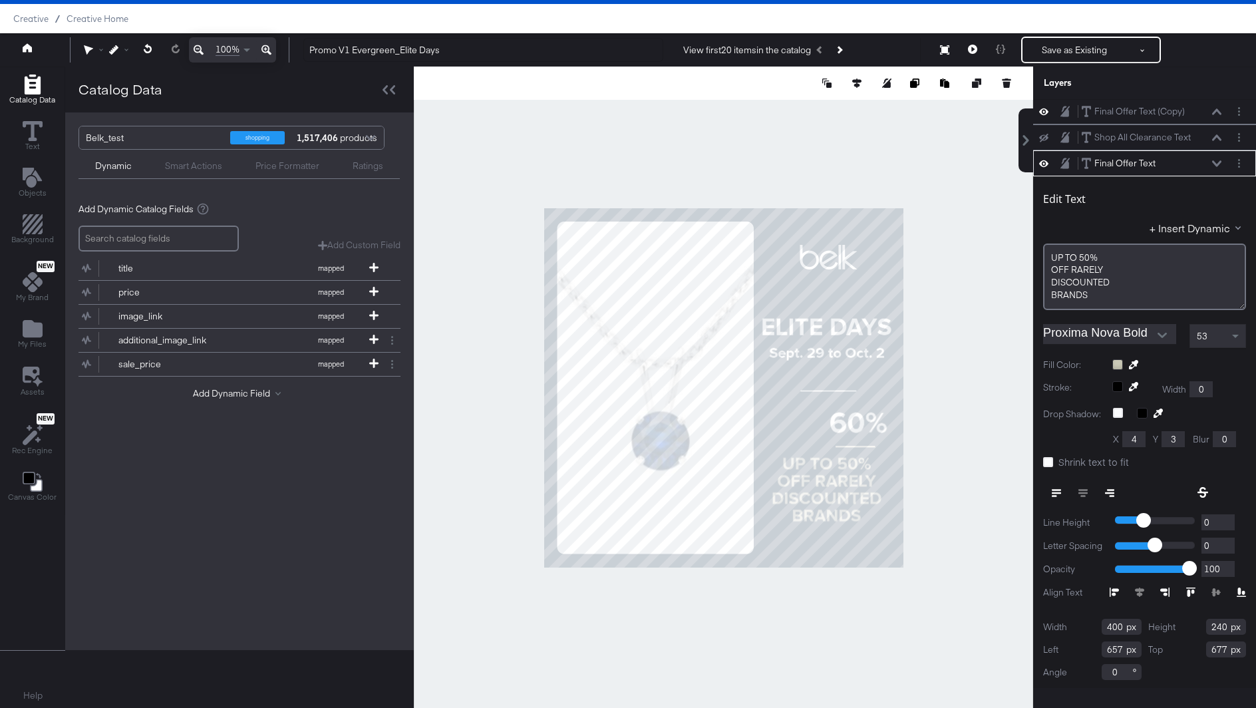
type input "652"
type input "727"
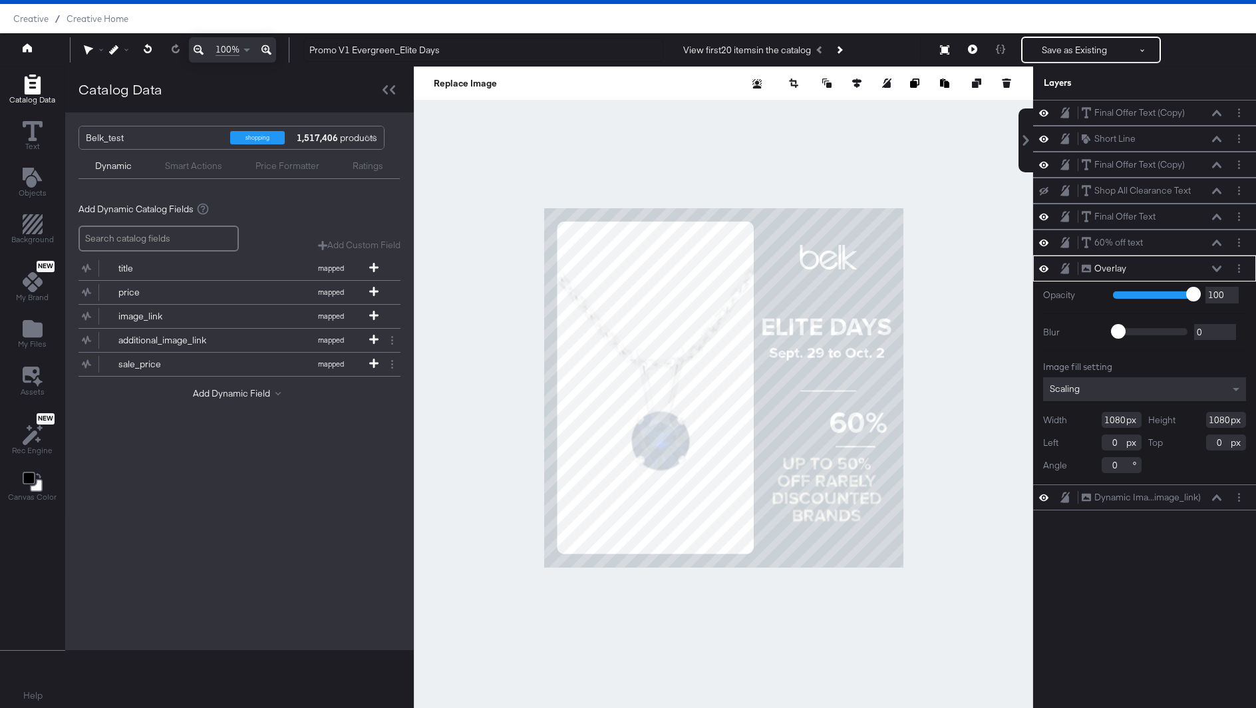
scroll to position [0, 0]
click at [1142, 140] on div "Short Line Short Line" at bounding box center [1151, 139] width 141 height 14
click at [1117, 142] on div "Short Line" at bounding box center [1114, 138] width 41 height 13
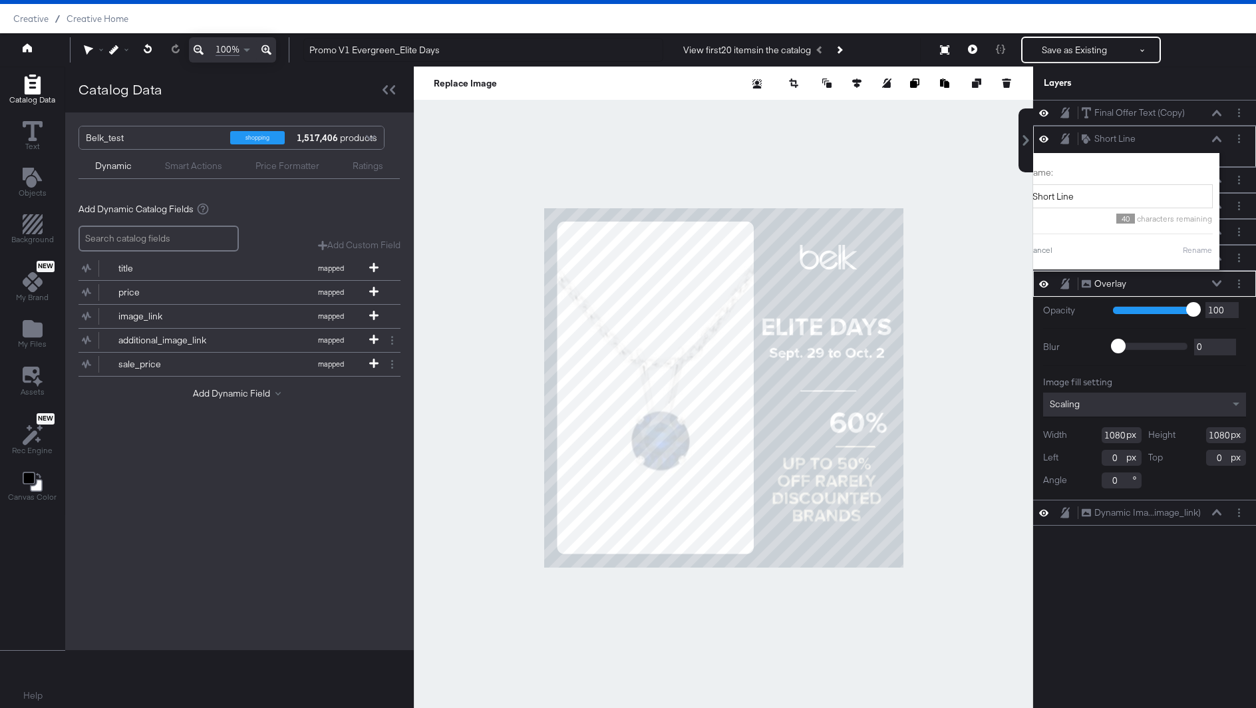
click at [1216, 126] on div "Short Line Short Line Name: Short Line 40 characters remaining Cancel Rename" at bounding box center [1144, 146] width 223 height 41
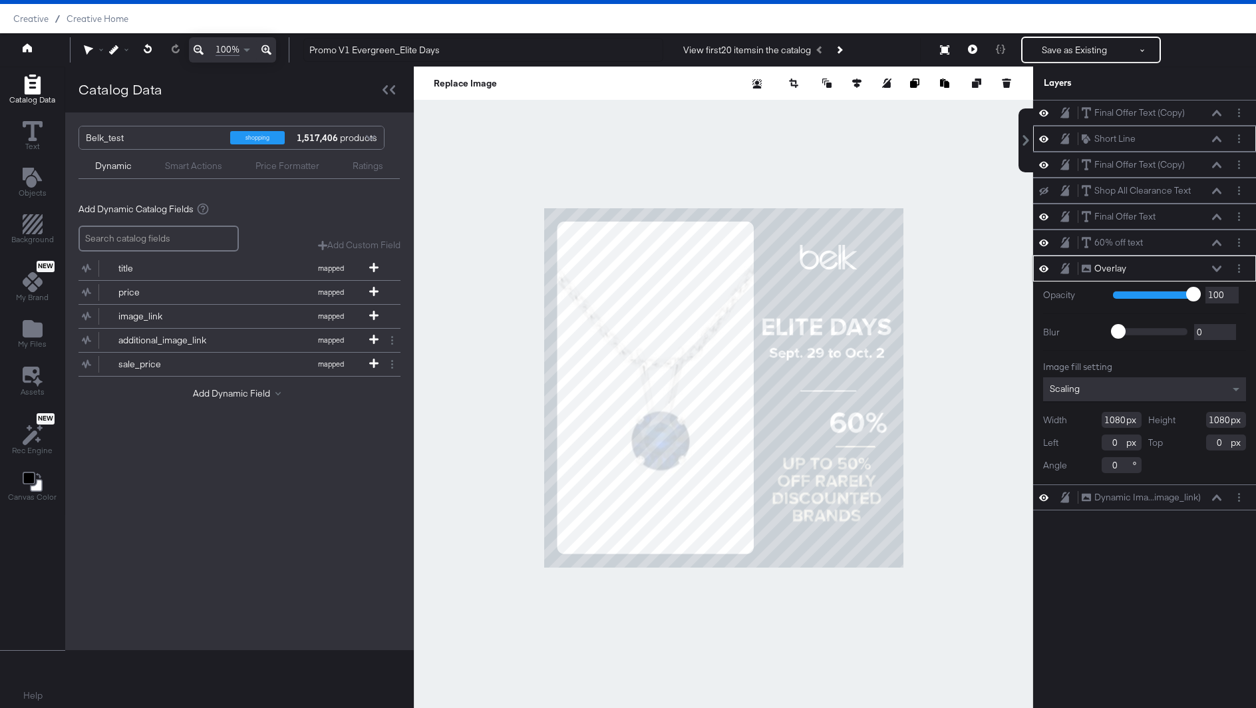
click at [1214, 136] on icon at bounding box center [1216, 139] width 9 height 7
type input "30"
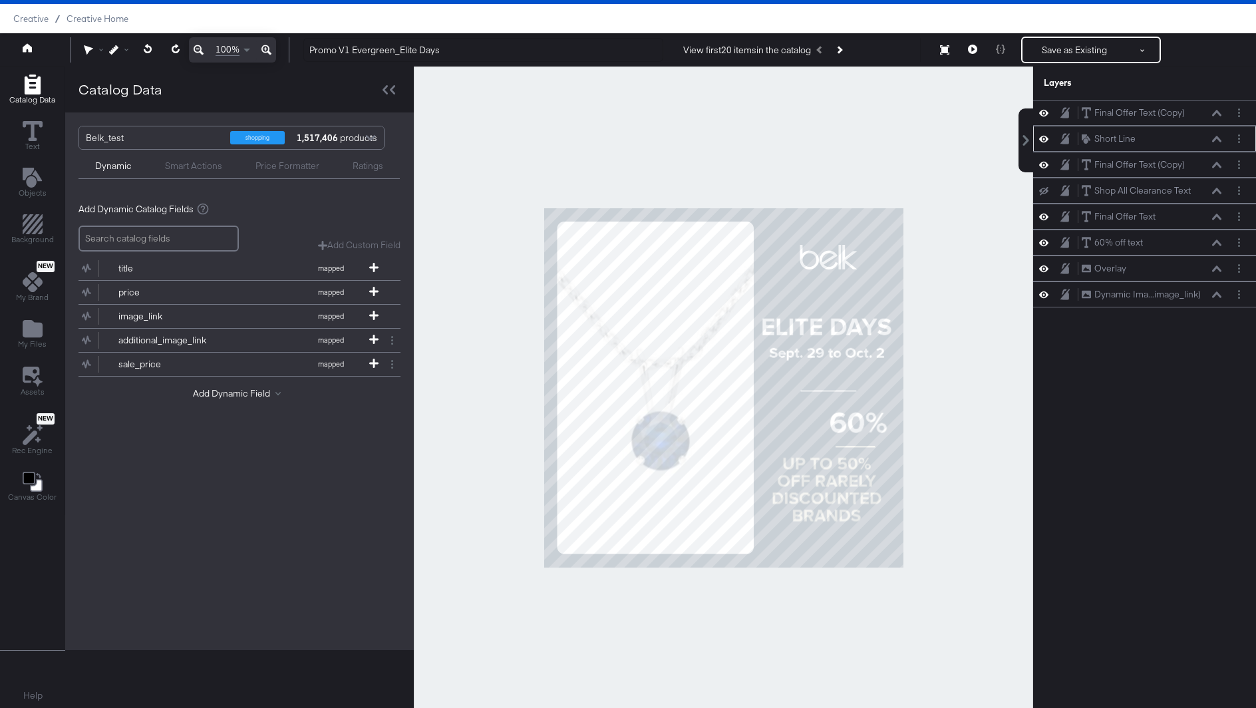
click at [1148, 142] on div "Short Line Short Line" at bounding box center [1151, 139] width 141 height 14
click at [1216, 140] on icon at bounding box center [1216, 139] width 9 height 7
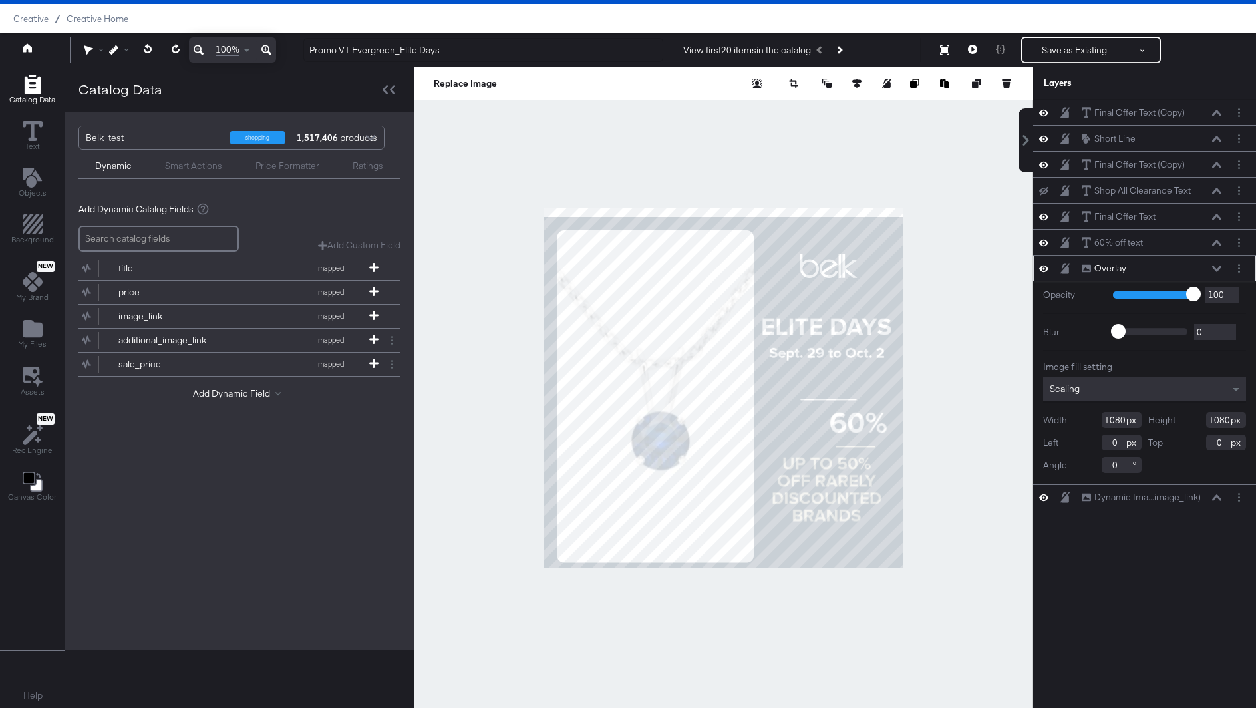
type input "26"
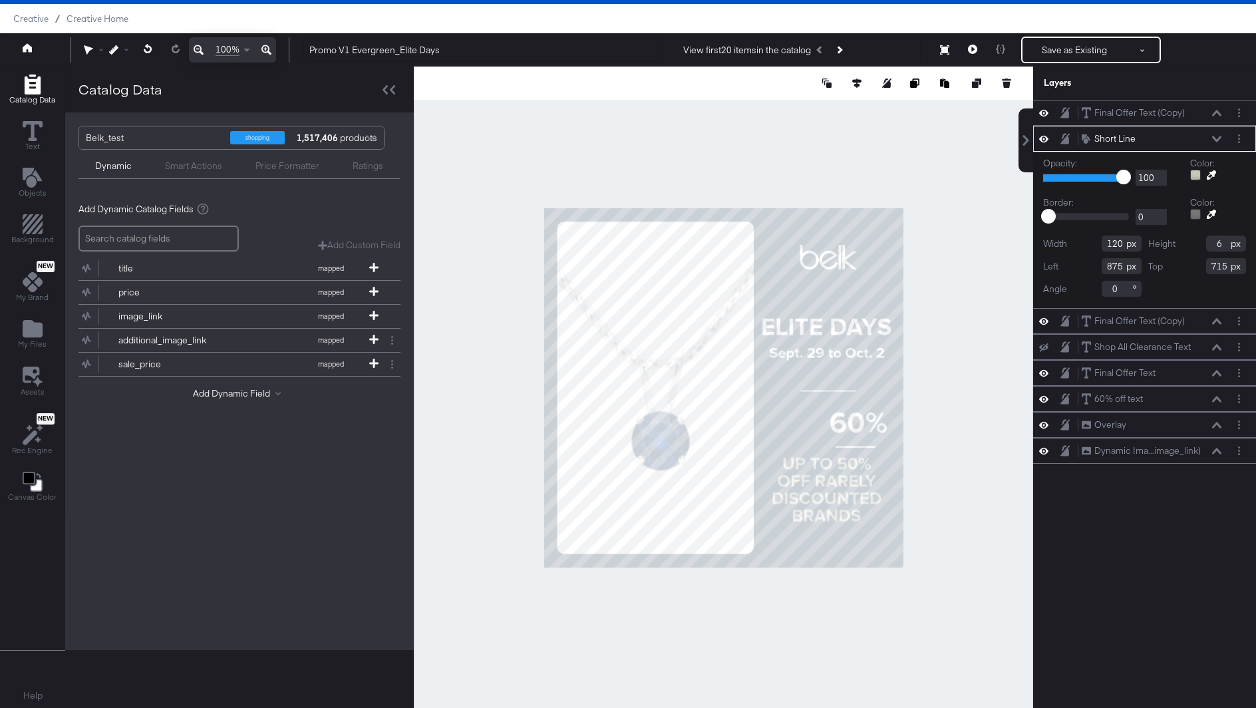
type input "716"
type input "873"
type input "764"
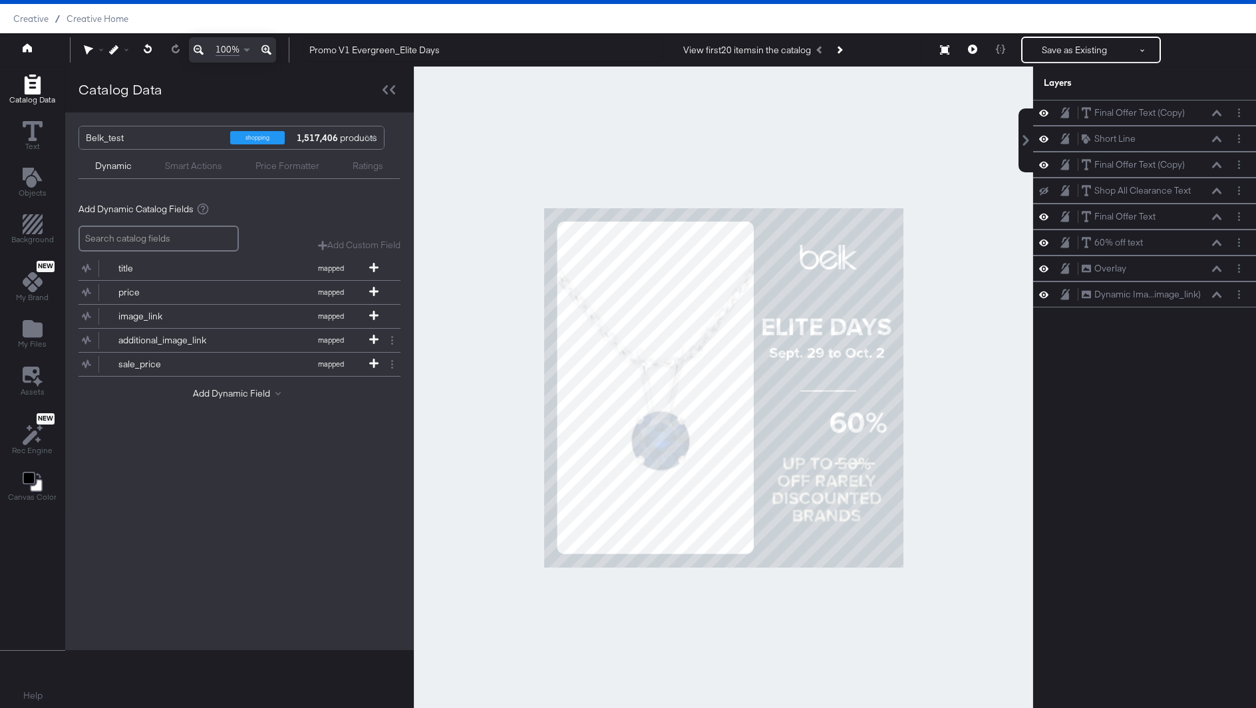
click at [930, 448] on div at bounding box center [723, 388] width 619 height 642
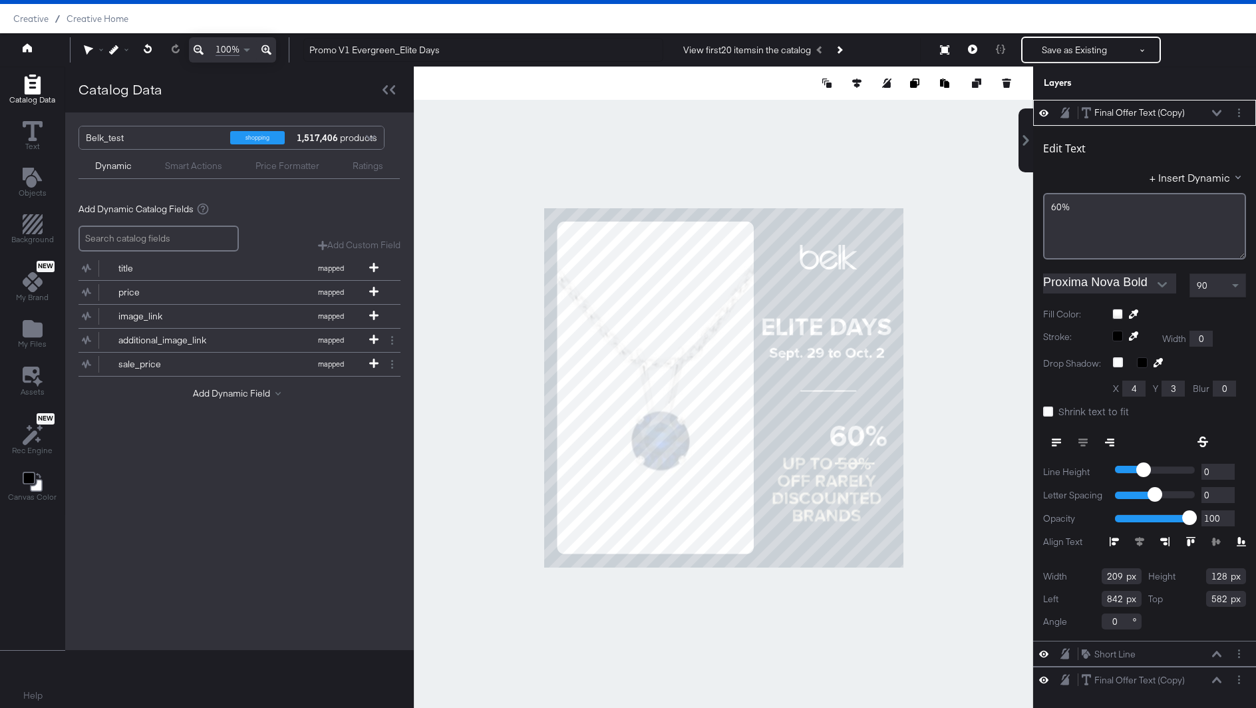
type input "622"
click at [970, 438] on div at bounding box center [723, 388] width 619 height 642
type input "828"
click at [944, 442] on div at bounding box center [723, 388] width 619 height 642
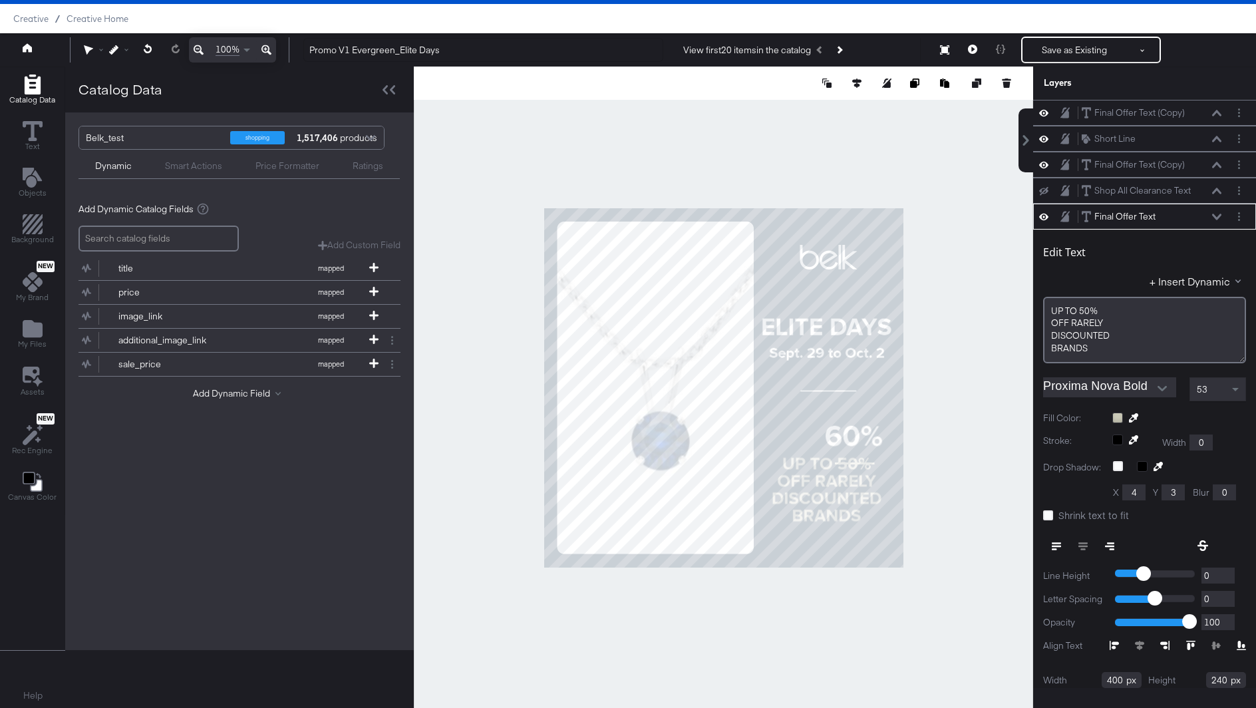
scroll to position [53, 0]
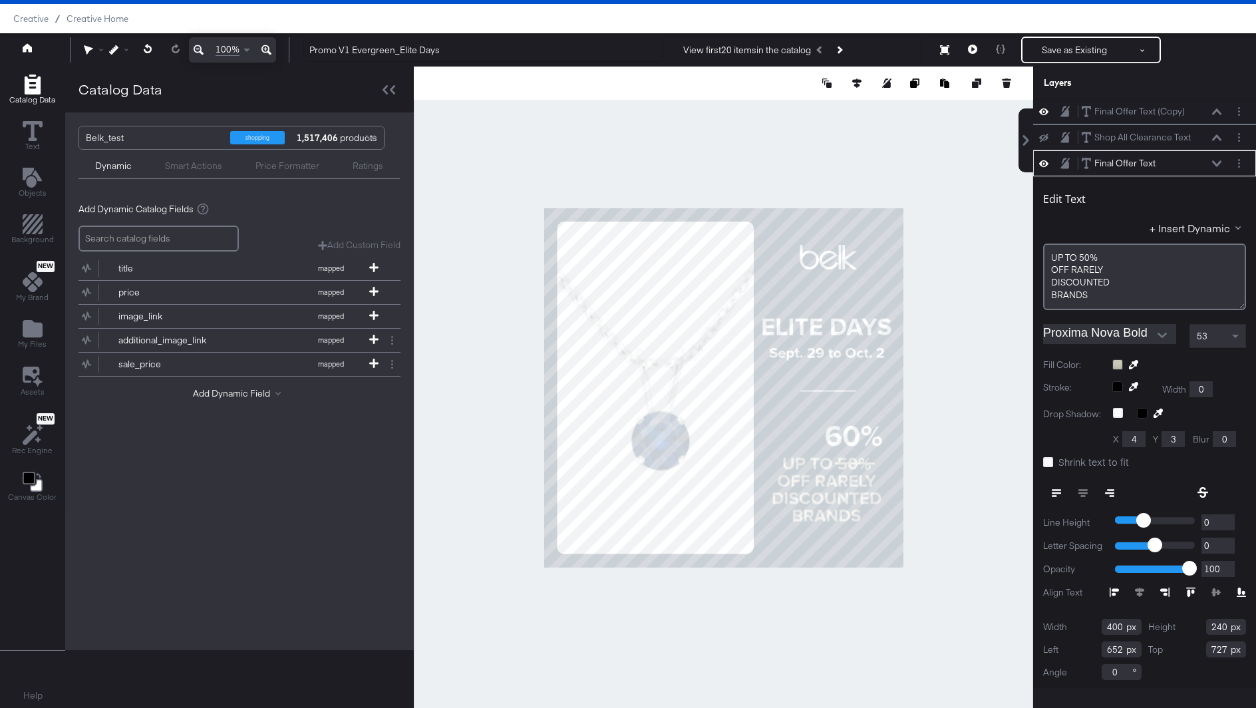
click at [982, 376] on div at bounding box center [723, 388] width 619 height 642
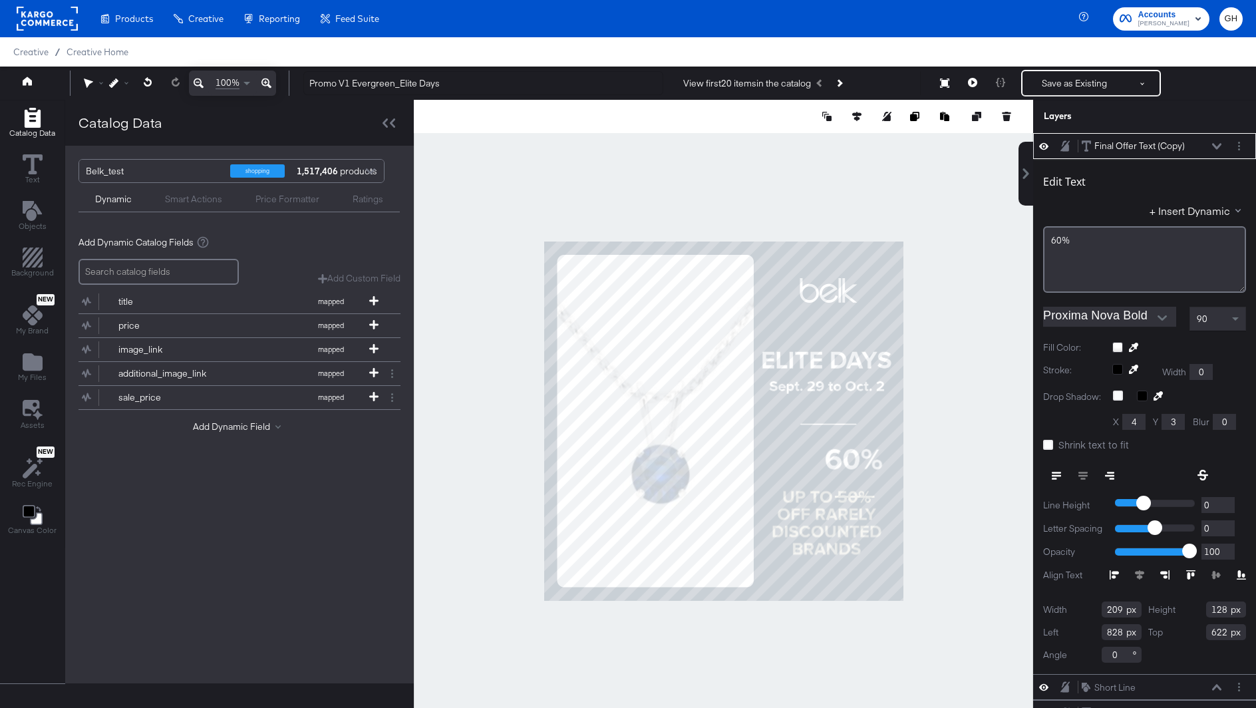
type input "592"
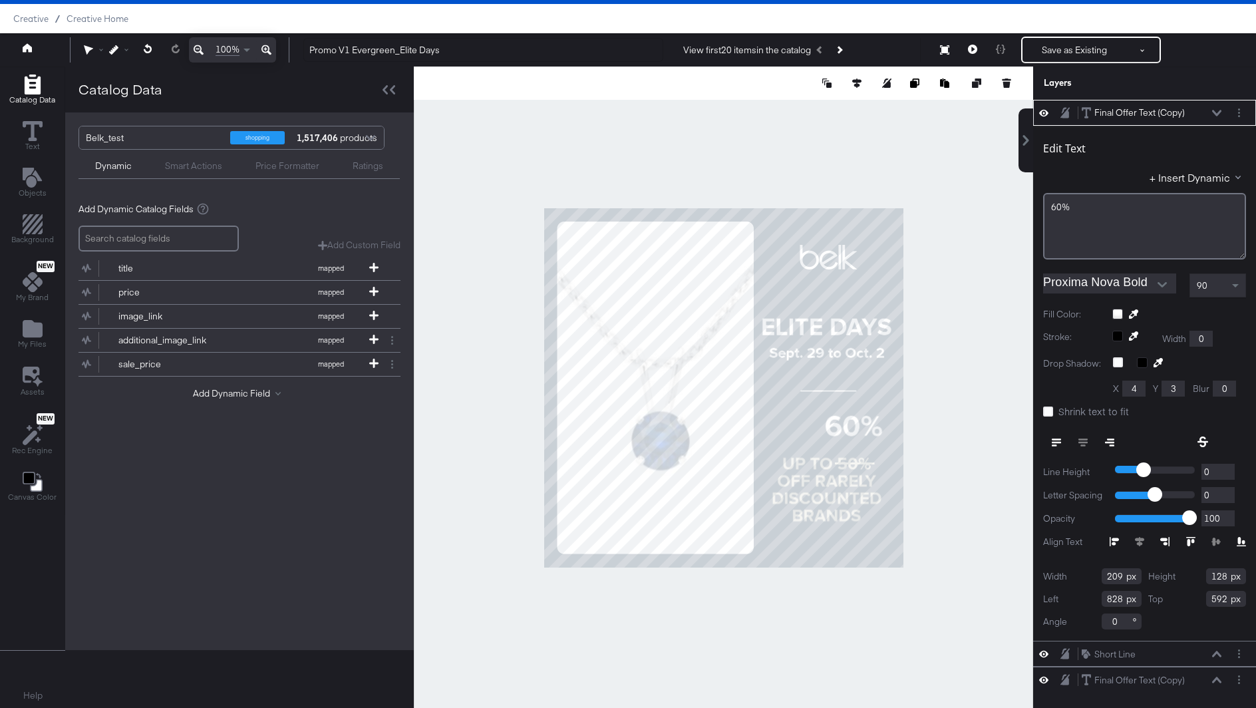
click at [948, 486] on div at bounding box center [723, 388] width 619 height 642
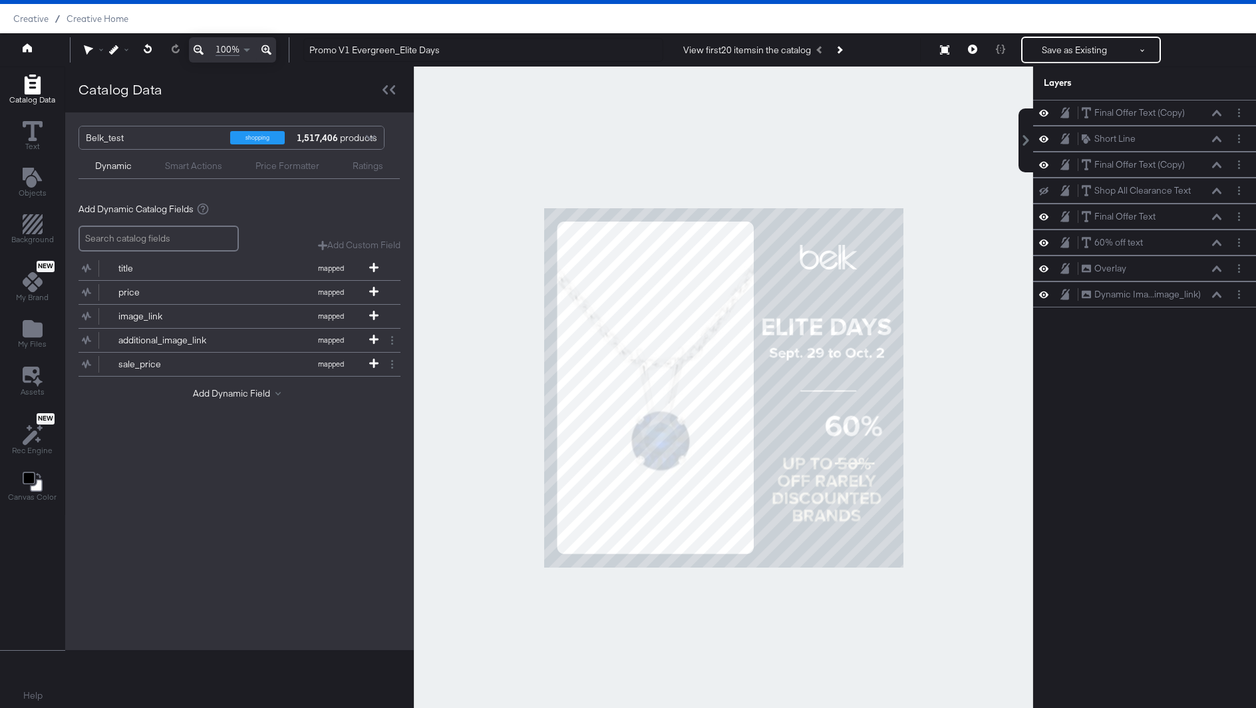
scroll to position [53, 0]
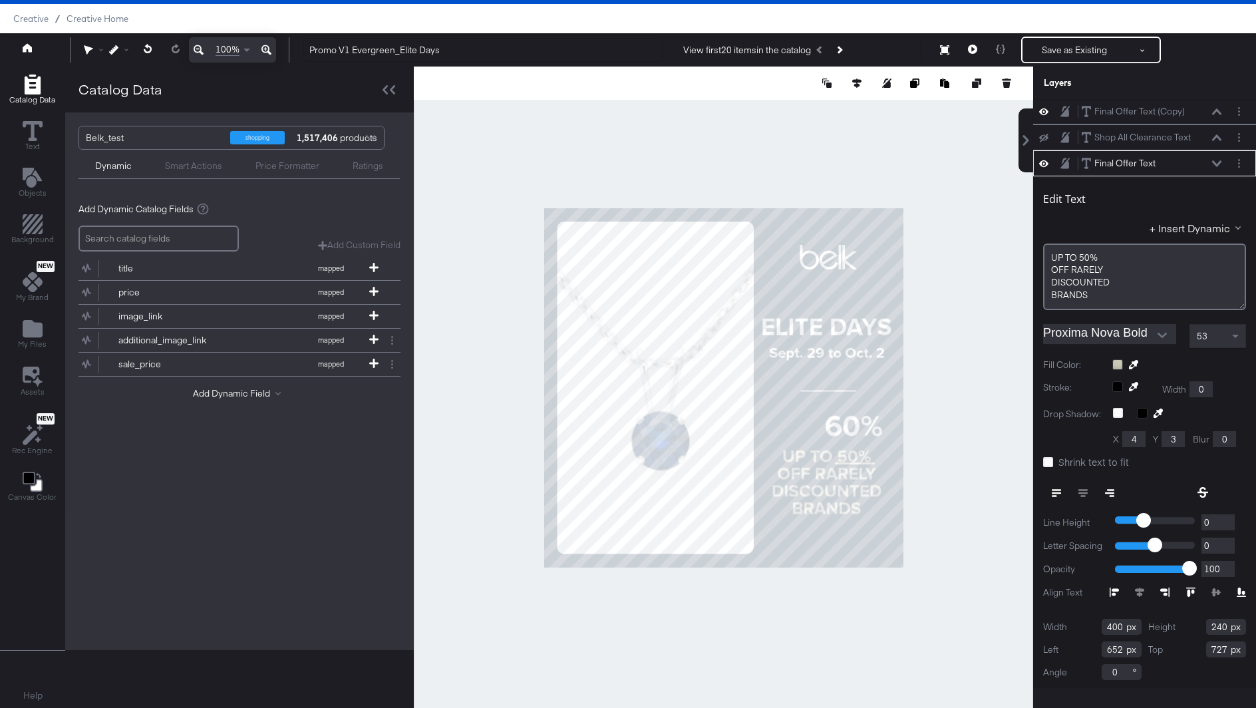
type input "705"
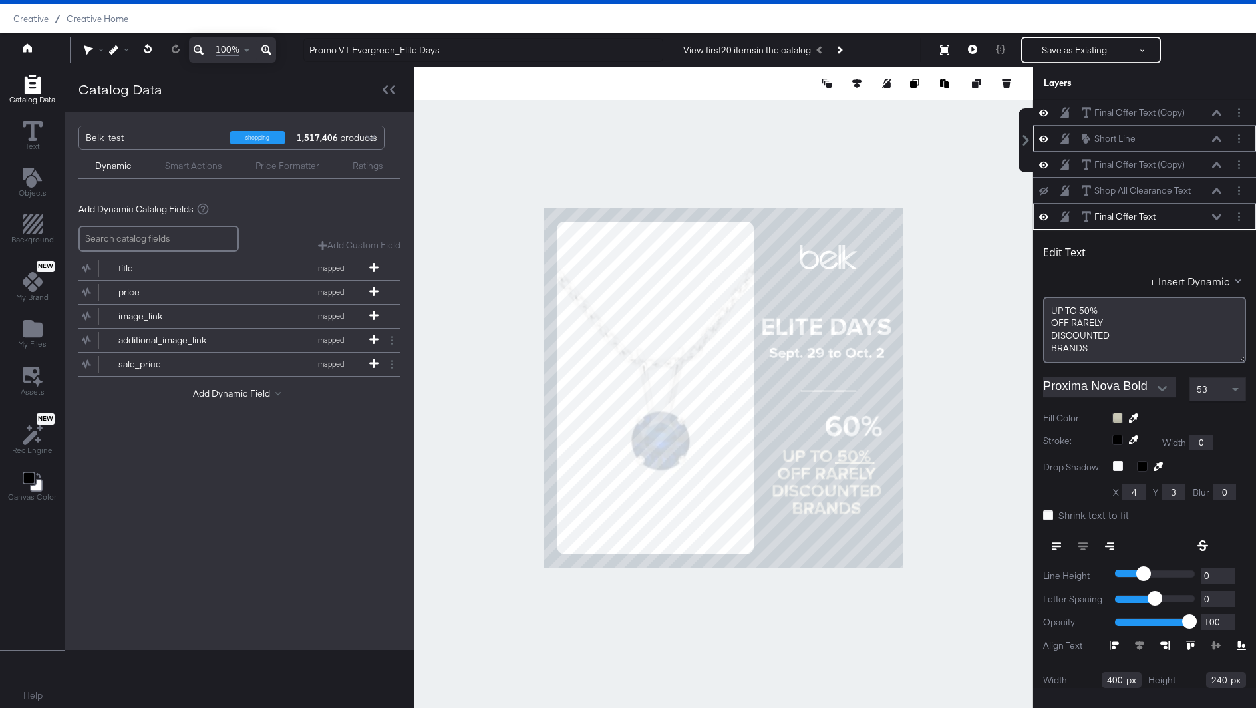
click at [1172, 132] on div "Short Line Short Line" at bounding box center [1151, 139] width 141 height 14
click at [1211, 136] on button at bounding box center [1216, 139] width 11 height 8
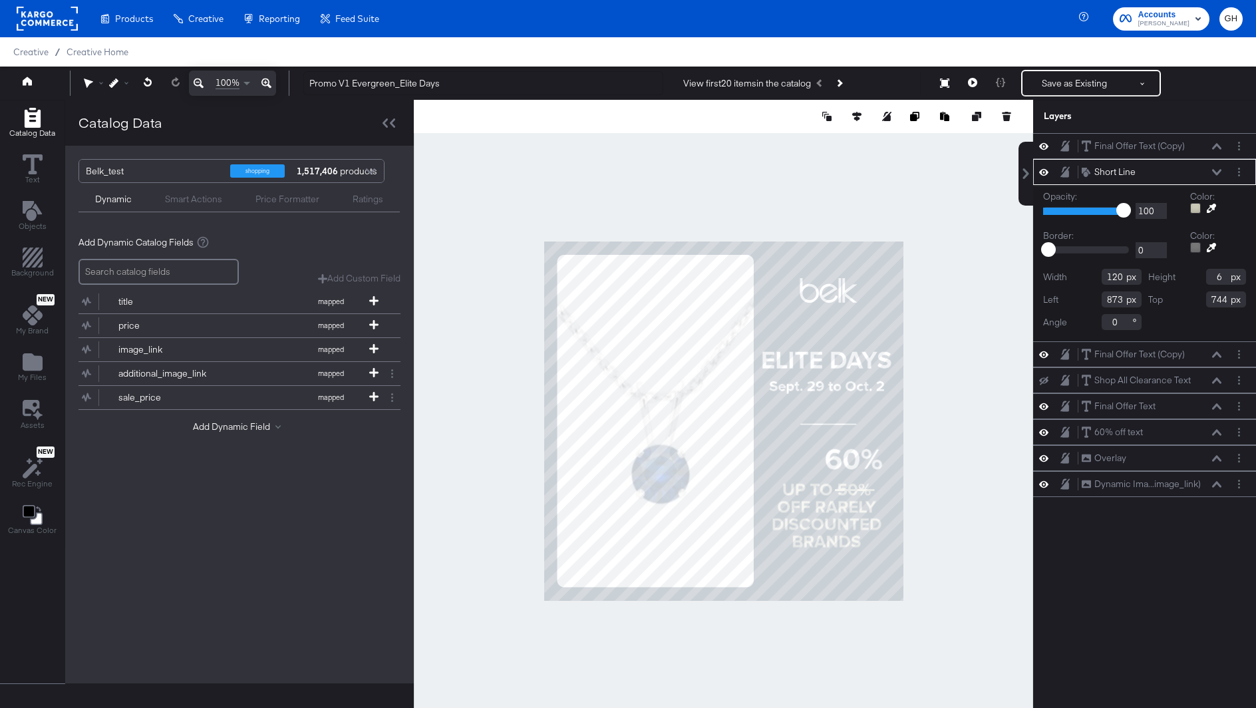
type input "743"
click at [947, 403] on div at bounding box center [723, 421] width 619 height 642
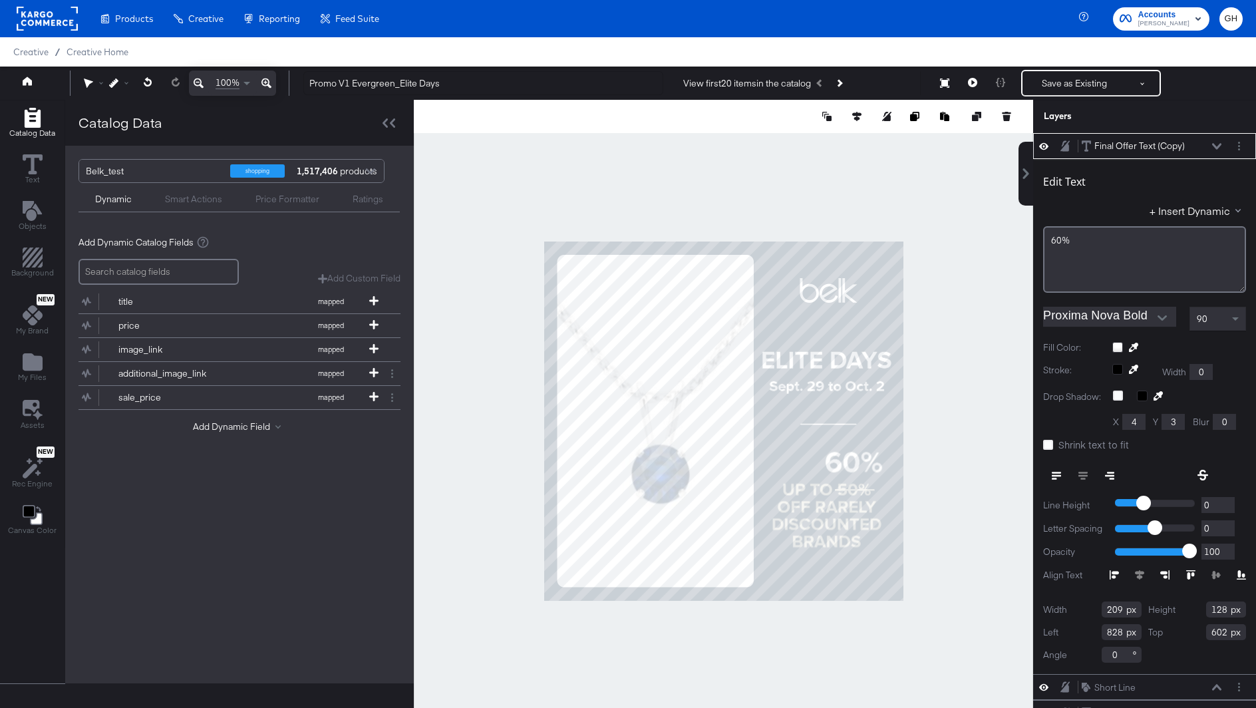
type input "603"
click at [995, 435] on div at bounding box center [723, 421] width 619 height 642
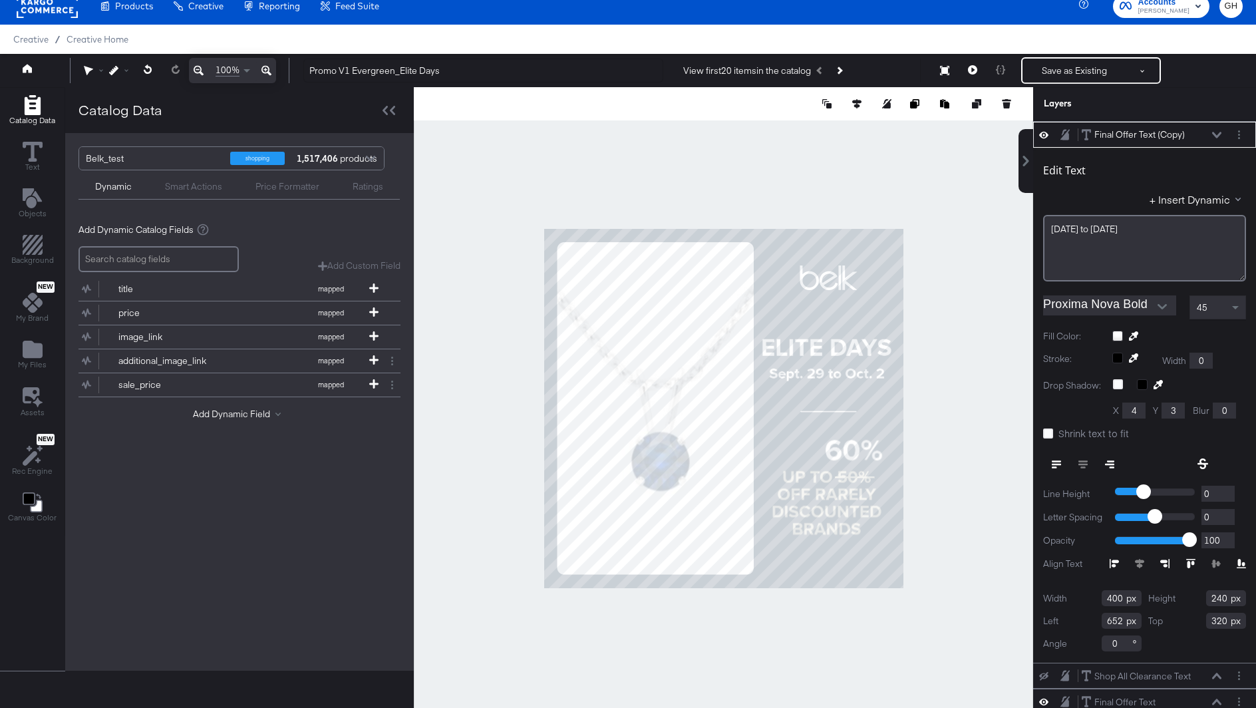
scroll to position [79, 0]
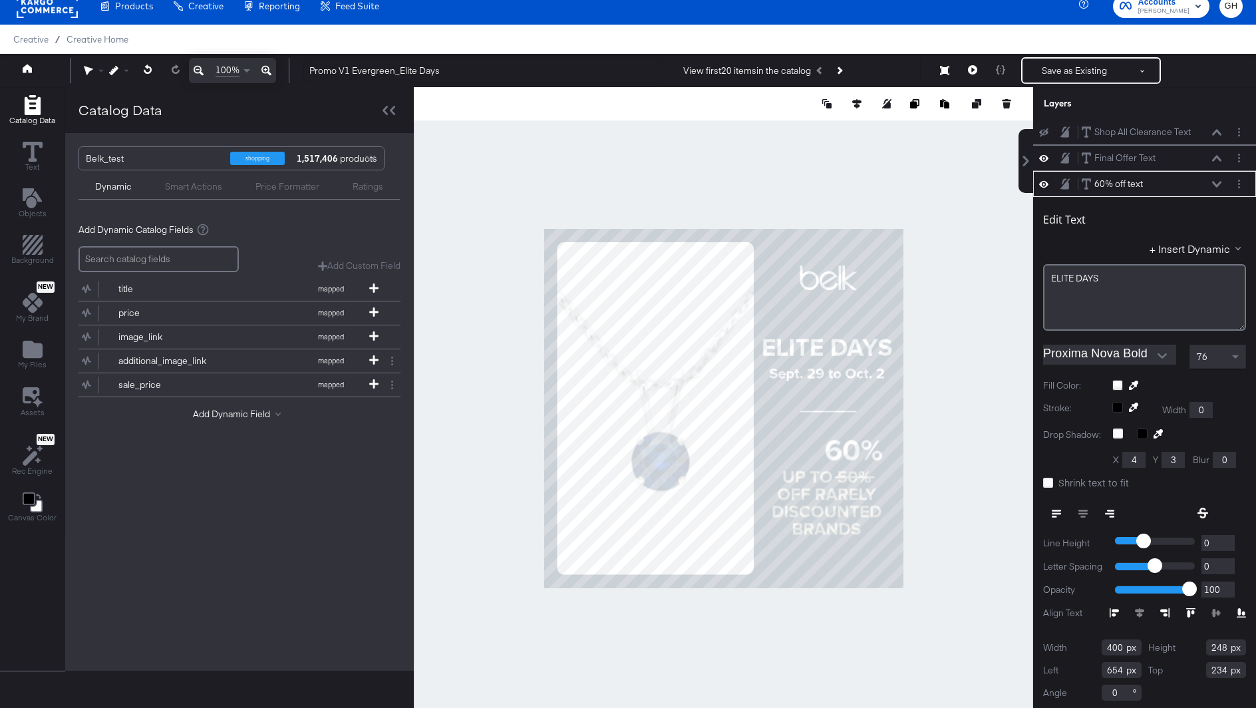
type input "655"
click at [954, 370] on div at bounding box center [723, 408] width 619 height 642
type input "655"
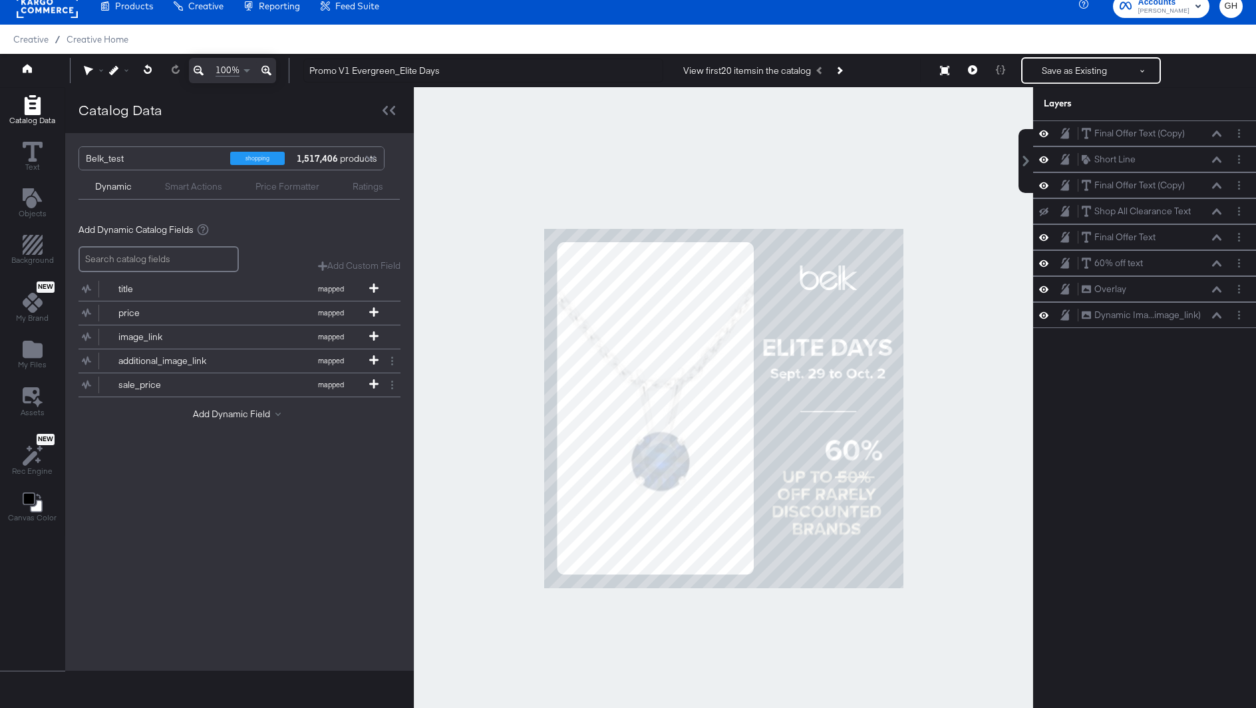
click at [963, 373] on div at bounding box center [723, 408] width 619 height 642
click at [1066, 74] on button "Save as Existing" at bounding box center [1074, 71] width 104 height 24
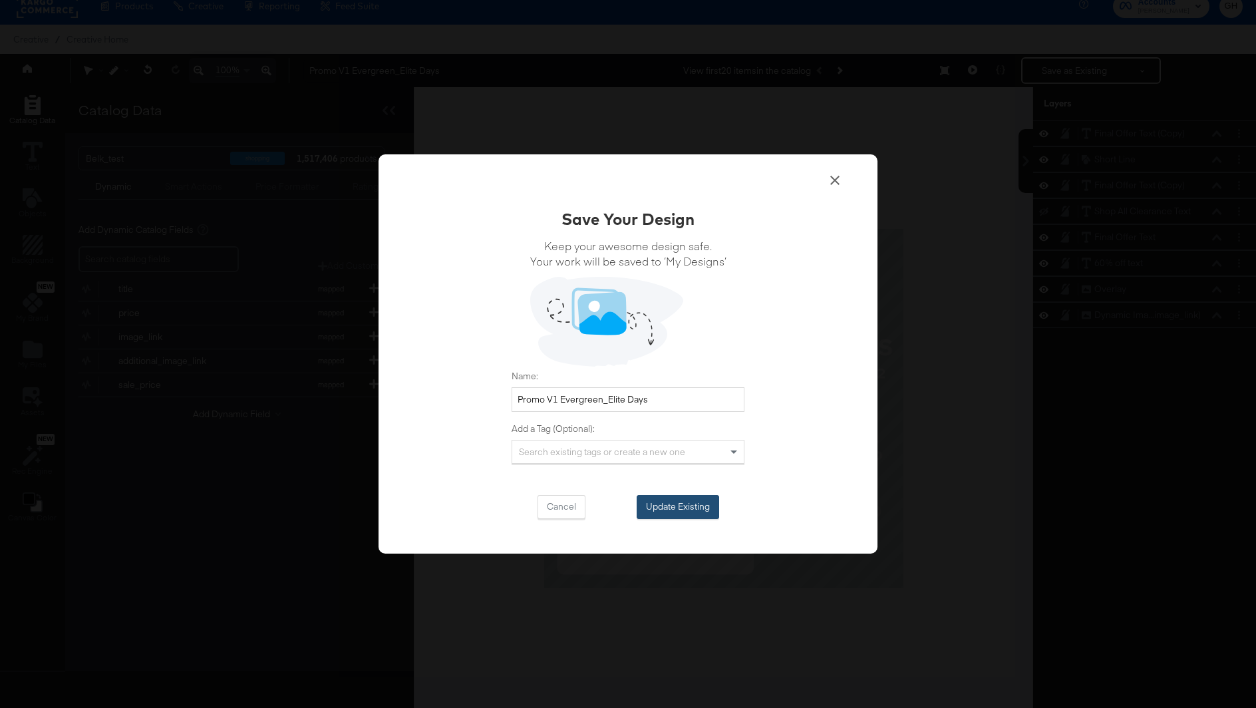
click at [701, 509] on button "Update Existing" at bounding box center [677, 507] width 82 height 24
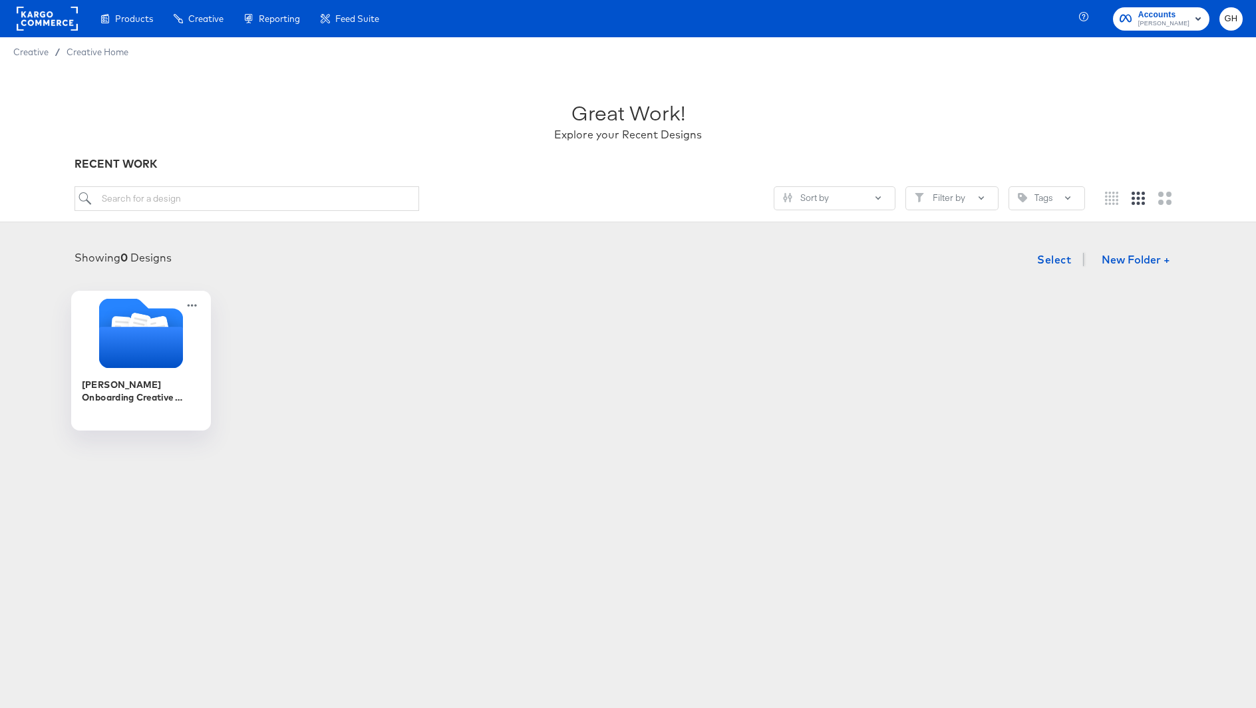
click at [132, 337] on icon "Folder" at bounding box center [141, 347] width 84 height 41
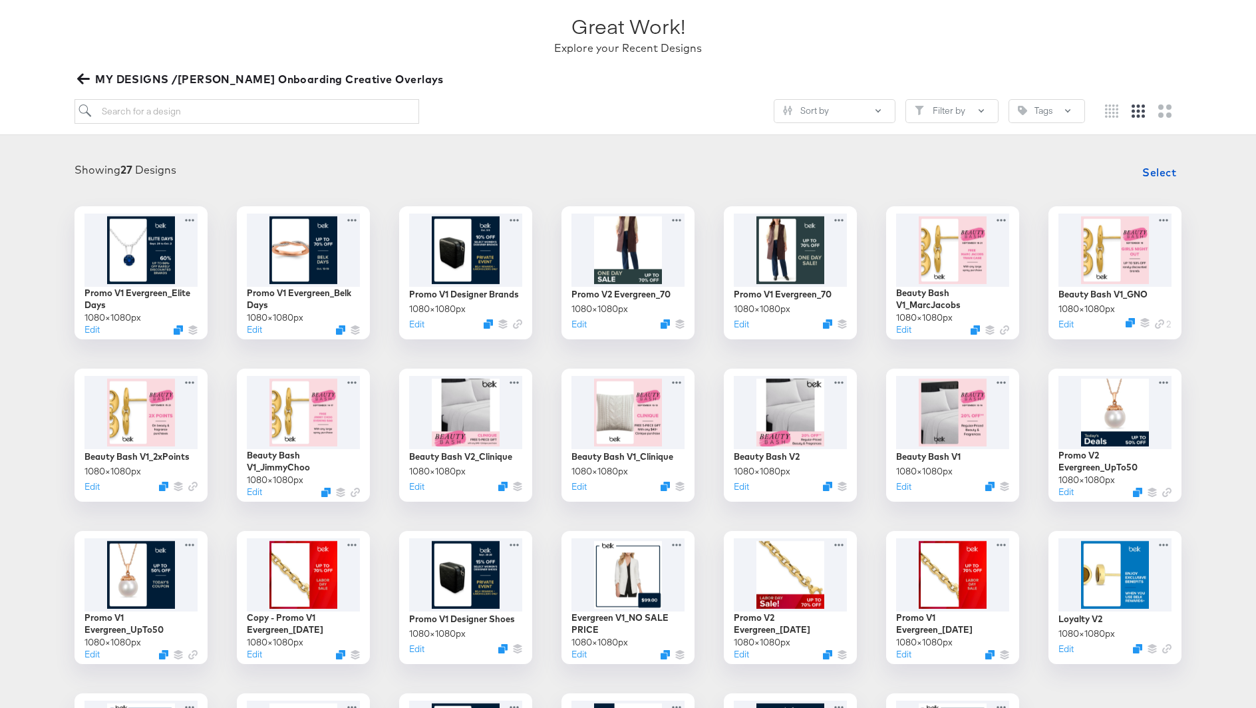
scroll to position [75, 0]
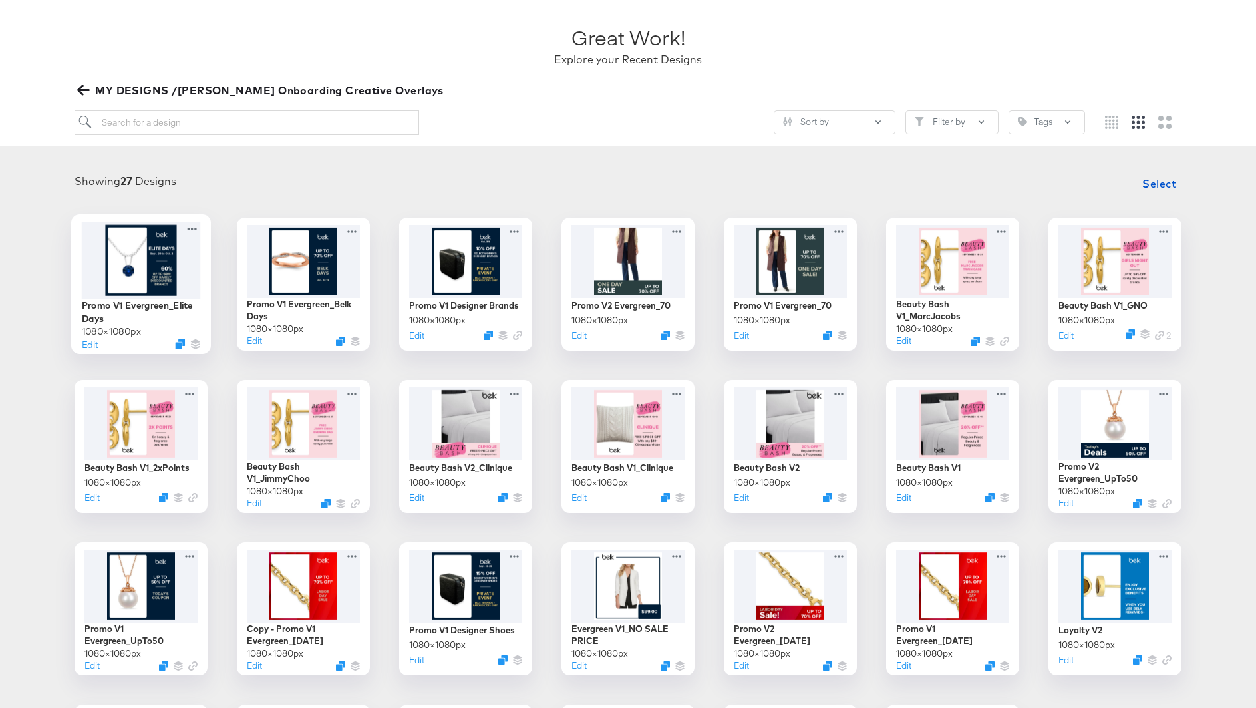
click at [177, 264] on div at bounding box center [141, 259] width 119 height 76
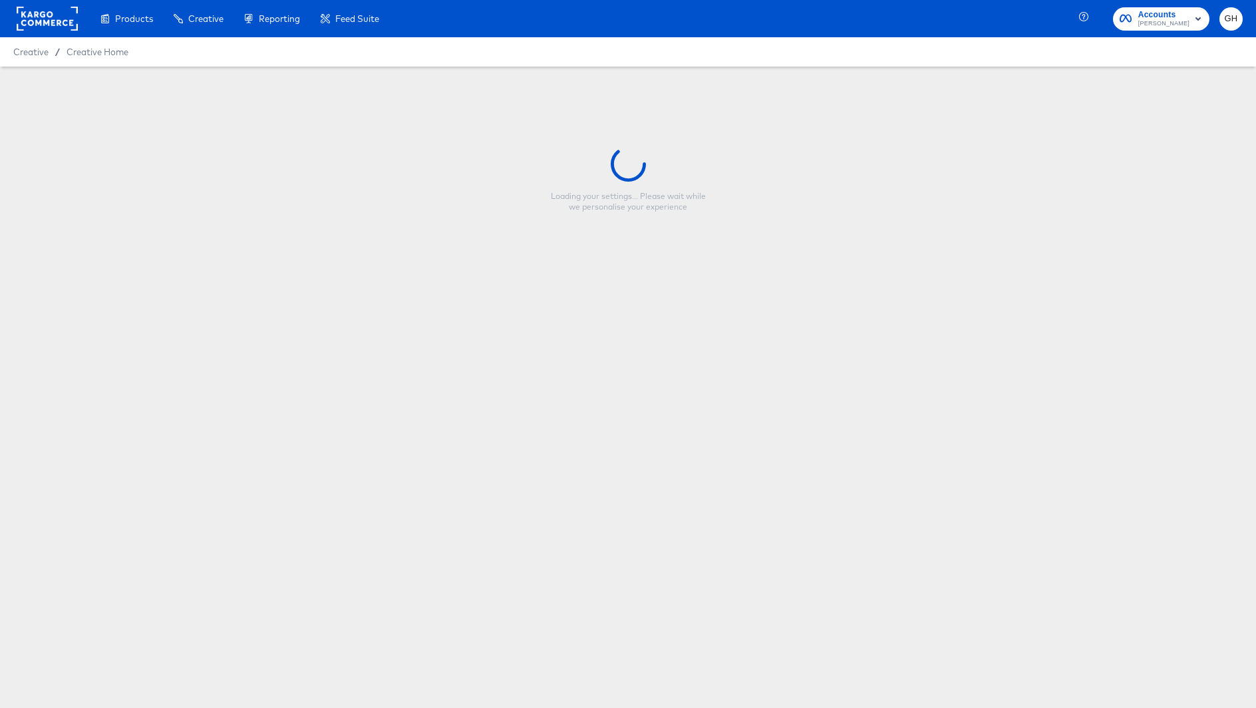
type input "Promo V1 Evergreen_Elite Days"
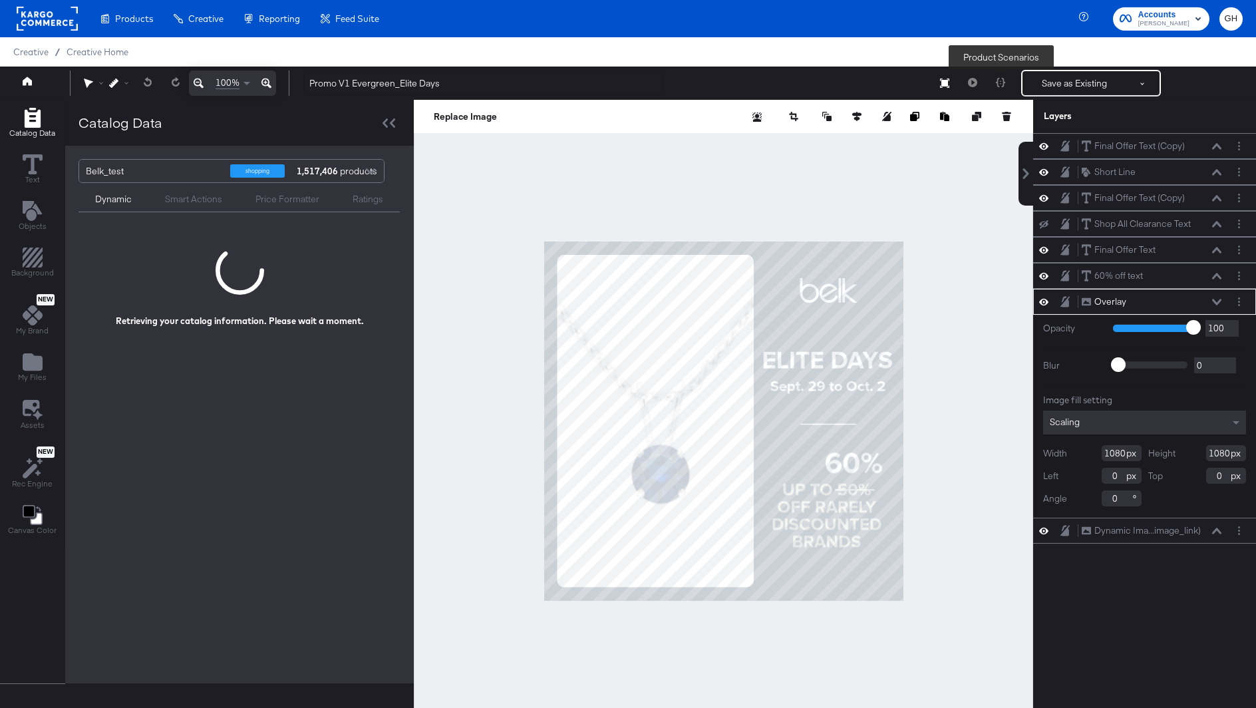
click at [977, 86] on div "Save as Existing See more options Product Scenarios" at bounding box center [1059, 83] width 202 height 27
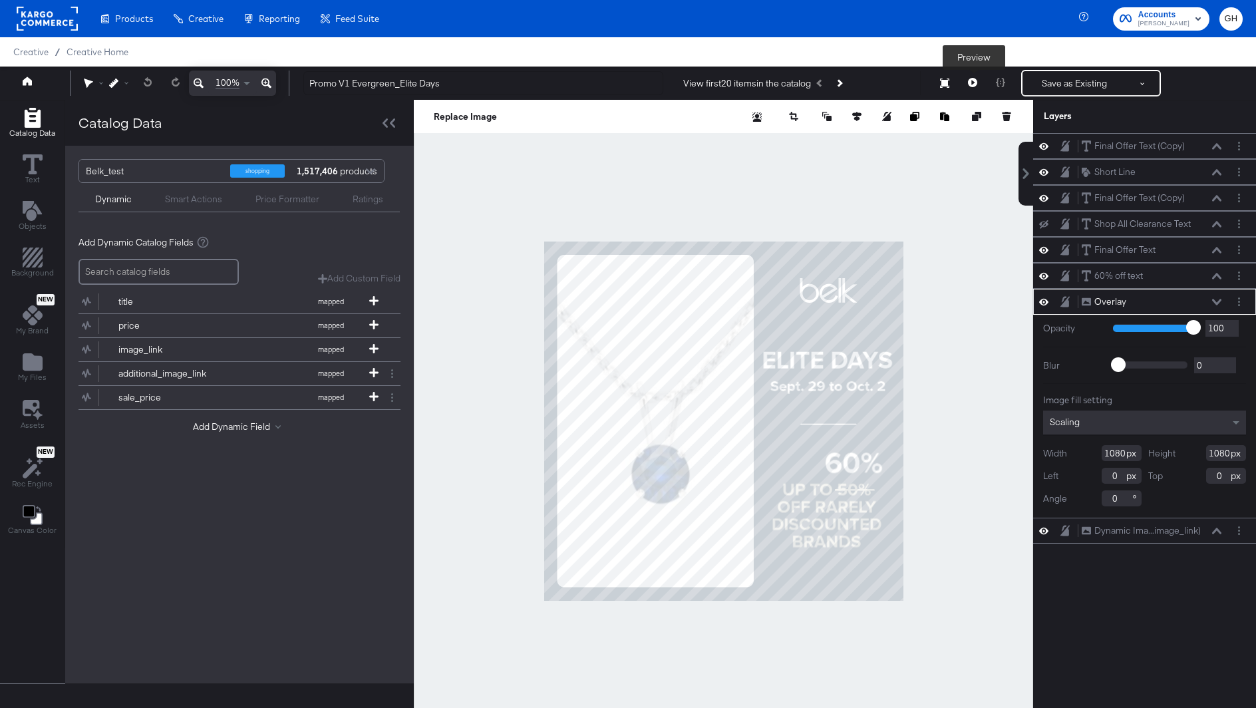
click at [973, 87] on button at bounding box center [972, 83] width 28 height 27
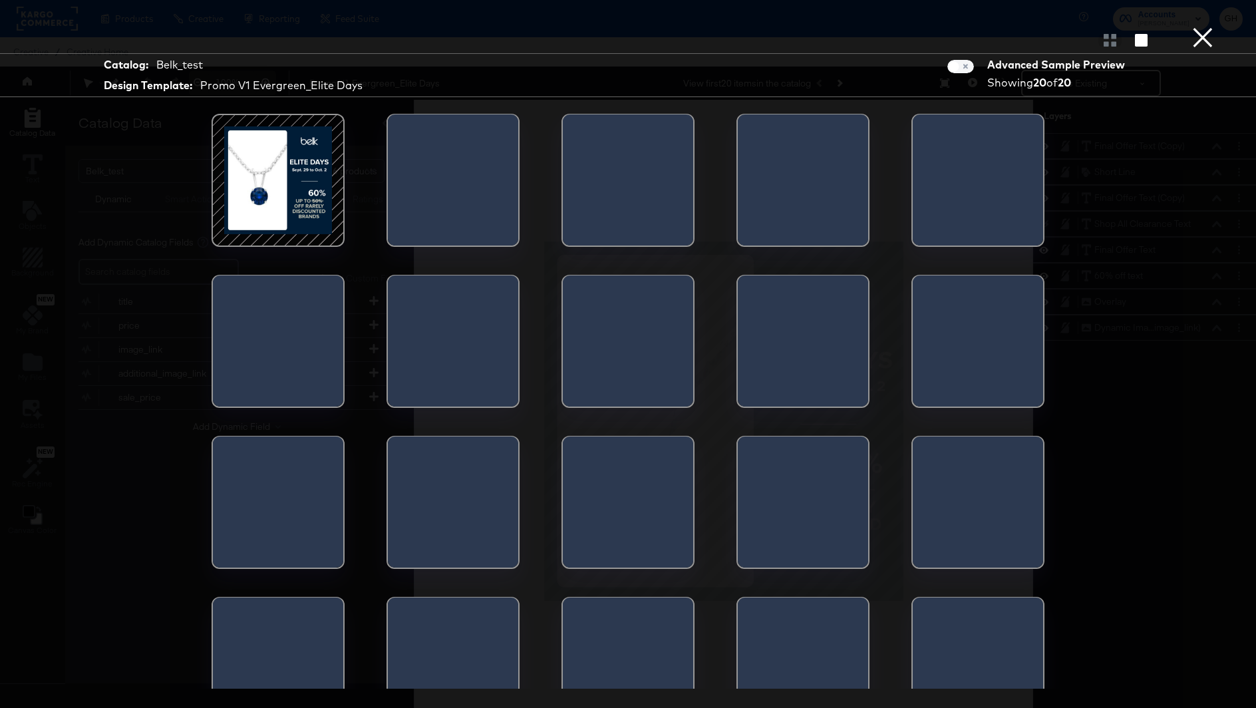
click at [297, 150] on div at bounding box center [277, 180] width 113 height 113
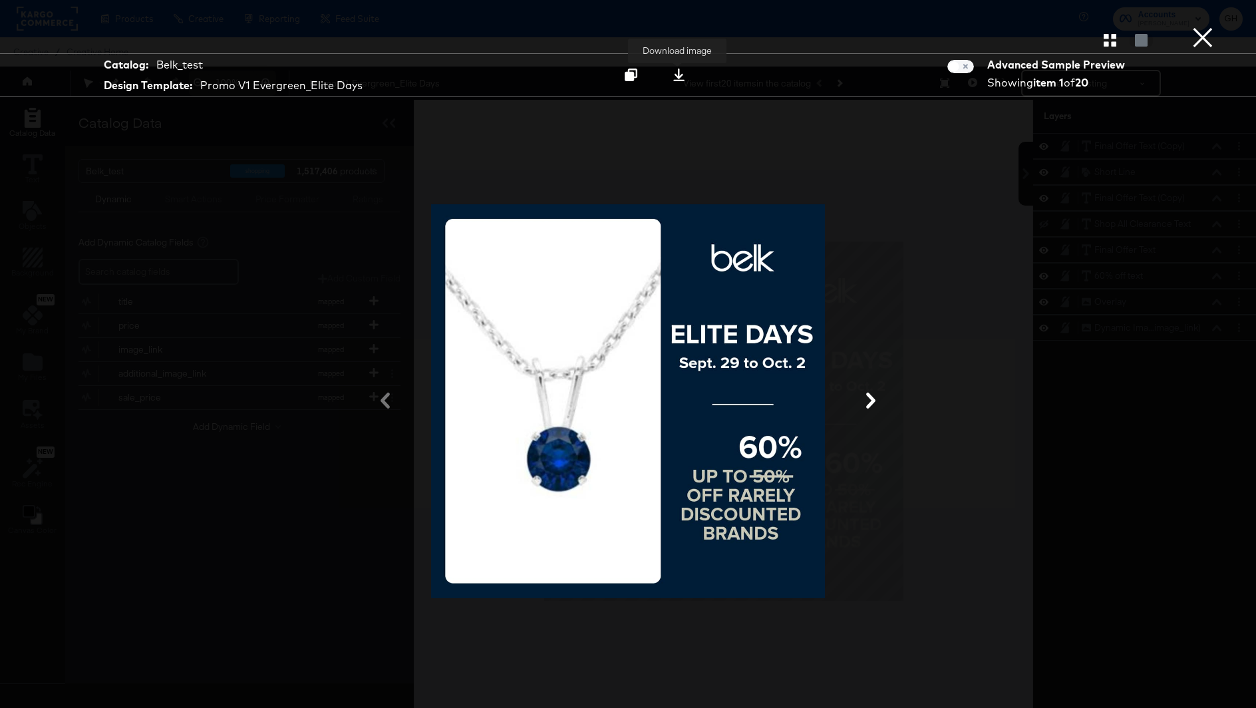
click at [668, 83] on button at bounding box center [679, 75] width 42 height 24
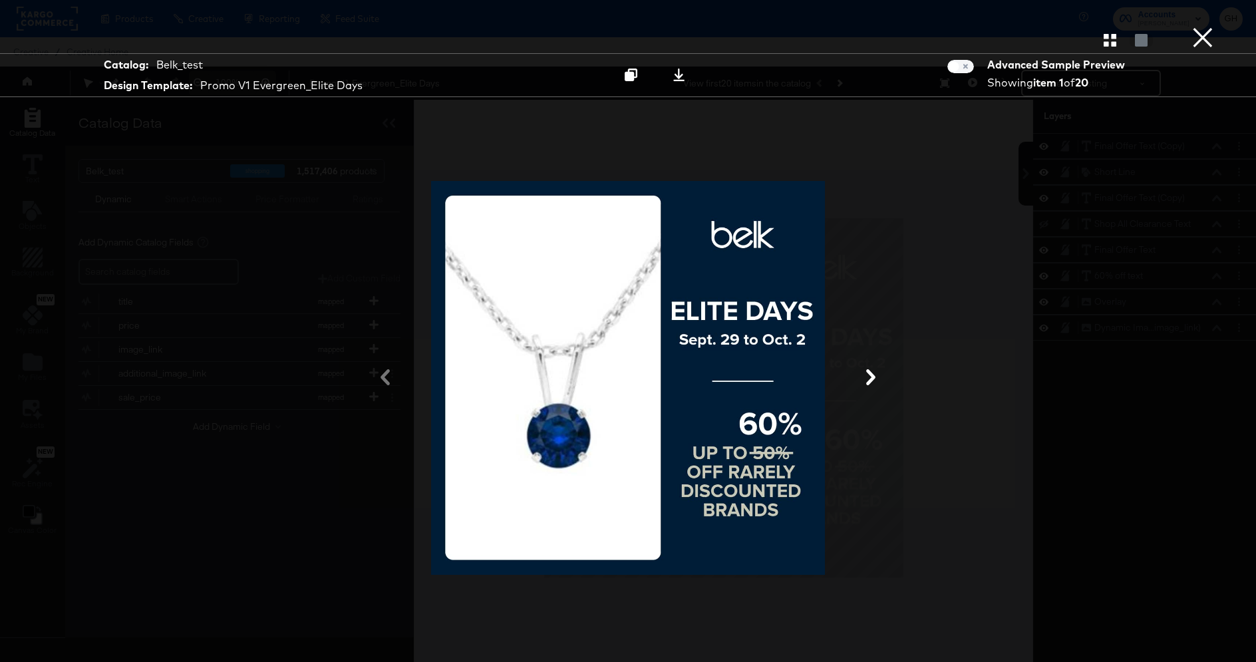
click at [1186, 49] on div at bounding box center [628, 40] width 1256 height 27
click at [1206, 27] on button "×" at bounding box center [1202, 13] width 27 height 27
